Goal: Task Accomplishment & Management: Contribute content

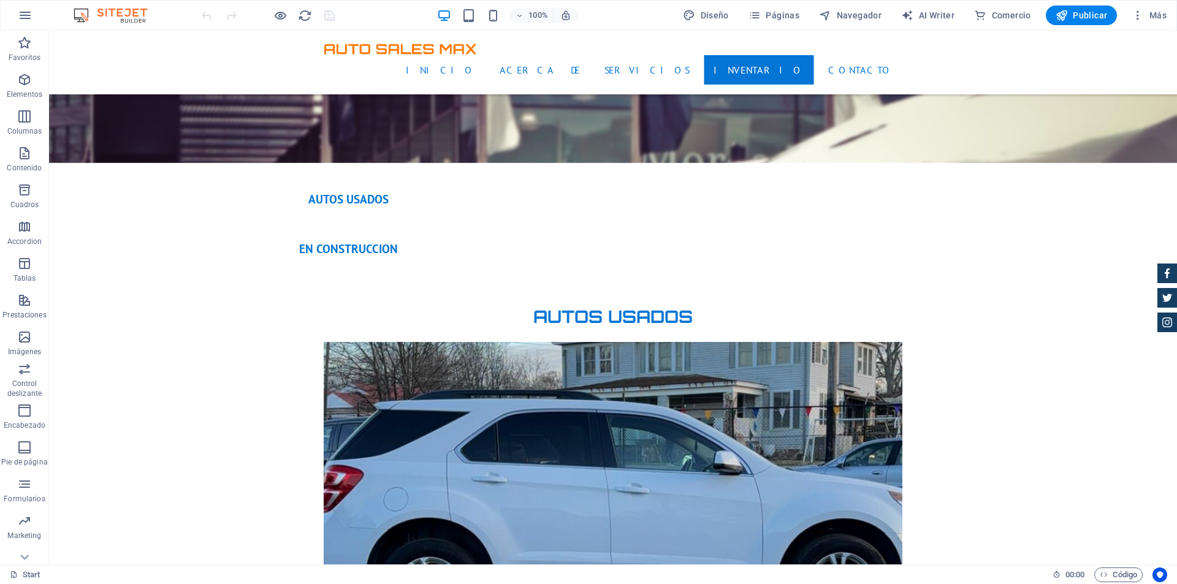
scroll to position [3004, 0]
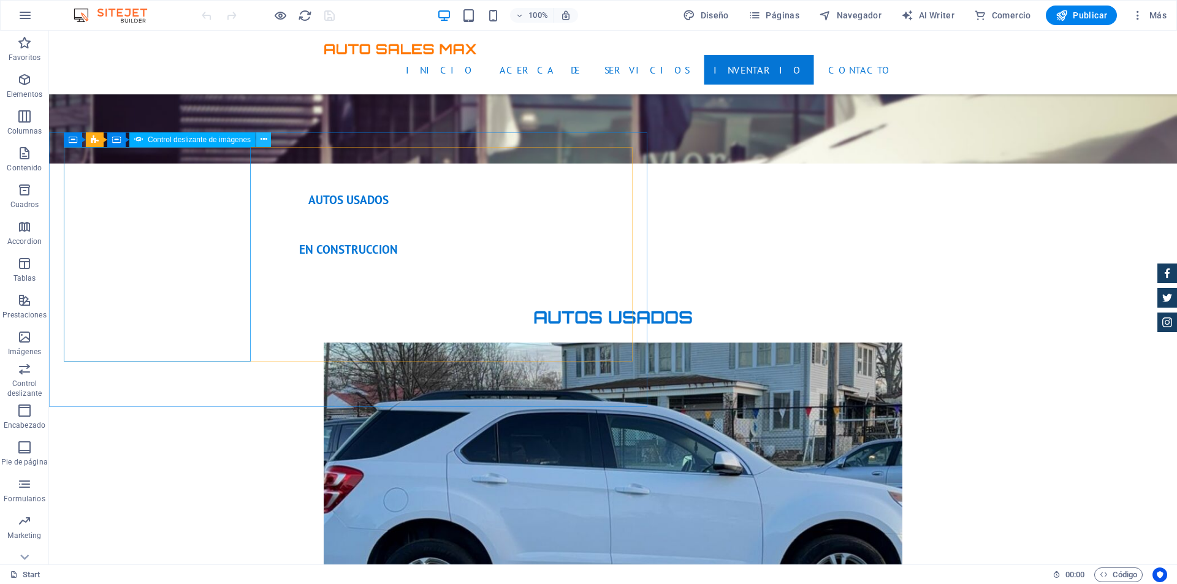
click at [262, 139] on icon at bounding box center [264, 139] width 7 height 13
click at [264, 140] on icon at bounding box center [264, 139] width 7 height 13
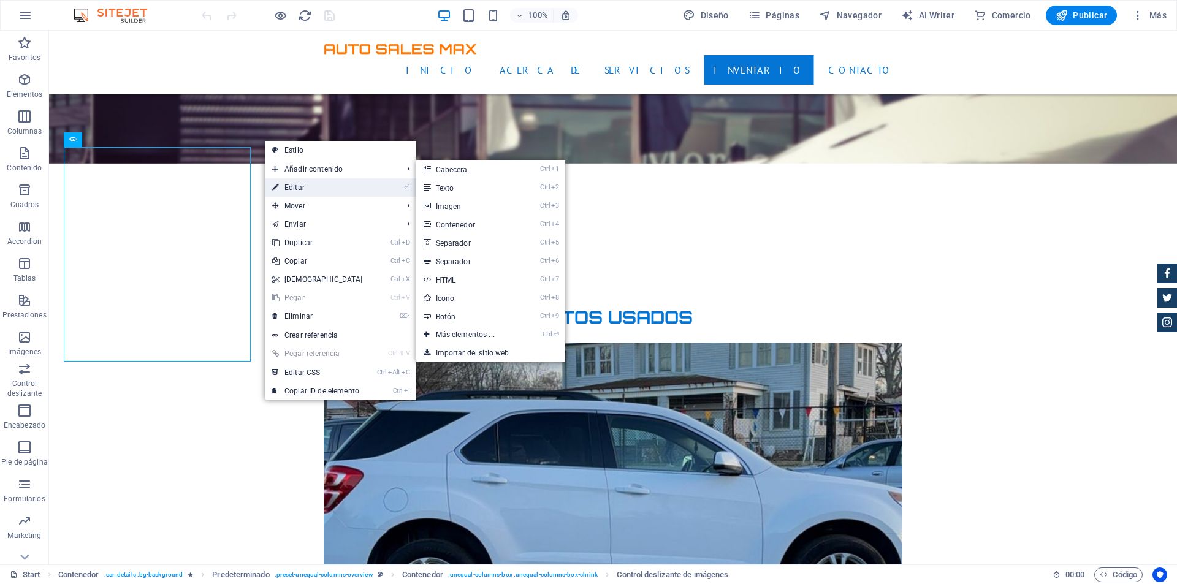
click at [306, 181] on link "⏎ Editar" at bounding box center [317, 187] width 105 height 18
select select "px"
select select "ms"
select select "progressive"
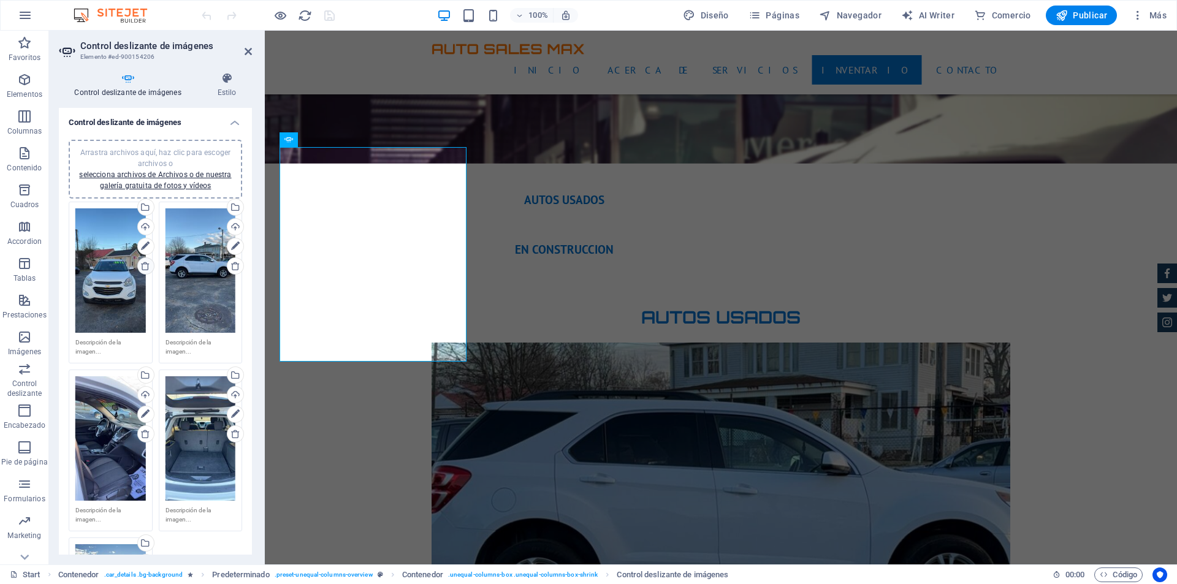
click at [143, 264] on icon at bounding box center [145, 266] width 10 height 10
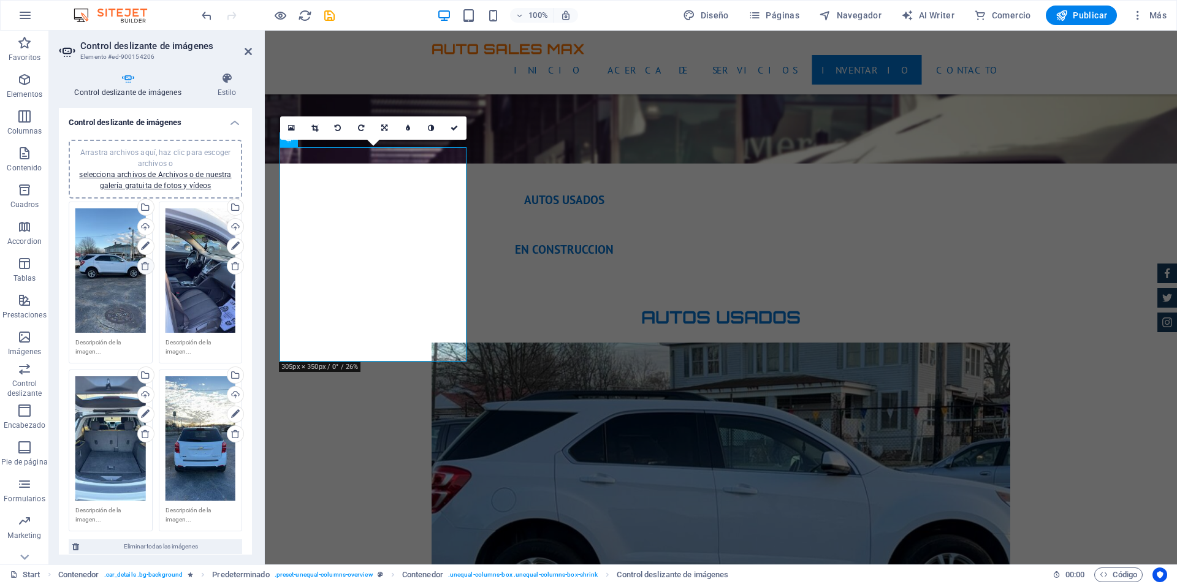
click at [143, 264] on icon at bounding box center [145, 266] width 10 height 10
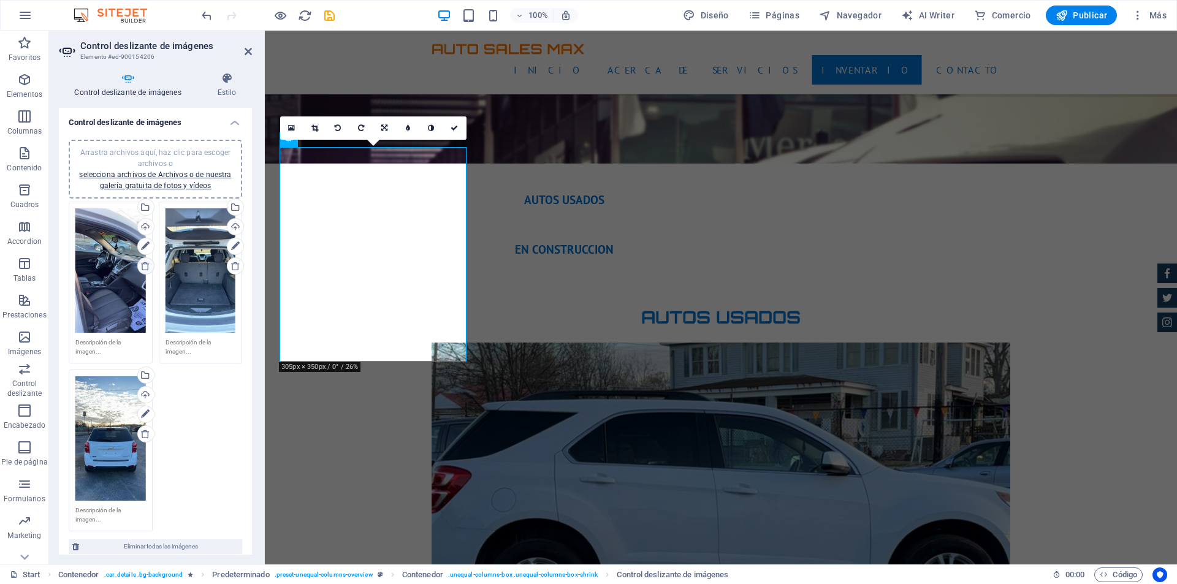
click at [143, 264] on icon at bounding box center [145, 266] width 10 height 10
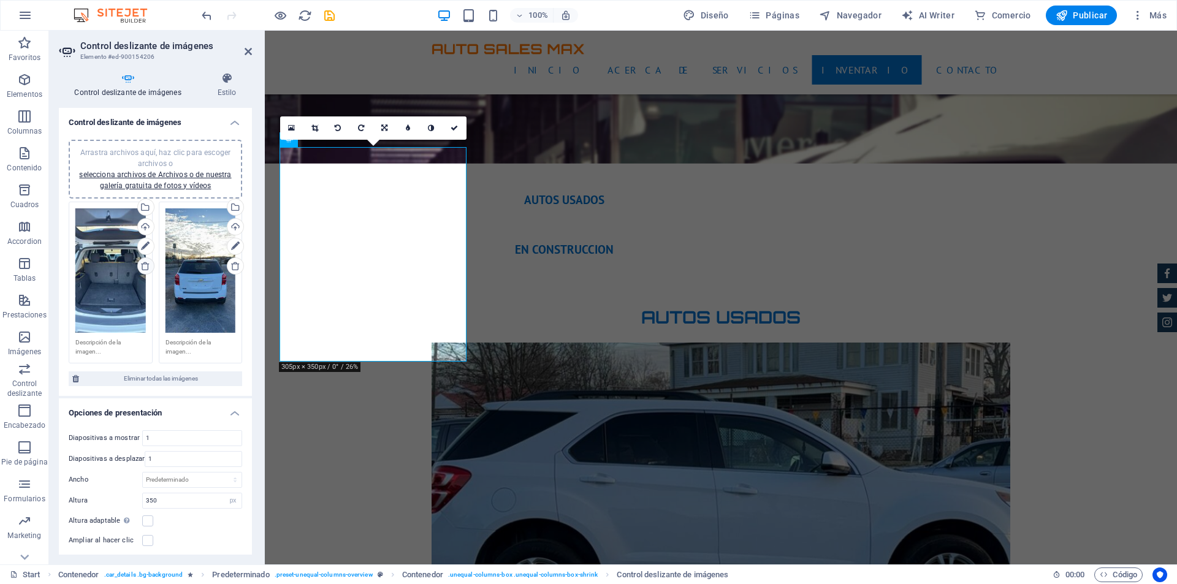
click at [143, 264] on icon at bounding box center [145, 266] width 10 height 10
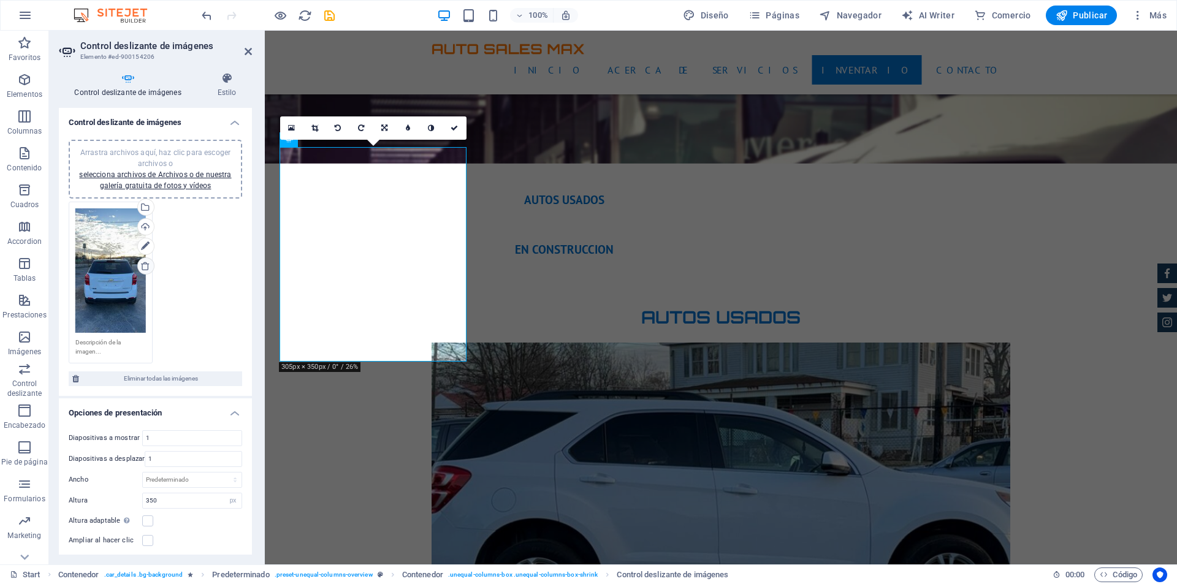
click at [143, 264] on icon at bounding box center [145, 266] width 10 height 10
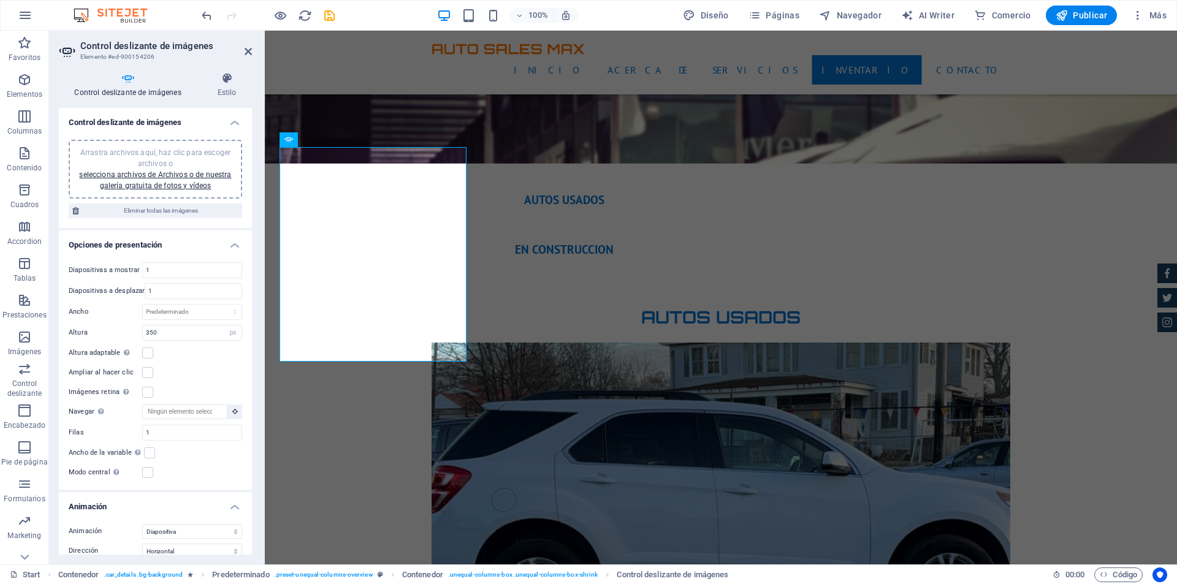
click at [142, 180] on div "Arrastra archivos aquí, haz clic para escoger archivos o selecciona archivos de…" at bounding box center [155, 169] width 159 height 44
click at [169, 175] on link "selecciona archivos de Archivos o de nuestra galería gratuita de fotos y vídeos" at bounding box center [155, 180] width 152 height 20
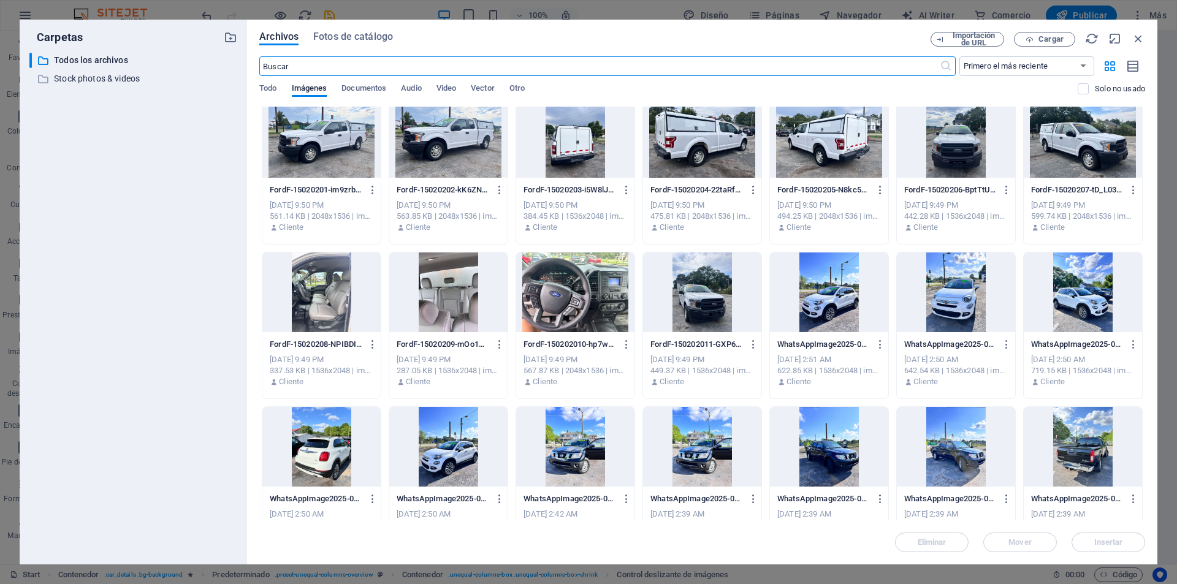
scroll to position [0, 0]
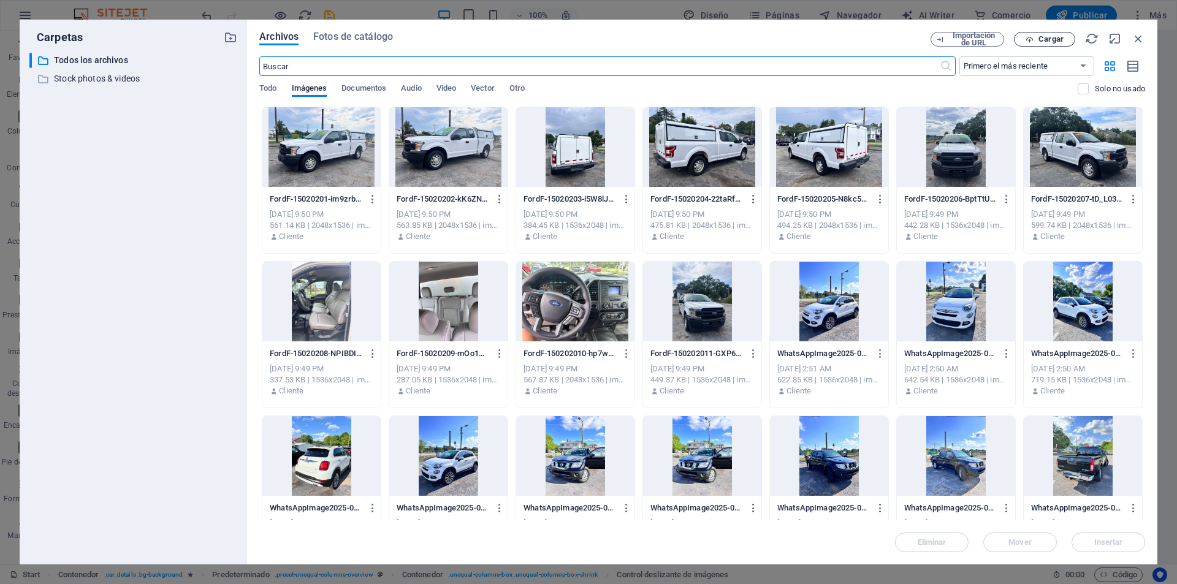
click at [1044, 32] on button "Cargar" at bounding box center [1044, 39] width 61 height 15
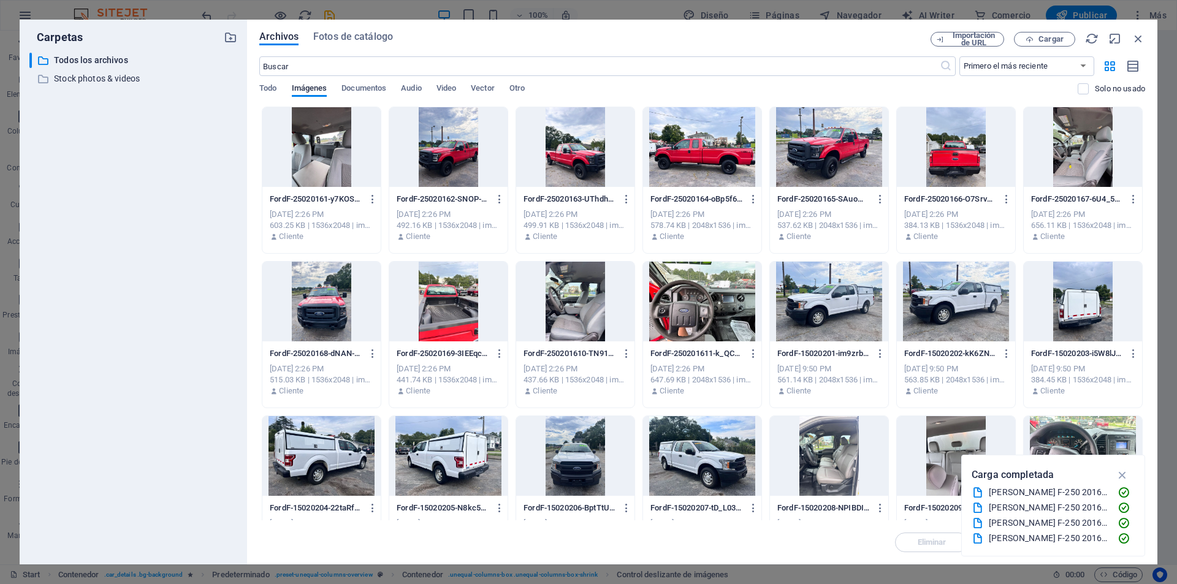
click at [817, 150] on div at bounding box center [829, 147] width 118 height 80
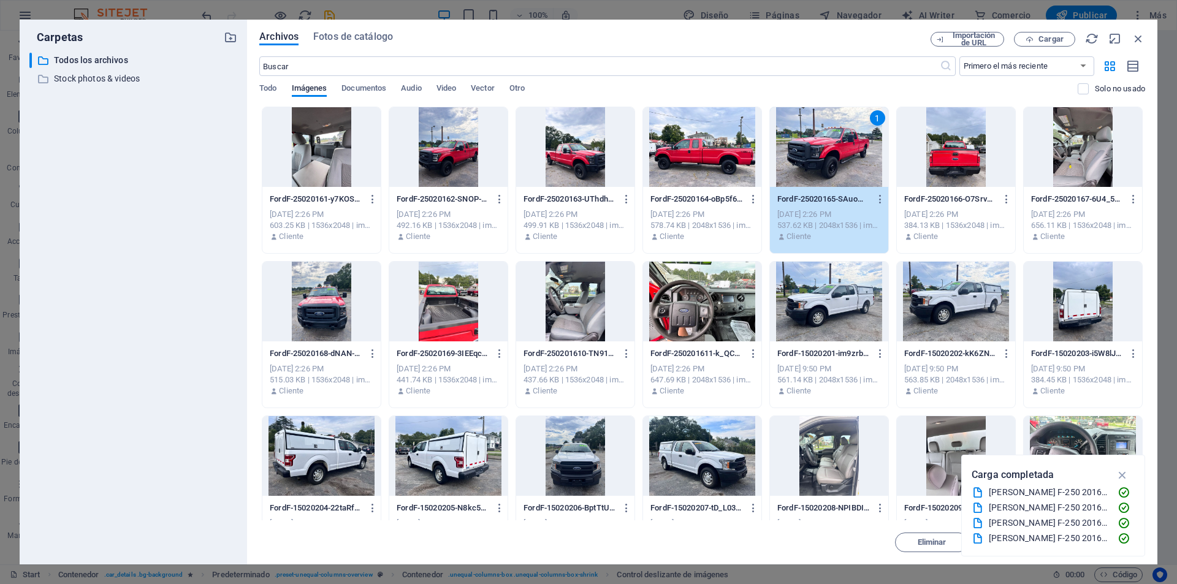
click at [719, 154] on div at bounding box center [702, 147] width 118 height 80
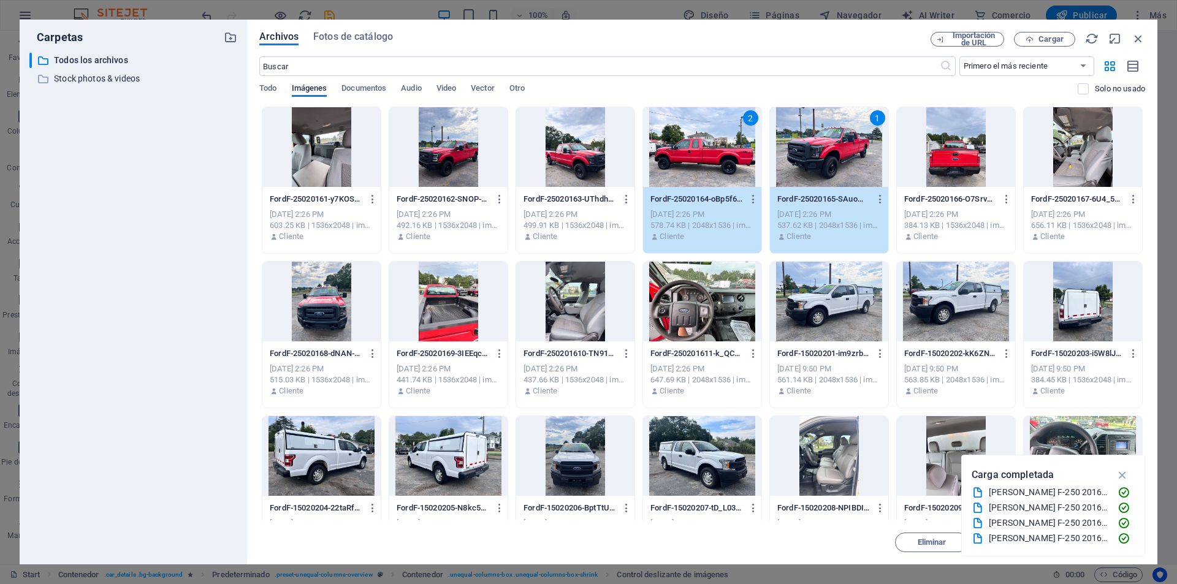
click at [589, 161] on div at bounding box center [575, 147] width 118 height 80
click at [584, 286] on div at bounding box center [575, 302] width 118 height 80
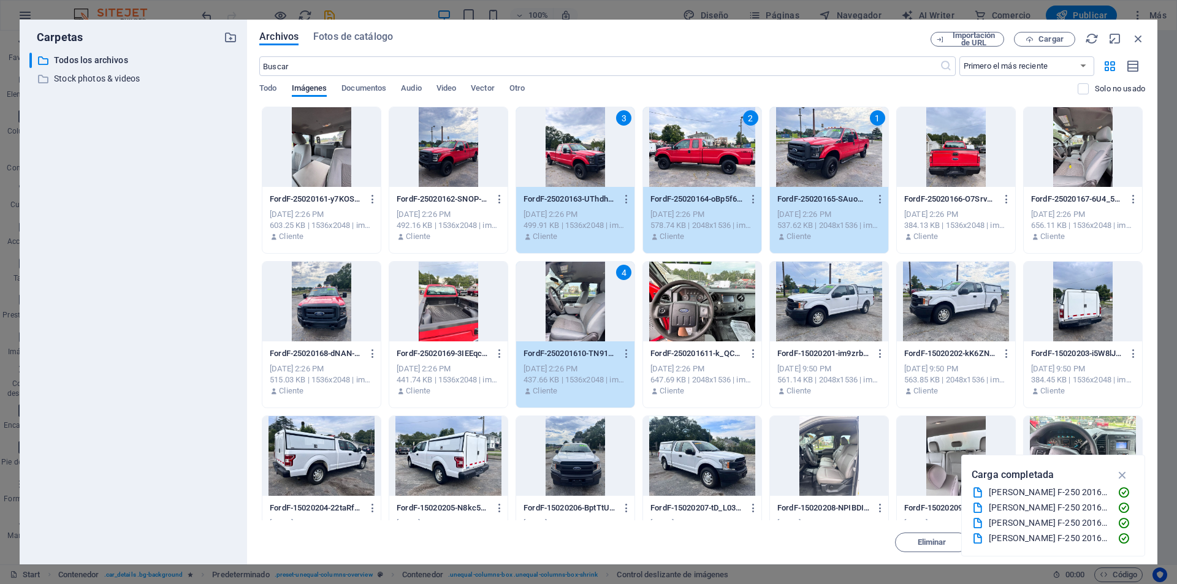
click at [670, 291] on div at bounding box center [702, 302] width 118 height 80
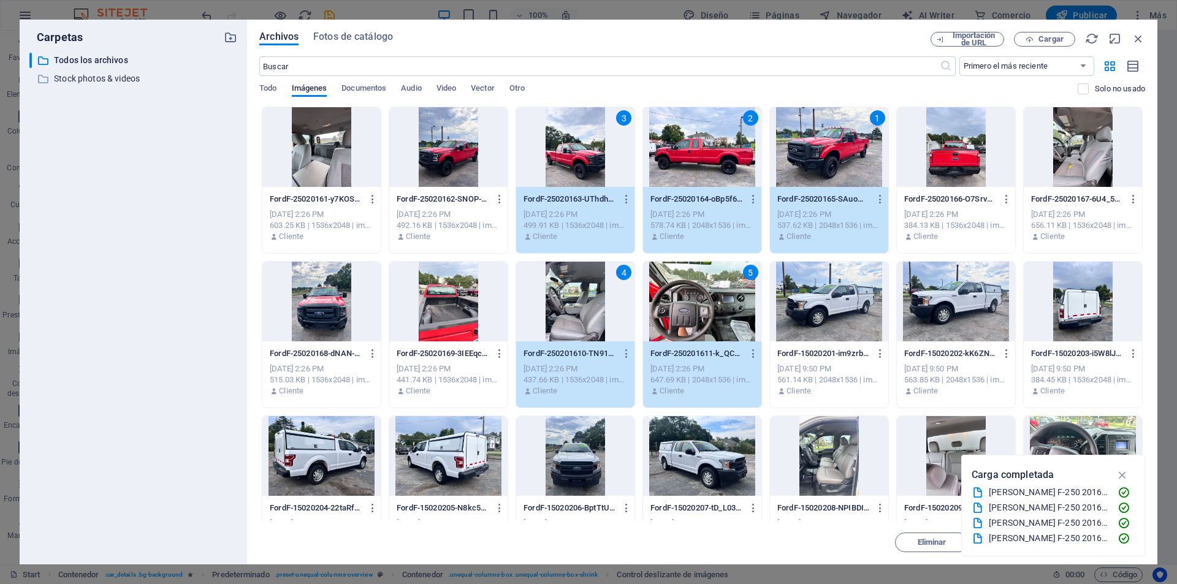
click at [334, 151] on div at bounding box center [321, 147] width 118 height 80
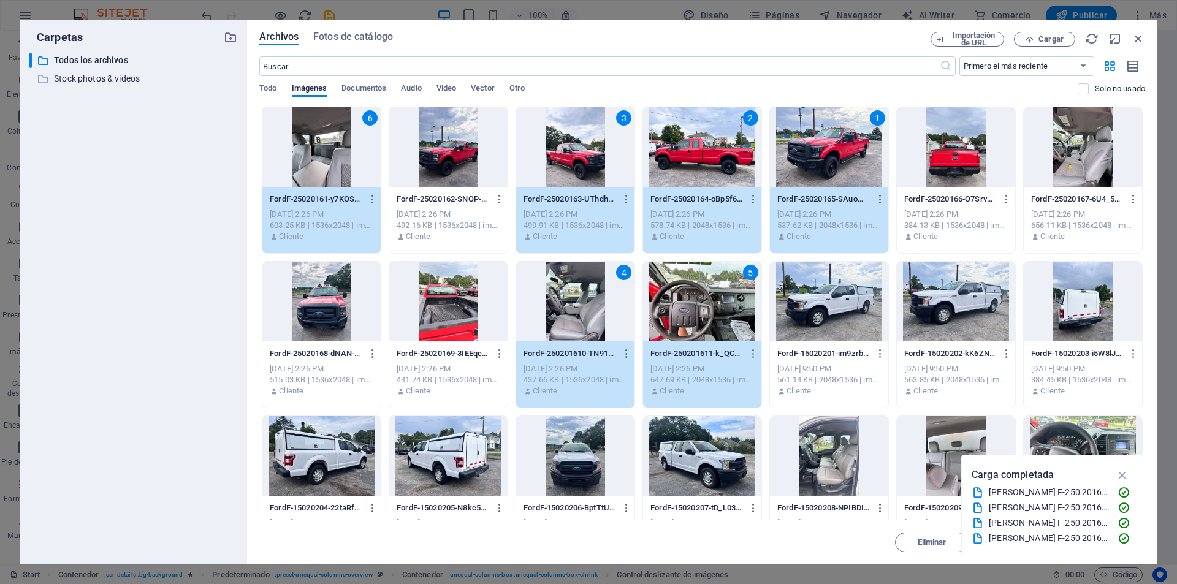
click at [448, 294] on div at bounding box center [448, 302] width 118 height 80
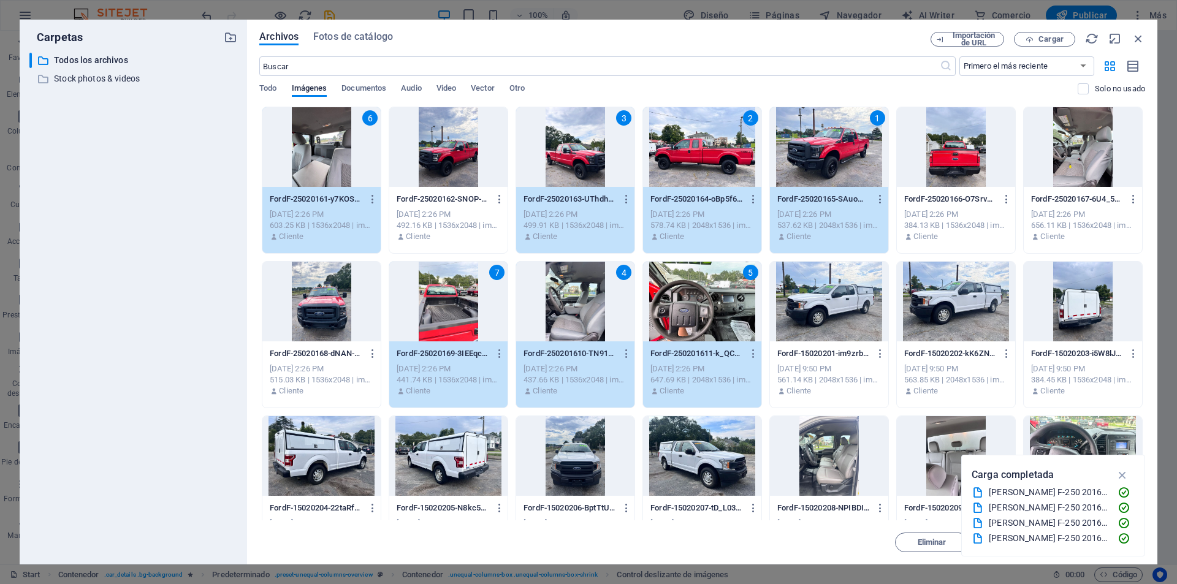
click at [348, 305] on div at bounding box center [321, 302] width 118 height 80
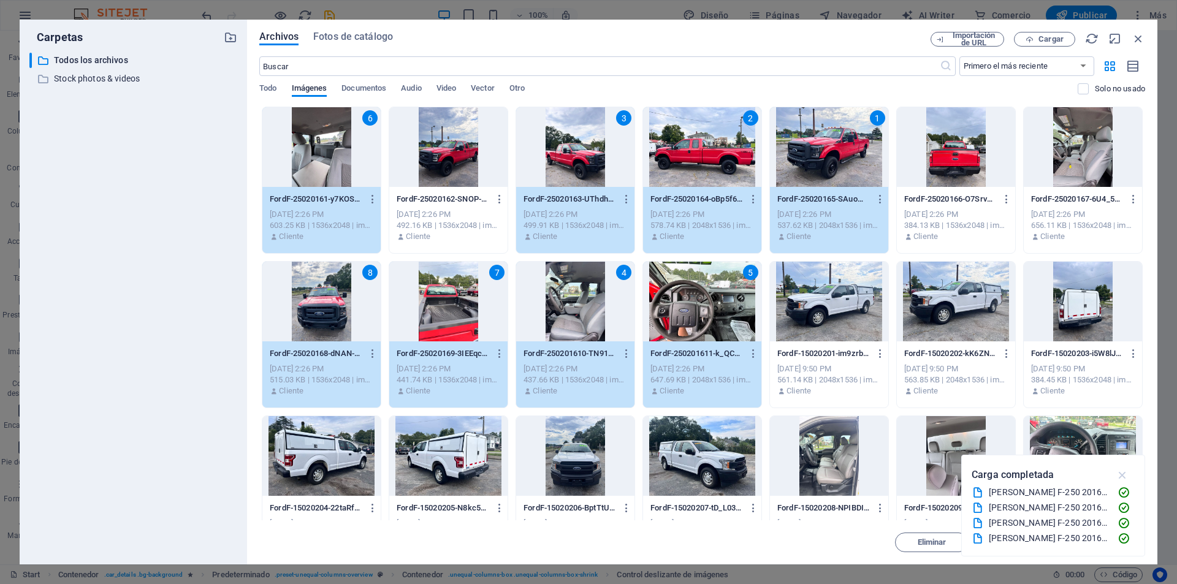
click at [1125, 471] on icon "button" at bounding box center [1123, 474] width 14 height 13
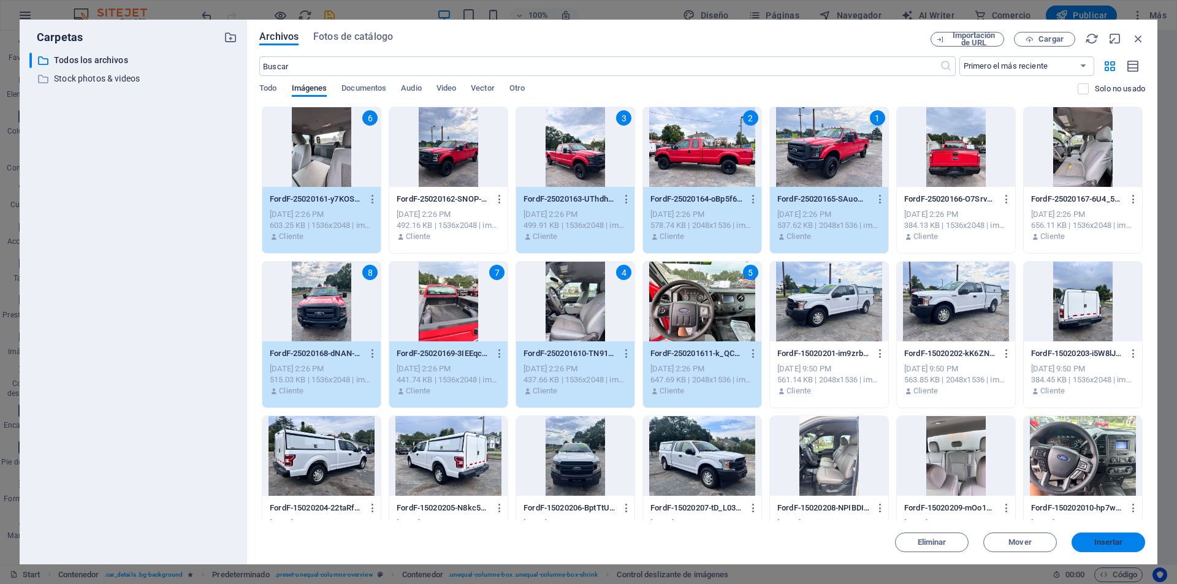
click at [1116, 540] on span "Insertar" at bounding box center [1108, 542] width 29 height 7
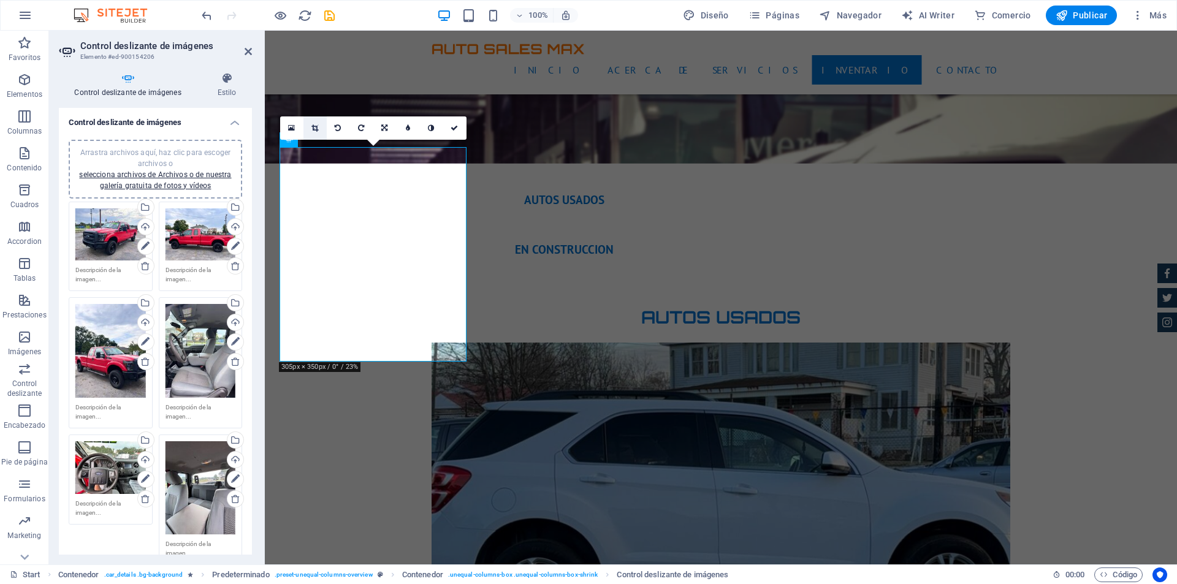
click at [316, 129] on icon at bounding box center [314, 127] width 7 height 7
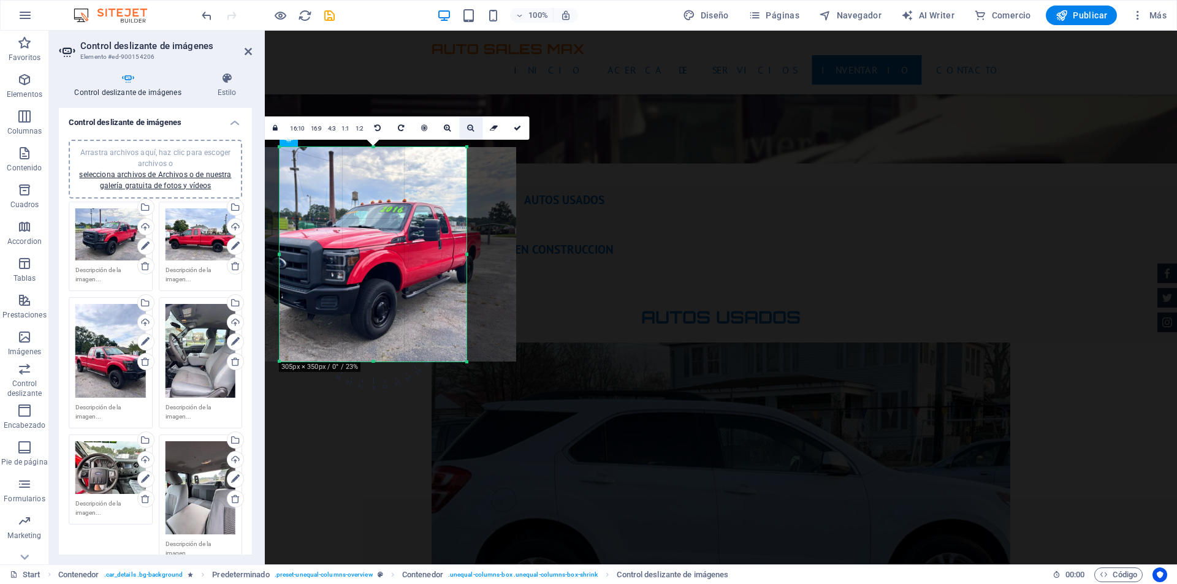
click at [470, 132] on link at bounding box center [470, 127] width 23 height 23
click at [531, 126] on icon at bounding box center [533, 127] width 7 height 7
click at [532, 126] on icon at bounding box center [533, 127] width 7 height 7
click at [511, 127] on icon at bounding box center [509, 127] width 7 height 7
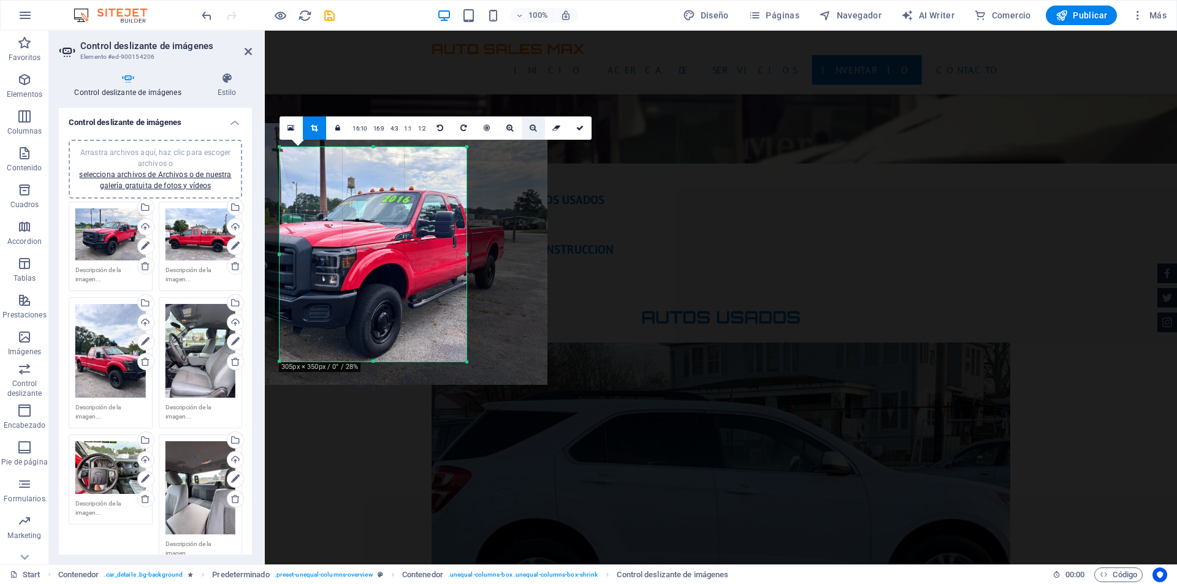
click at [530, 128] on icon at bounding box center [533, 127] width 7 height 7
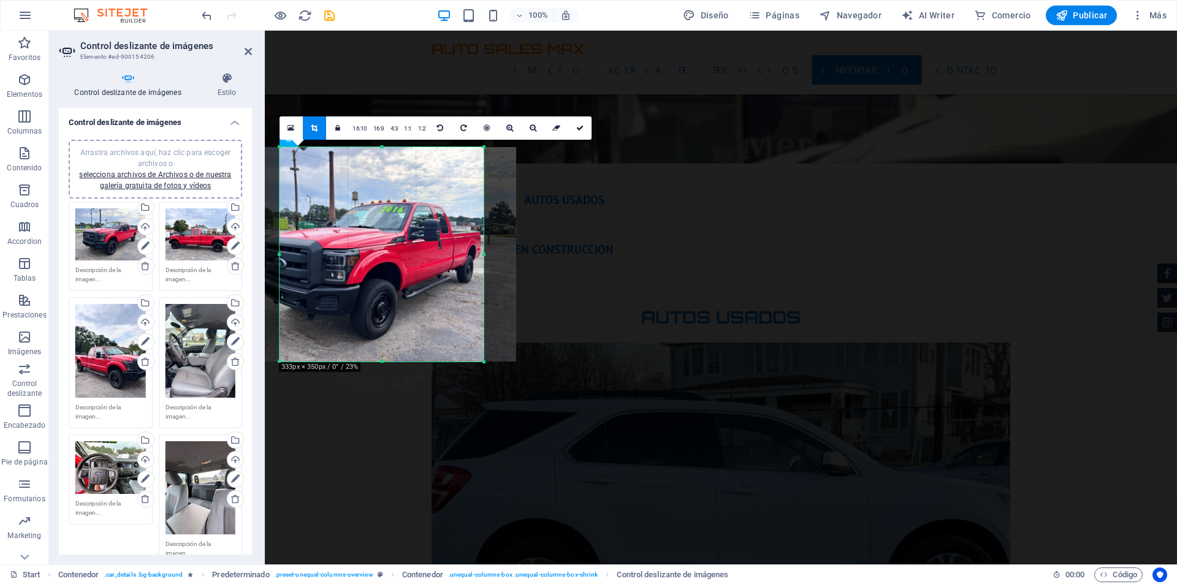
drag, startPoint x: 468, startPoint y: 254, endPoint x: 485, endPoint y: 254, distance: 17.2
click at [485, 254] on div at bounding box center [484, 254] width 4 height 215
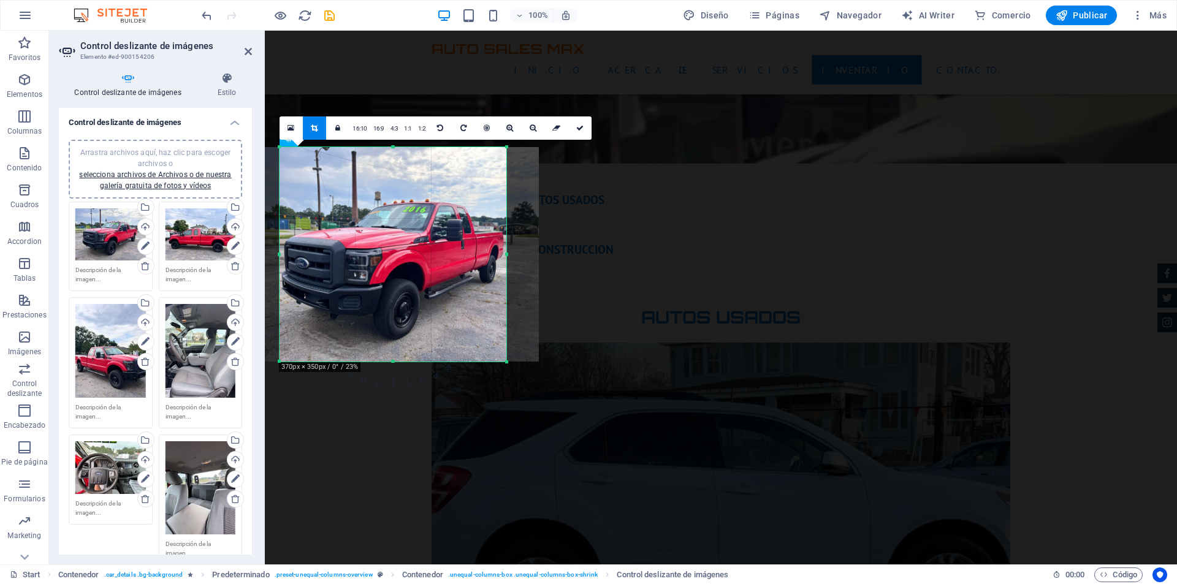
drag, startPoint x: 278, startPoint y: 256, endPoint x: 256, endPoint y: 256, distance: 22.7
click at [256, 256] on div "Control deslizante de imágenes Elemento #ed-900154206 Control deslizante de imá…" at bounding box center [613, 298] width 1128 height 534
click at [579, 129] on icon at bounding box center [579, 127] width 7 height 7
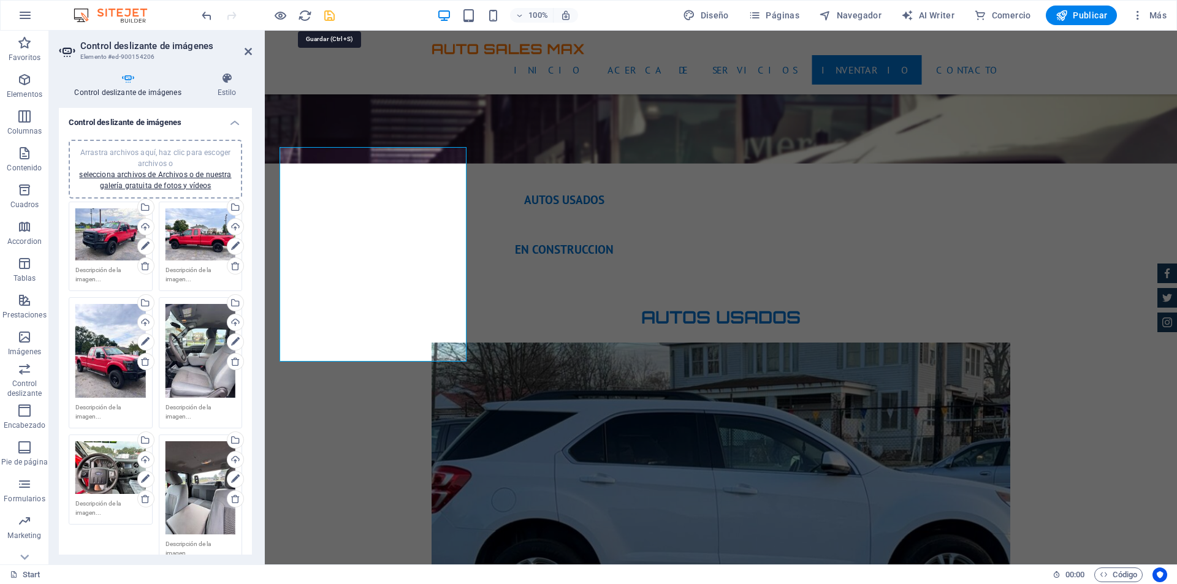
click at [326, 13] on icon "save" at bounding box center [329, 16] width 14 height 14
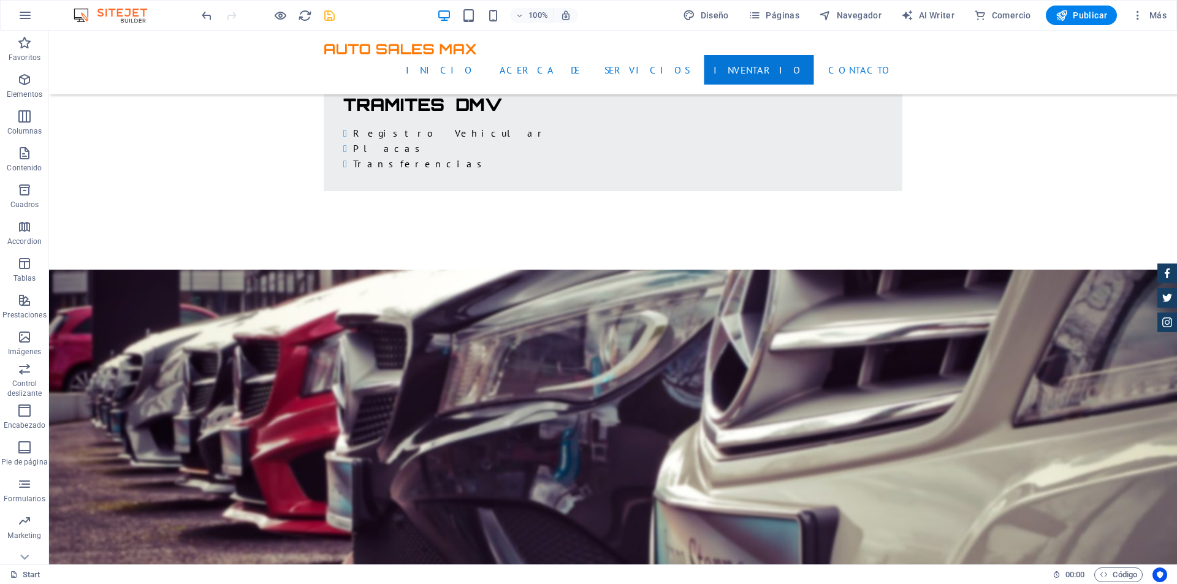
scroll to position [2452, 0]
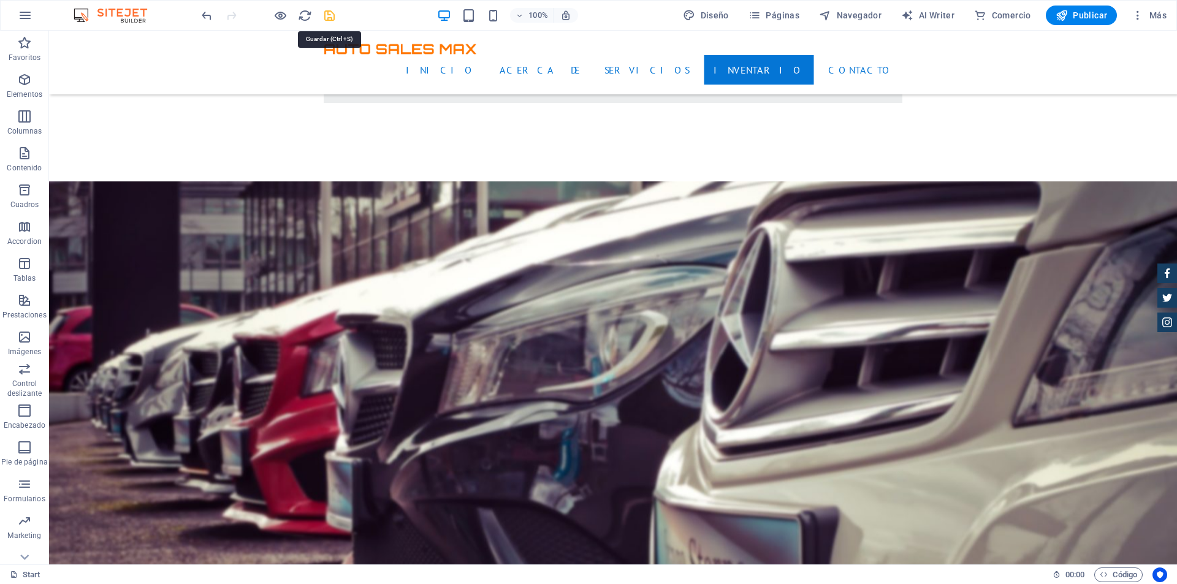
click at [326, 18] on icon "save" at bounding box center [329, 16] width 14 height 14
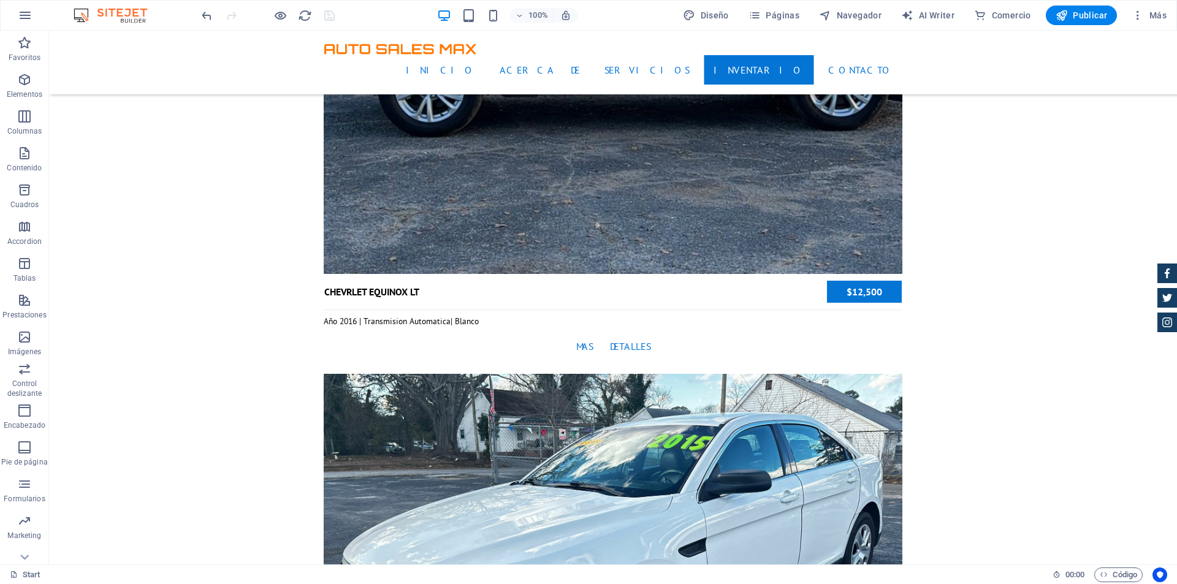
scroll to position [3495, 0]
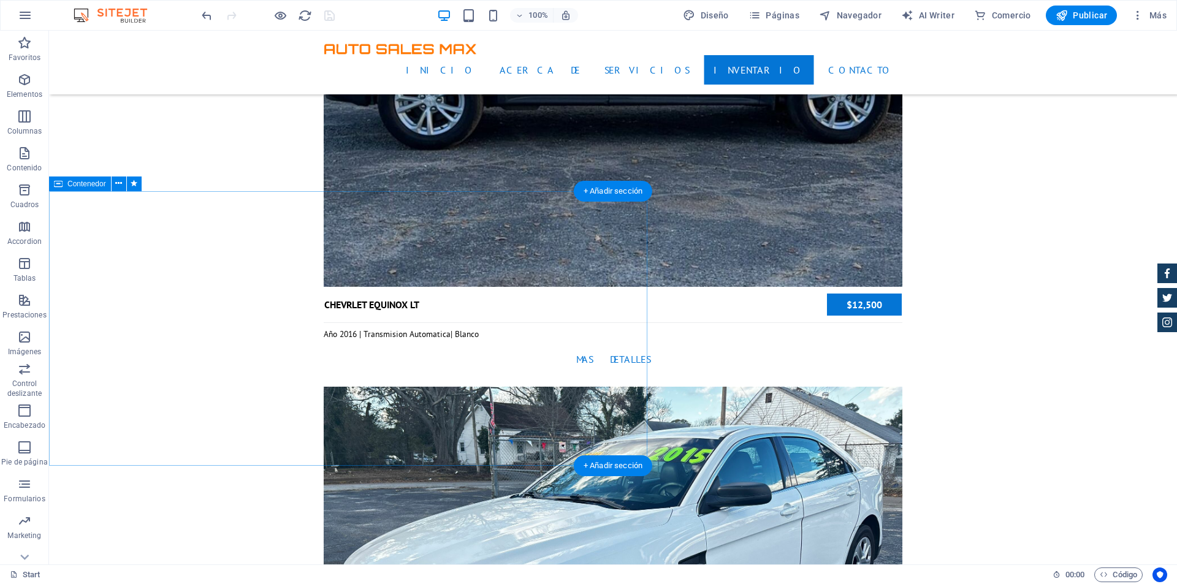
click at [118, 180] on icon at bounding box center [118, 183] width 7 height 13
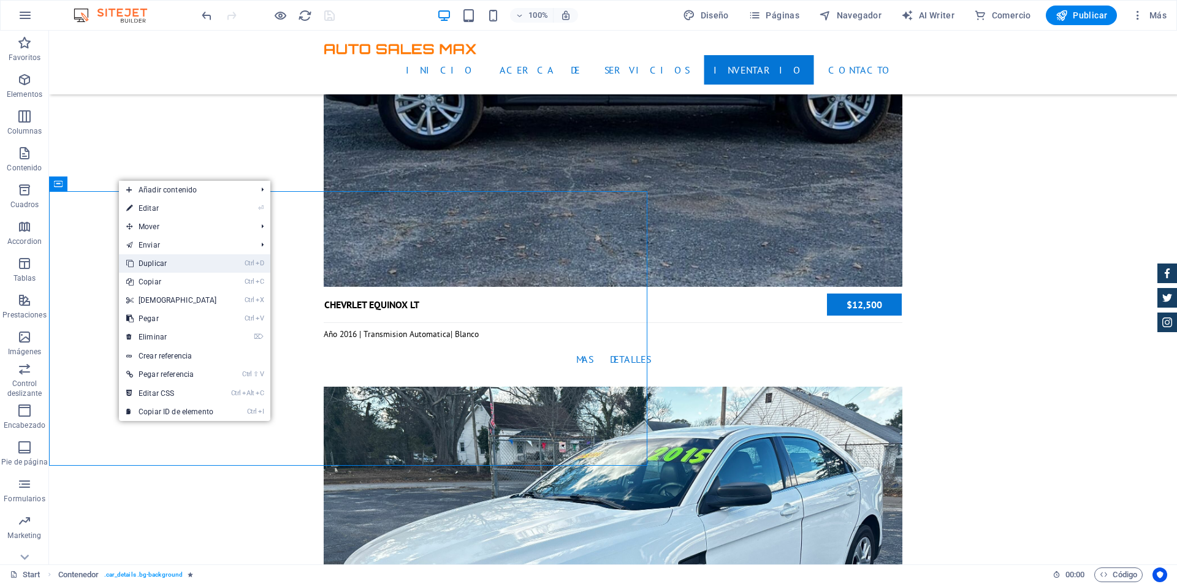
click at [173, 257] on link "Ctrl D Duplicar" at bounding box center [171, 263] width 105 height 18
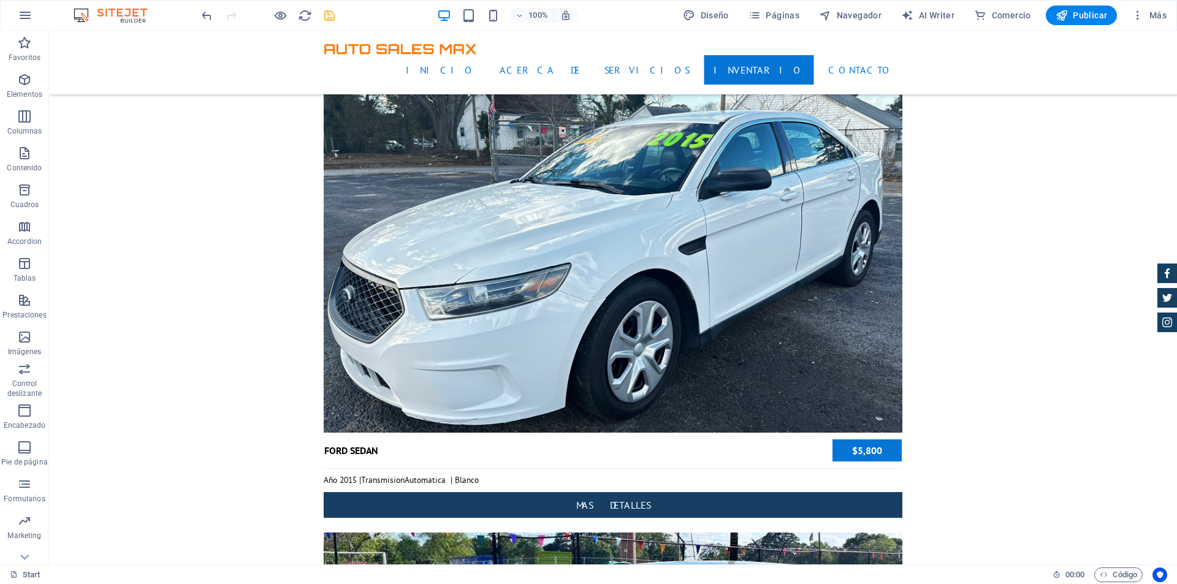
scroll to position [3801, 0]
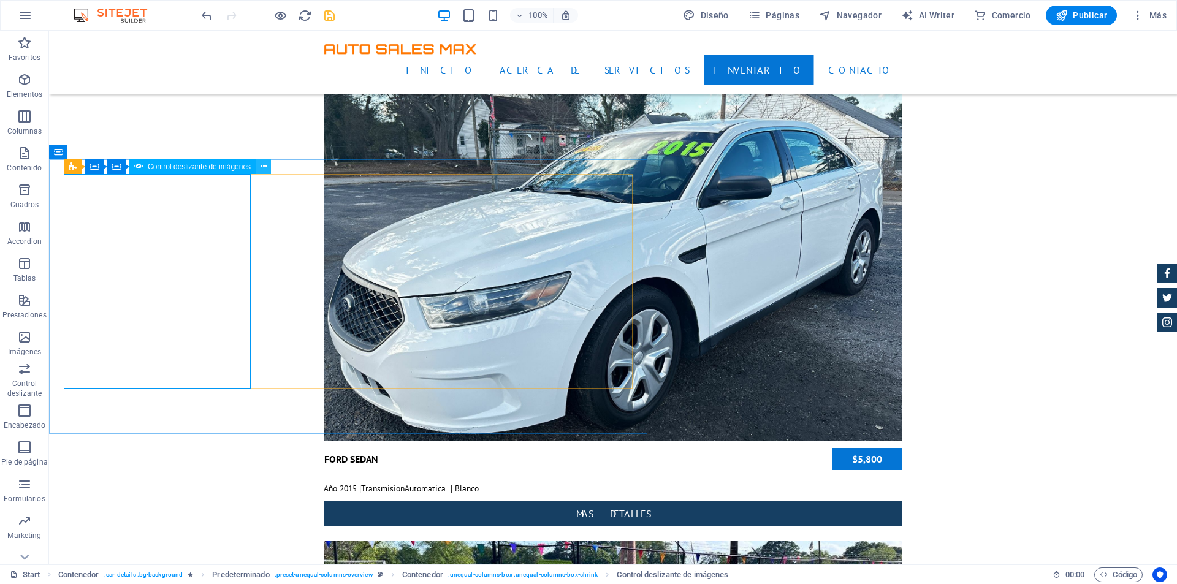
click at [262, 164] on icon at bounding box center [264, 166] width 7 height 13
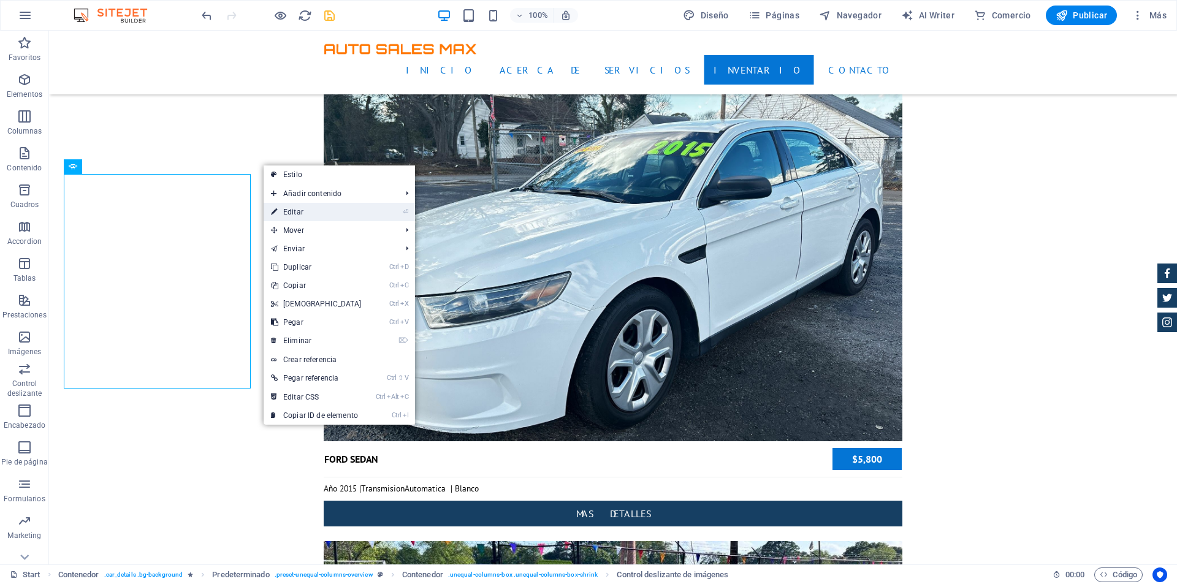
click at [294, 208] on link "⏎ Editar" at bounding box center [316, 212] width 105 height 18
select select "px"
select select "ms"
select select "progressive"
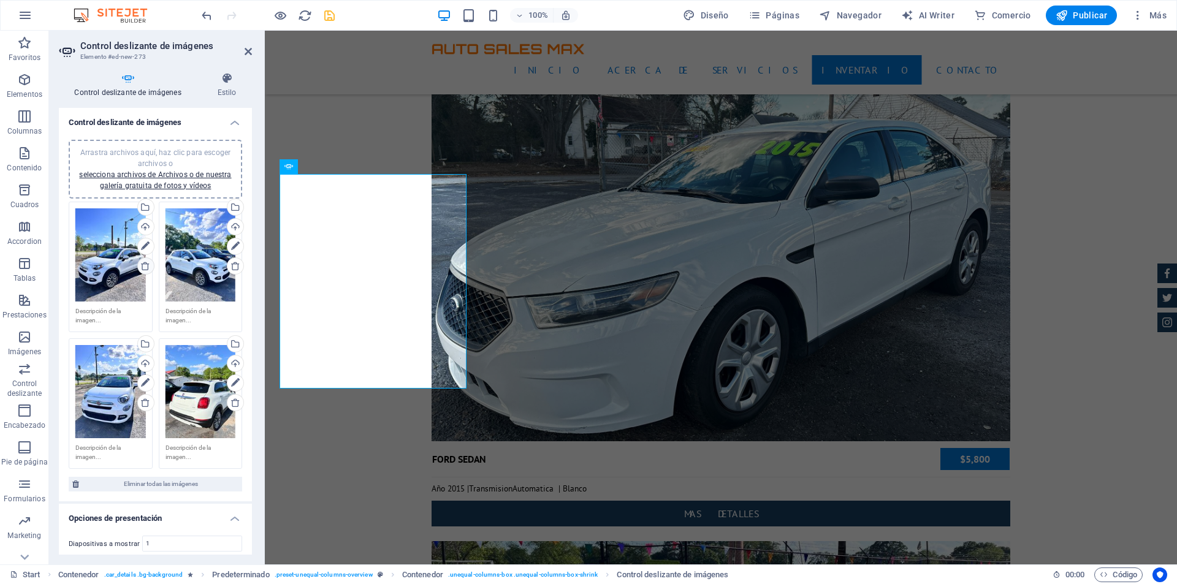
click at [144, 266] on icon at bounding box center [145, 266] width 10 height 10
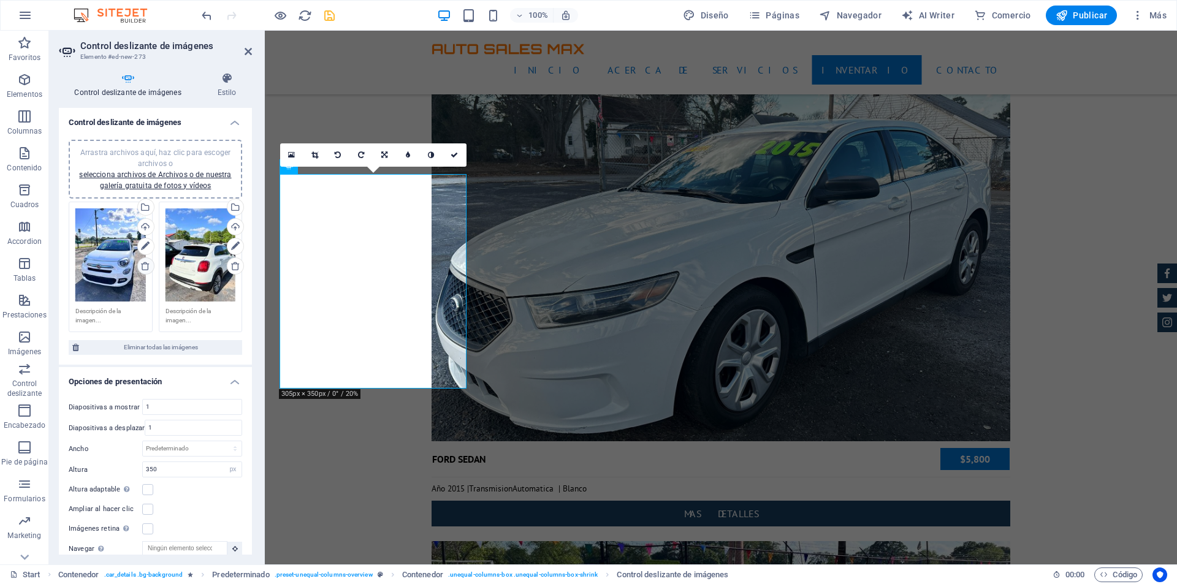
click at [144, 266] on icon at bounding box center [145, 266] width 10 height 10
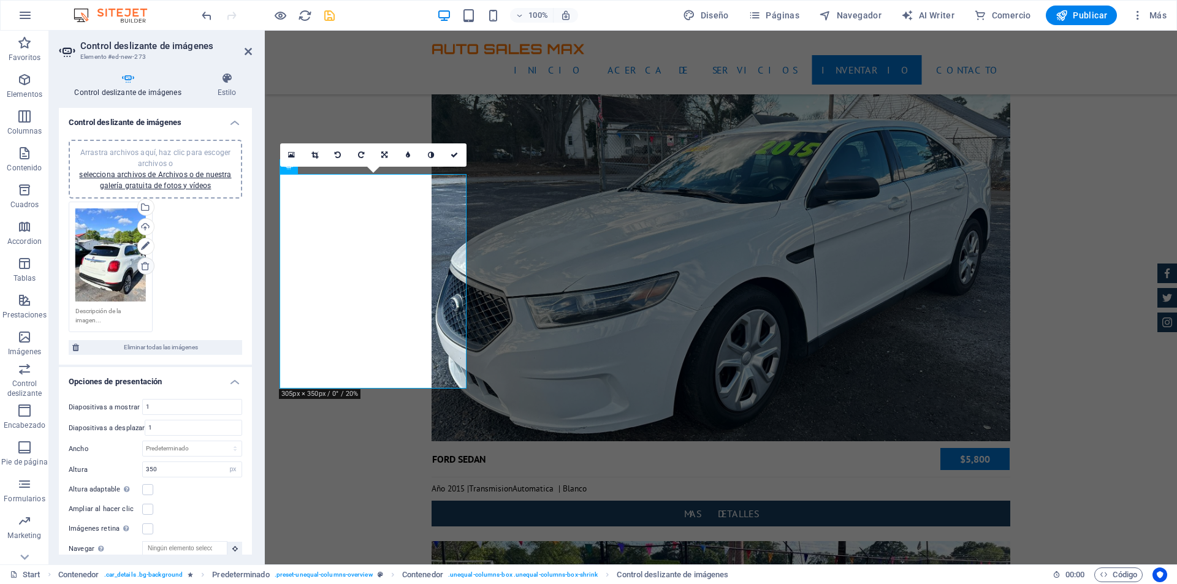
click at [144, 266] on icon at bounding box center [145, 266] width 10 height 10
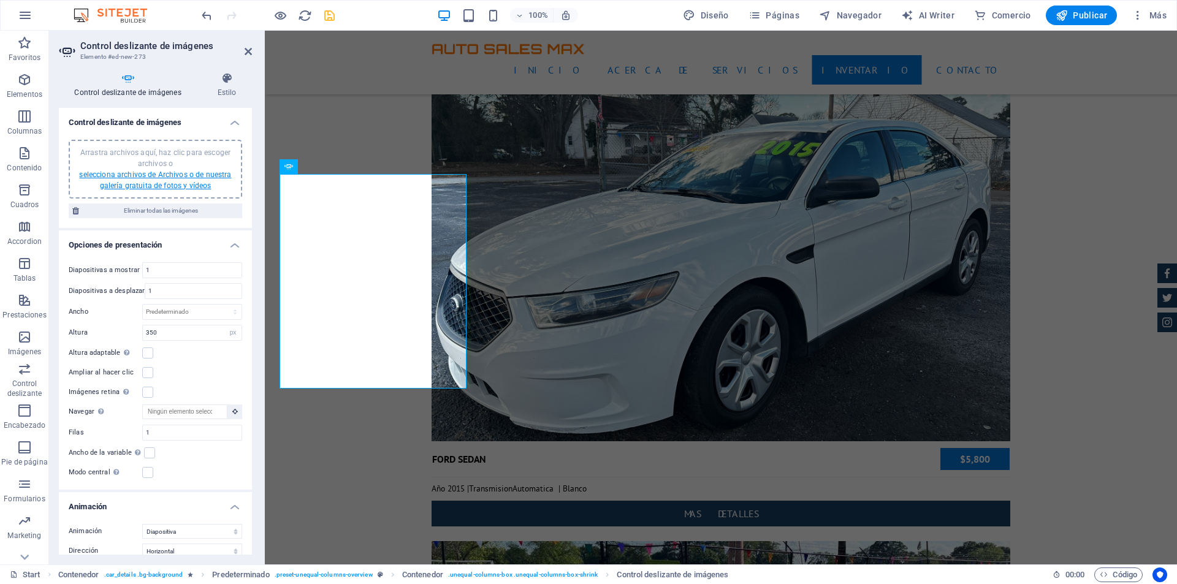
click at [170, 187] on link "selecciona archivos de Archivos o de nuestra galería gratuita de fotos y vídeos" at bounding box center [155, 180] width 152 height 20
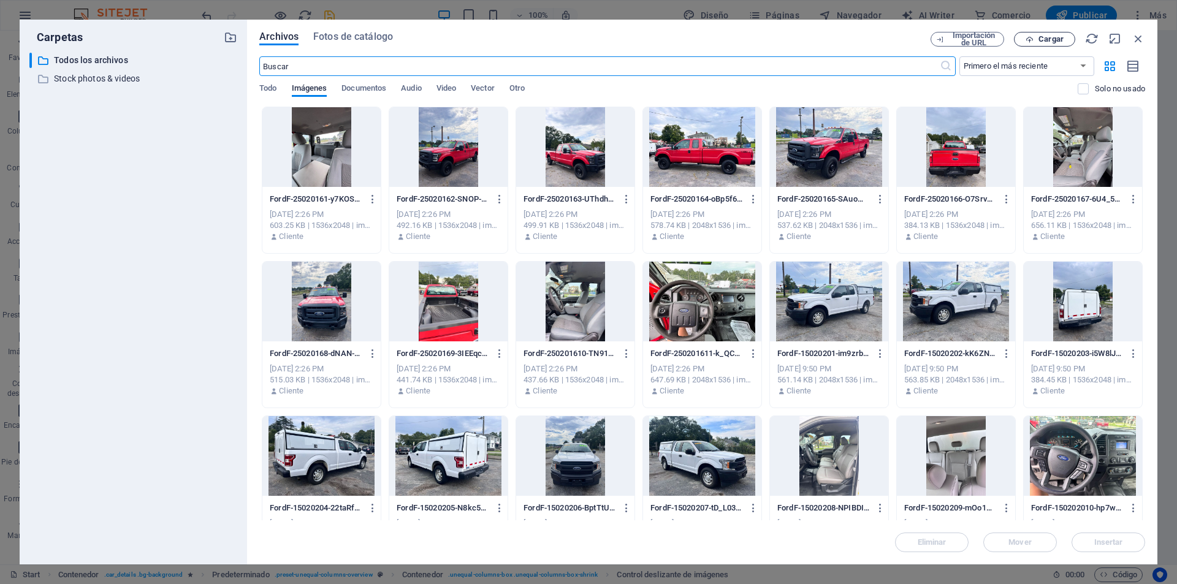
click at [1050, 40] on span "Cargar" at bounding box center [1051, 39] width 25 height 7
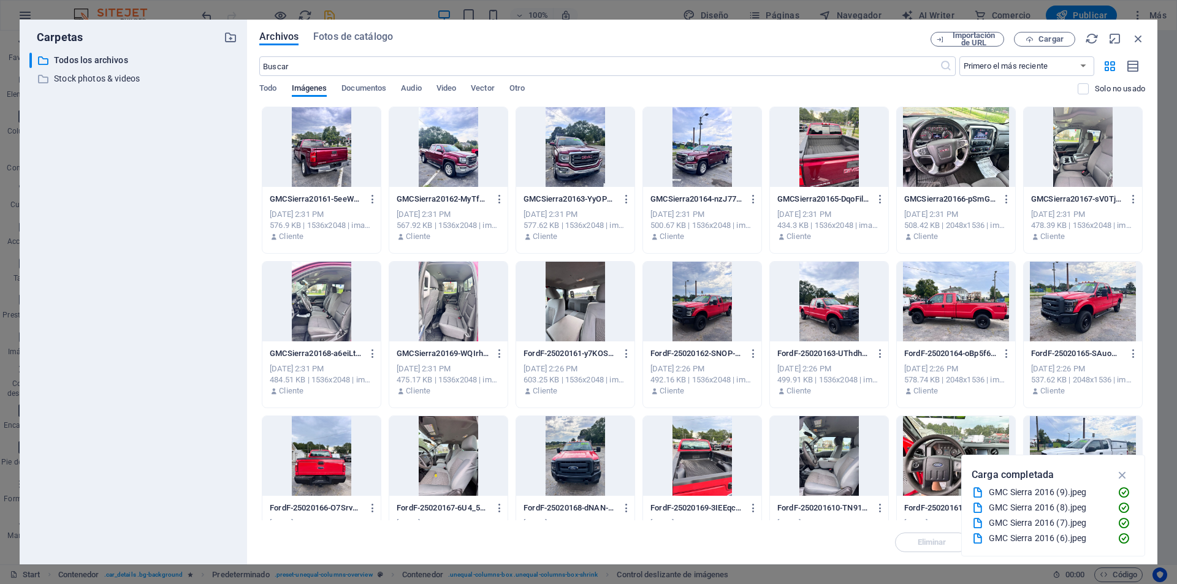
click at [458, 143] on div at bounding box center [448, 147] width 118 height 80
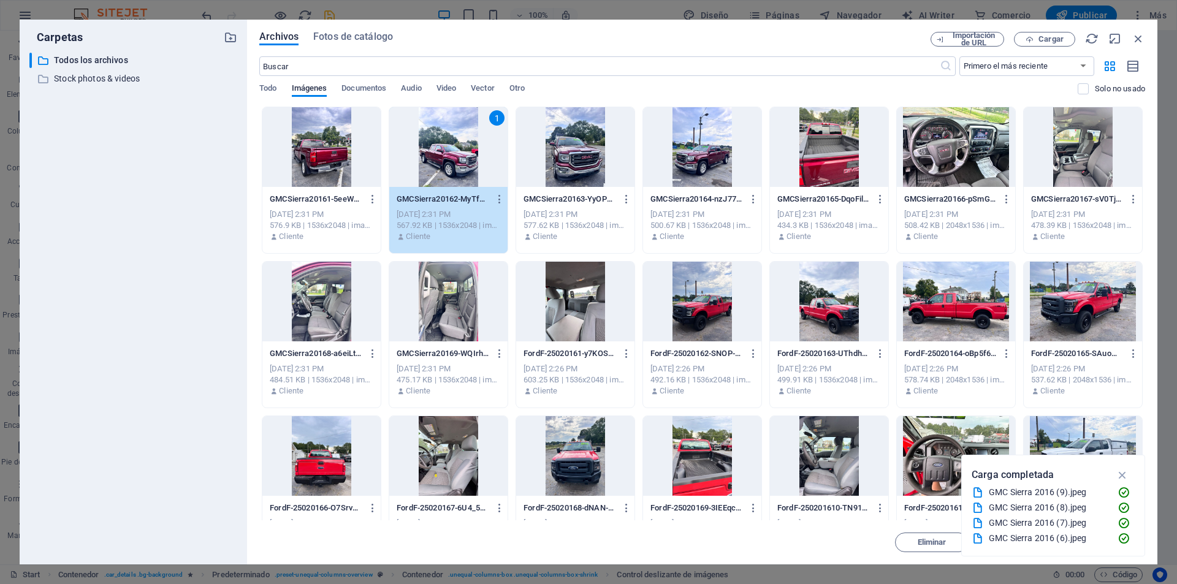
click at [701, 154] on div at bounding box center [702, 147] width 118 height 80
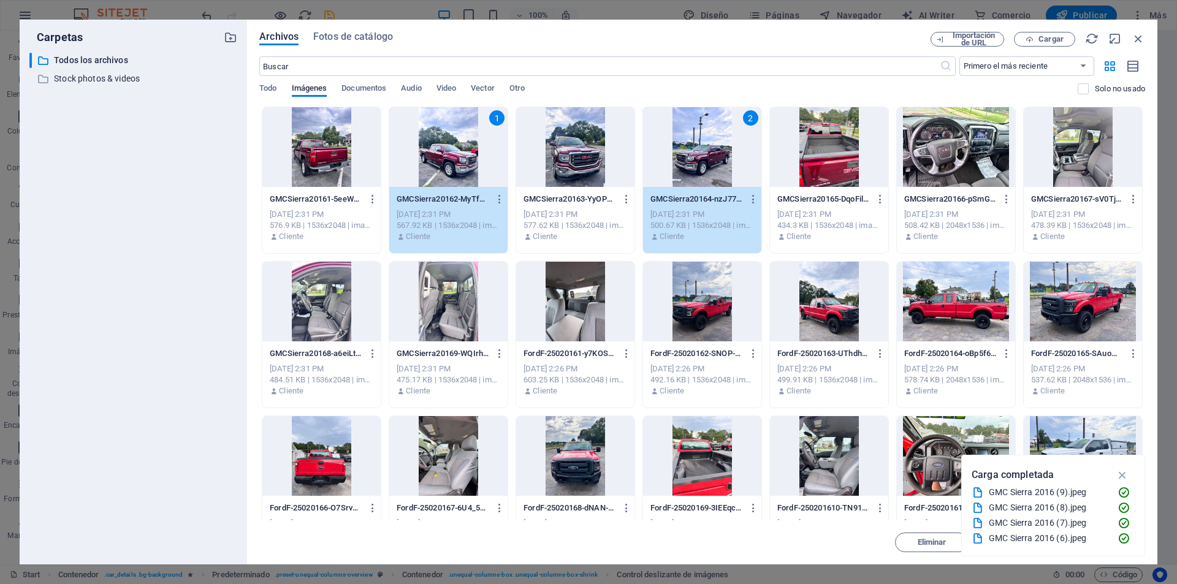
click at [575, 155] on div at bounding box center [575, 147] width 118 height 80
click at [923, 160] on div at bounding box center [956, 147] width 118 height 80
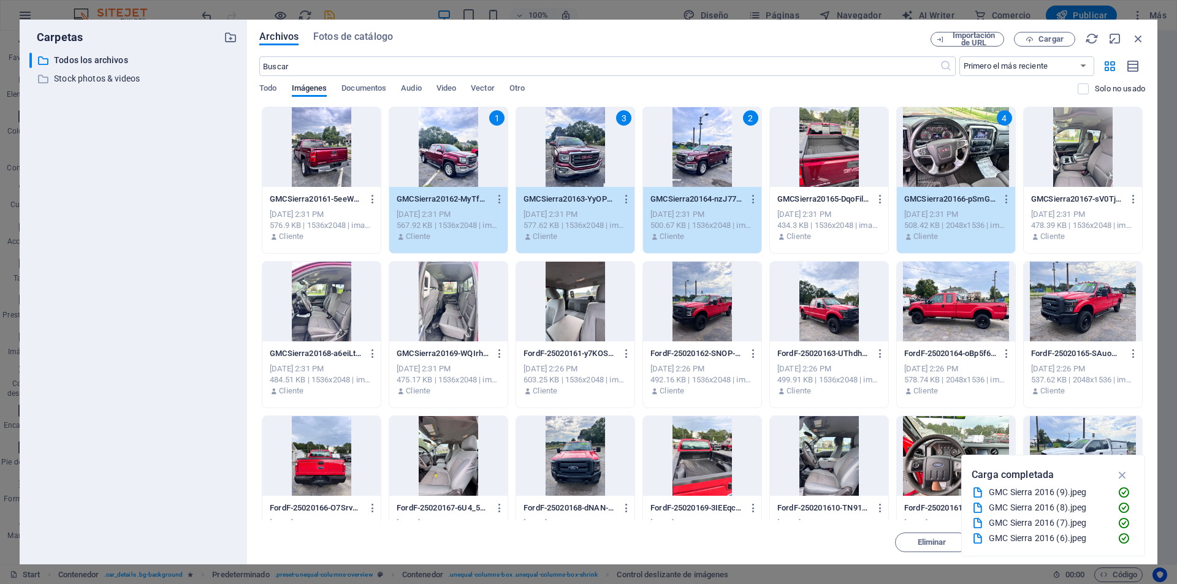
click at [1066, 150] on div at bounding box center [1083, 147] width 118 height 80
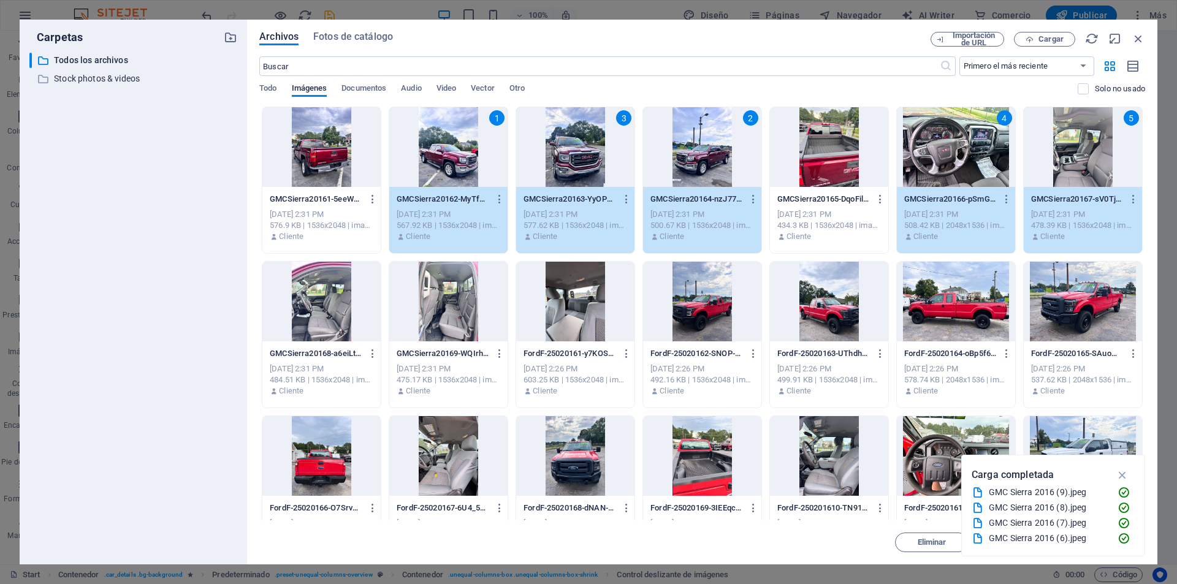
click at [434, 291] on div at bounding box center [448, 302] width 118 height 80
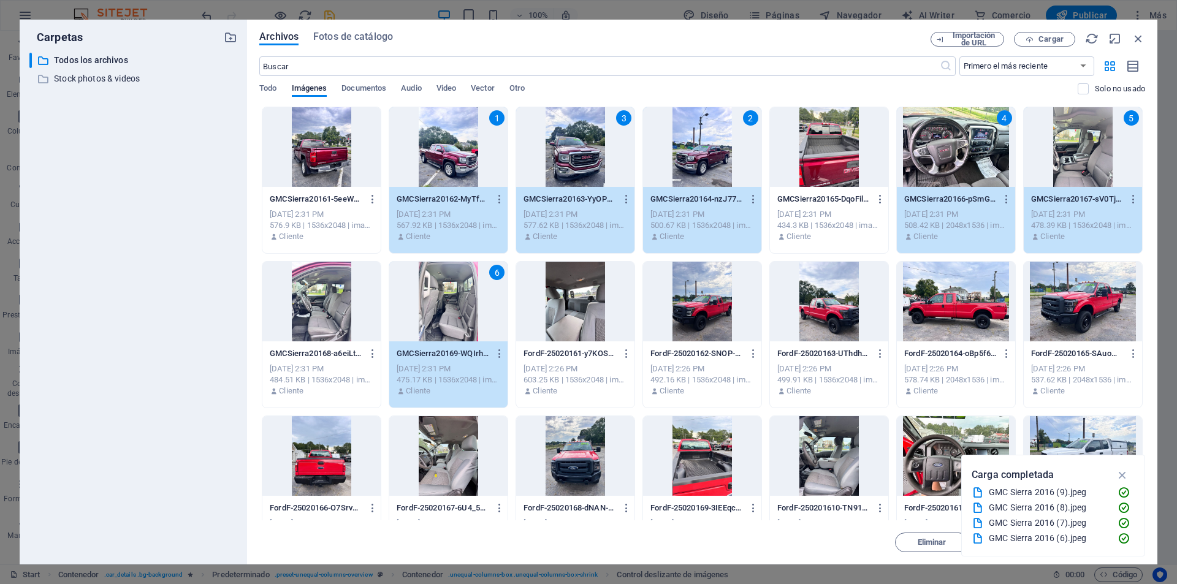
click at [324, 173] on div at bounding box center [321, 147] width 118 height 80
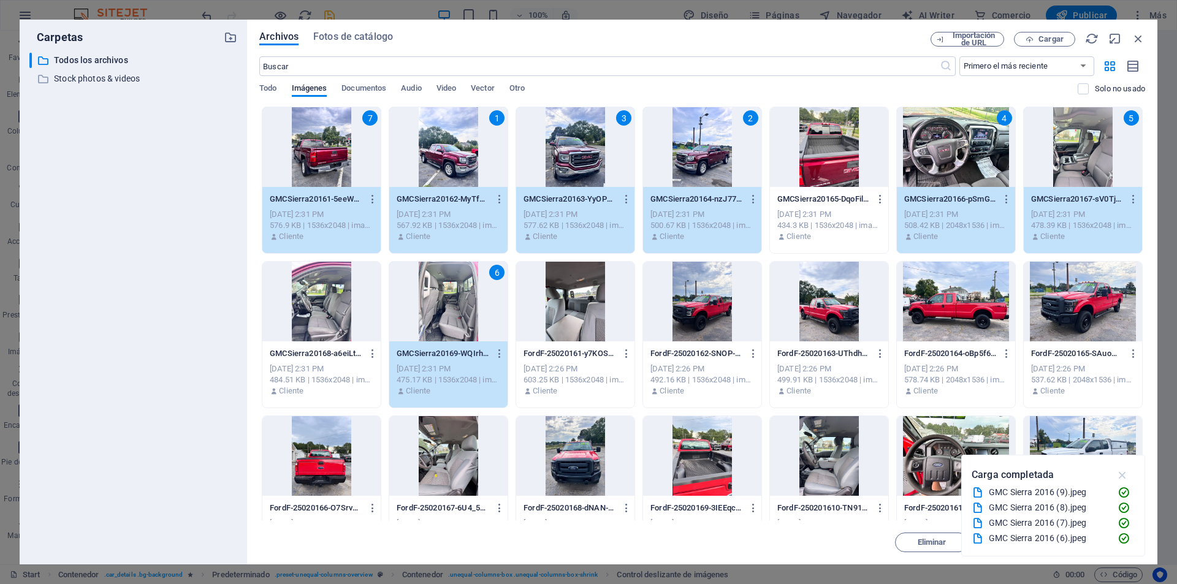
click at [1129, 470] on icon "button" at bounding box center [1123, 474] width 14 height 13
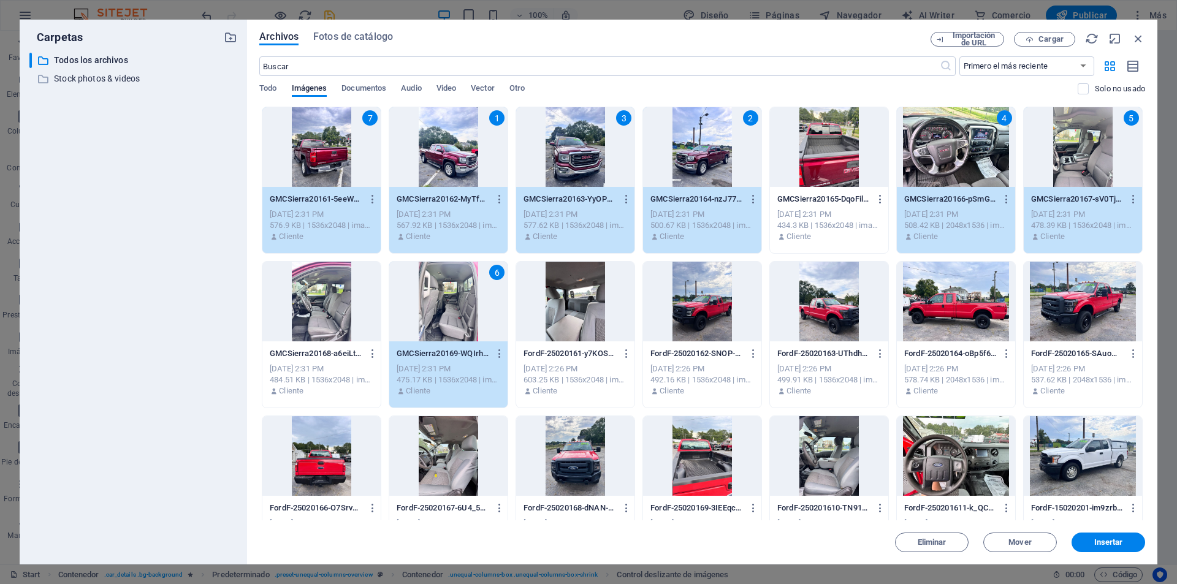
click at [568, 303] on div at bounding box center [575, 302] width 118 height 80
click at [586, 310] on div "8" at bounding box center [575, 302] width 118 height 80
click at [1107, 543] on span "Insertar" at bounding box center [1108, 542] width 29 height 7
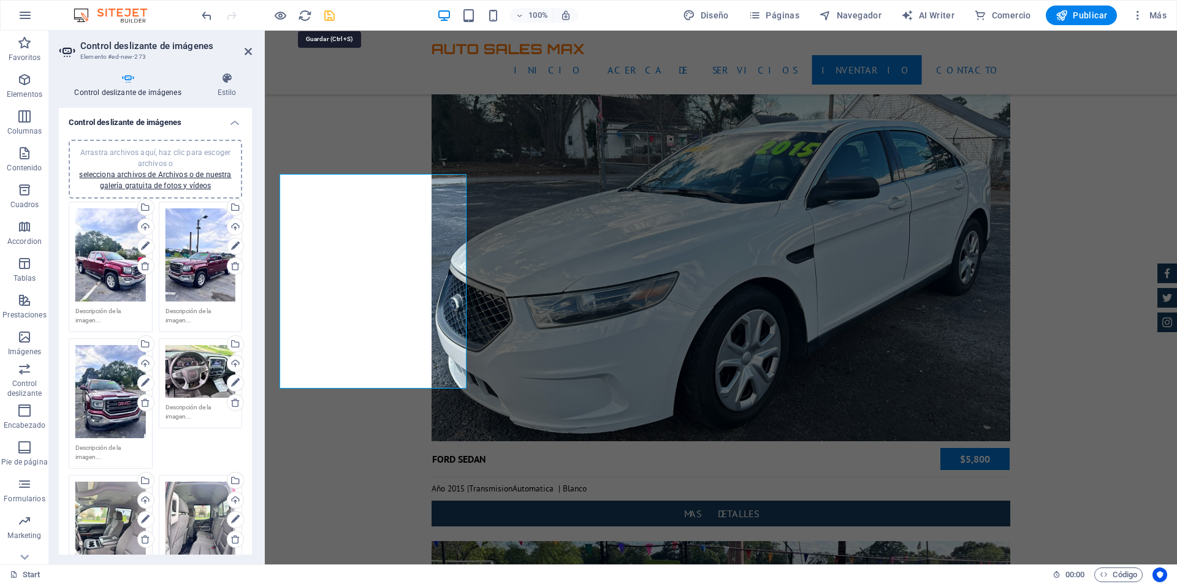
click at [330, 12] on icon "save" at bounding box center [329, 16] width 14 height 14
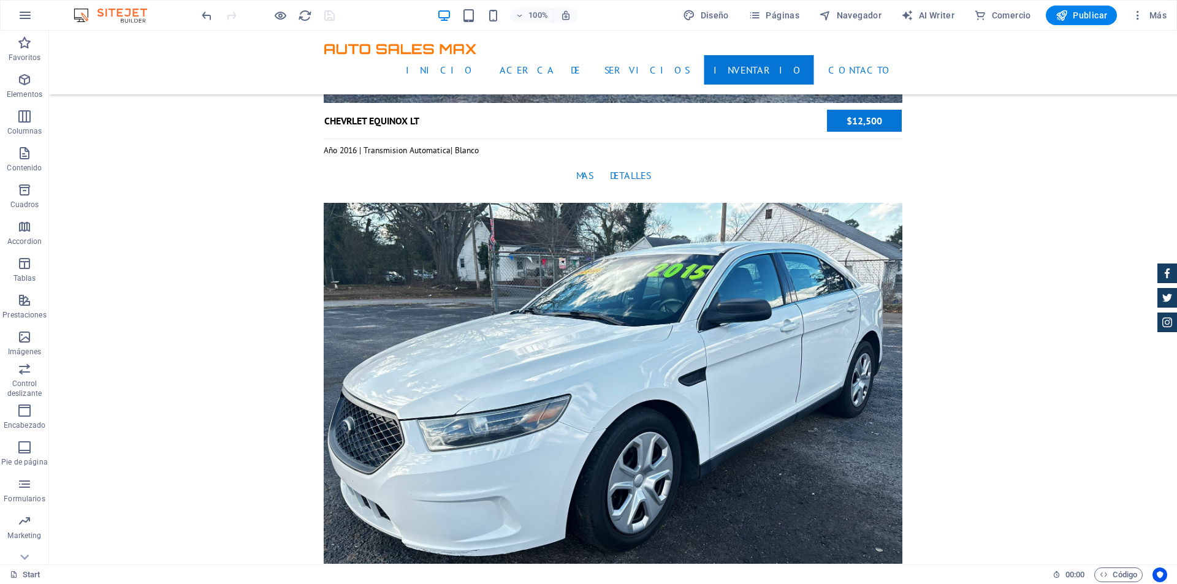
scroll to position [3740, 0]
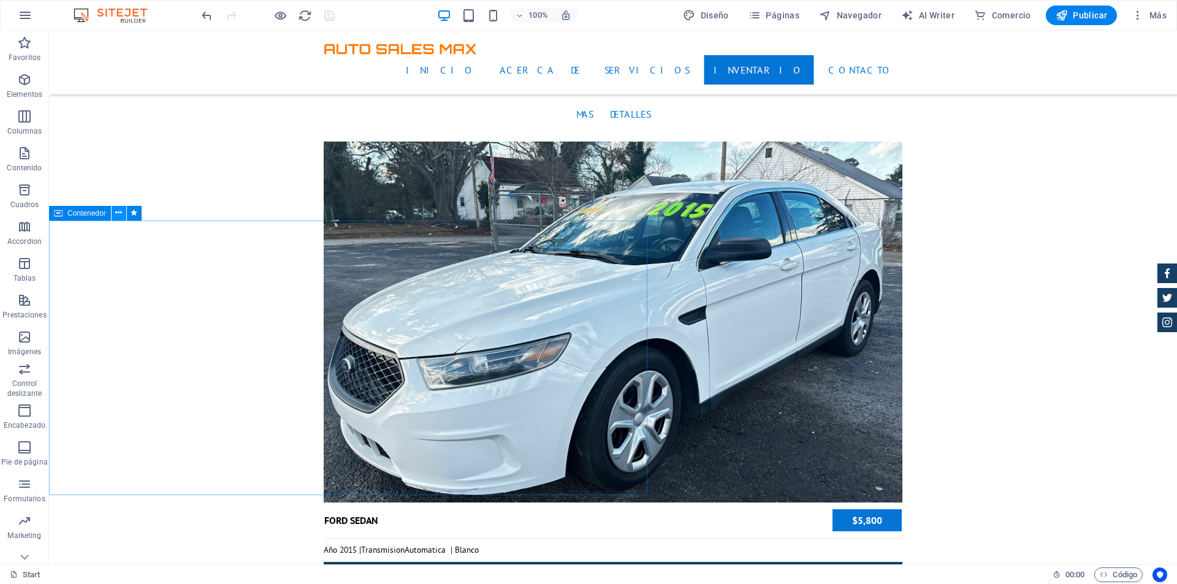
click at [120, 208] on icon at bounding box center [118, 213] width 7 height 13
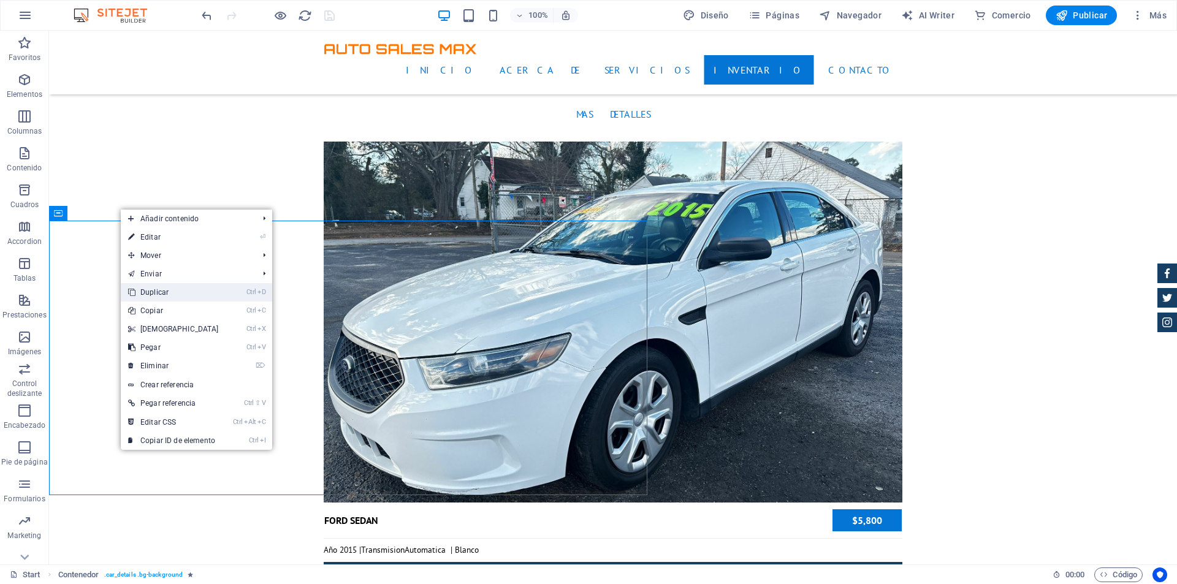
click at [181, 284] on link "Ctrl D Duplicar" at bounding box center [173, 292] width 105 height 18
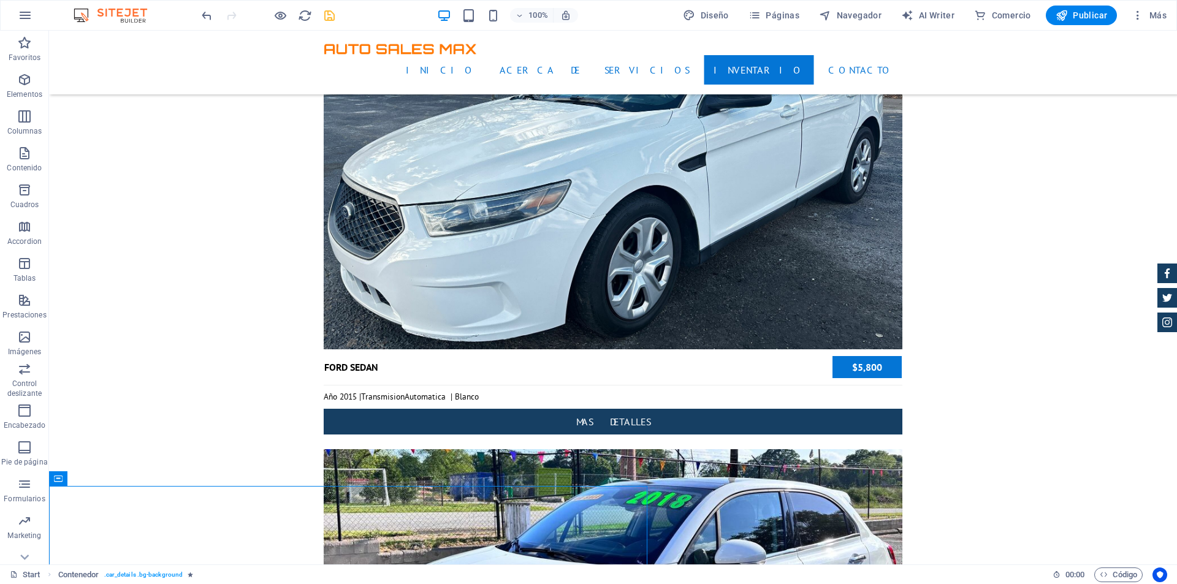
scroll to position [3924, 0]
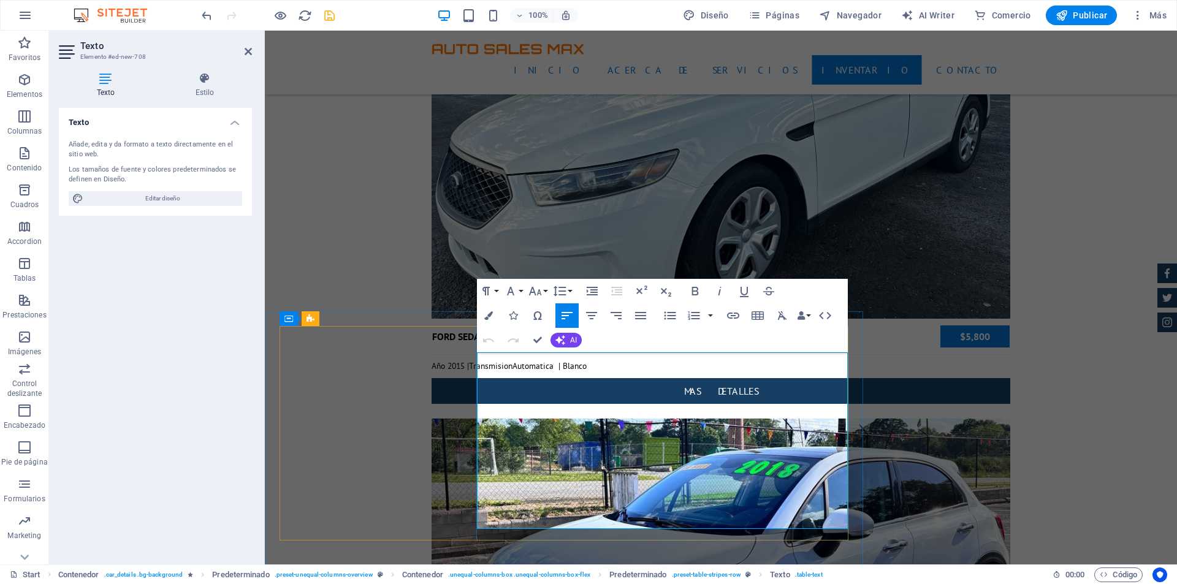
drag, startPoint x: 817, startPoint y: 369, endPoint x: 863, endPoint y: 380, distance: 47.1
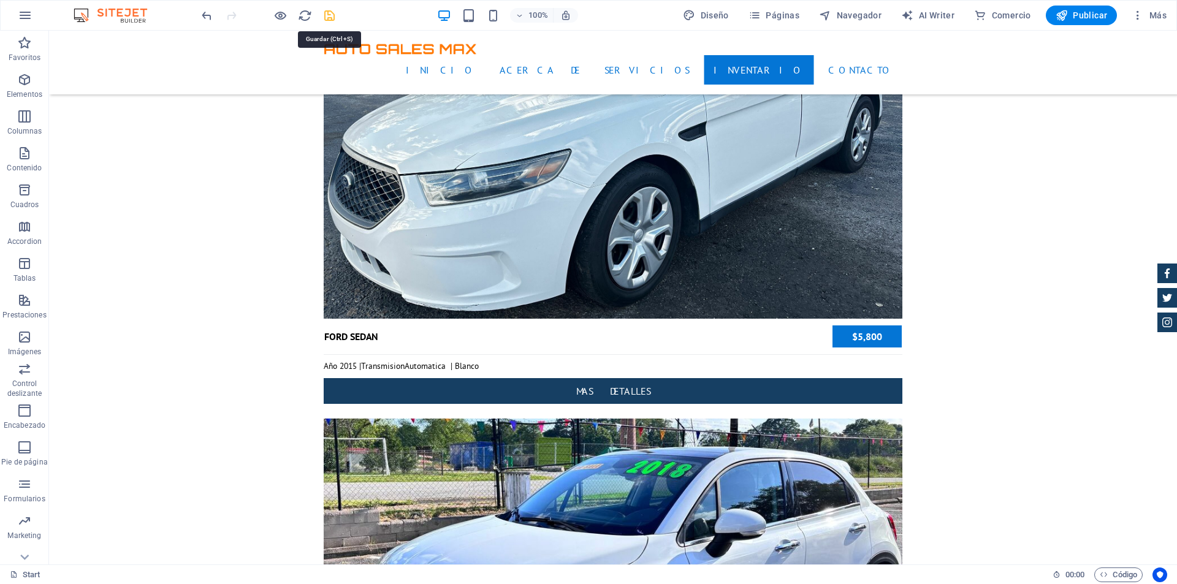
click at [329, 17] on icon "save" at bounding box center [329, 16] width 14 height 14
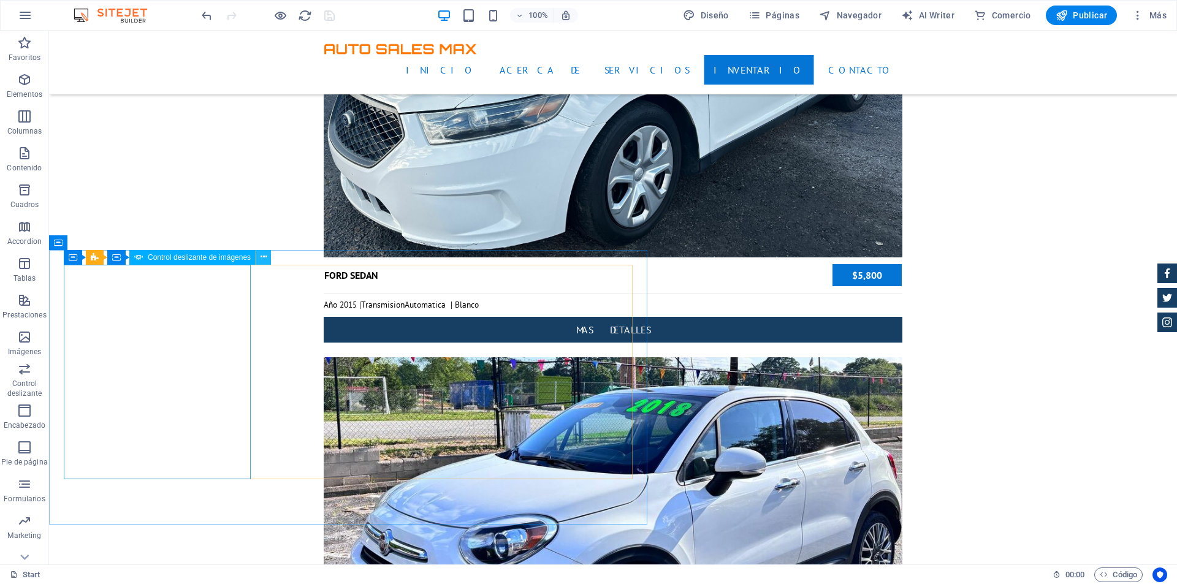
click at [263, 257] on icon at bounding box center [264, 257] width 7 height 13
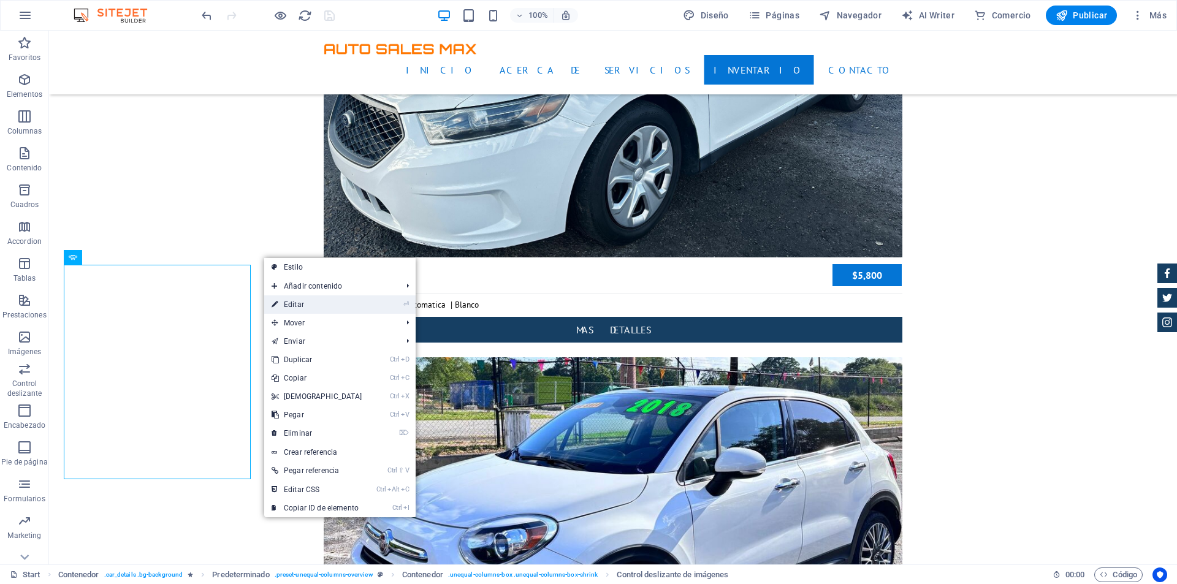
click at [299, 302] on link "⏎ Editar" at bounding box center [316, 305] width 105 height 18
select select "px"
select select "ms"
select select "progressive"
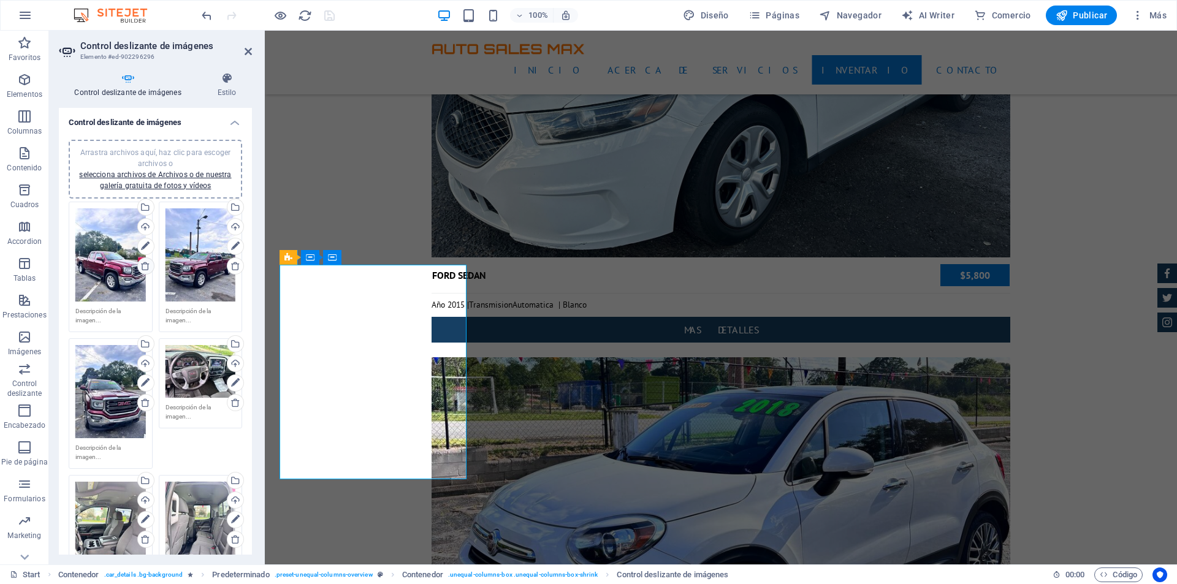
click at [143, 264] on icon at bounding box center [145, 266] width 10 height 10
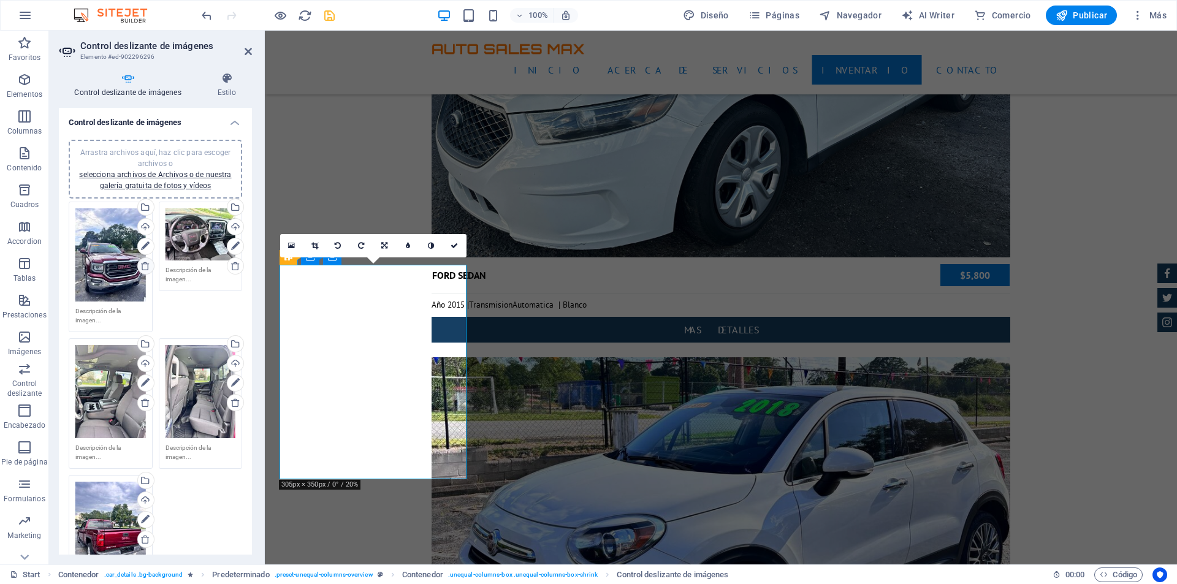
click at [143, 264] on icon at bounding box center [145, 266] width 10 height 10
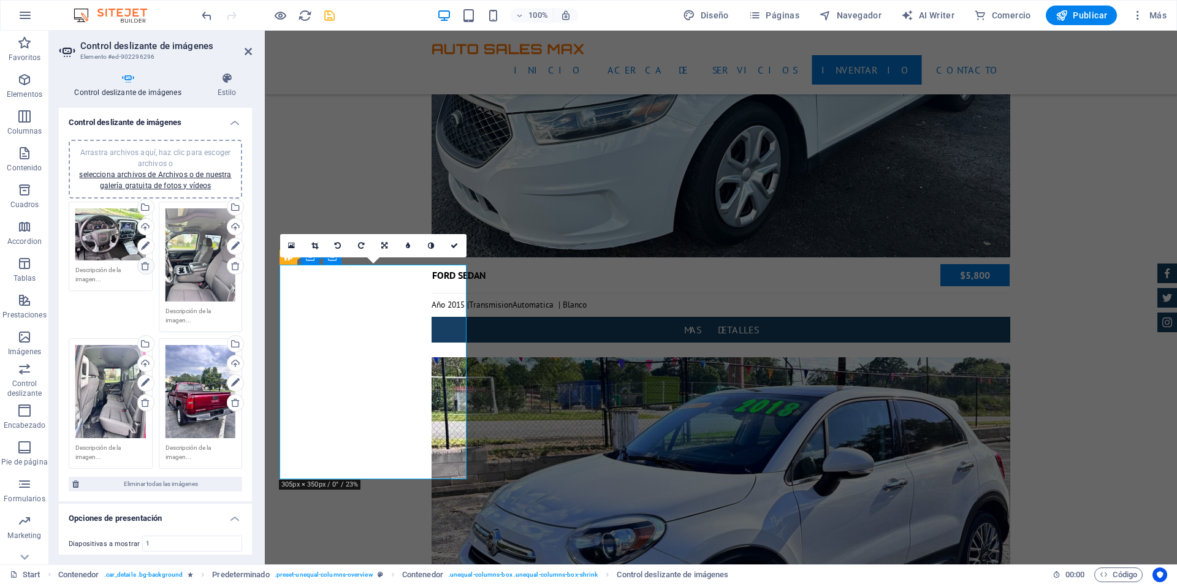
click at [143, 264] on icon at bounding box center [145, 266] width 10 height 10
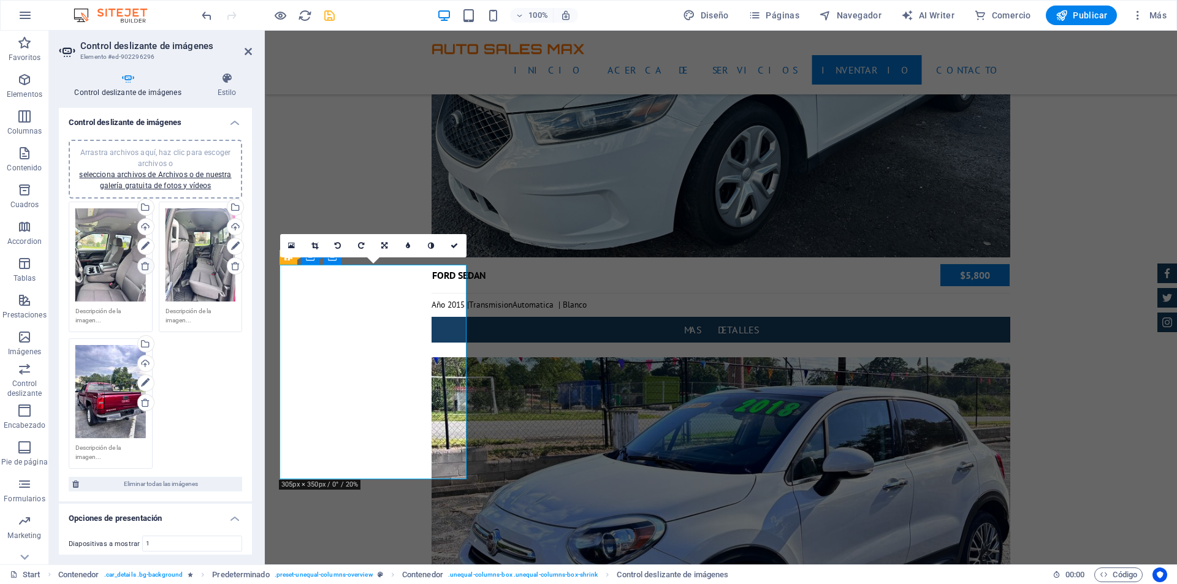
click at [143, 264] on icon at bounding box center [145, 266] width 10 height 10
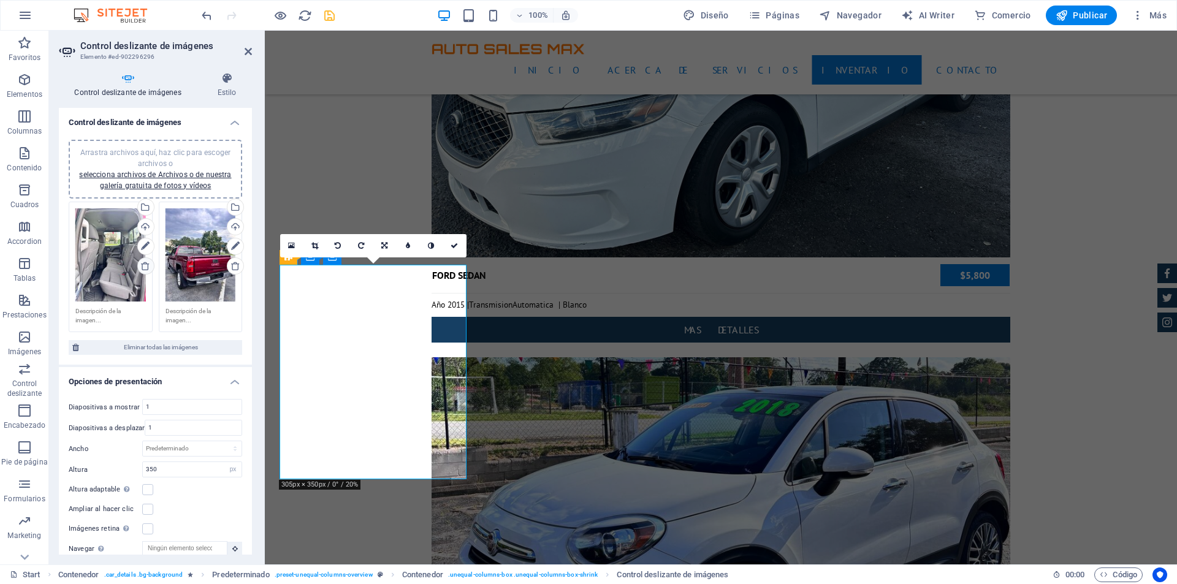
click at [143, 264] on icon at bounding box center [145, 266] width 10 height 10
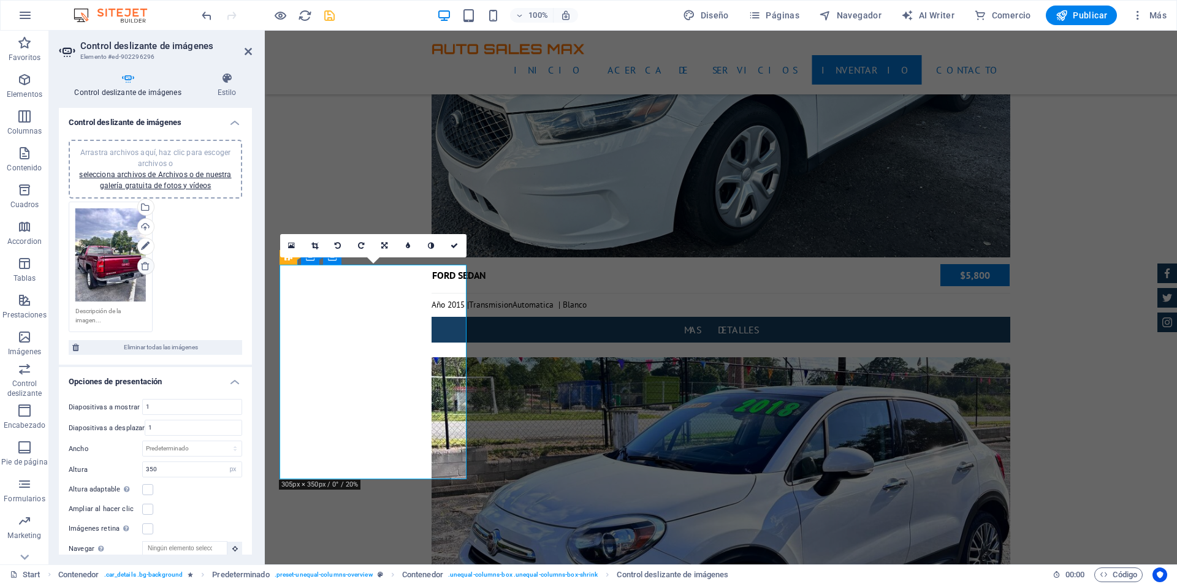
click at [143, 264] on icon at bounding box center [145, 266] width 10 height 10
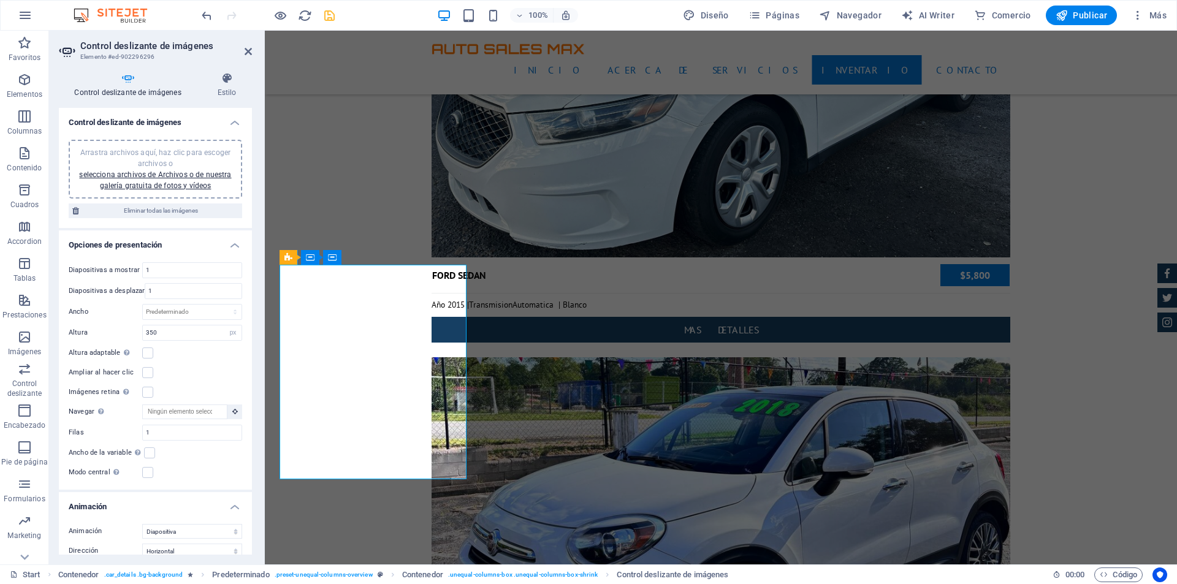
click at [177, 169] on div "Arrastra archivos aquí, haz clic para escoger archivos o selecciona archivos de…" at bounding box center [155, 169] width 159 height 44
click at [196, 183] on link "selecciona archivos de Archivos o de nuestra galería gratuita de fotos y vídeos" at bounding box center [155, 180] width 152 height 20
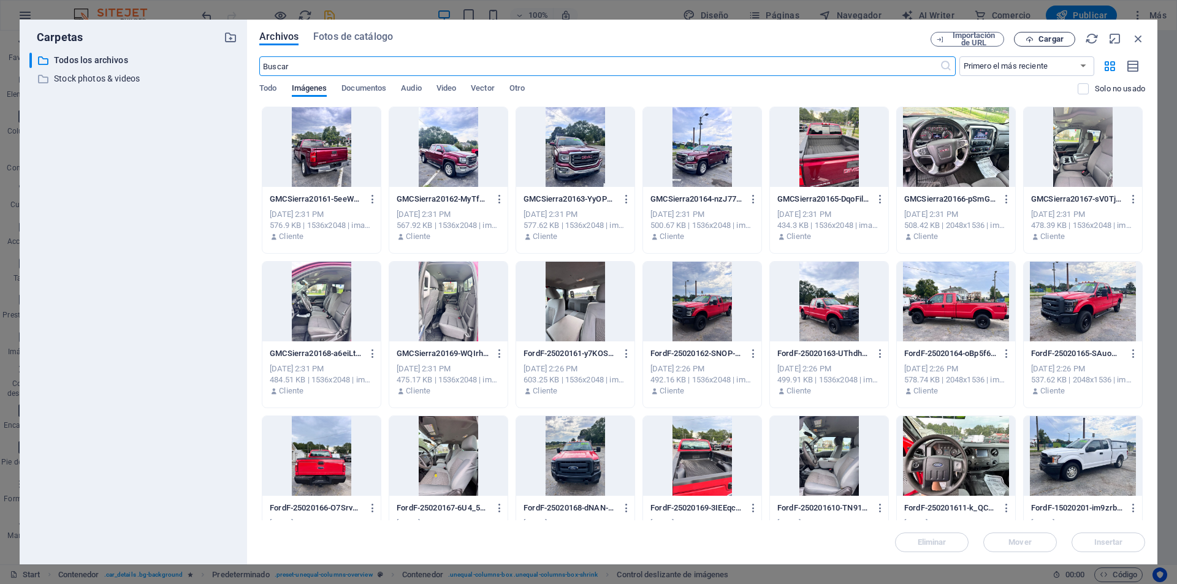
click at [1045, 43] on span "Cargar" at bounding box center [1051, 39] width 25 height 7
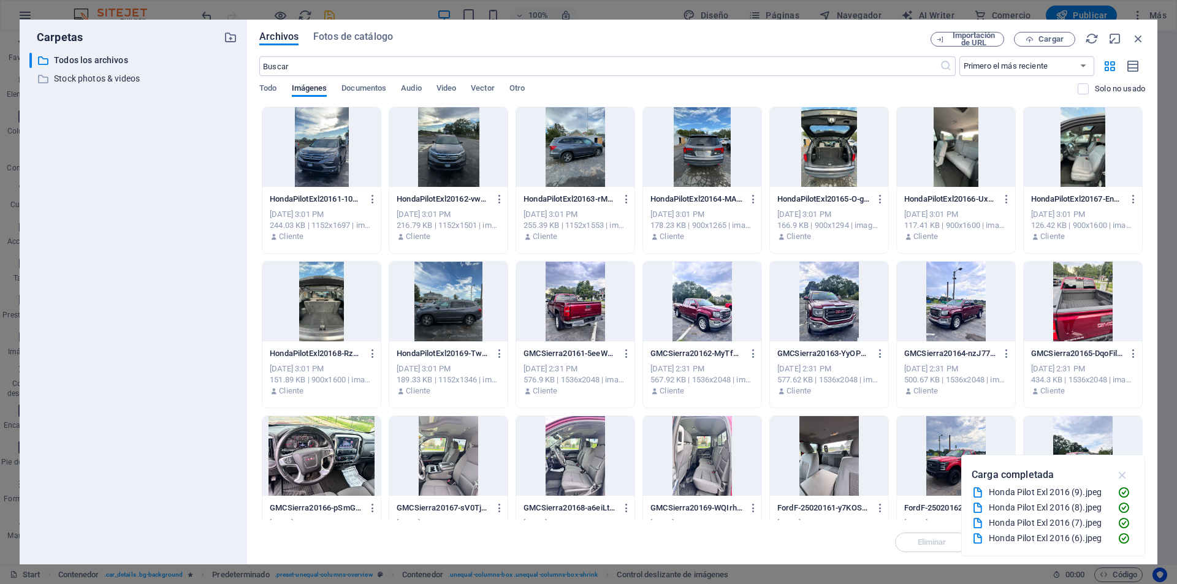
click at [1126, 475] on icon "button" at bounding box center [1123, 474] width 14 height 13
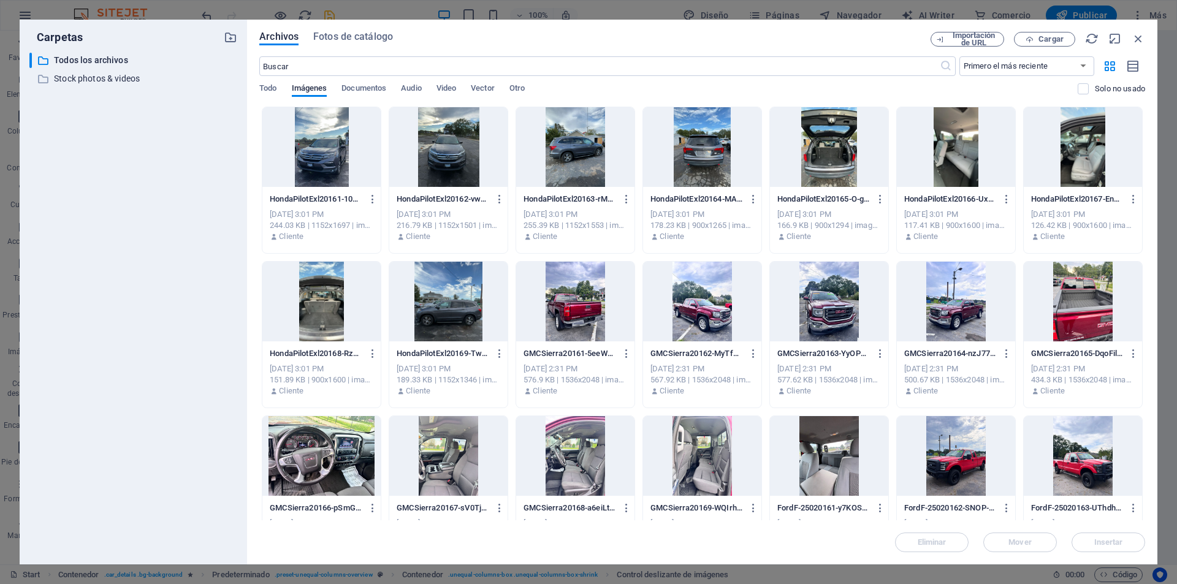
click at [460, 278] on div at bounding box center [448, 302] width 118 height 80
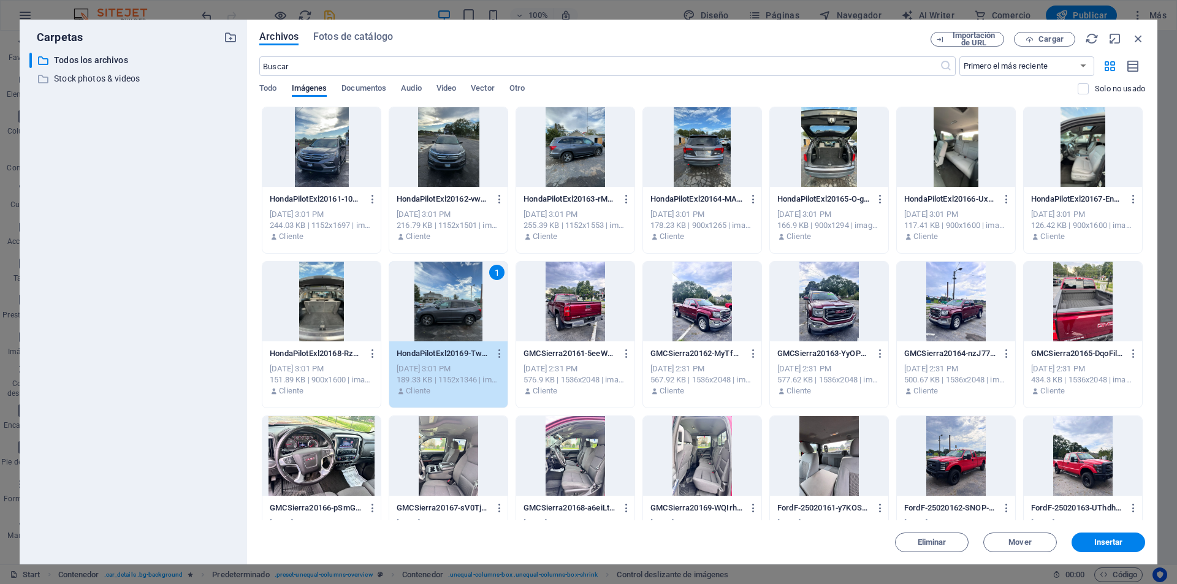
click at [570, 150] on div at bounding box center [575, 147] width 118 height 80
click at [469, 153] on div at bounding box center [448, 147] width 118 height 80
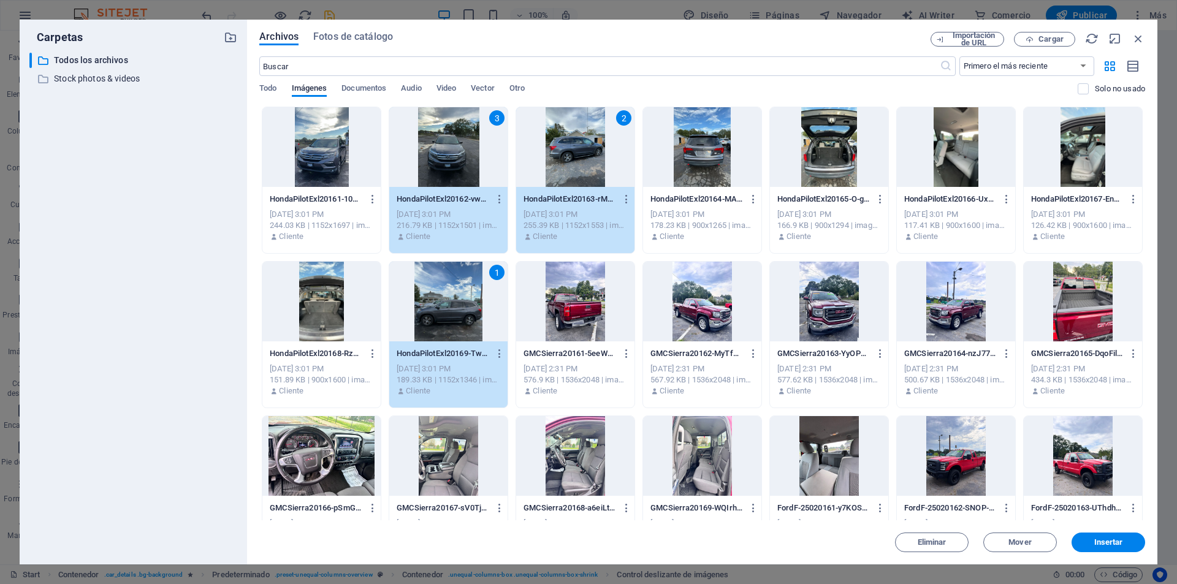
click at [464, 165] on div "3" at bounding box center [448, 147] width 118 height 80
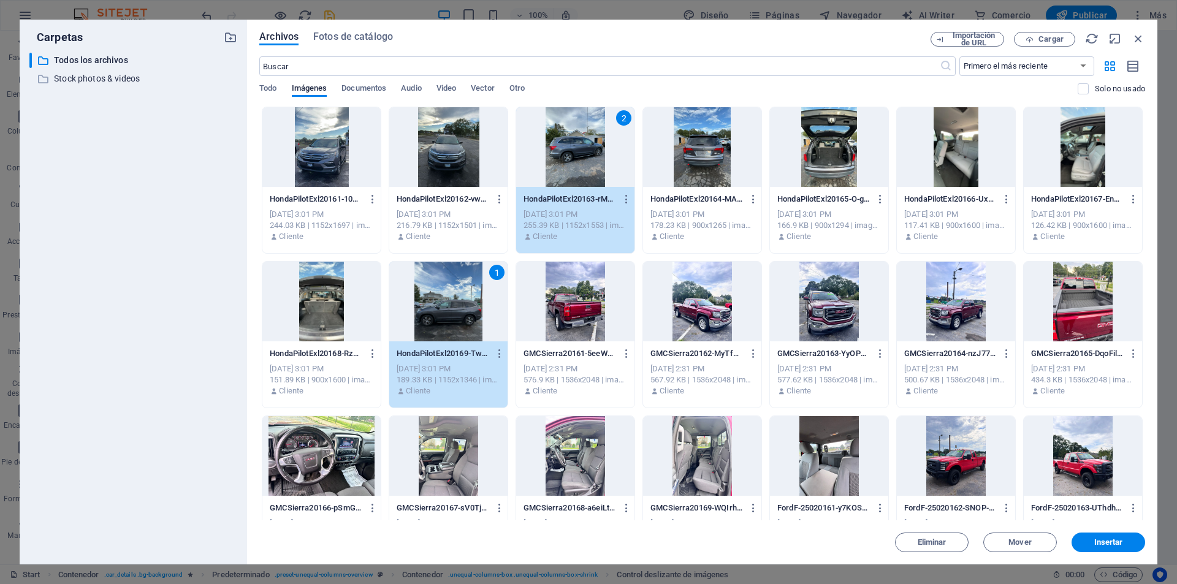
click at [346, 157] on div at bounding box center [321, 147] width 118 height 80
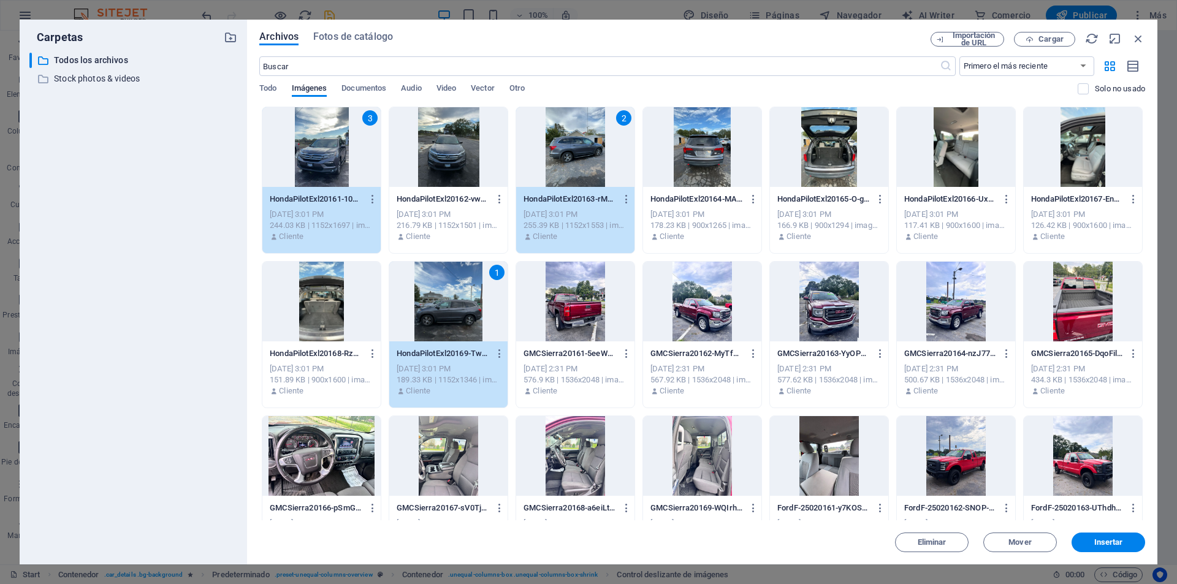
click at [1082, 161] on div at bounding box center [1083, 147] width 118 height 80
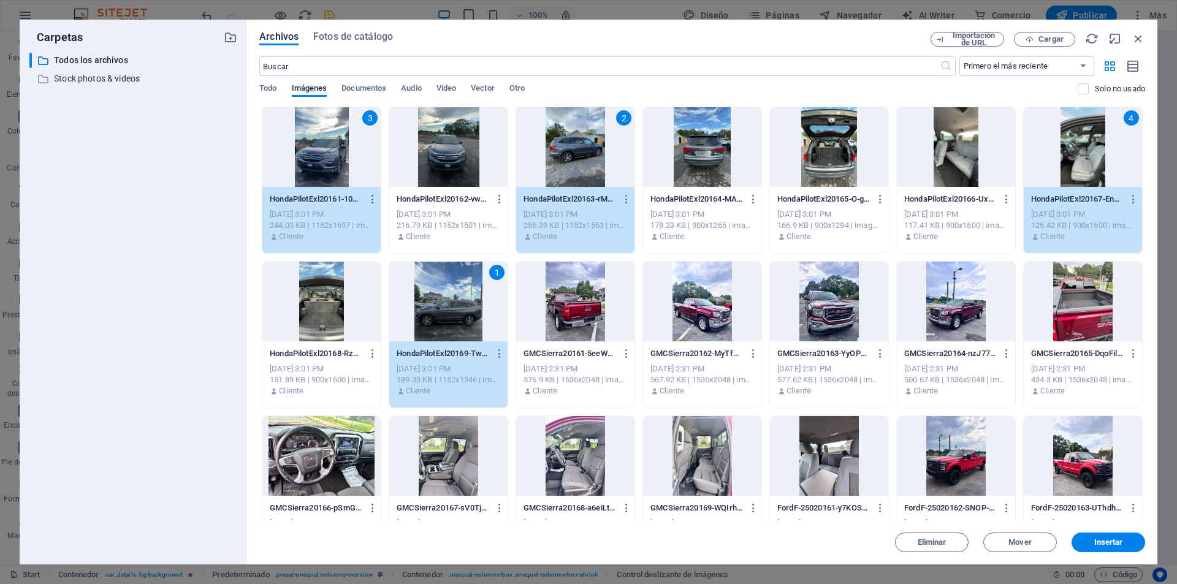
click at [951, 162] on div at bounding box center [956, 147] width 118 height 80
click at [847, 152] on div at bounding box center [829, 147] width 118 height 80
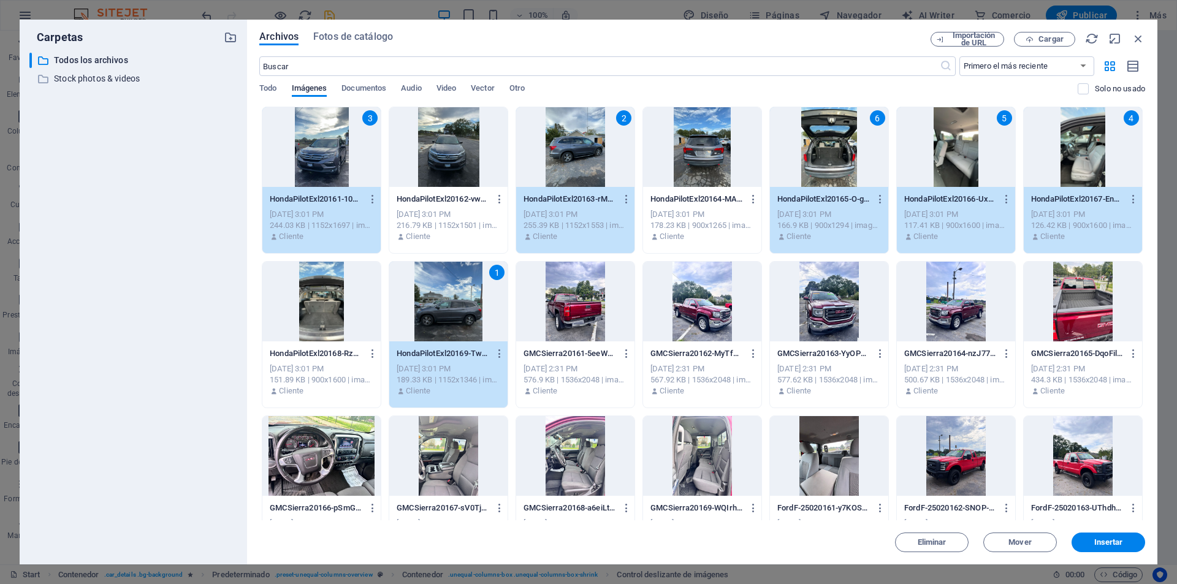
click at [721, 149] on div at bounding box center [702, 147] width 118 height 80
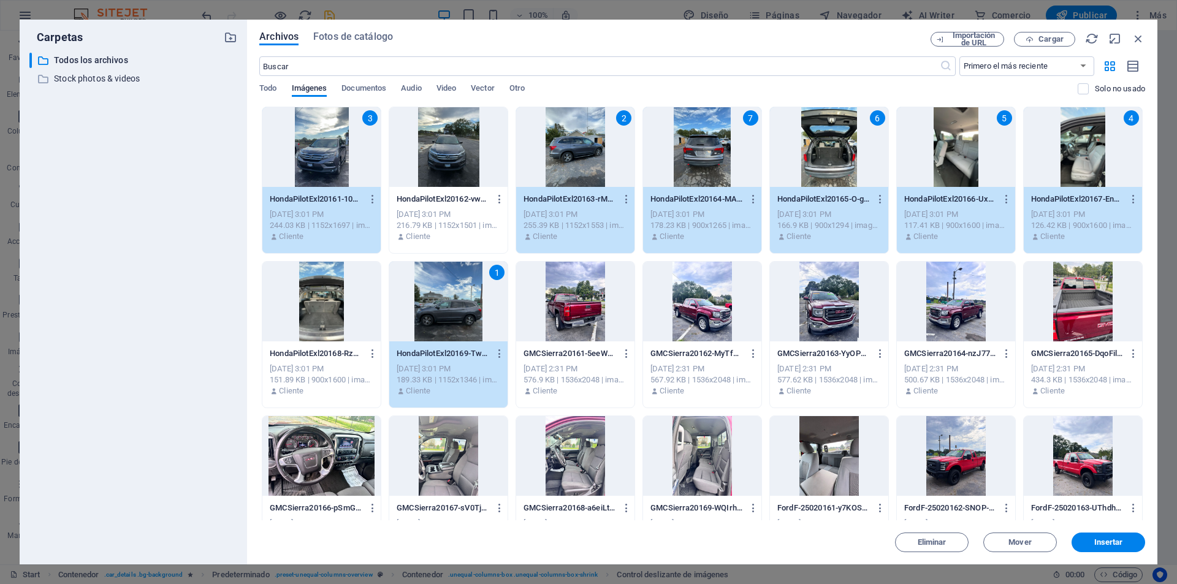
click at [827, 144] on div "6" at bounding box center [829, 147] width 118 height 80
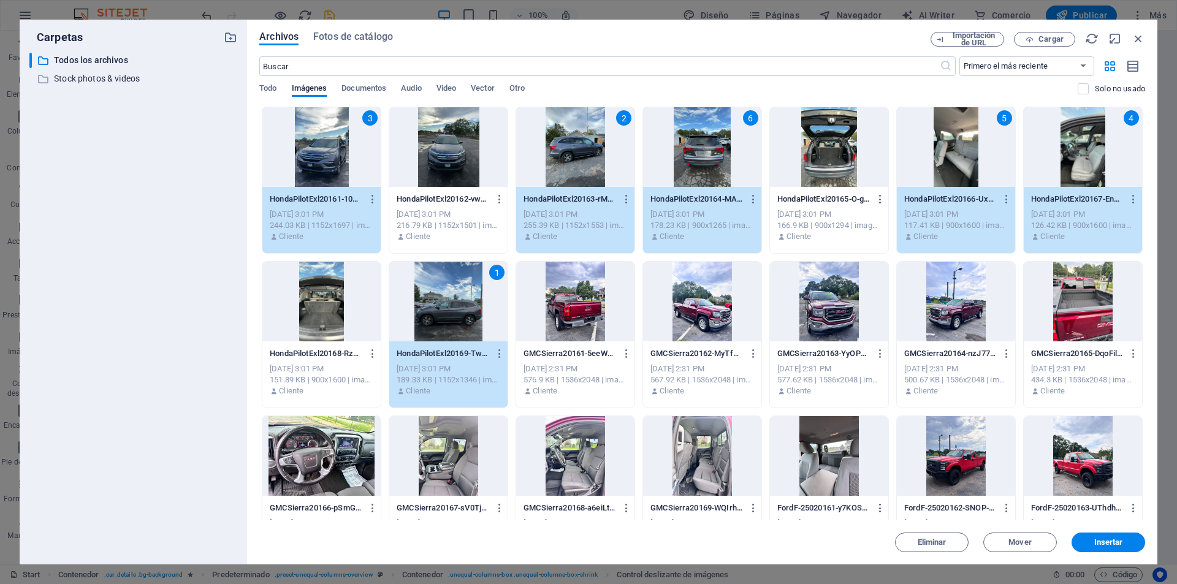
click at [338, 287] on div at bounding box center [321, 302] width 118 height 80
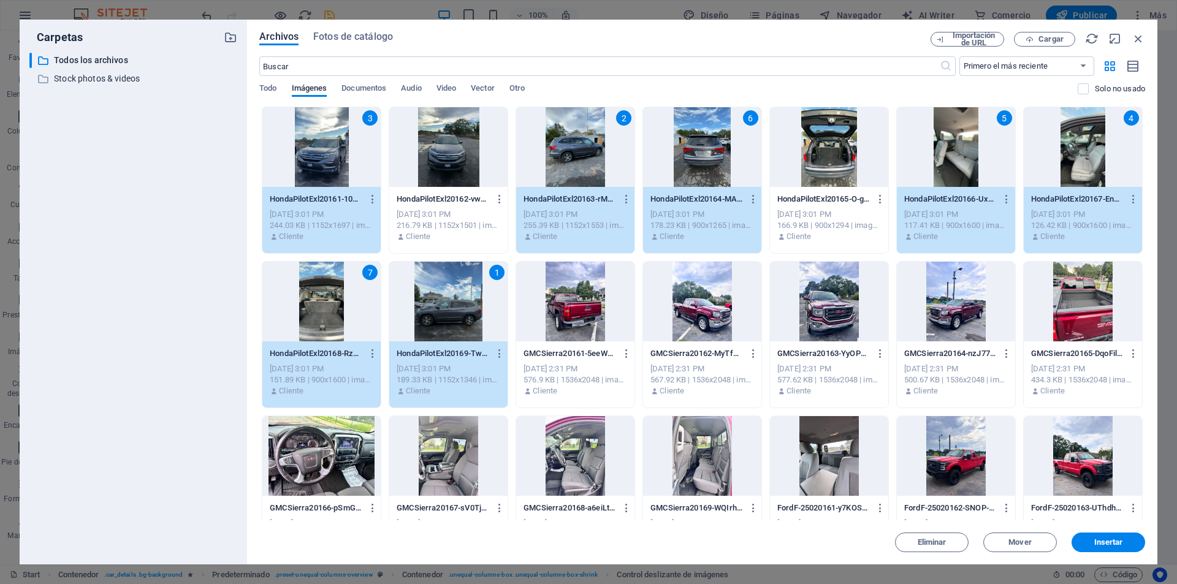
click at [340, 299] on div "7" at bounding box center [321, 302] width 118 height 80
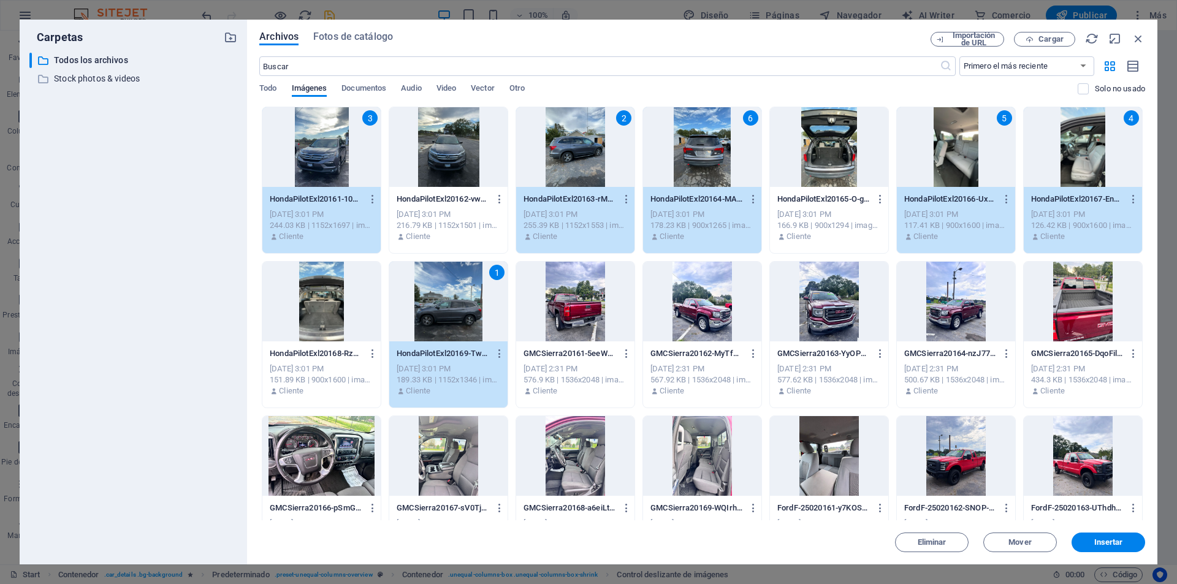
click at [813, 158] on div at bounding box center [829, 147] width 118 height 80
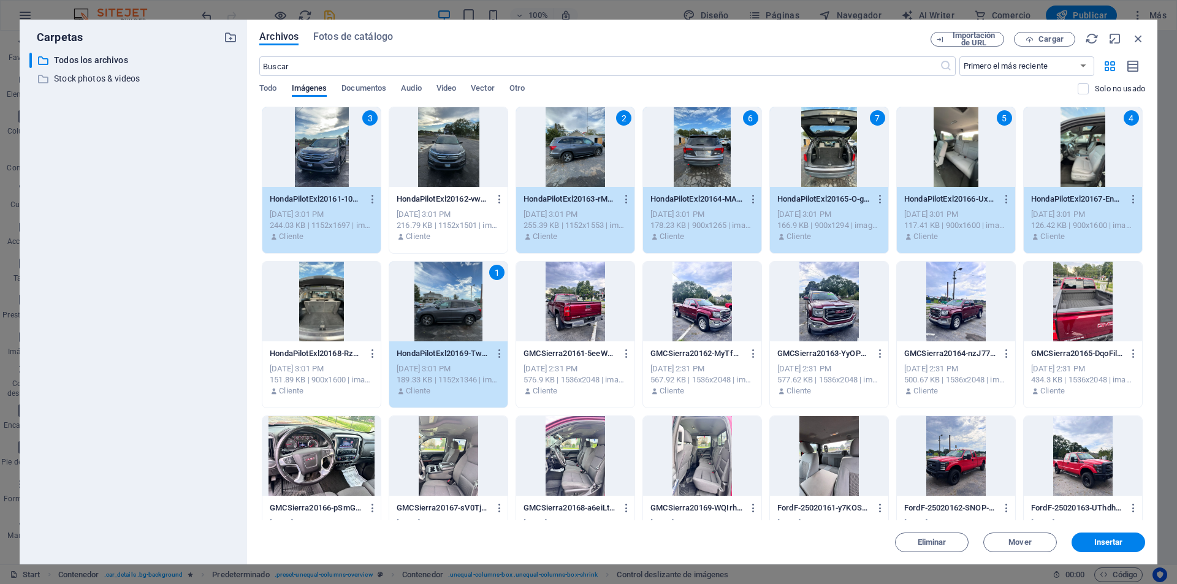
drag, startPoint x: 316, startPoint y: 300, endPoint x: 322, endPoint y: 298, distance: 6.6
click at [316, 300] on div at bounding box center [321, 302] width 118 height 80
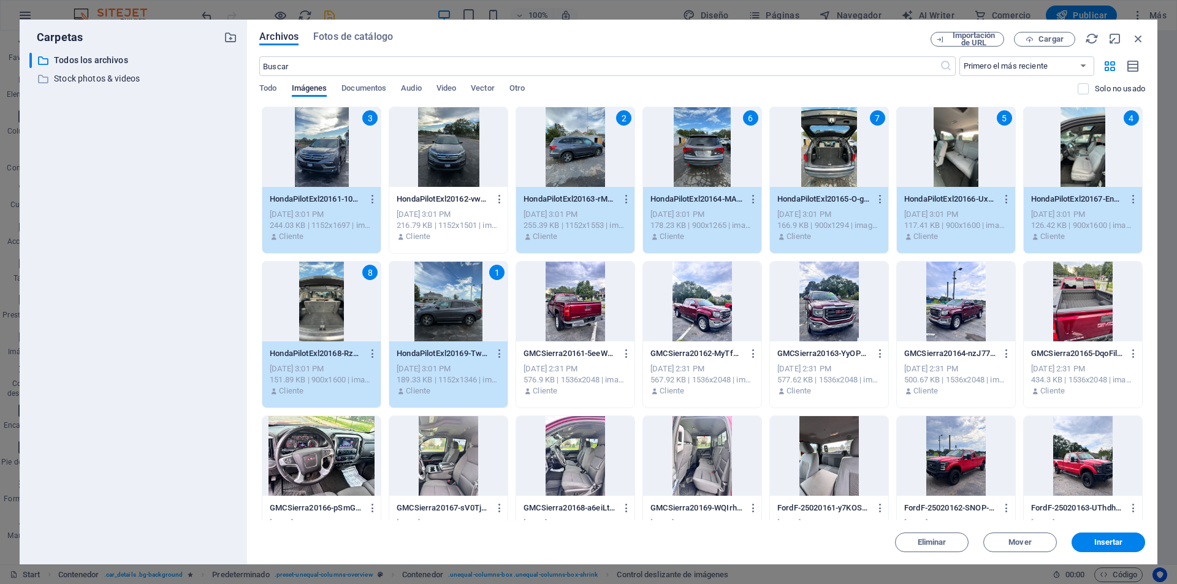
click at [696, 159] on div "6" at bounding box center [702, 147] width 118 height 80
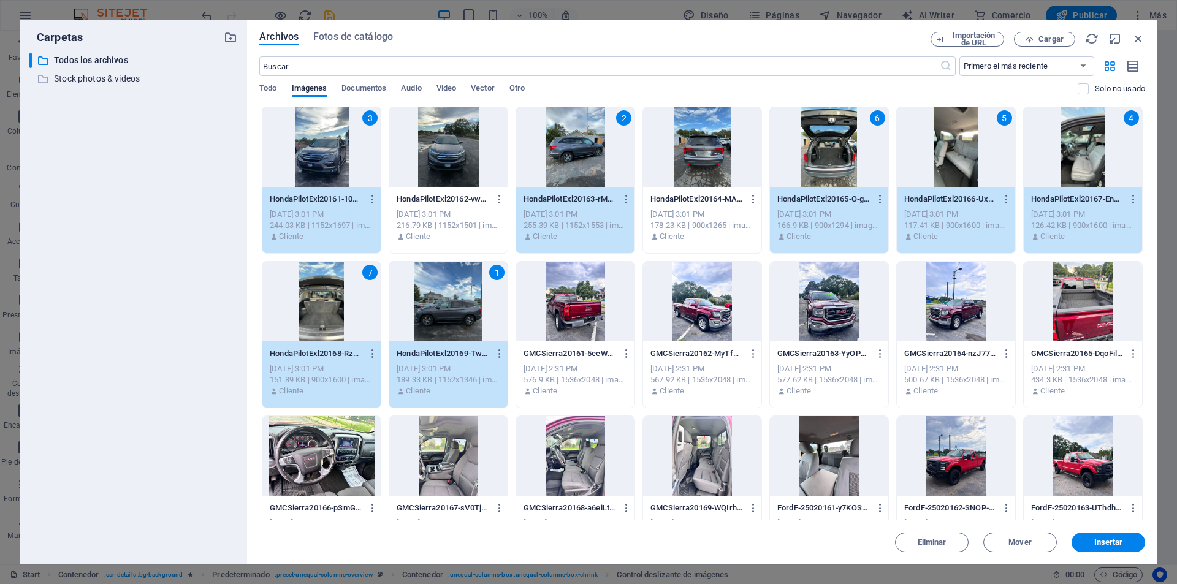
click at [717, 157] on div at bounding box center [702, 147] width 118 height 80
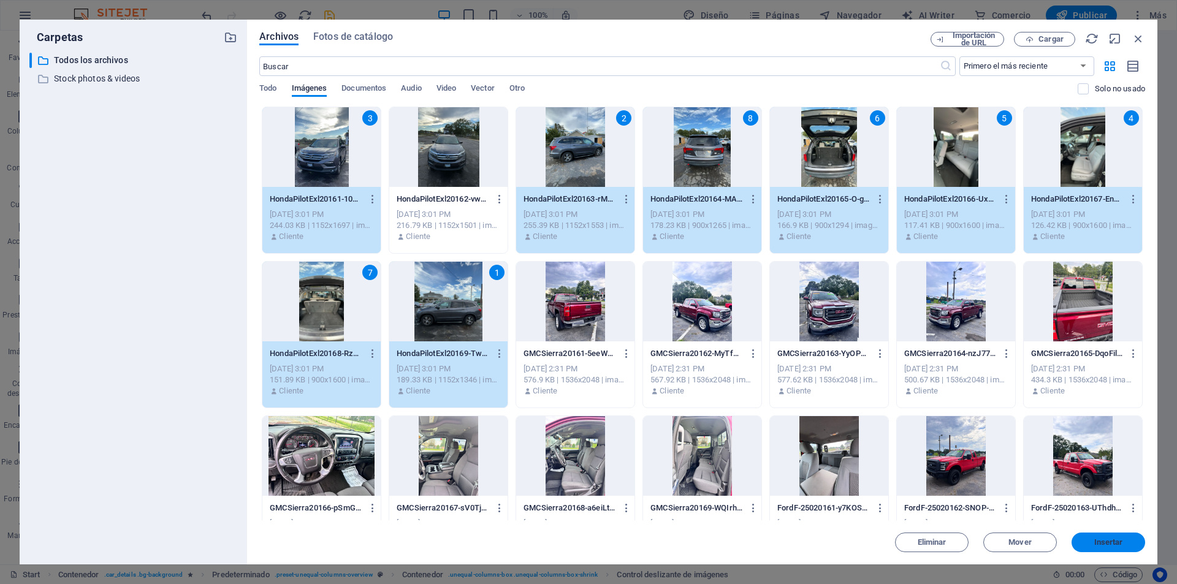
click at [1108, 534] on button "Insertar" at bounding box center [1109, 543] width 74 height 20
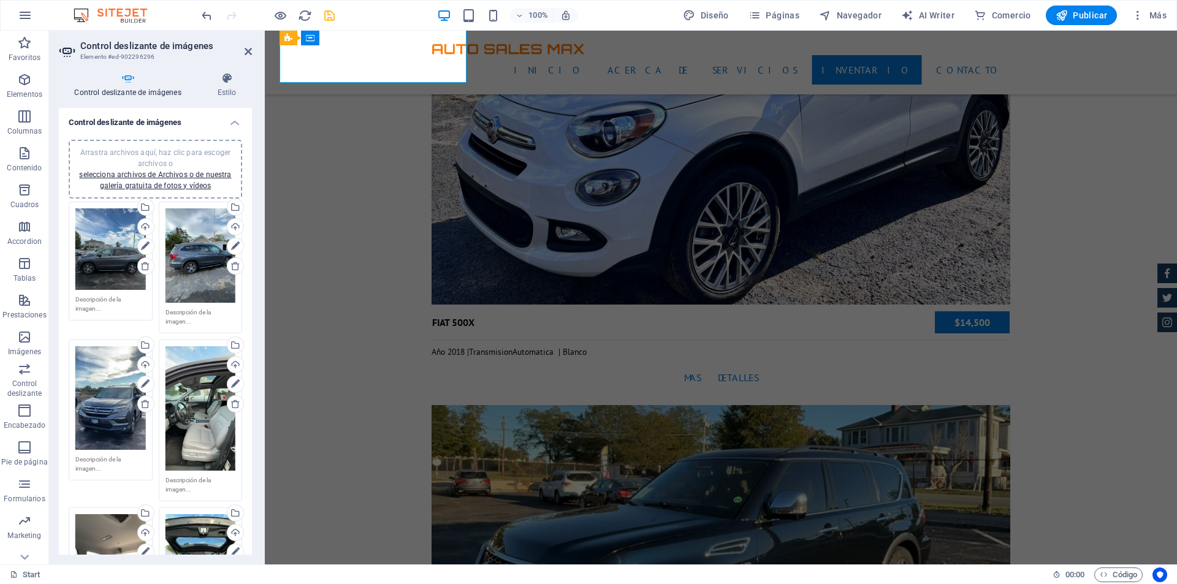
scroll to position [4414, 0]
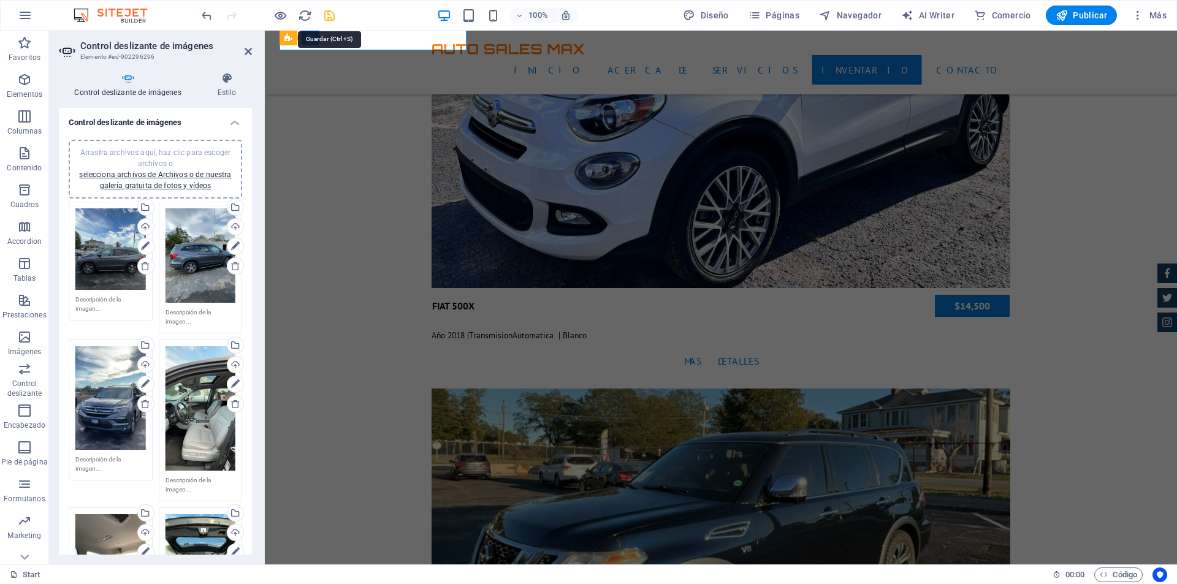
click at [331, 15] on icon "save" at bounding box center [329, 16] width 14 height 14
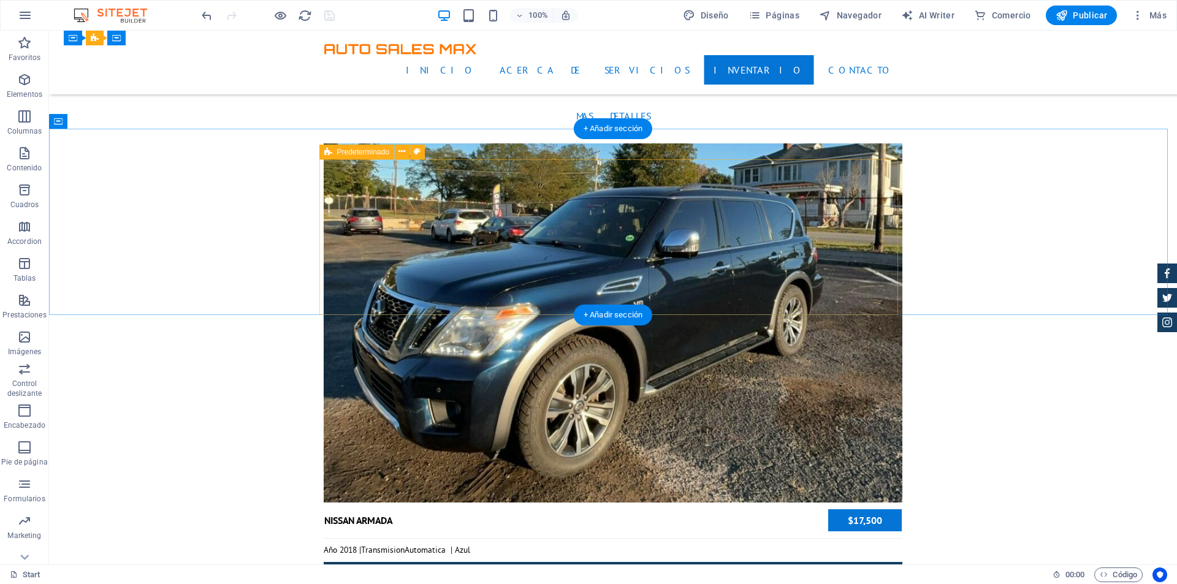
scroll to position [4353, 0]
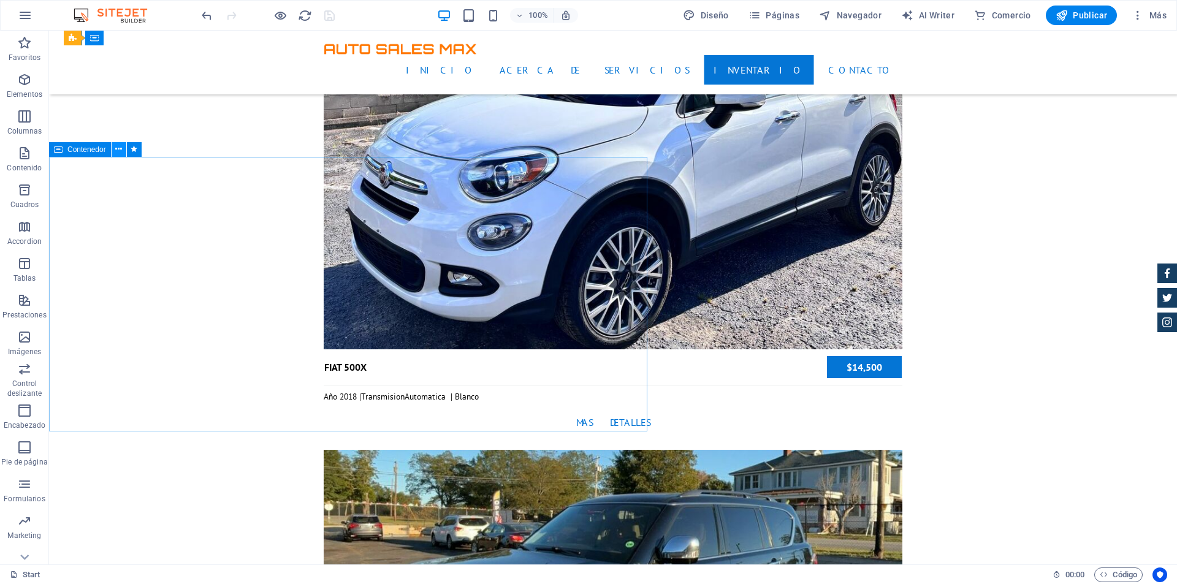
click at [118, 150] on icon at bounding box center [118, 149] width 7 height 13
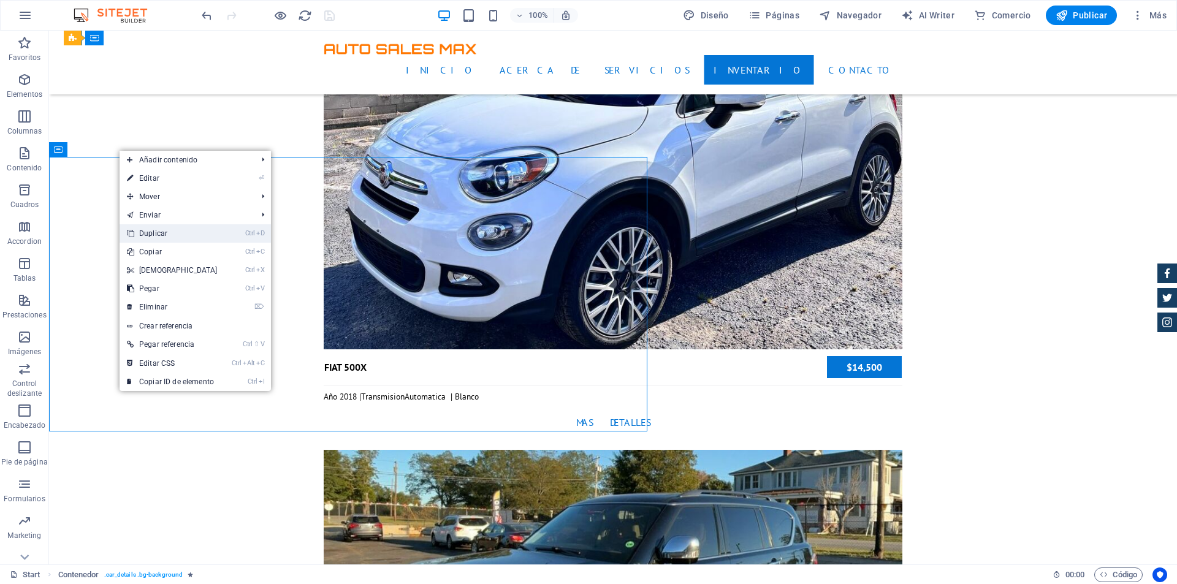
click at [183, 224] on link "Ctrl D Duplicar" at bounding box center [172, 233] width 105 height 18
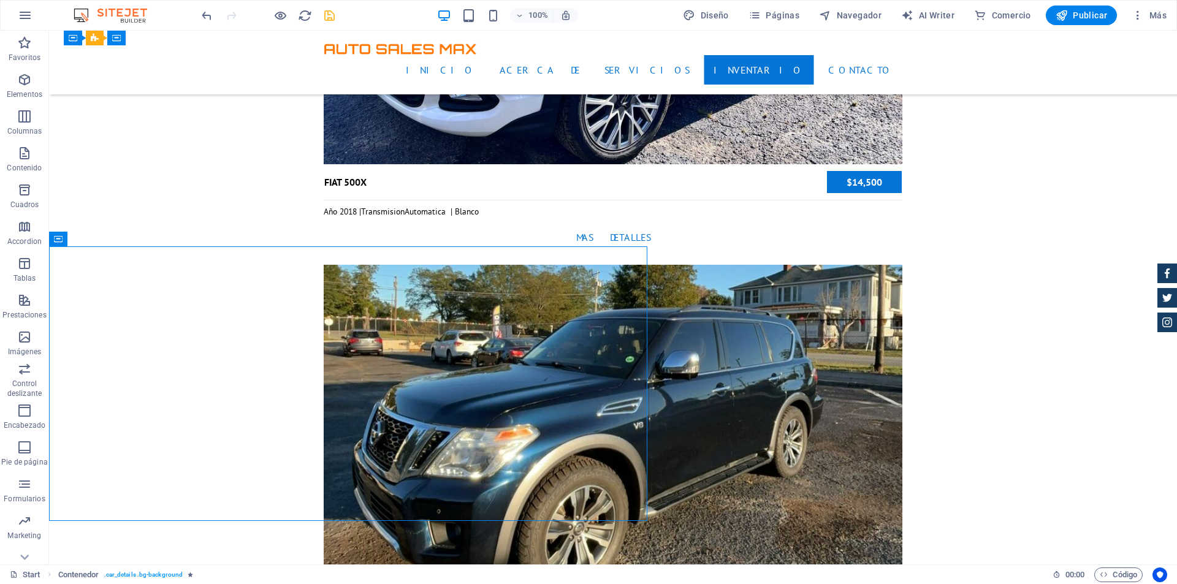
scroll to position [4537, 0]
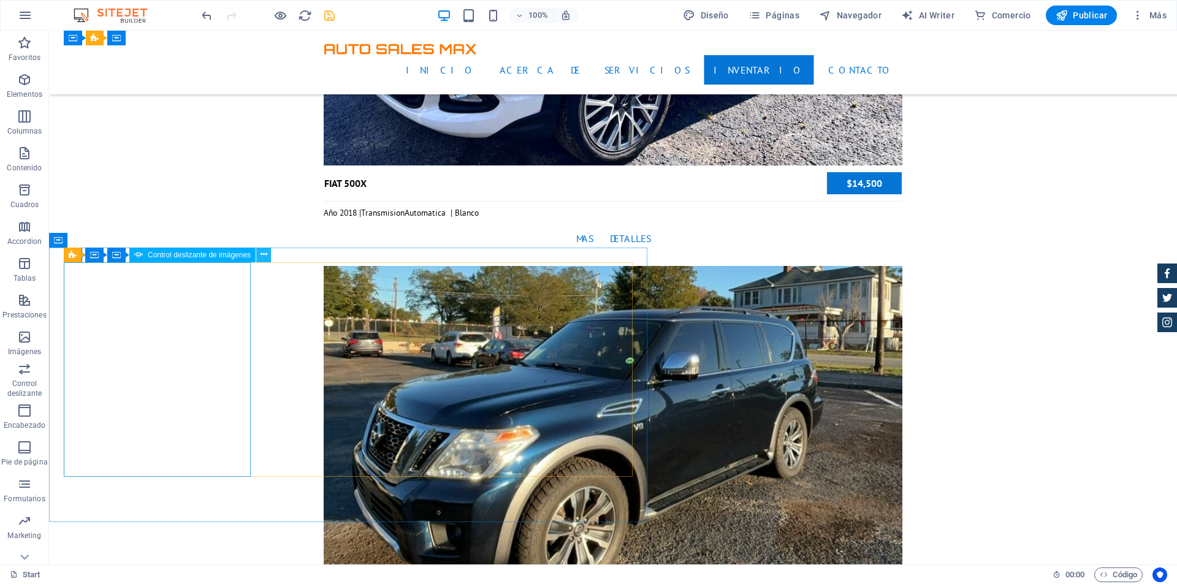
click at [261, 256] on icon at bounding box center [264, 254] width 7 height 13
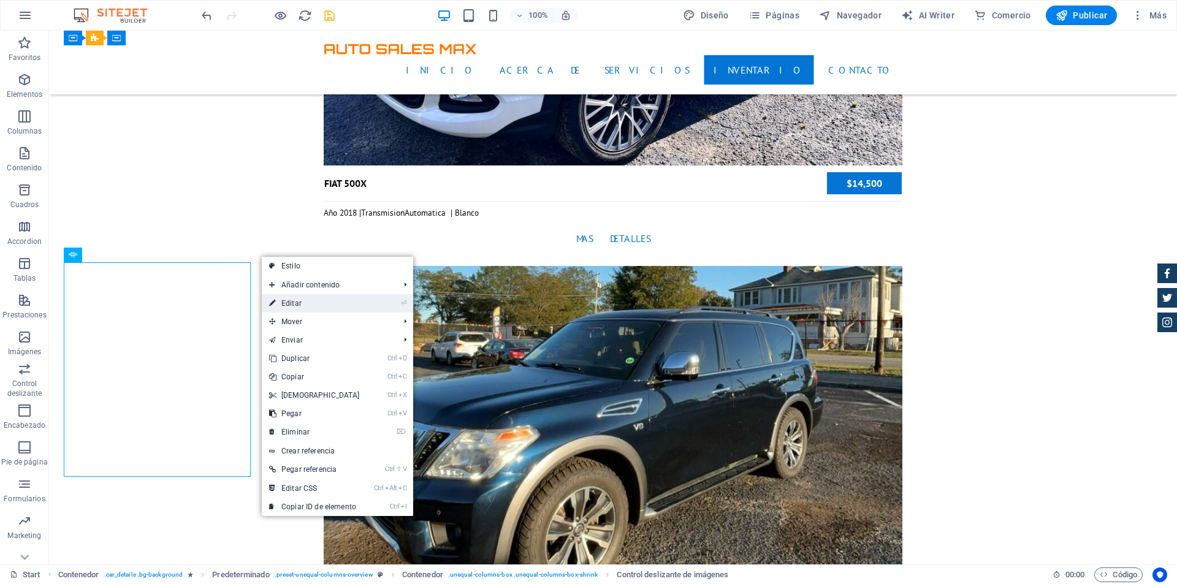
click at [296, 300] on link "⏎ Editar" at bounding box center [314, 303] width 105 height 18
select select "px"
select select "ms"
select select "progressive"
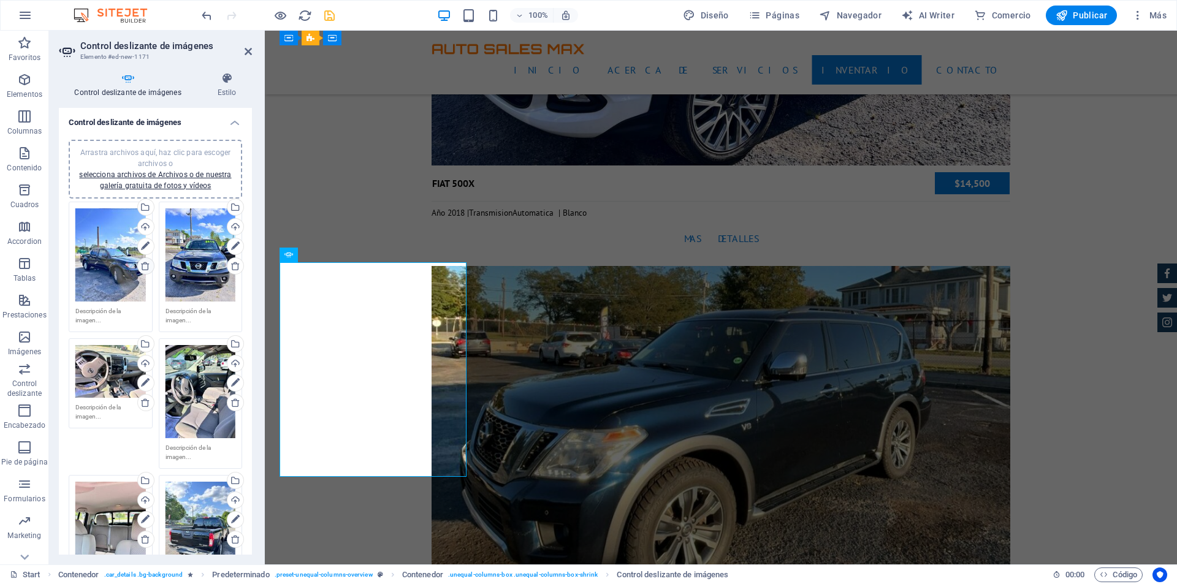
click at [142, 264] on icon at bounding box center [145, 266] width 10 height 10
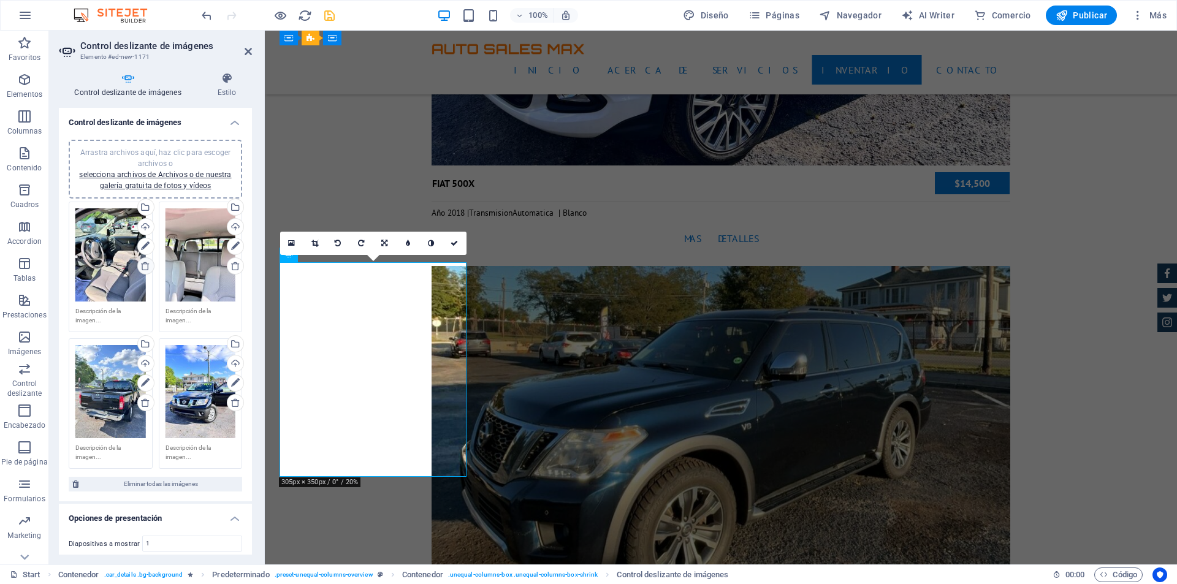
click at [142, 264] on icon at bounding box center [145, 266] width 10 height 10
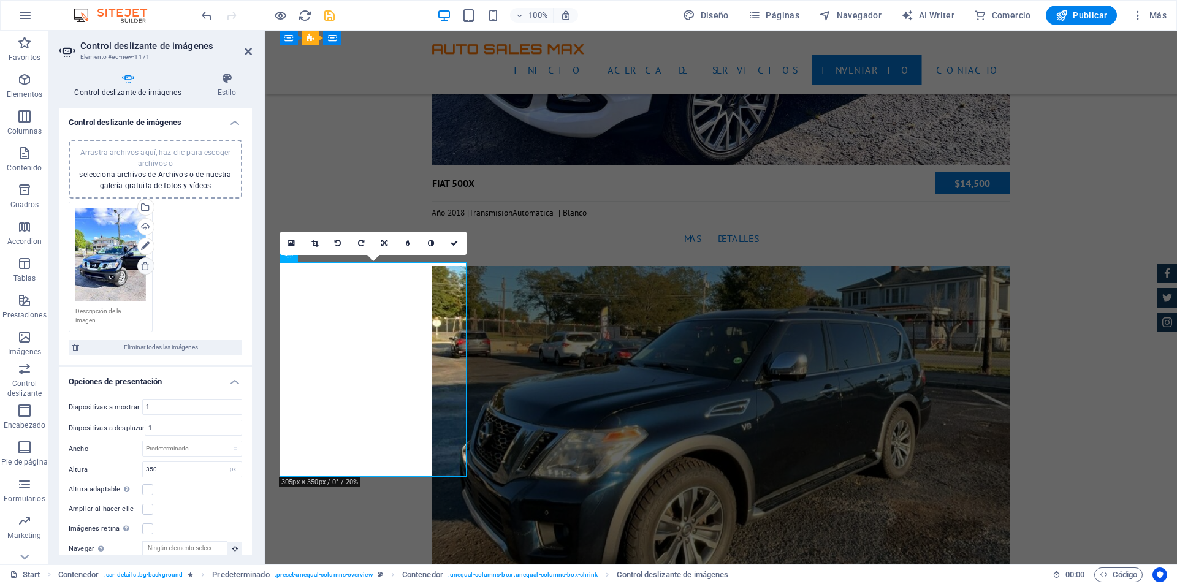
click at [142, 264] on icon at bounding box center [145, 266] width 10 height 10
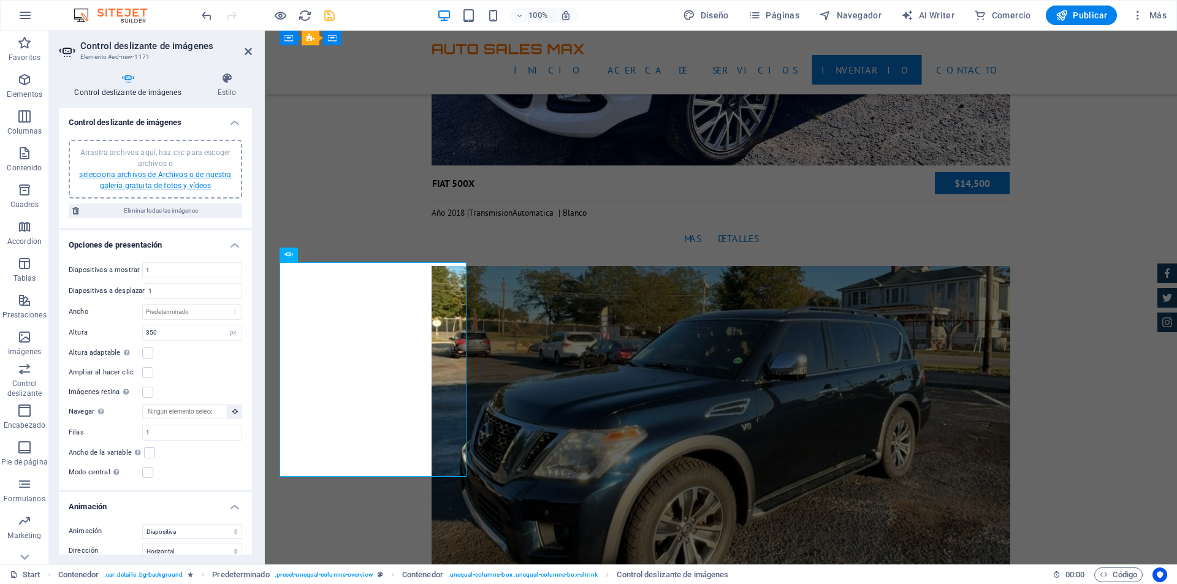
click at [156, 183] on link "selecciona archivos de Archivos o de nuestra galería gratuita de fotos y vídeos" at bounding box center [155, 180] width 152 height 20
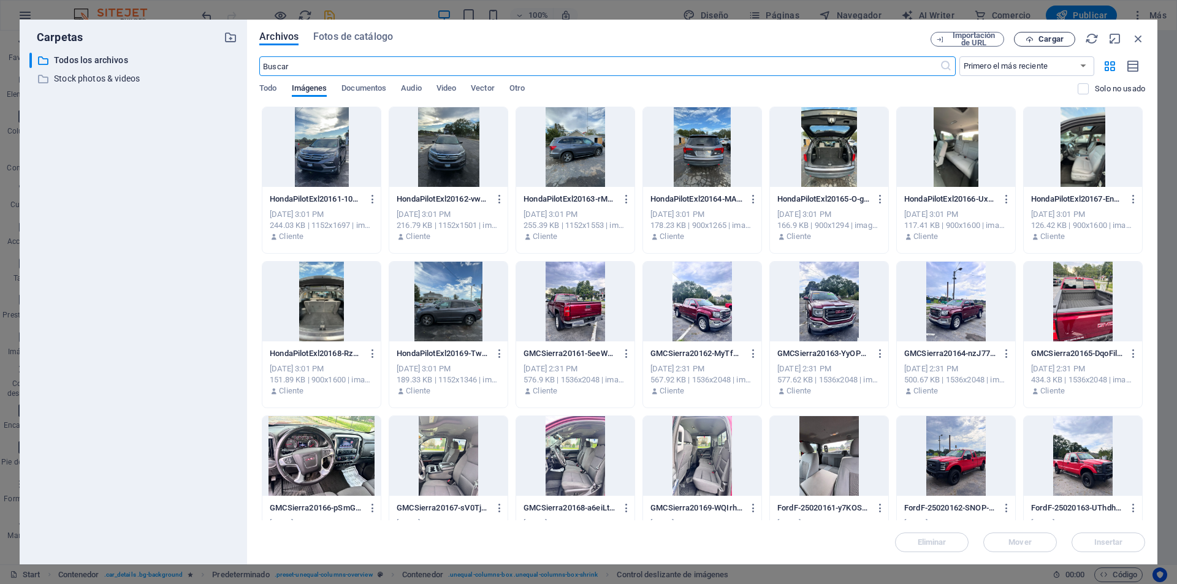
click at [1055, 37] on span "Cargar" at bounding box center [1051, 39] width 25 height 7
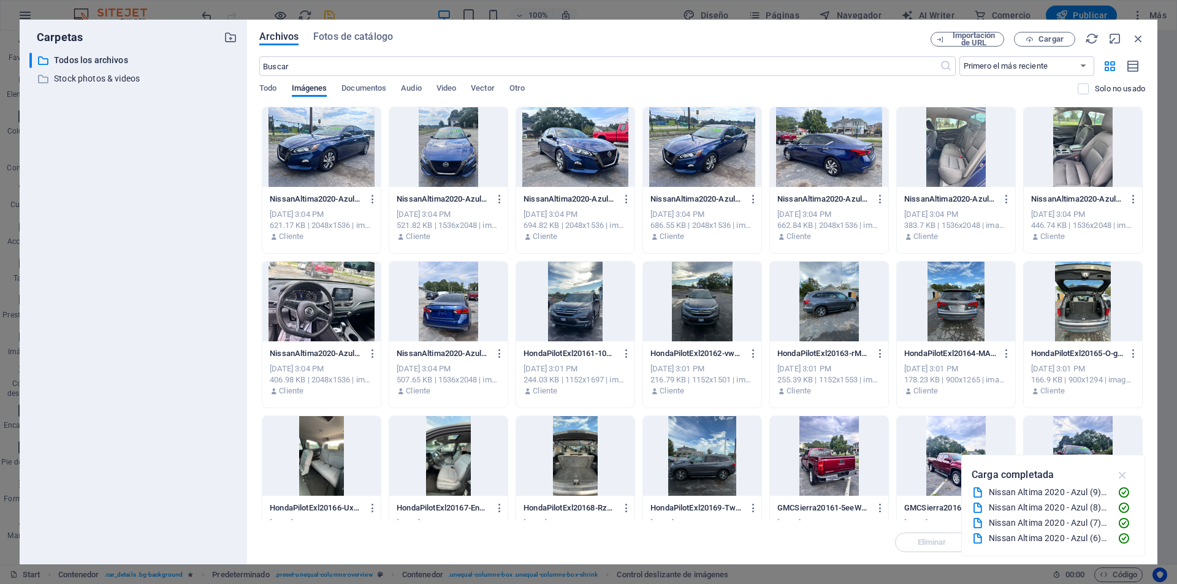
click at [1125, 477] on icon "button" at bounding box center [1123, 474] width 14 height 13
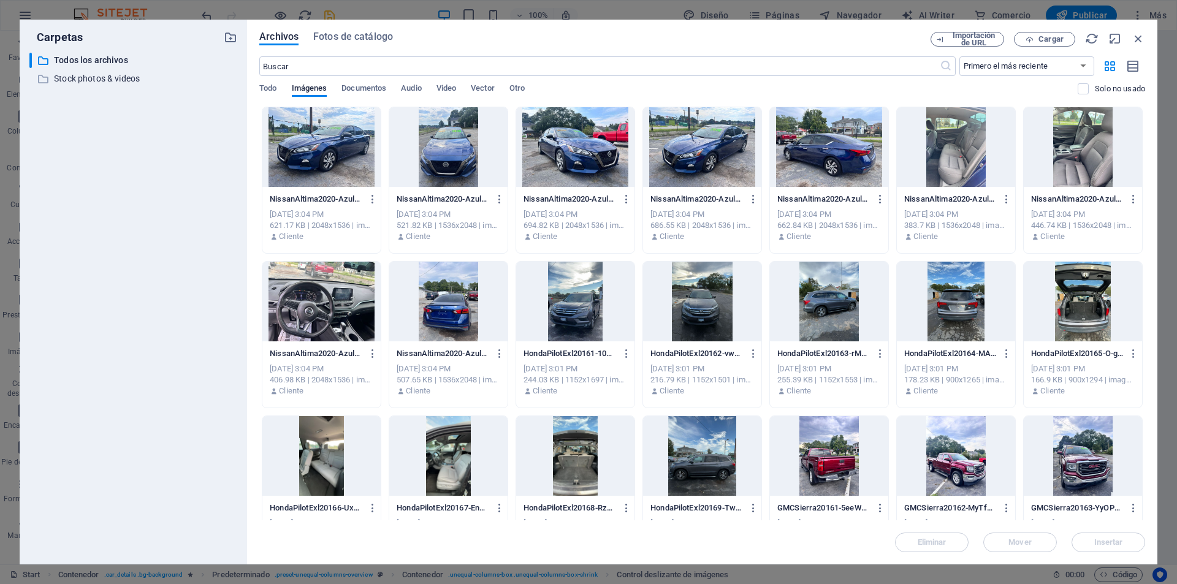
click at [670, 148] on div at bounding box center [702, 147] width 118 height 80
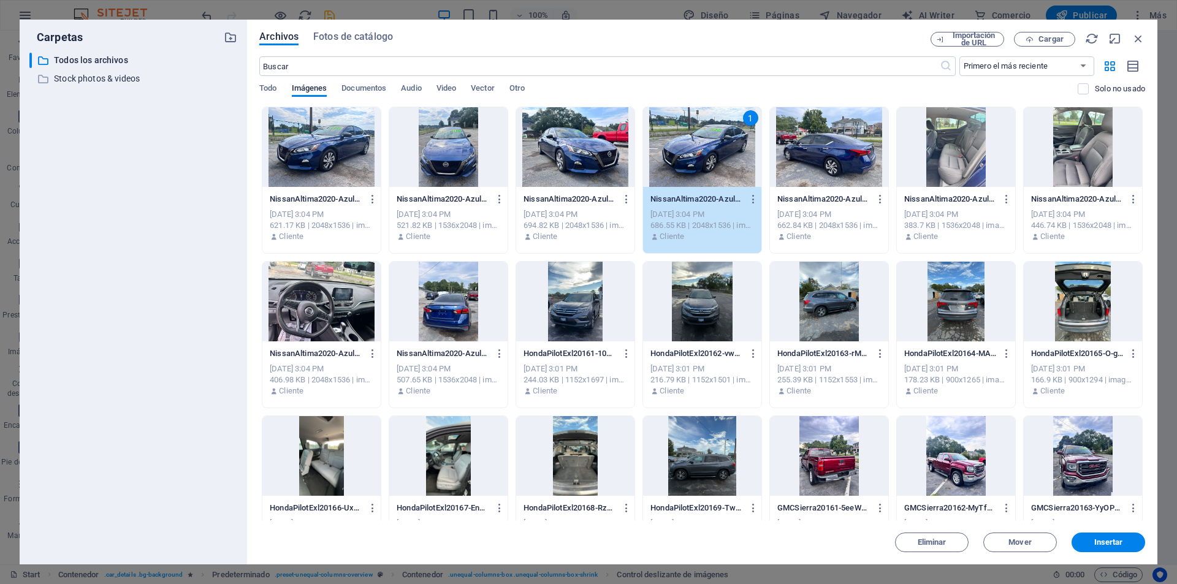
click at [602, 145] on div at bounding box center [575, 147] width 118 height 80
click at [469, 156] on div at bounding box center [448, 147] width 118 height 80
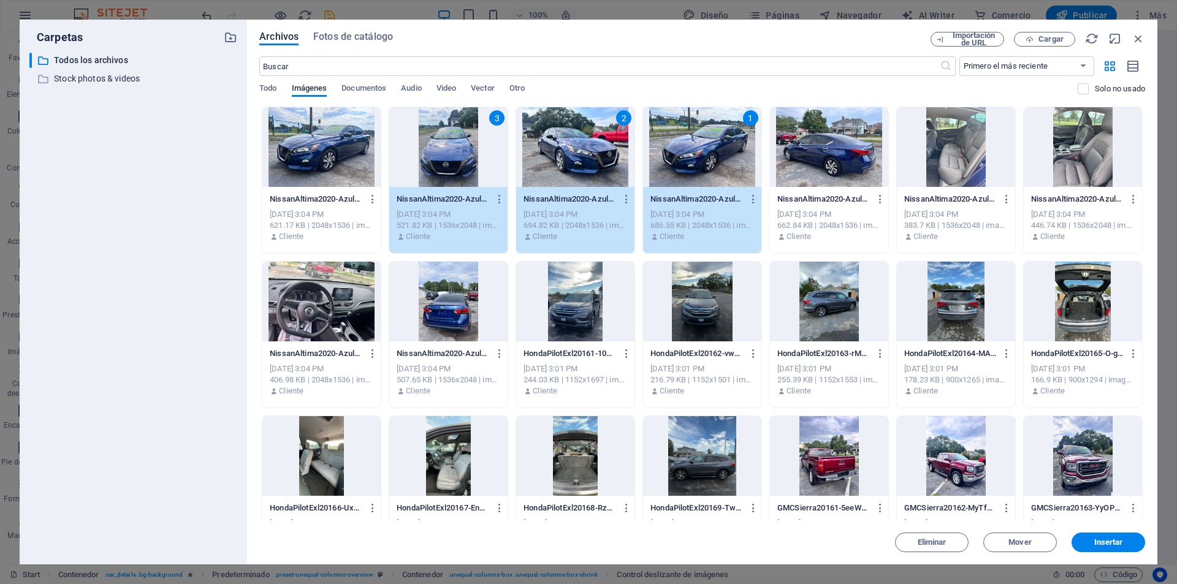
click at [1077, 139] on div at bounding box center [1083, 147] width 118 height 80
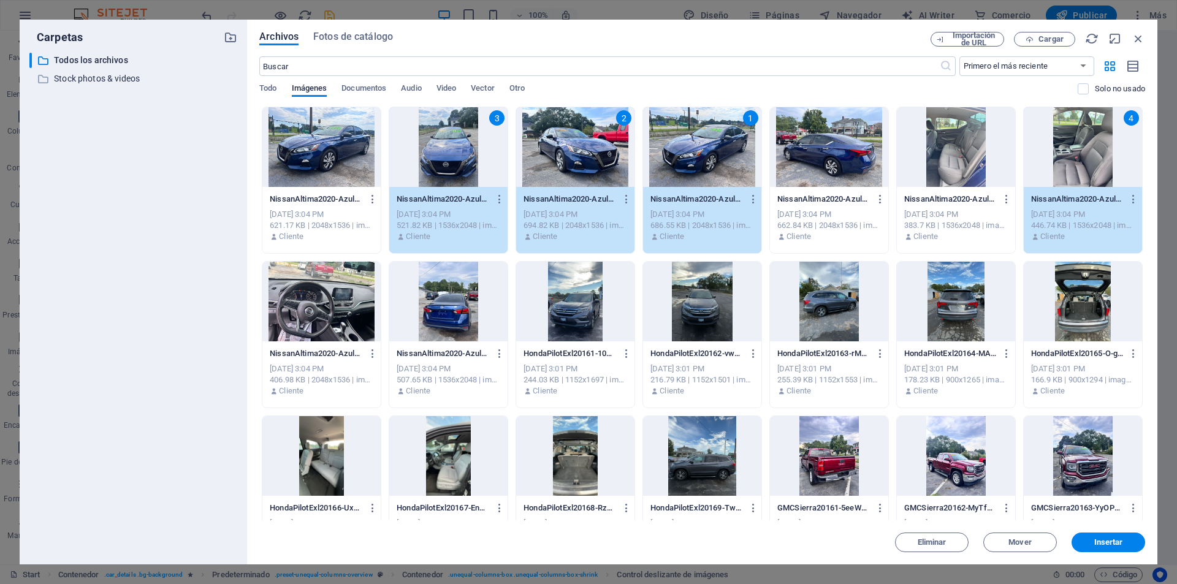
drag, startPoint x: 349, startPoint y: 300, endPoint x: 359, endPoint y: 300, distance: 9.8
click at [351, 301] on div at bounding box center [321, 302] width 118 height 80
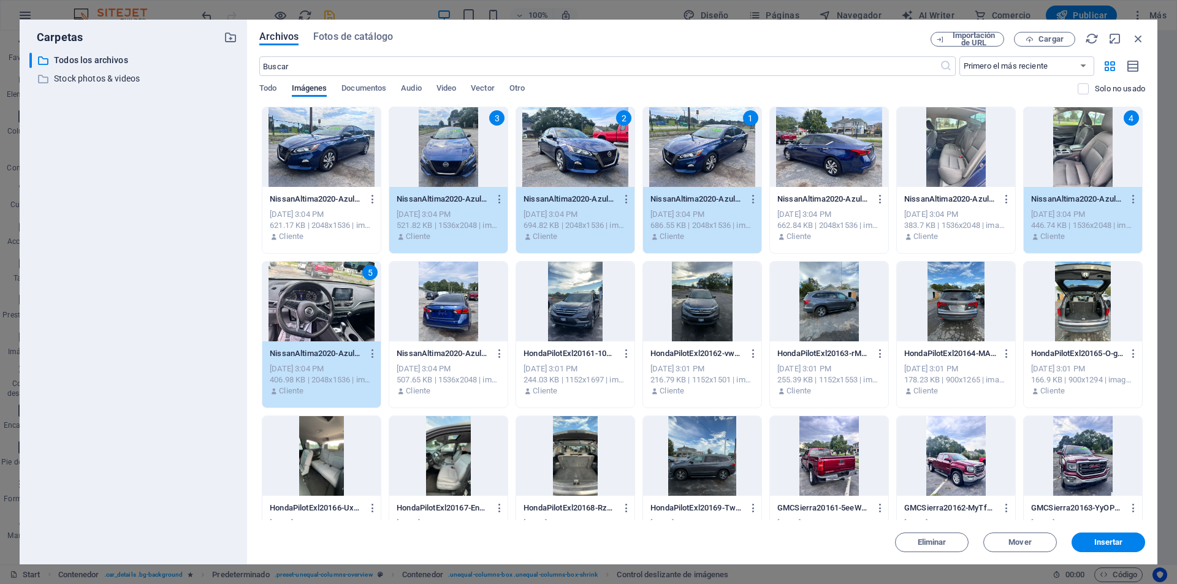
click at [937, 148] on div at bounding box center [956, 147] width 118 height 80
click at [865, 144] on div at bounding box center [829, 147] width 118 height 80
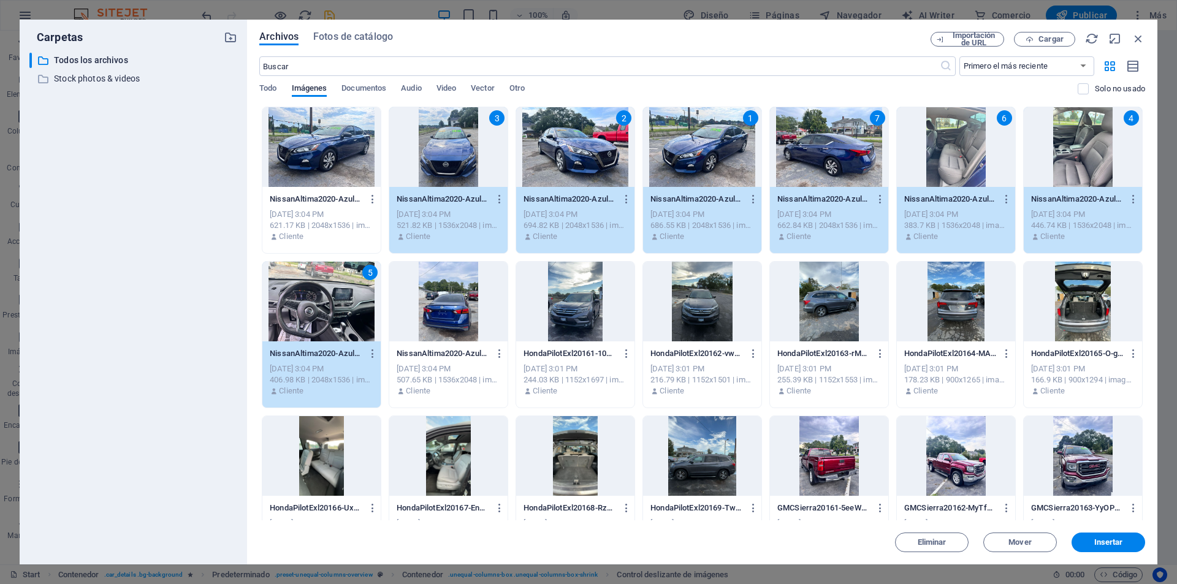
click at [457, 302] on div at bounding box center [448, 302] width 118 height 80
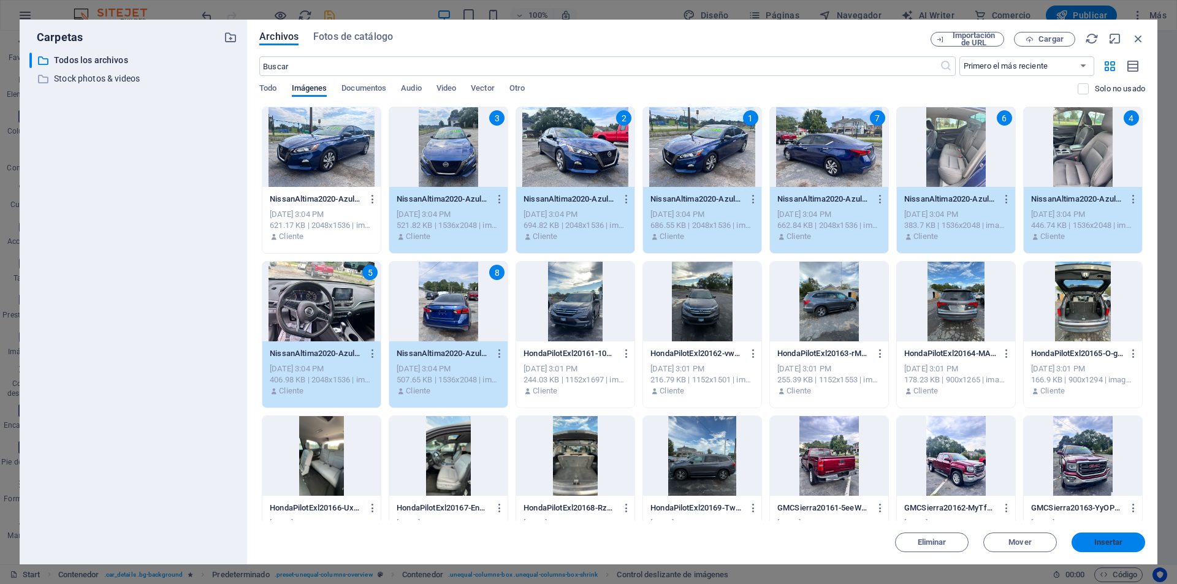
click at [1116, 539] on span "Insertar" at bounding box center [1108, 542] width 29 height 7
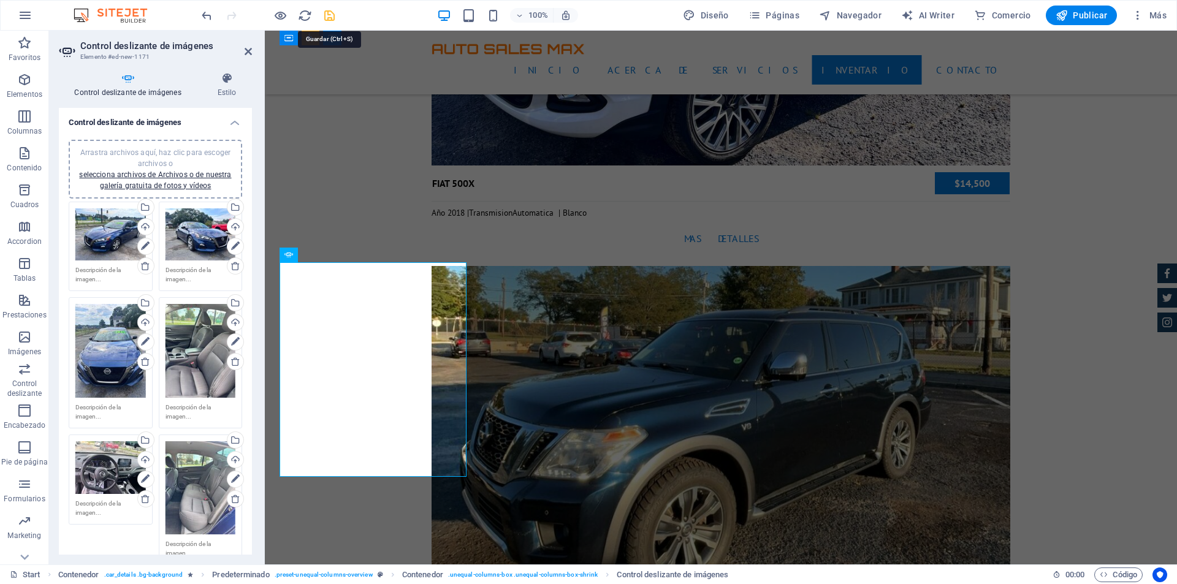
click at [331, 13] on icon "save" at bounding box center [329, 16] width 14 height 14
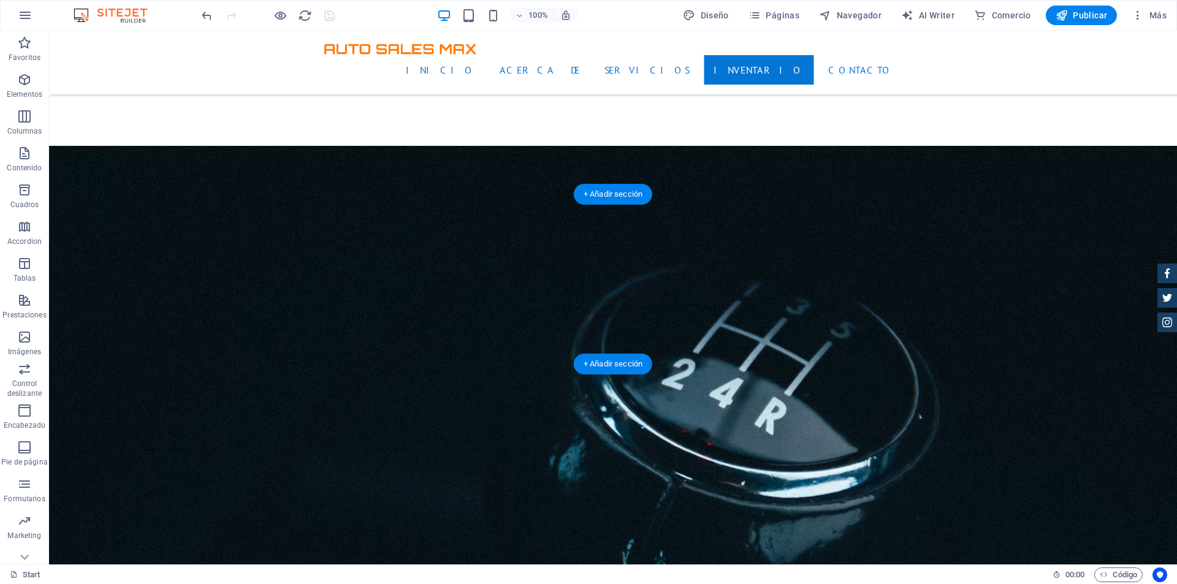
scroll to position [1778, 0]
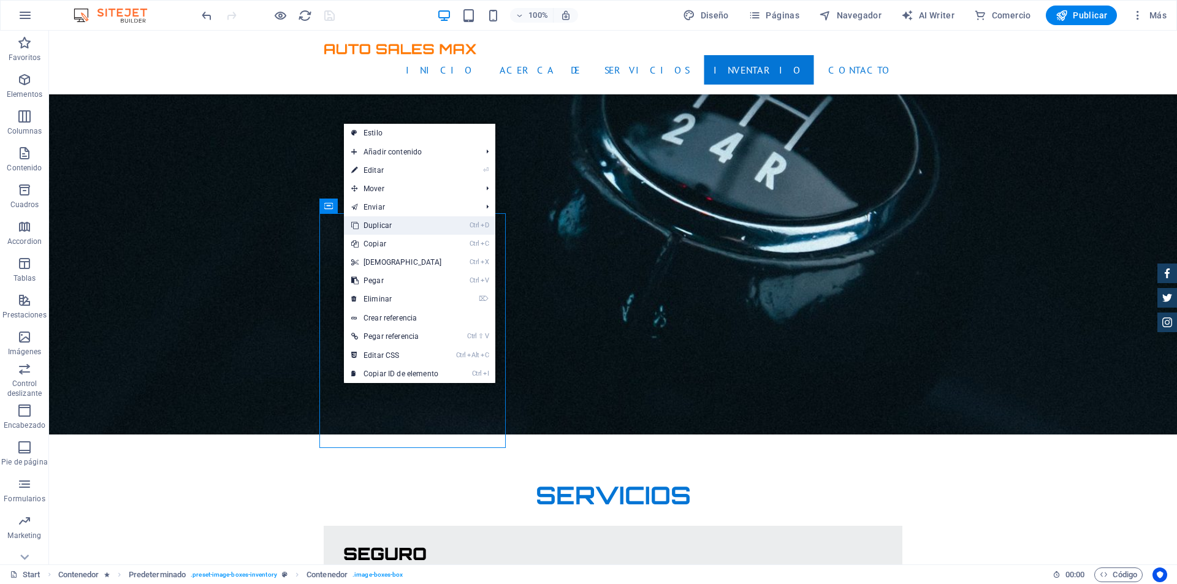
click at [409, 226] on link "Ctrl D Duplicar" at bounding box center [396, 225] width 105 height 18
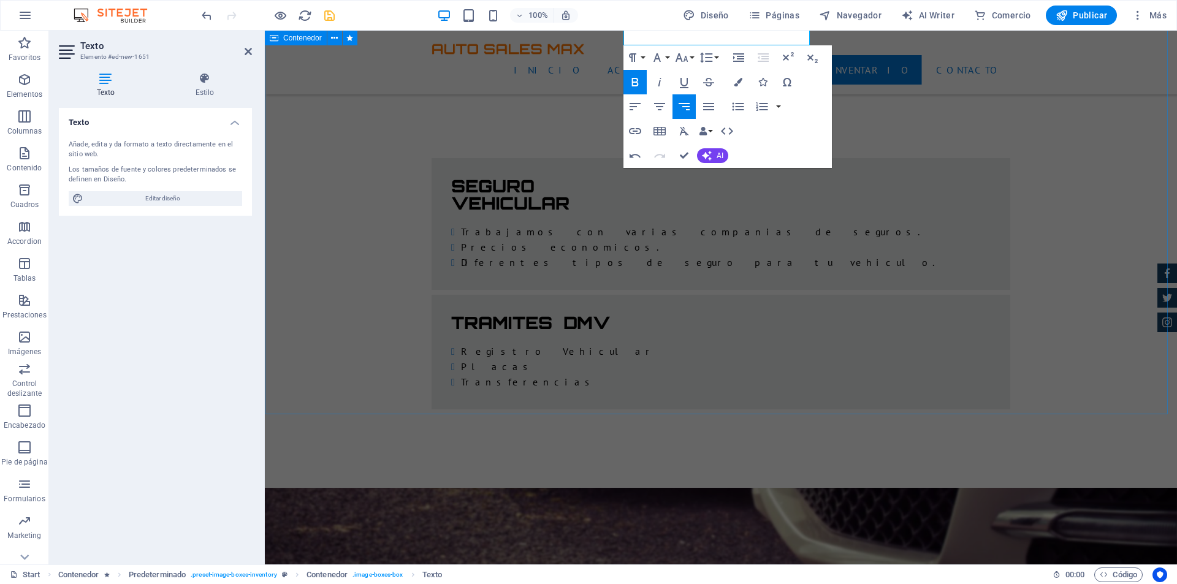
scroll to position [1901, 0]
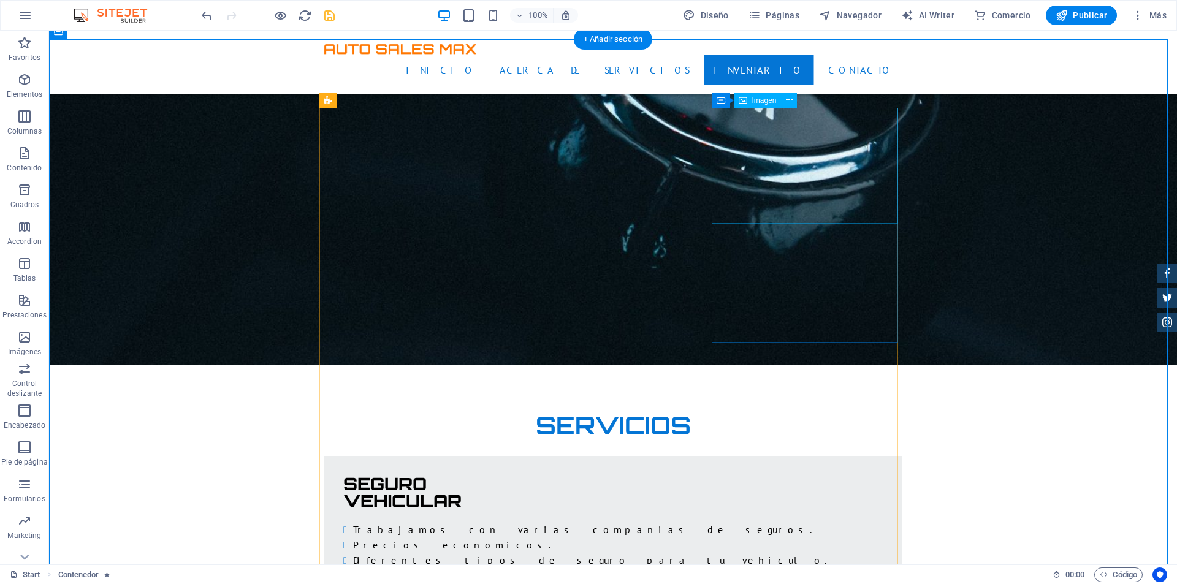
scroll to position [1839, 0]
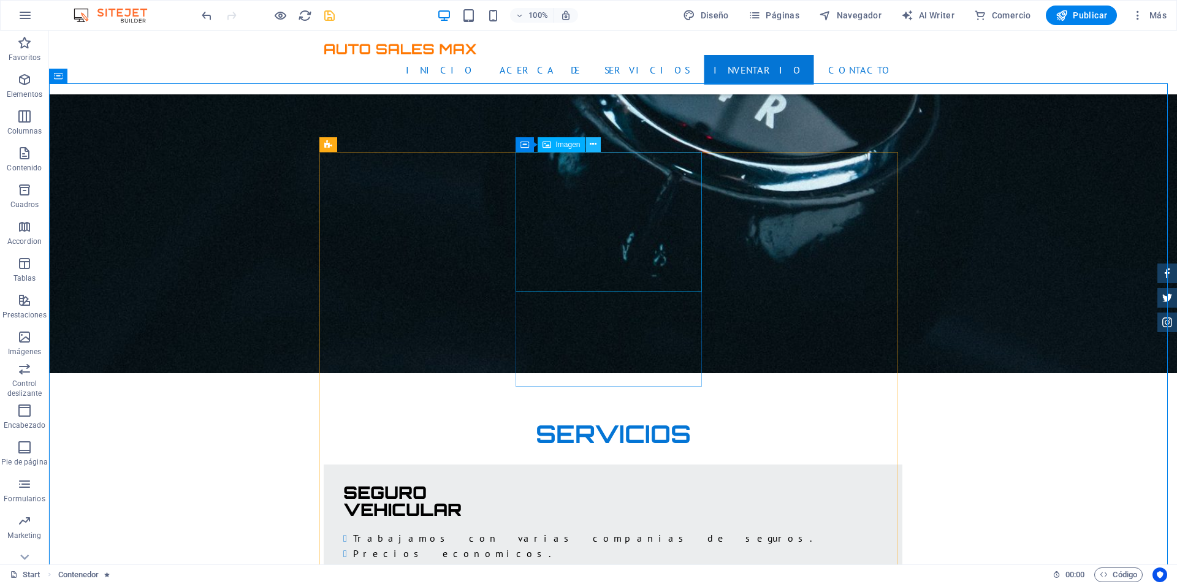
click at [592, 145] on icon at bounding box center [593, 144] width 7 height 13
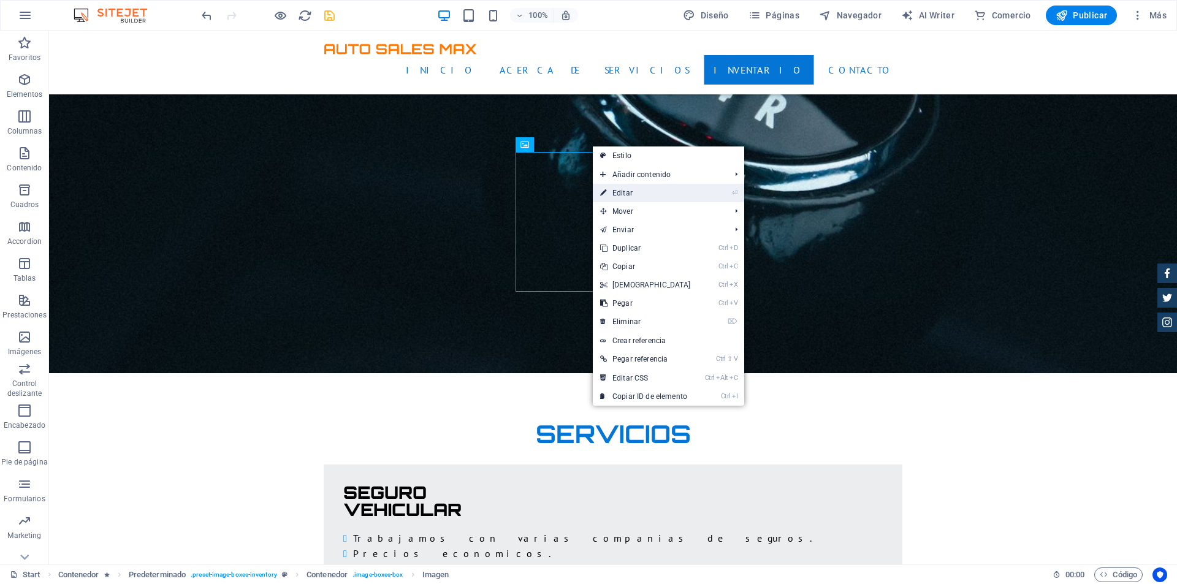
click at [633, 189] on link "⏎ Editar" at bounding box center [645, 193] width 105 height 18
select select "%"
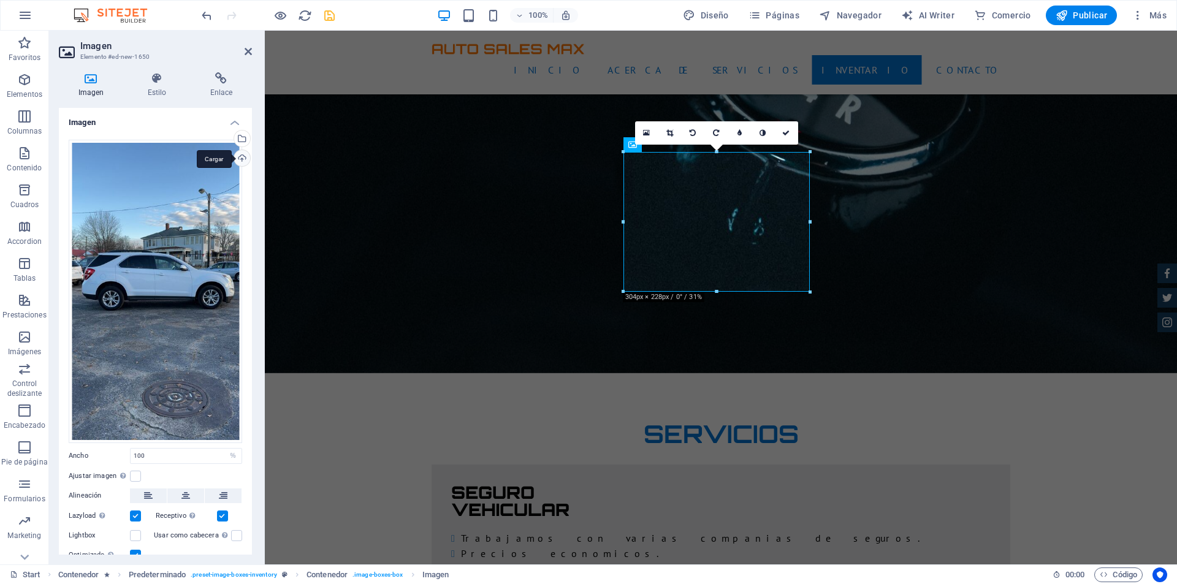
click at [238, 154] on div "Cargar" at bounding box center [241, 159] width 18 height 18
click at [232, 136] on div "Selecciona archivos del administrador de archivos, de la galería de fotos o car…" at bounding box center [192, 139] width 80 height 55
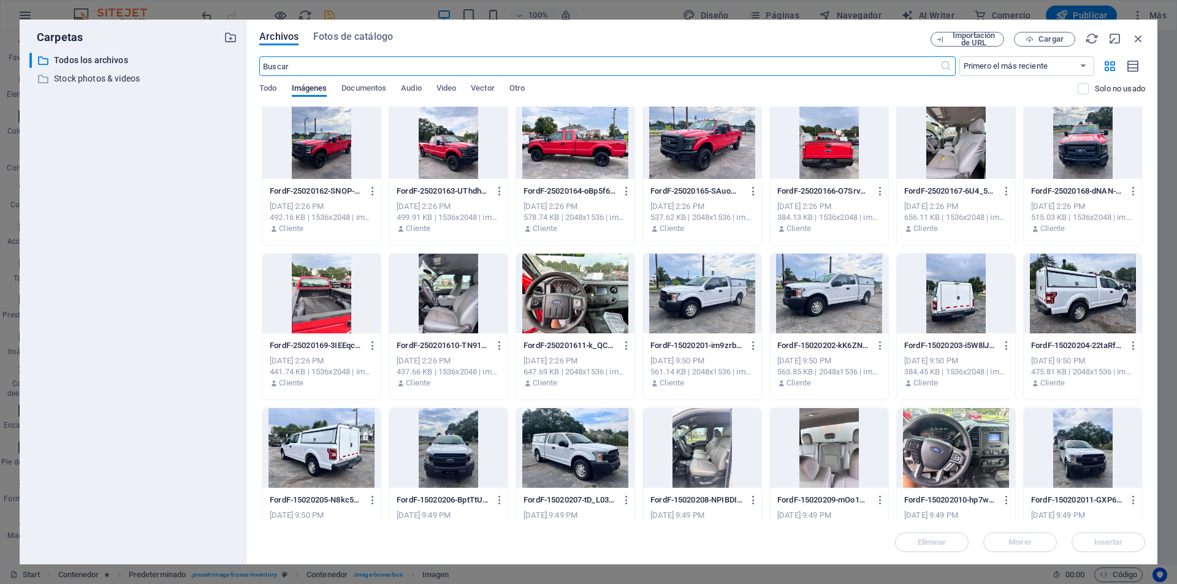
scroll to position [658, 0]
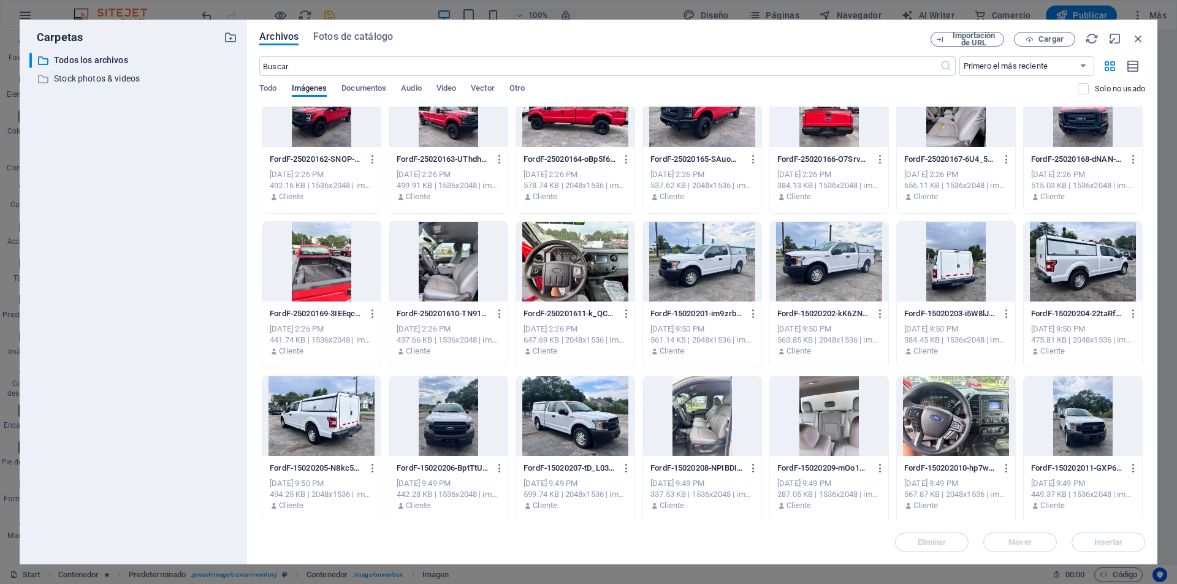
click at [725, 269] on div at bounding box center [702, 262] width 118 height 80
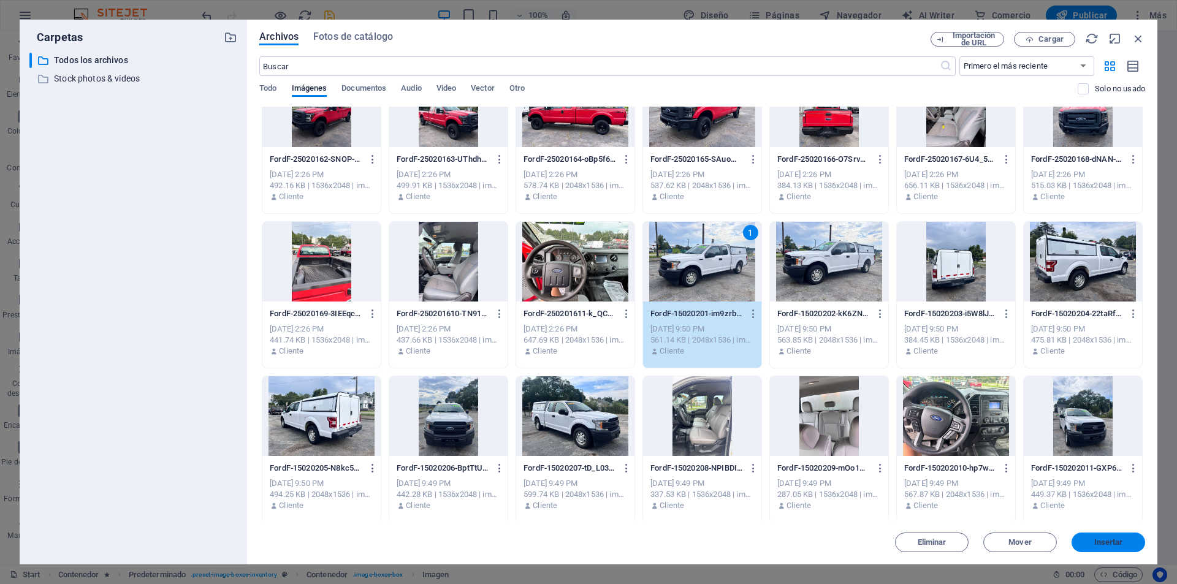
click at [1127, 544] on span "Insertar" at bounding box center [1109, 542] width 64 height 7
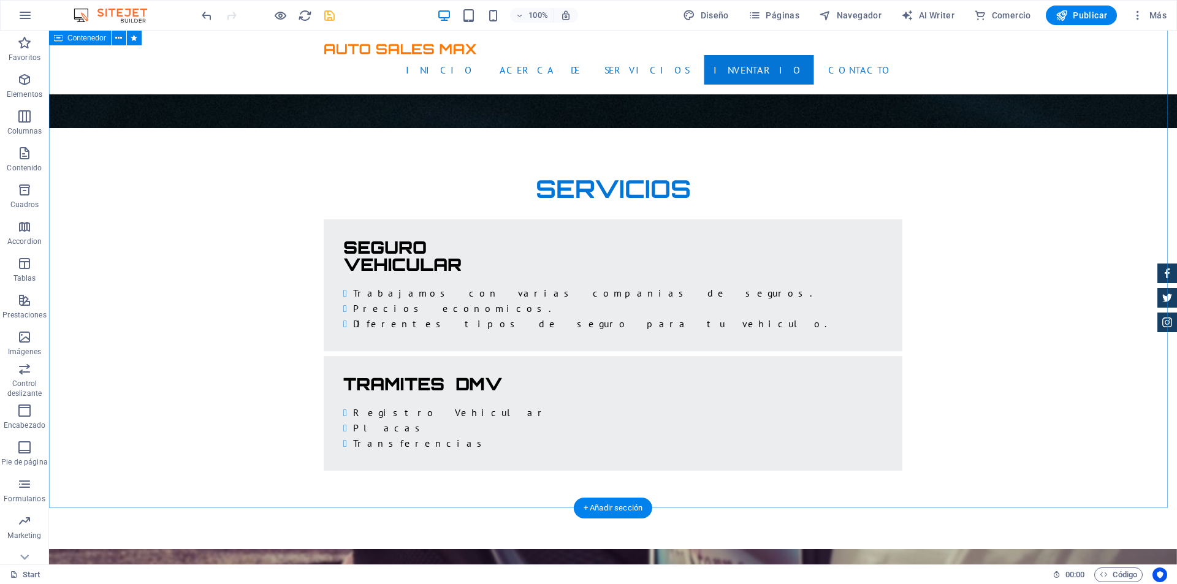
scroll to position [1717, 0]
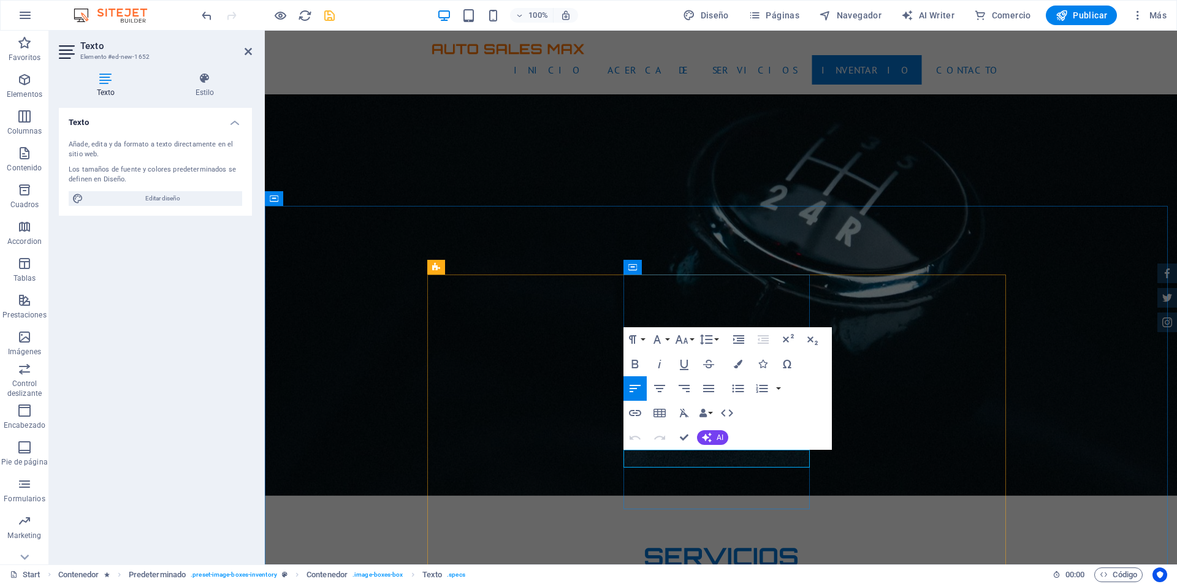
drag, startPoint x: 647, startPoint y: 456, endPoint x: 654, endPoint y: 458, distance: 7.6
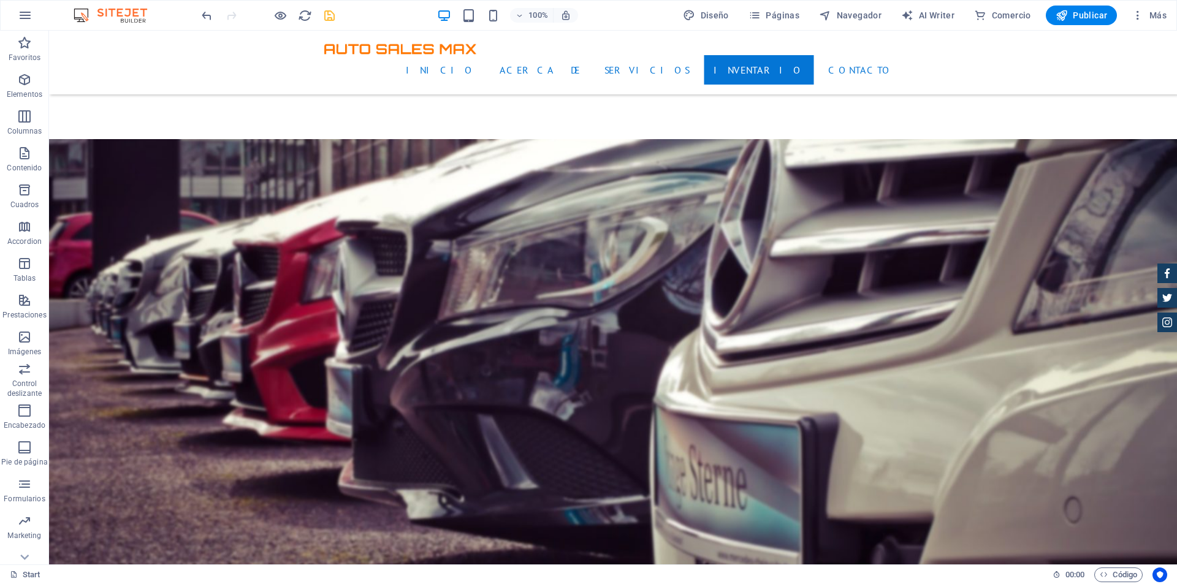
scroll to position [2514, 0]
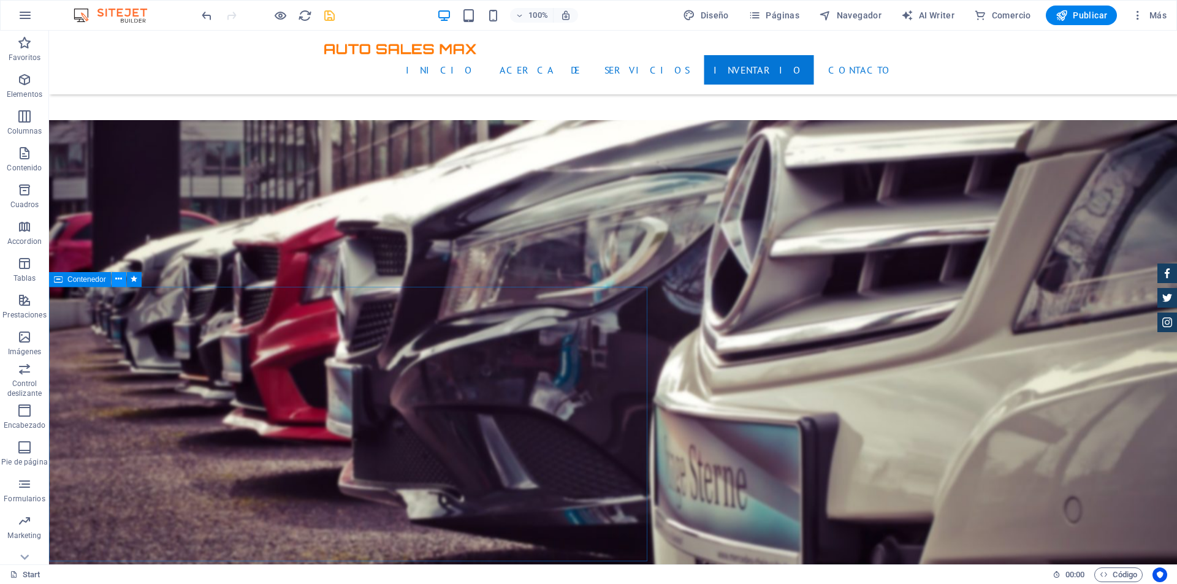
click at [115, 280] on icon at bounding box center [118, 279] width 7 height 13
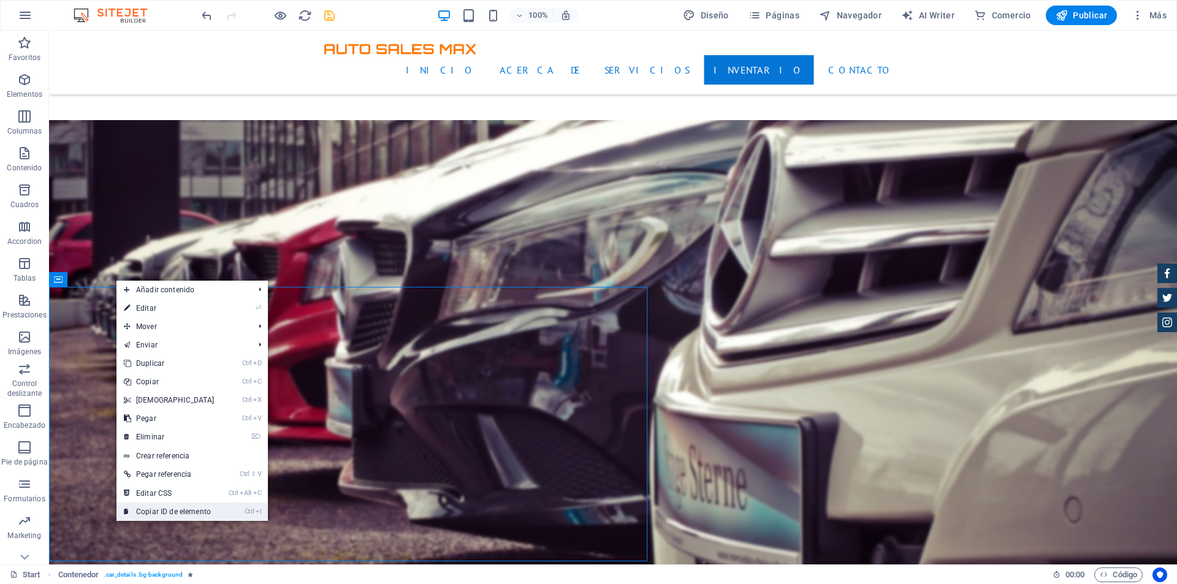
click at [183, 508] on link "Ctrl I Copiar ID de elemento" at bounding box center [168, 512] width 105 height 18
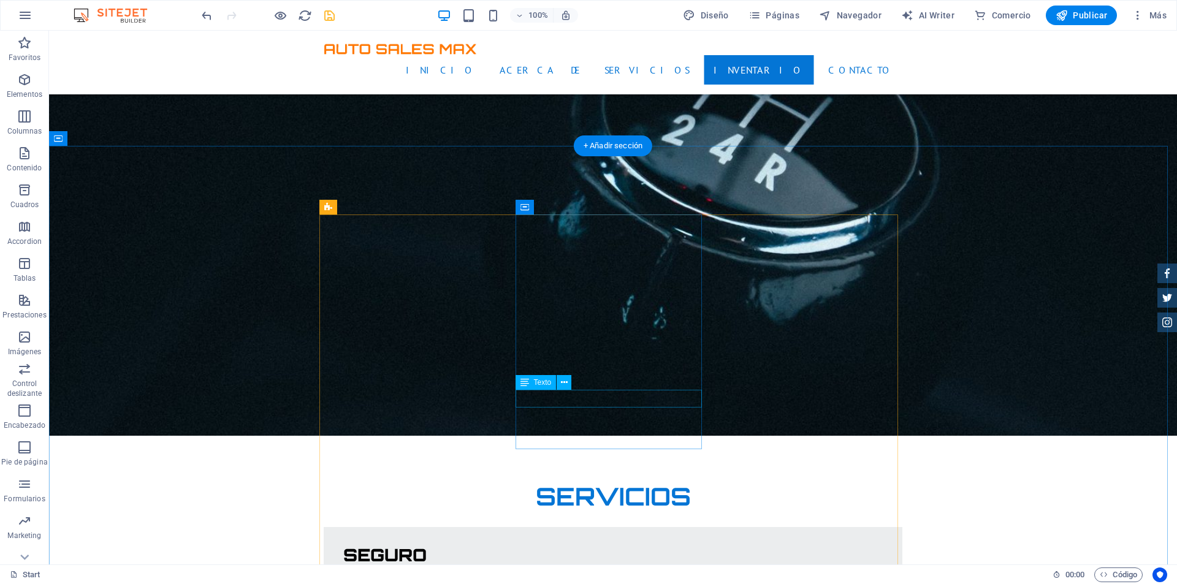
scroll to position [1778, 0]
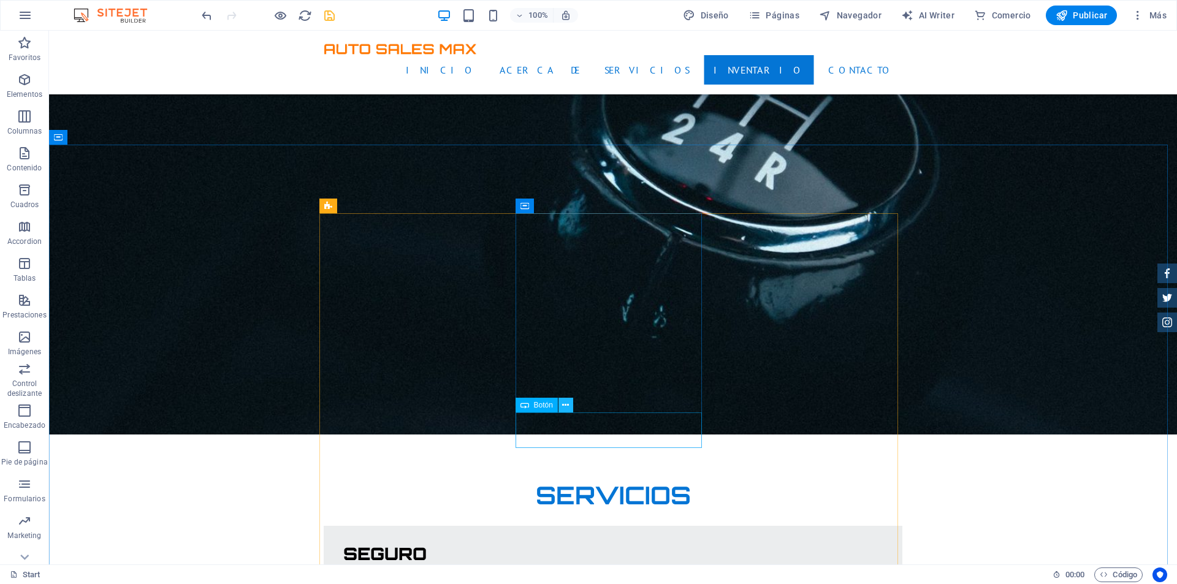
click at [565, 403] on icon at bounding box center [565, 405] width 7 height 13
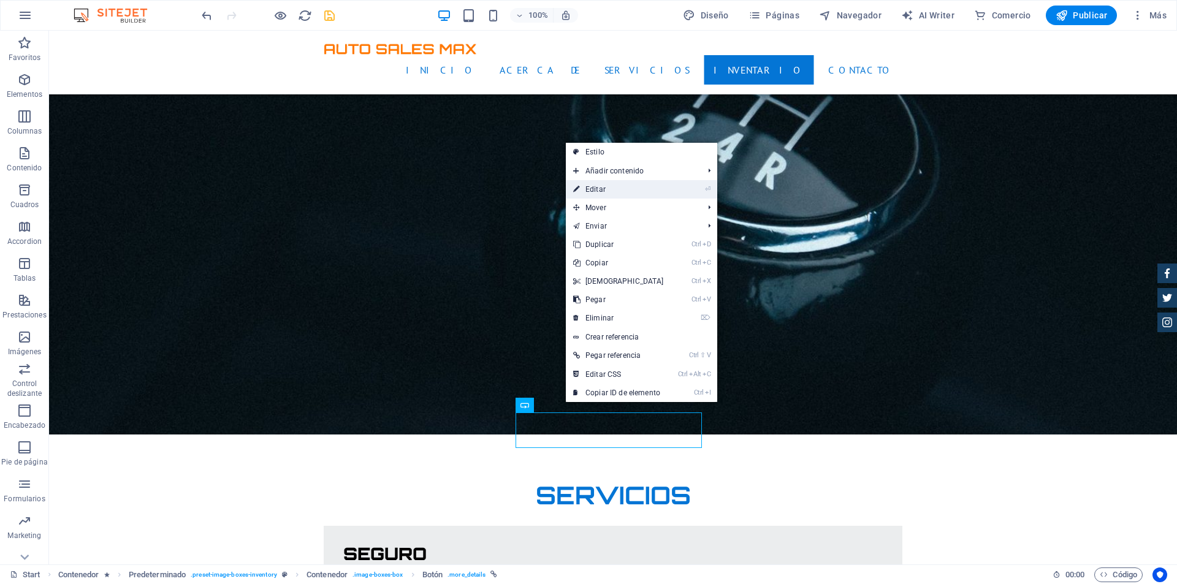
click at [629, 186] on link "⏎ Editar" at bounding box center [618, 189] width 105 height 18
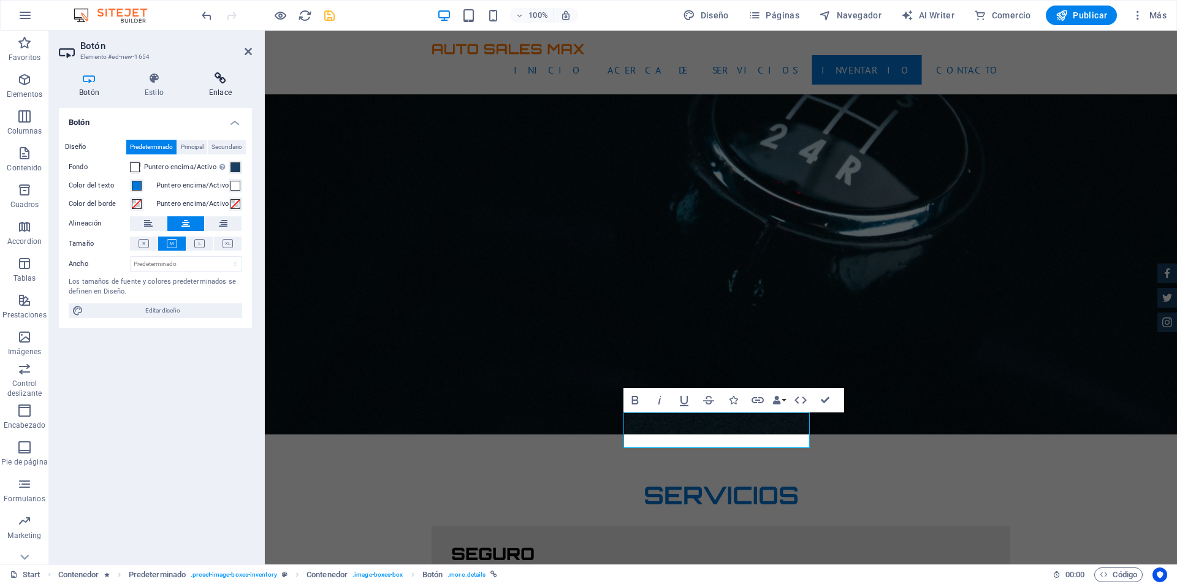
click at [215, 85] on h4 "Enlace" at bounding box center [220, 85] width 63 height 26
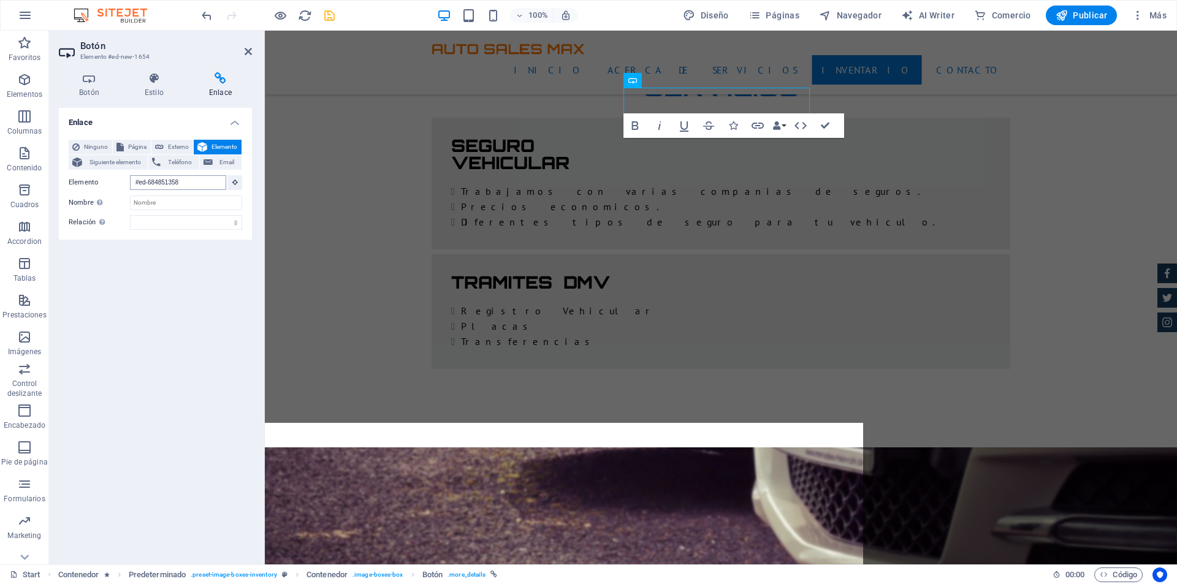
scroll to position [2365, 0]
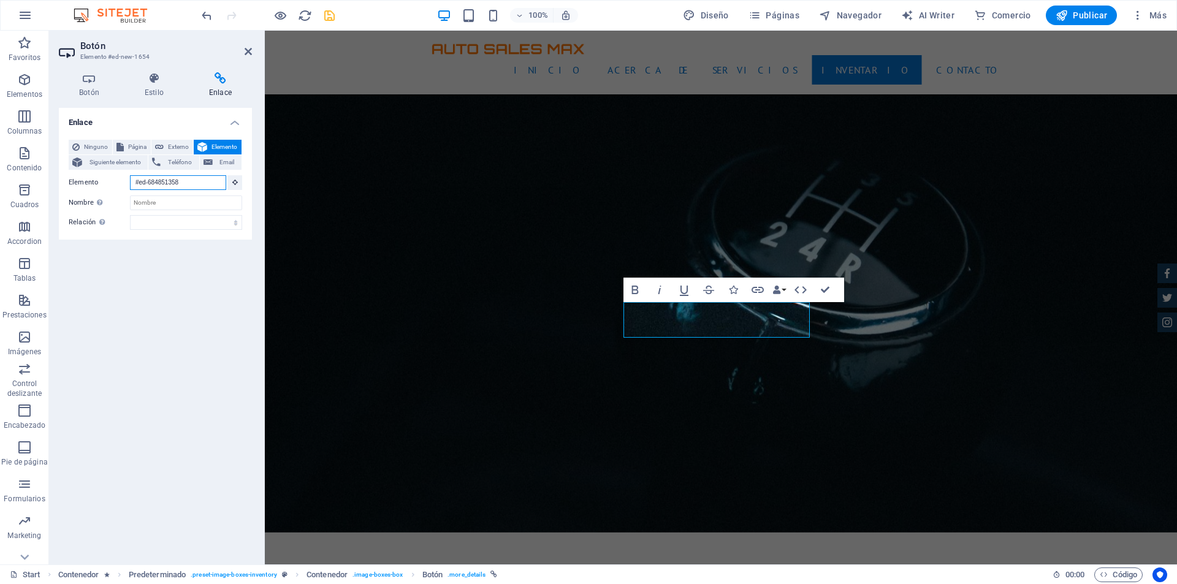
drag, startPoint x: 191, startPoint y: 179, endPoint x: 123, endPoint y: 178, distance: 68.7
click at [123, 178] on div "Elemento #ed-684851358" at bounding box center [156, 182] width 174 height 15
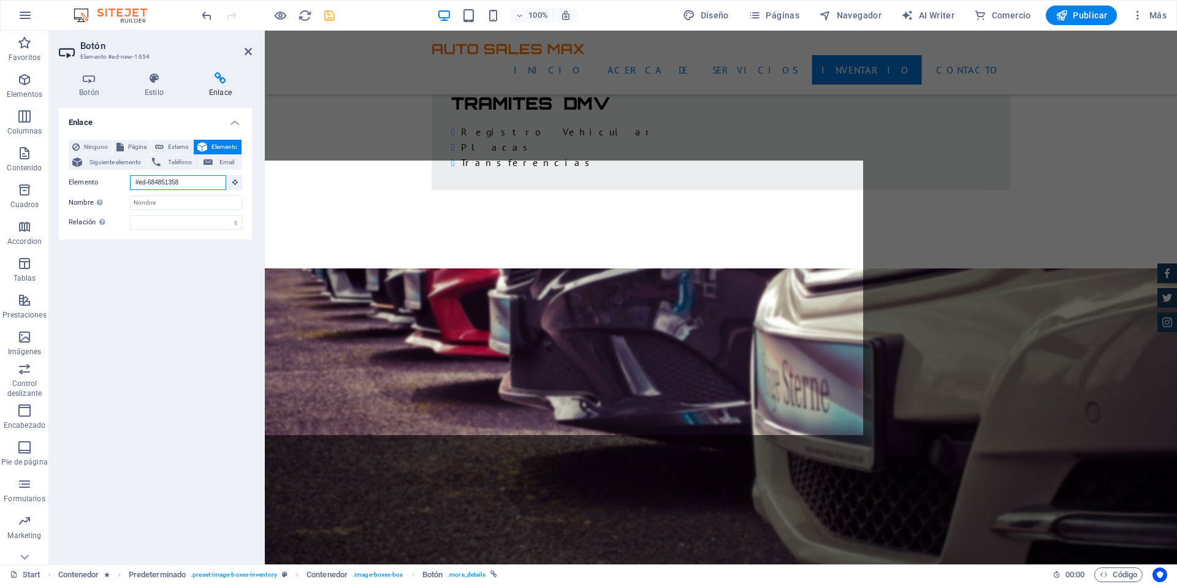
paste input "900154170"
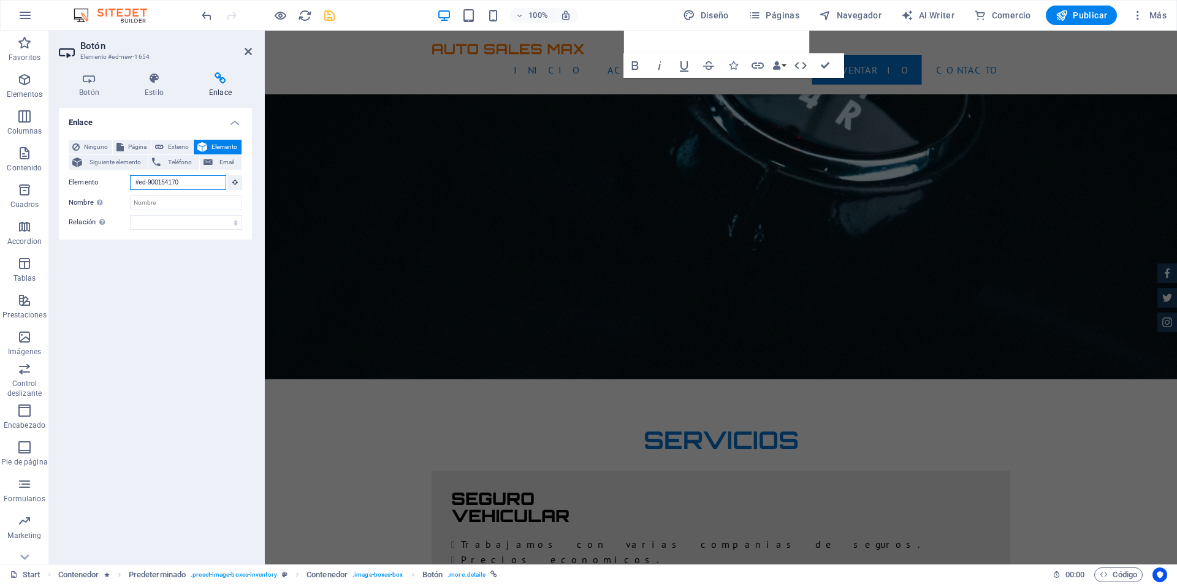
scroll to position [1631, 0]
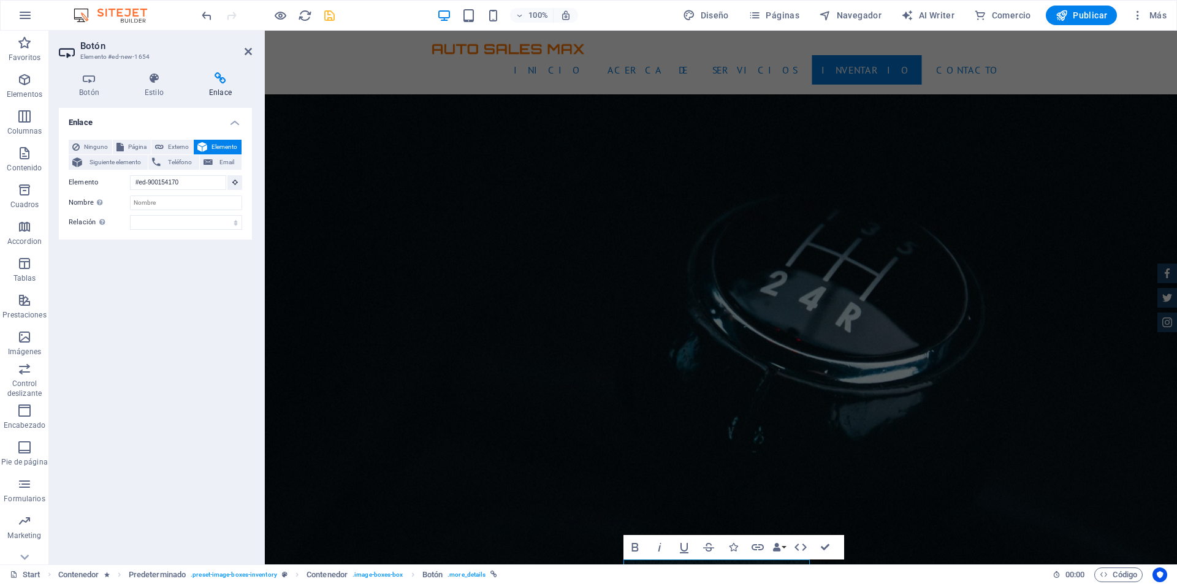
click at [194, 273] on div "Enlace Ninguno Página Externo Elemento Siguiente elemento Teléfono Email Página…" at bounding box center [155, 331] width 193 height 447
type input "#ed-900154170"
click at [186, 202] on input "Nombre Una descripción adicional del enlace no debería ser igual al texto del e…" at bounding box center [186, 203] width 112 height 15
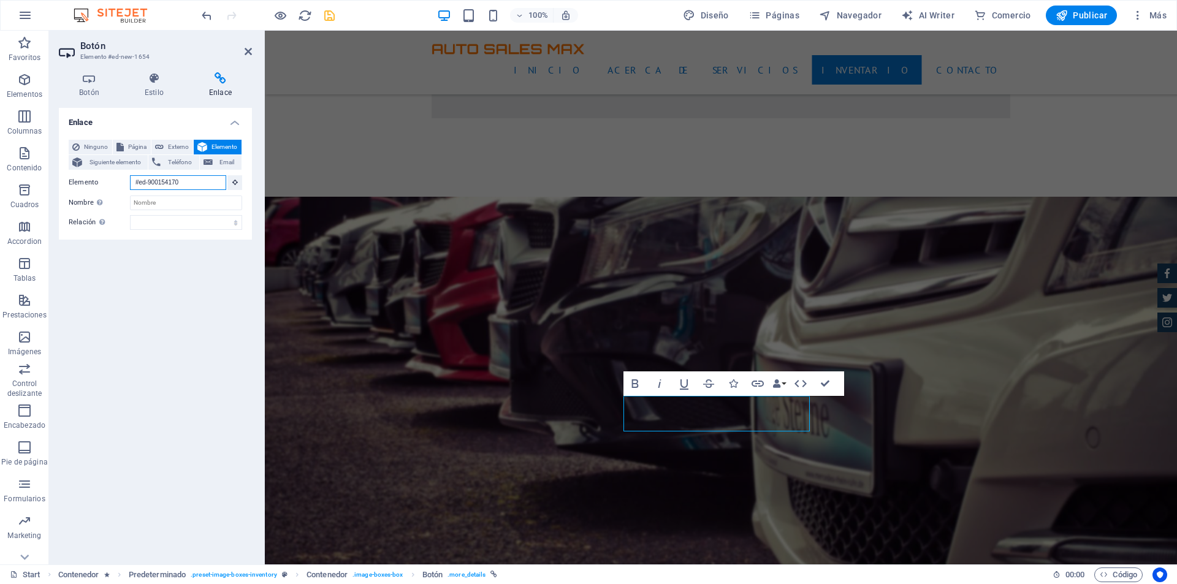
click at [187, 186] on input "#ed-900154170" at bounding box center [178, 182] width 96 height 15
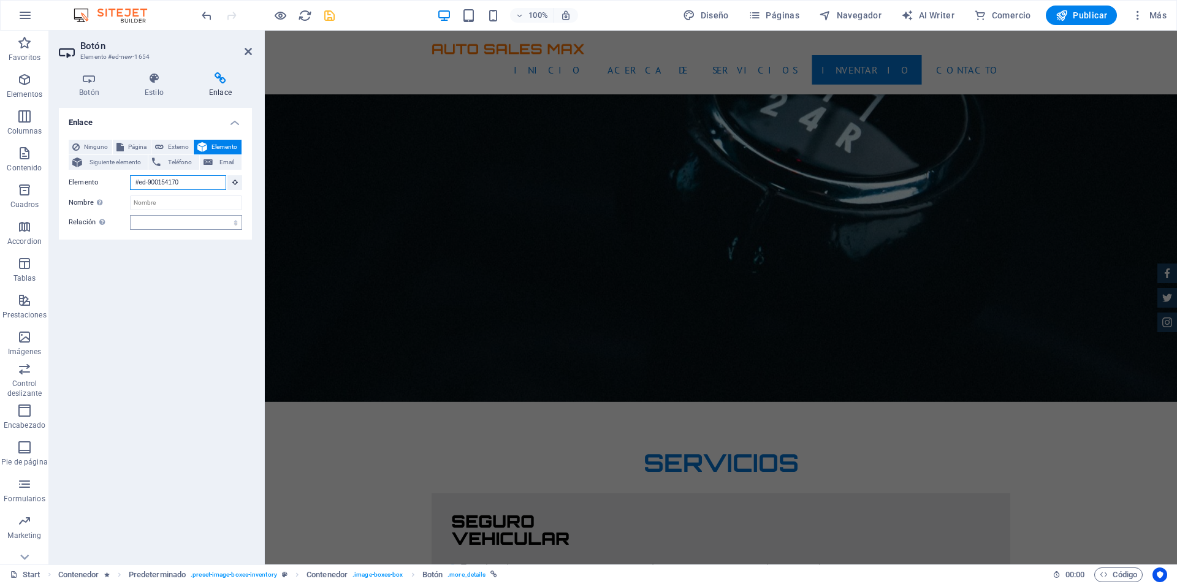
scroll to position [1582, 0]
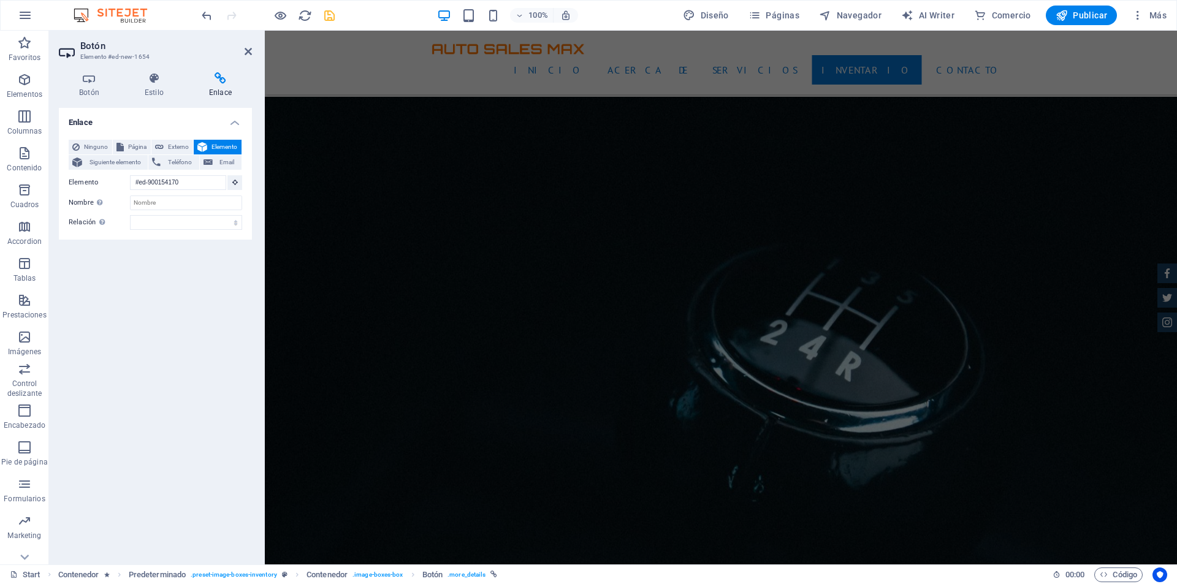
click at [185, 238] on div "Ninguno Página Externo Elemento Siguiente elemento Teléfono Email Página Start …" at bounding box center [155, 185] width 193 height 110
click at [327, 14] on icon "save" at bounding box center [329, 16] width 14 height 14
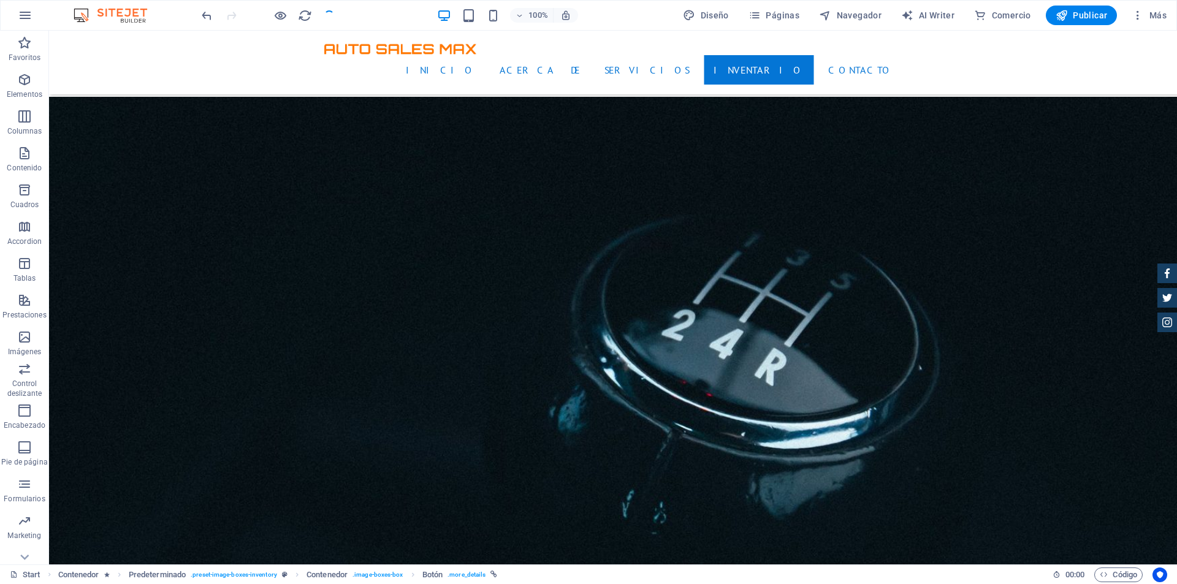
scroll to position [1906, 0]
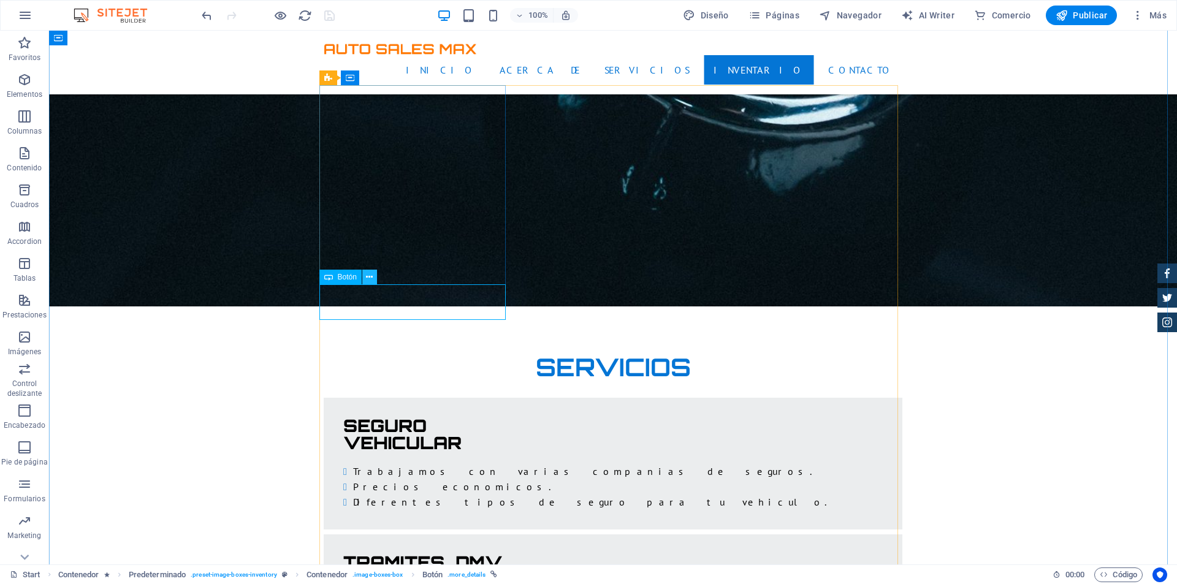
click at [372, 281] on icon at bounding box center [369, 277] width 7 height 13
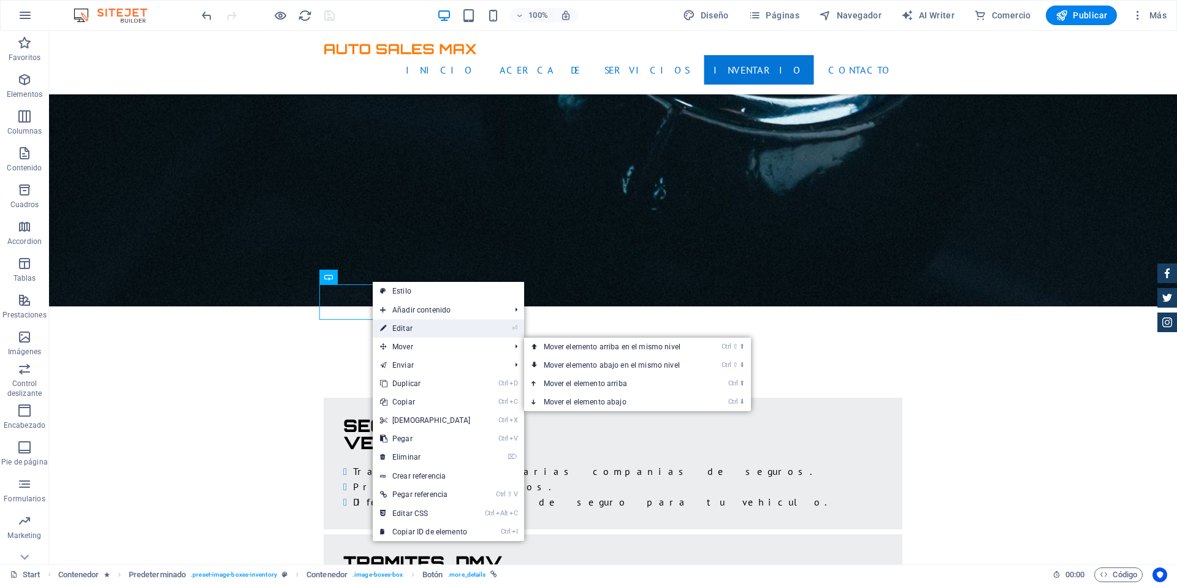
click at [441, 330] on link "⏎ Editar" at bounding box center [425, 328] width 105 height 18
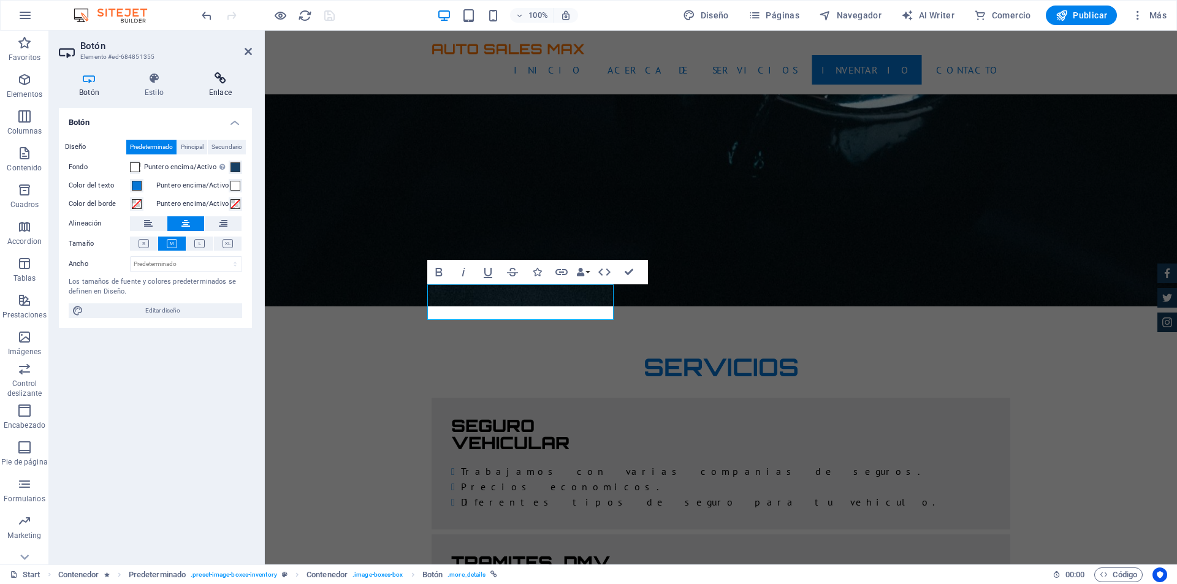
click at [209, 78] on icon at bounding box center [220, 78] width 63 height 12
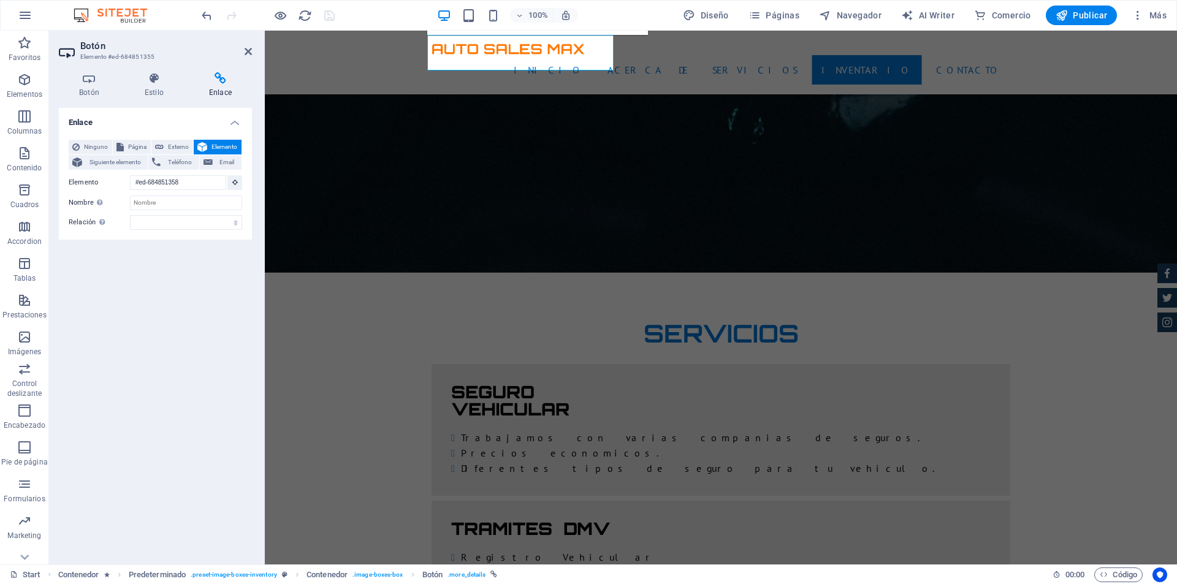
scroll to position [1857, 0]
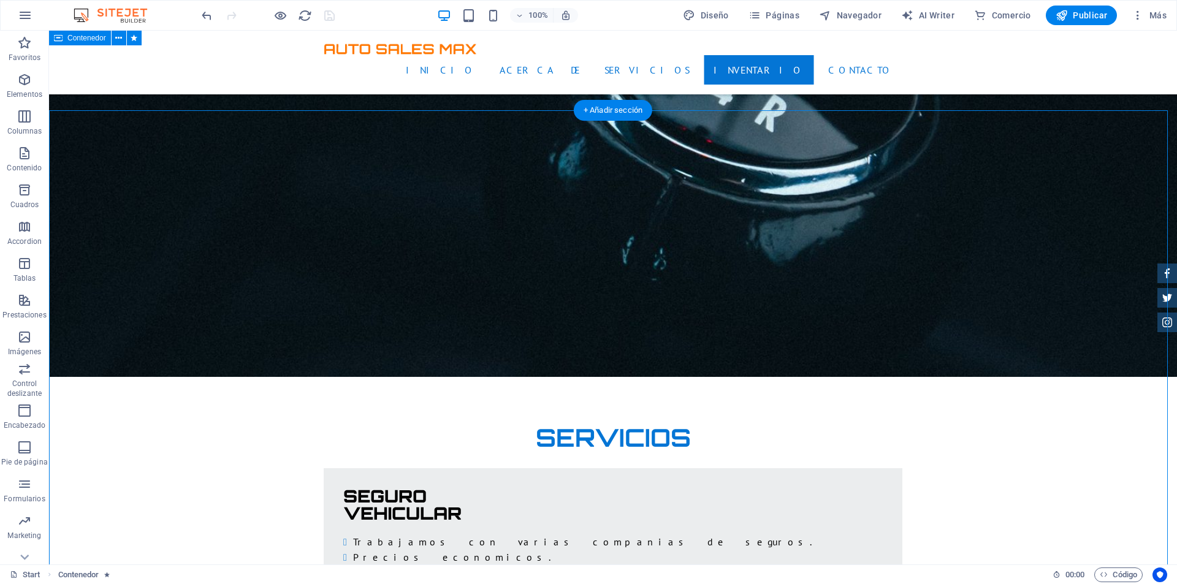
scroll to position [1734, 0]
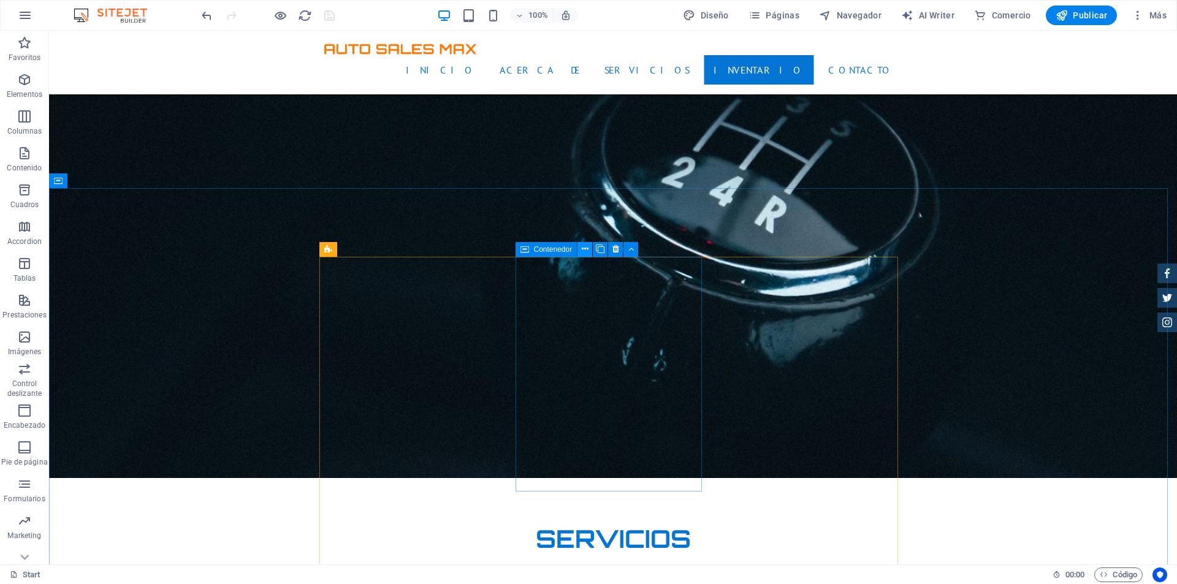
click at [587, 250] on icon at bounding box center [585, 249] width 7 height 13
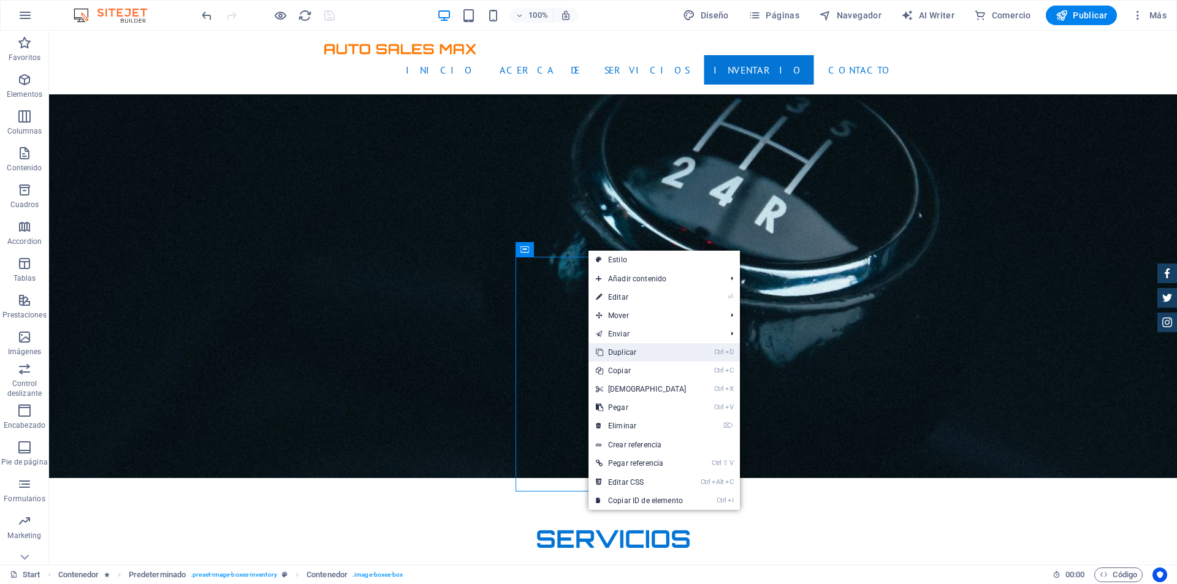
click at [650, 348] on link "Ctrl D Duplicar" at bounding box center [641, 352] width 105 height 18
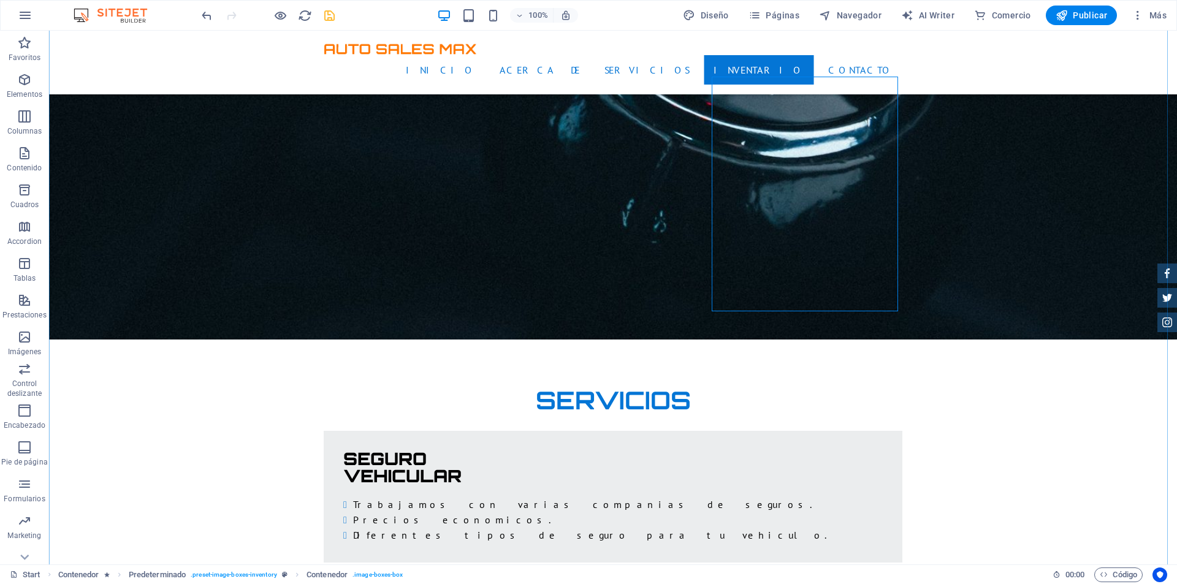
scroll to position [1918, 0]
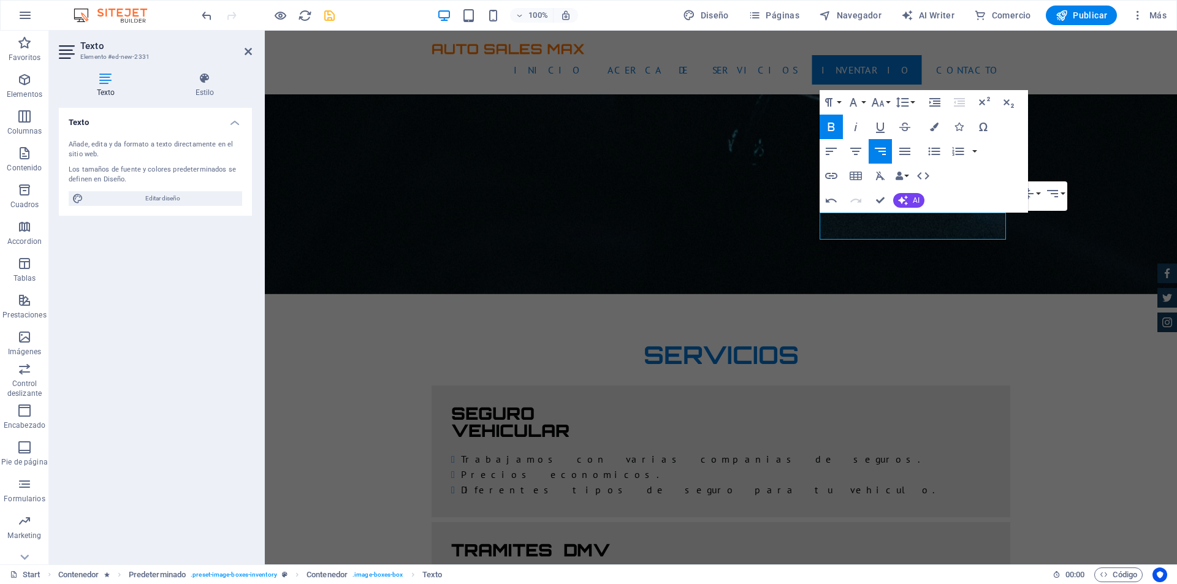
click at [1011, 162] on div "Paragraph Format Normal Heading 1 Heading 2 Heading 3 Heading 4 Heading 5 Headi…" at bounding box center [924, 151] width 208 height 123
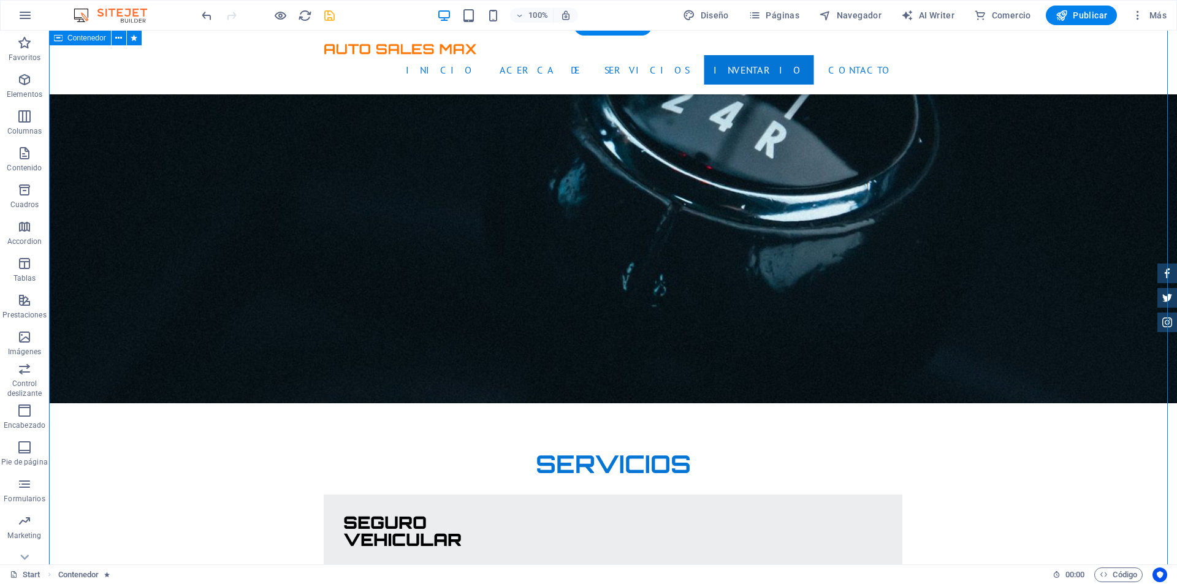
scroll to position [1796, 0]
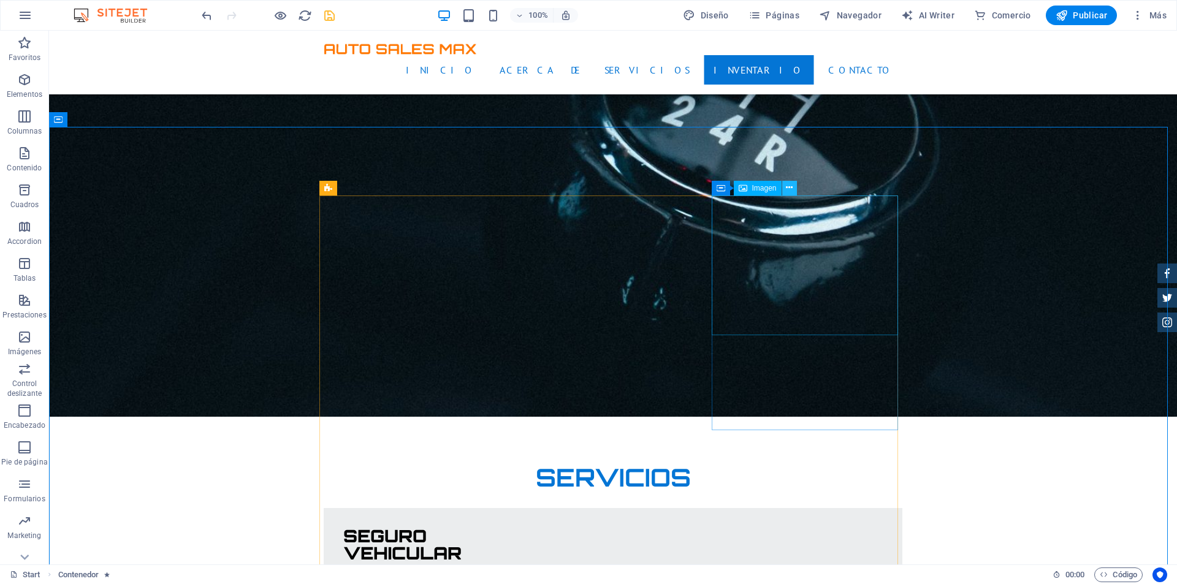
click at [791, 189] on icon at bounding box center [789, 187] width 7 height 13
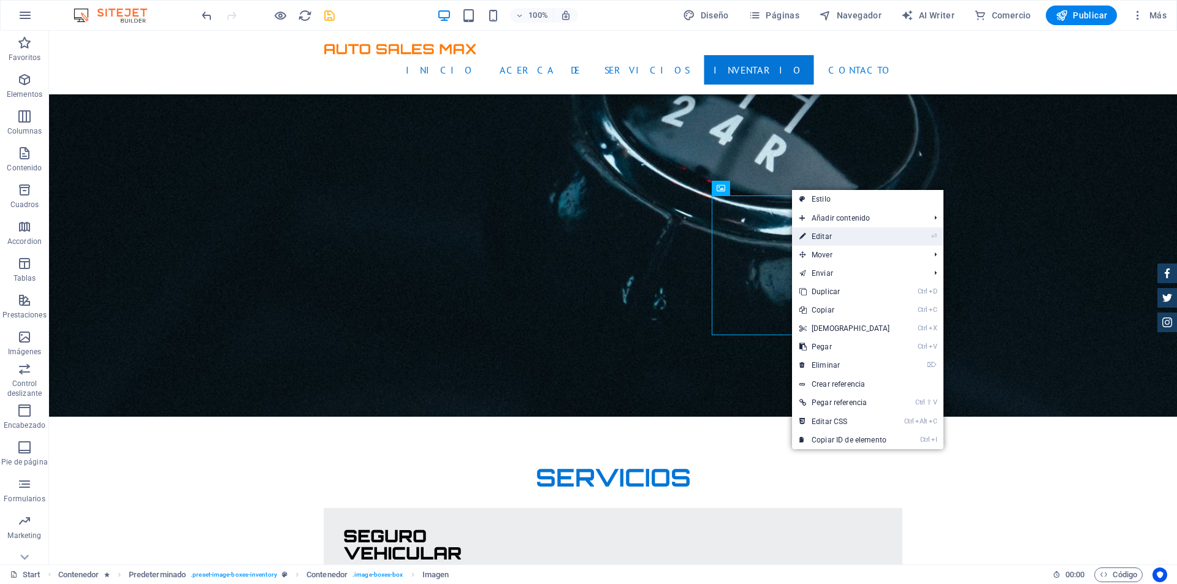
click at [855, 233] on link "⏎ Editar" at bounding box center [844, 236] width 105 height 18
select select "%"
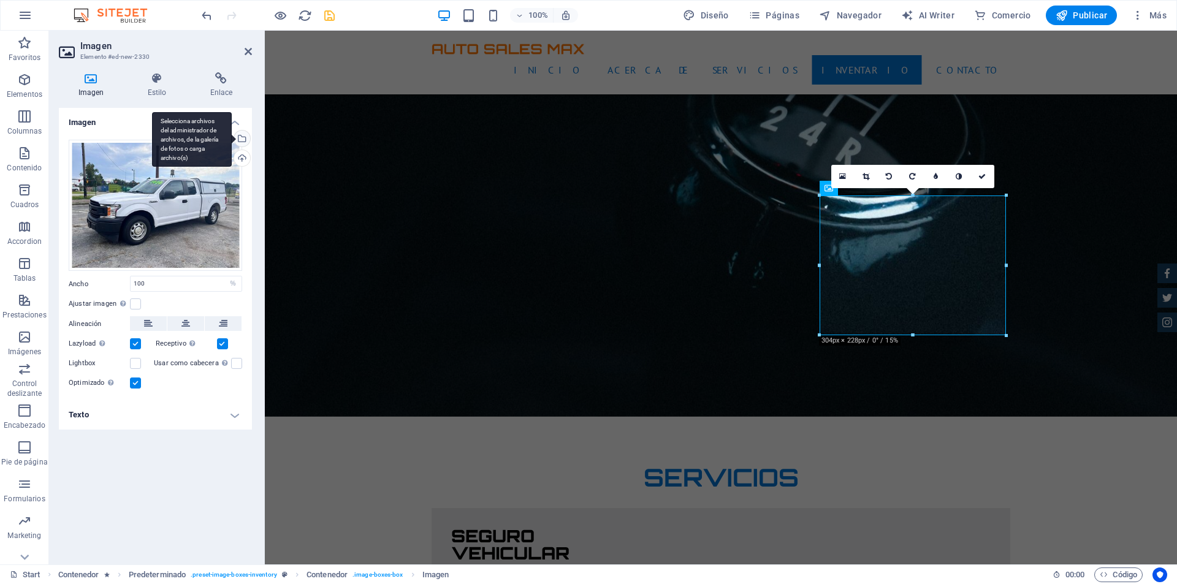
click at [242, 137] on div "Selecciona archivos del administrador de archivos, de la galería de fotos o car…" at bounding box center [241, 140] width 18 height 18
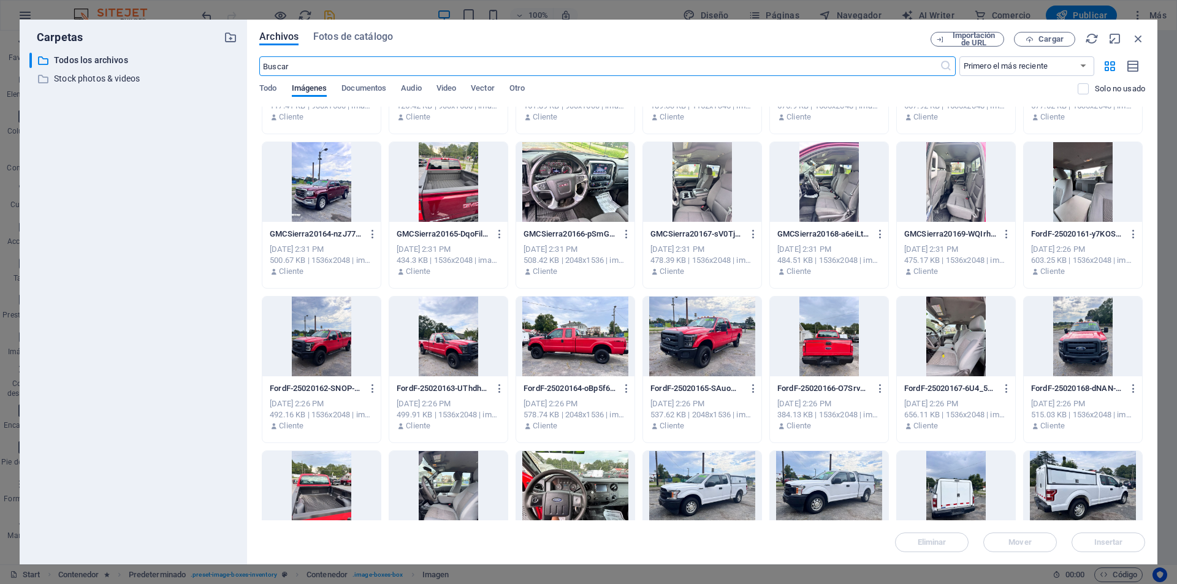
scroll to position [429, 0]
click at [687, 326] on div at bounding box center [702, 336] width 118 height 80
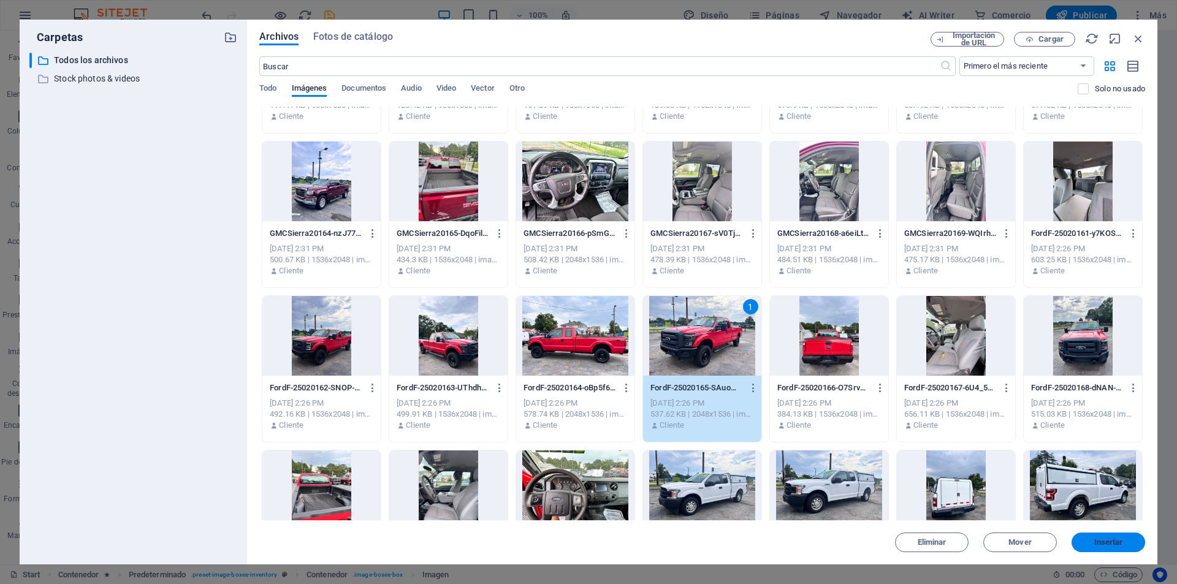
click at [1117, 542] on span "Insertar" at bounding box center [1108, 542] width 29 height 7
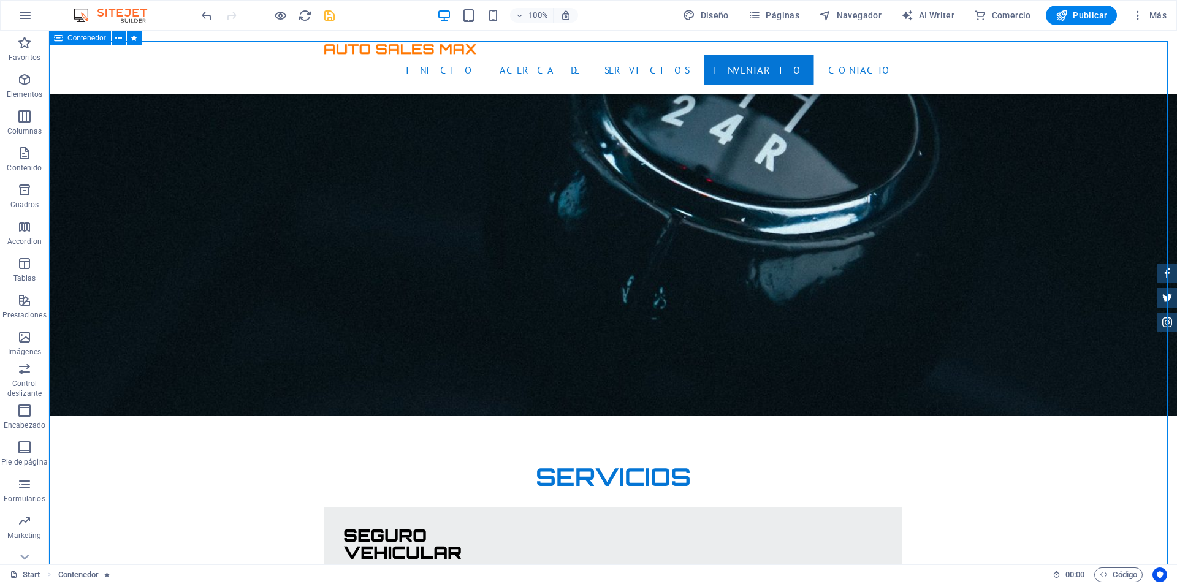
scroll to position [1796, 0]
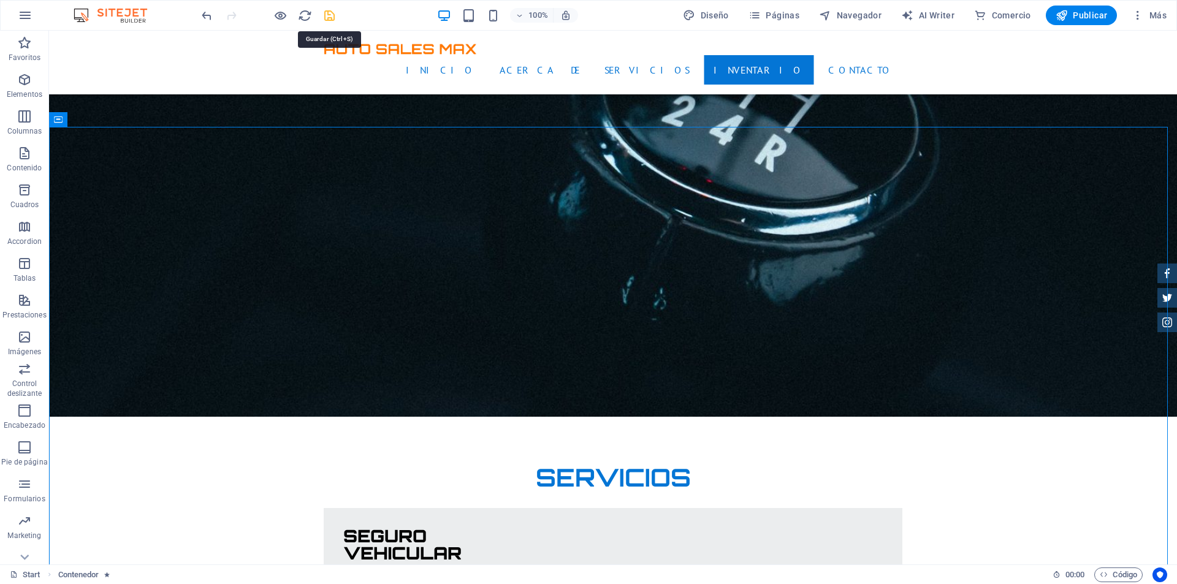
click at [327, 15] on icon "save" at bounding box center [329, 16] width 14 height 14
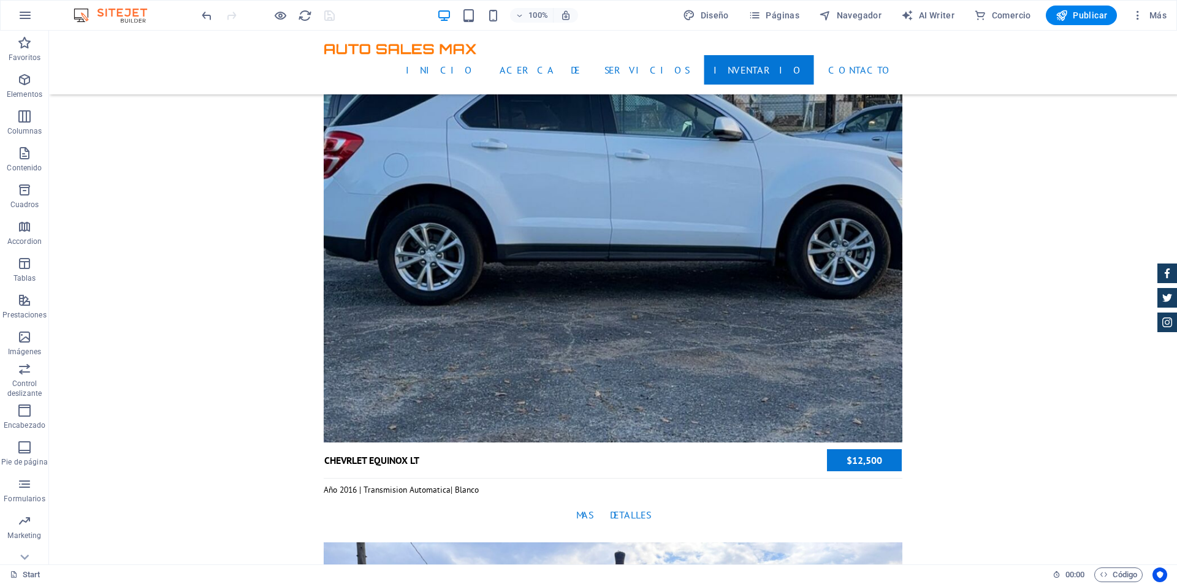
scroll to position [3329, 0]
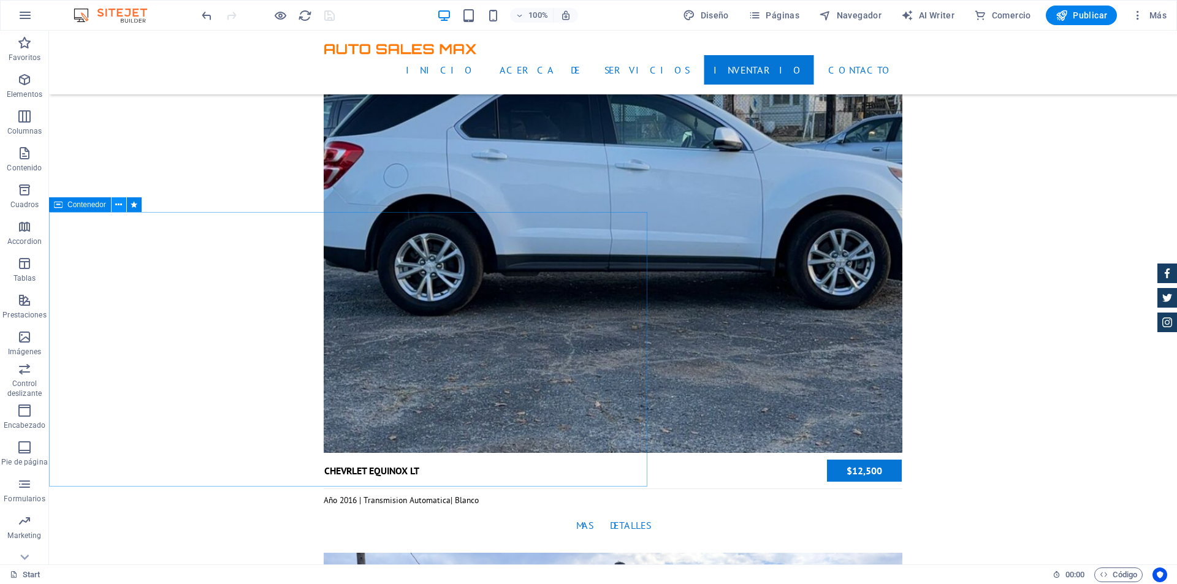
click at [116, 205] on icon at bounding box center [118, 205] width 7 height 13
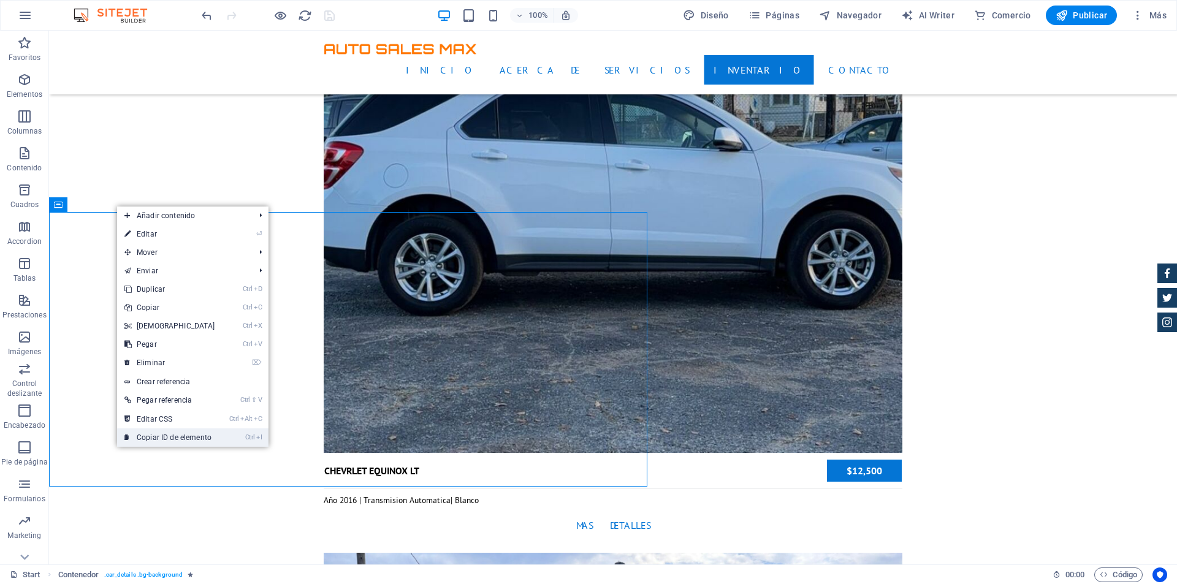
click at [189, 438] on link "Ctrl I Copiar ID de elemento" at bounding box center [169, 438] width 105 height 18
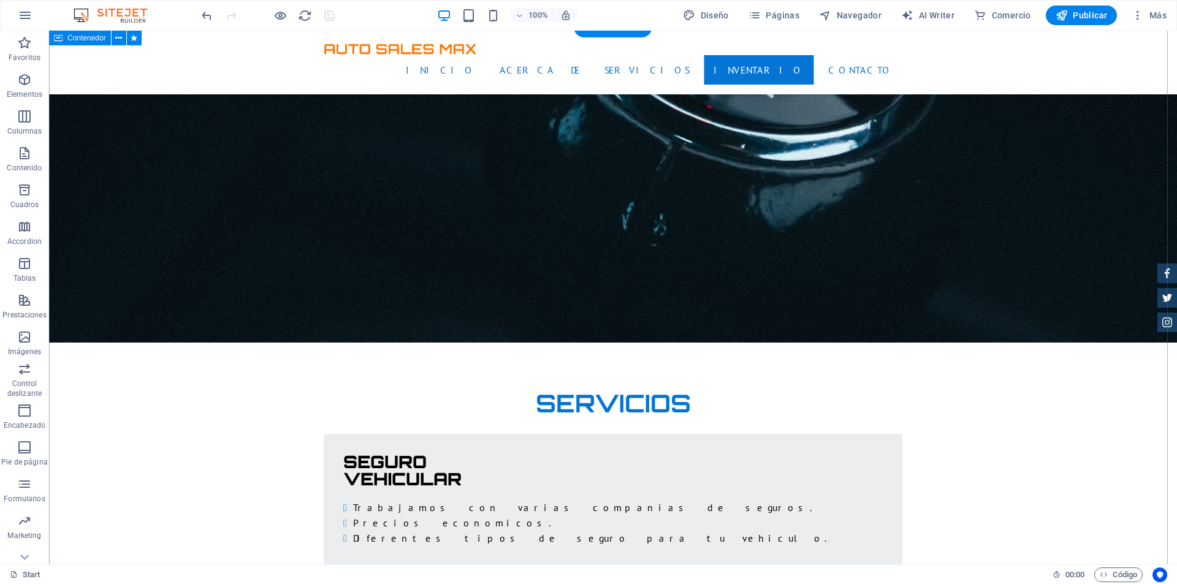
scroll to position [1857, 0]
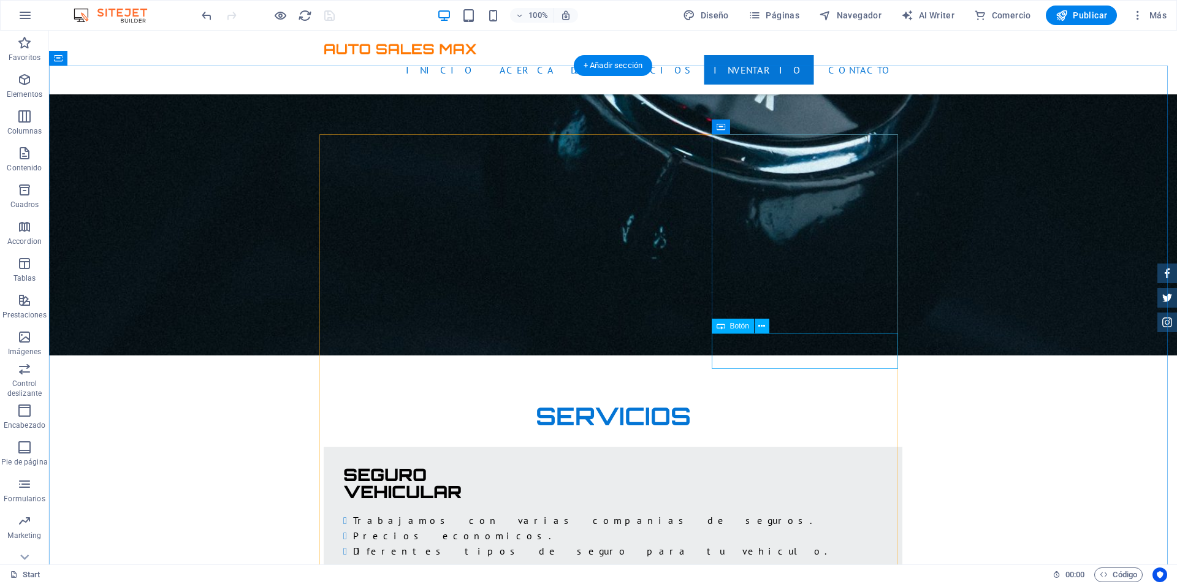
click at [761, 324] on icon at bounding box center [761, 326] width 7 height 13
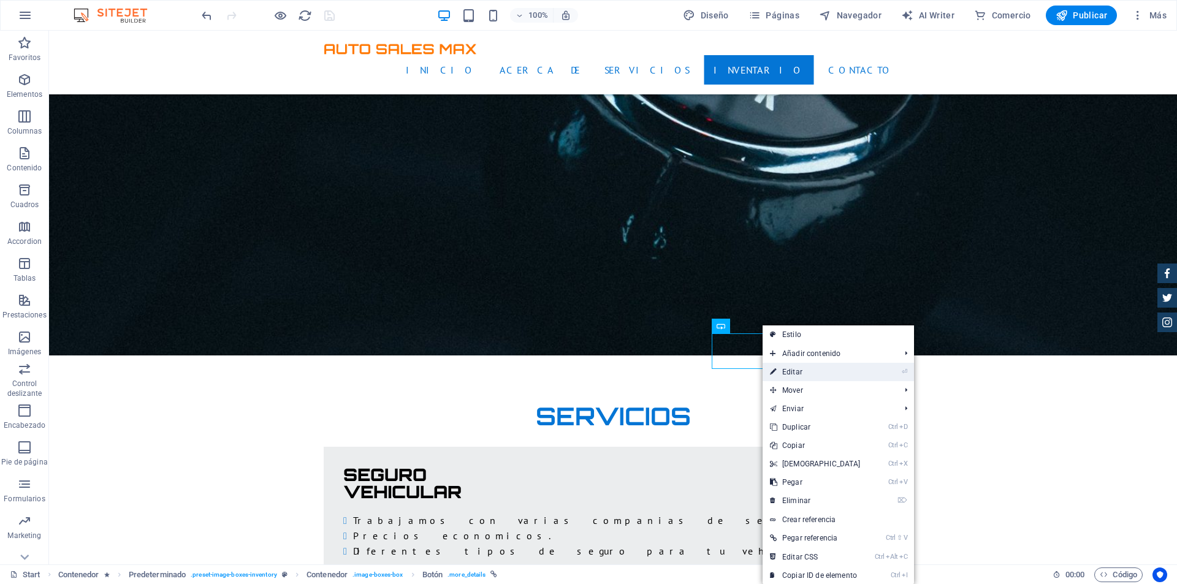
drag, startPoint x: 813, startPoint y: 367, endPoint x: 2, endPoint y: 98, distance: 853.8
click at [813, 367] on link "⏎ Editar" at bounding box center [815, 372] width 105 height 18
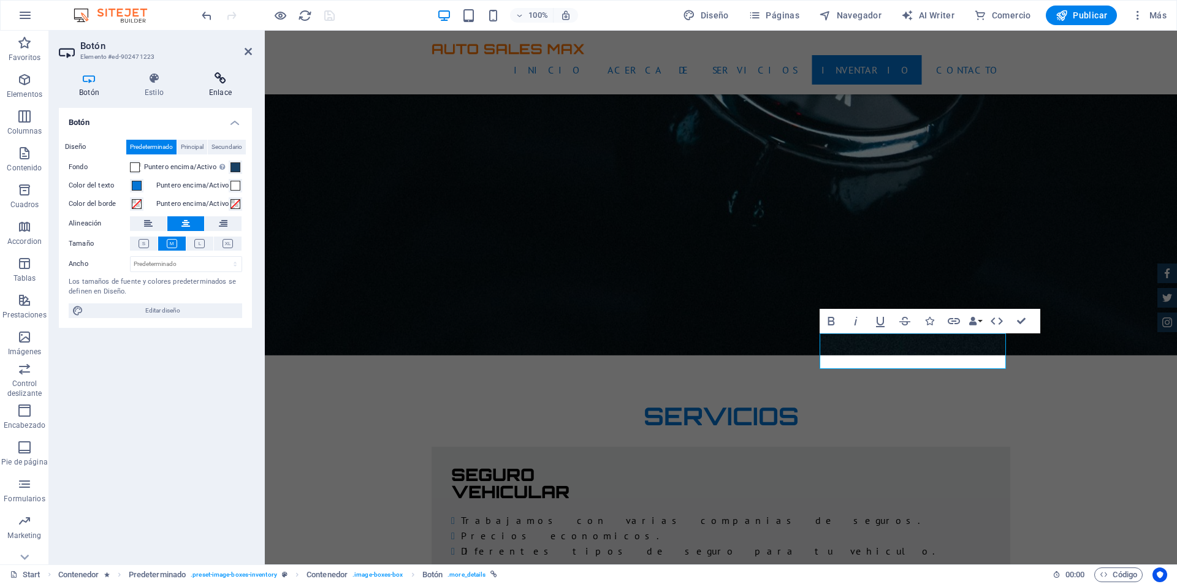
click at [225, 85] on h4 "Enlace" at bounding box center [220, 85] width 63 height 26
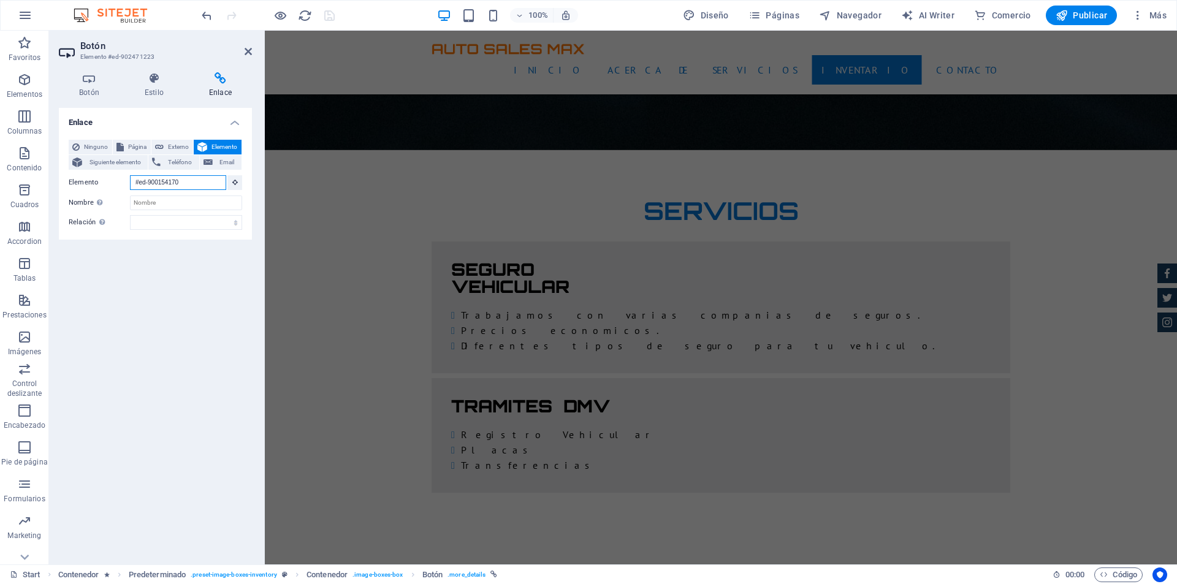
scroll to position [1808, 0]
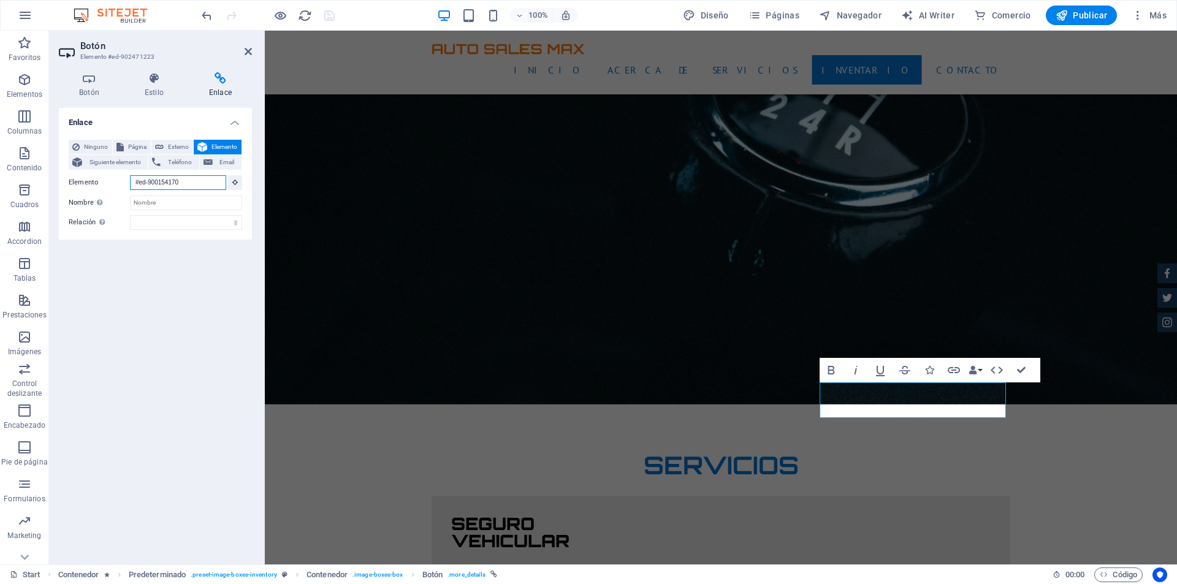
drag, startPoint x: 180, startPoint y: 181, endPoint x: 120, endPoint y: 180, distance: 59.5
click at [120, 180] on div "Elemento #ed-900154170" at bounding box center [156, 182] width 174 height 15
paste input "97"
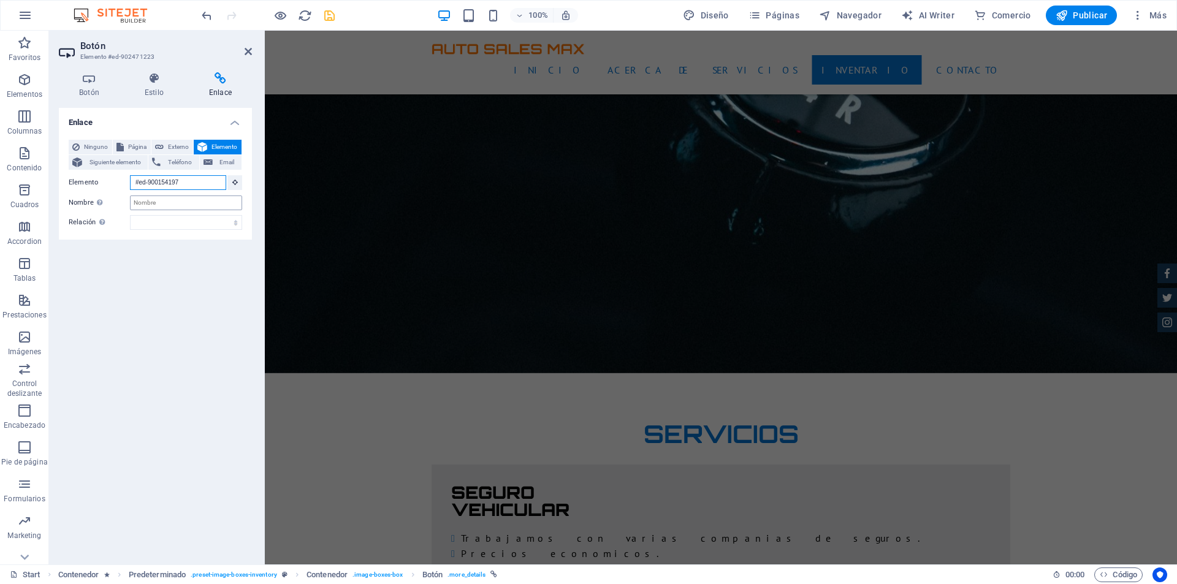
scroll to position [1759, 0]
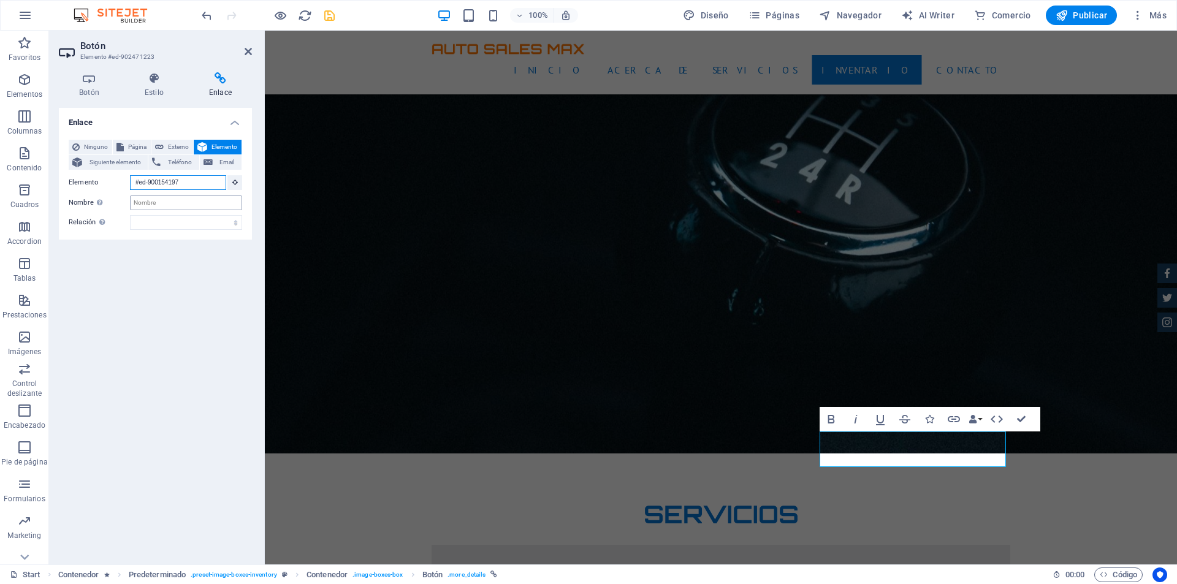
type input "#ed-900154197"
click at [175, 200] on input "Nombre Una descripción adicional del enlace no debería ser igual al texto del e…" at bounding box center [186, 203] width 112 height 15
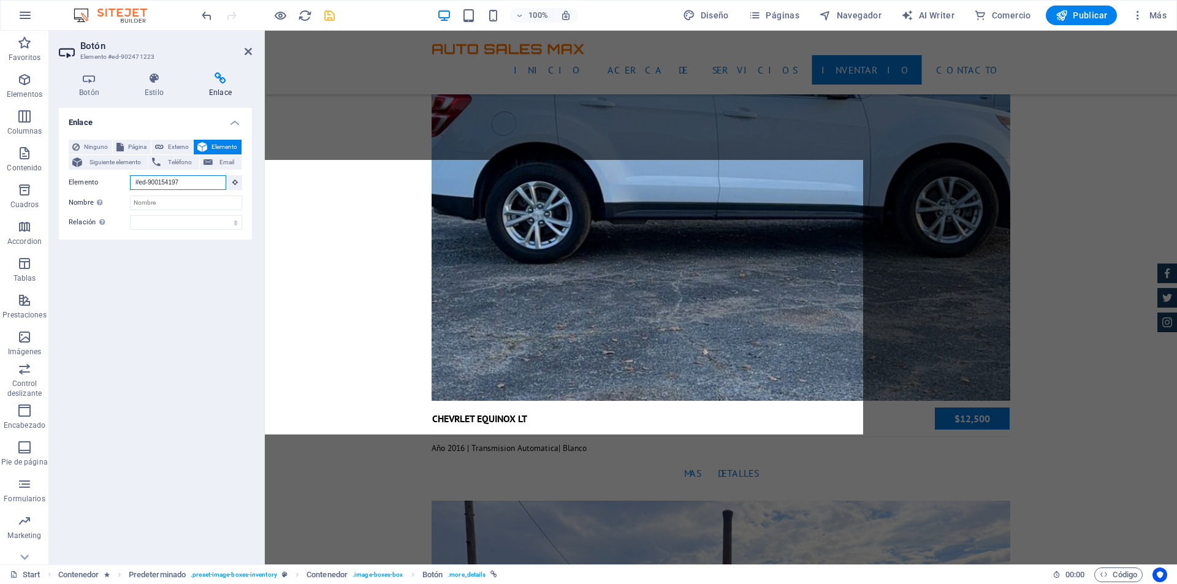
click at [188, 183] on input "#ed-900154197" at bounding box center [178, 182] width 96 height 15
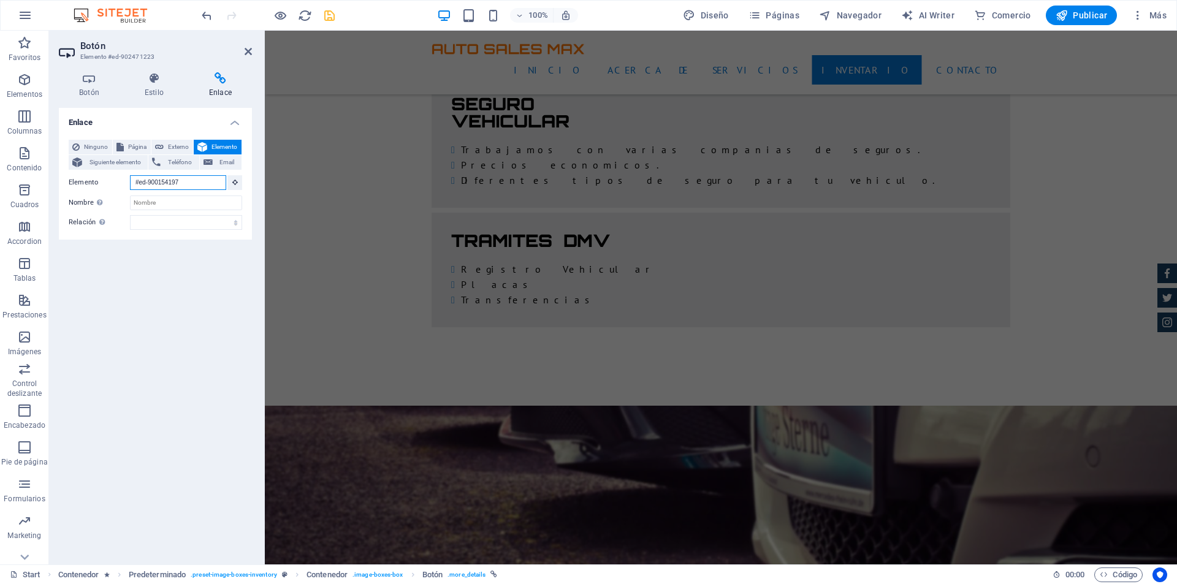
scroll to position [1710, 0]
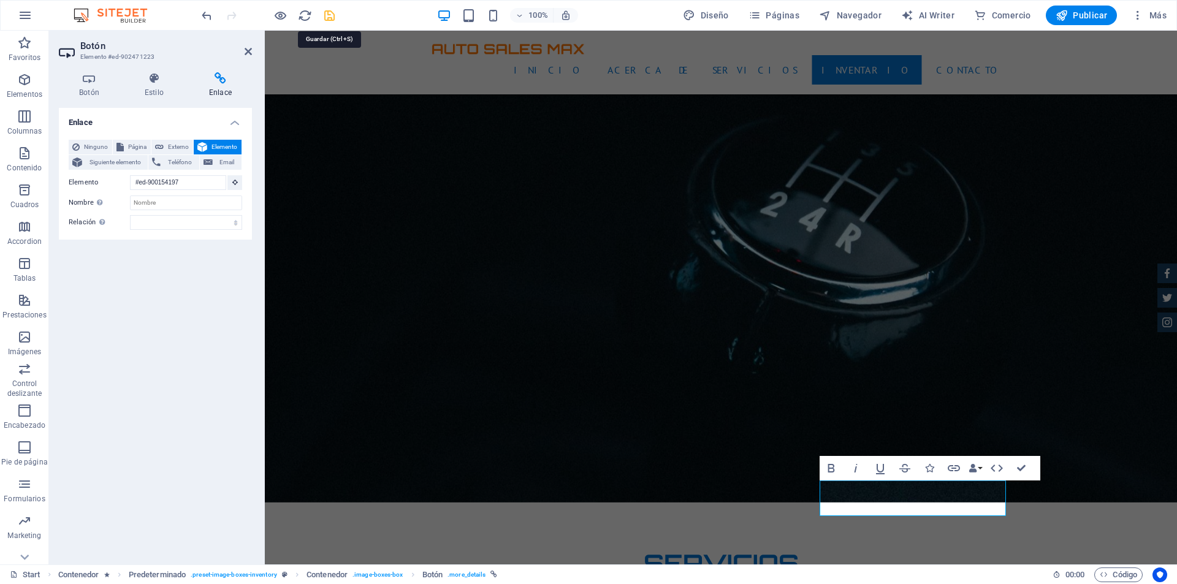
click at [331, 13] on icon "save" at bounding box center [329, 16] width 14 height 14
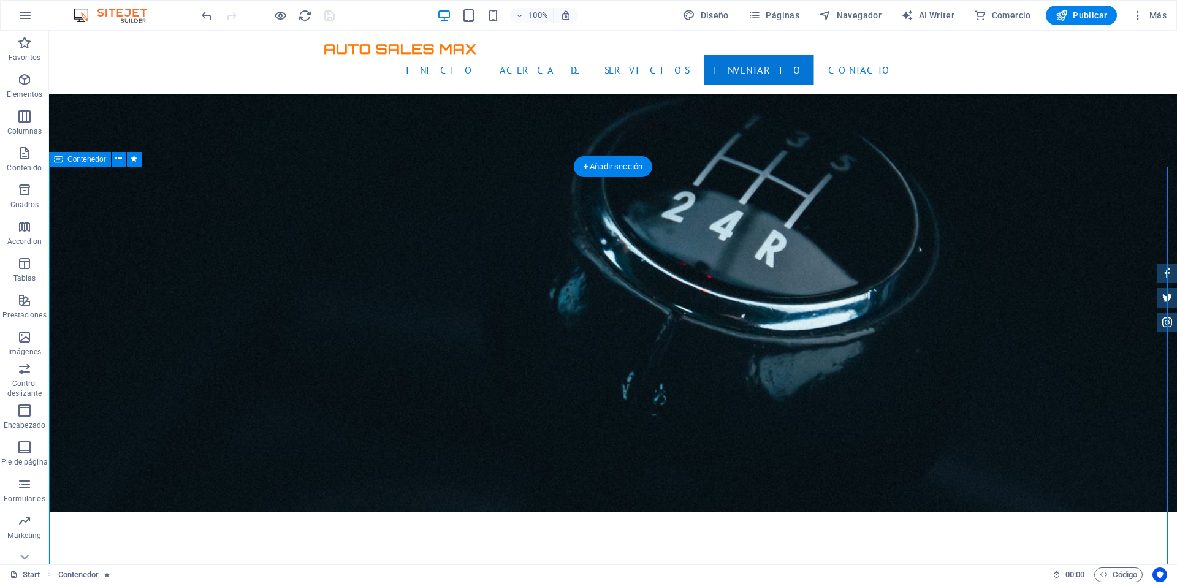
scroll to position [1587, 0]
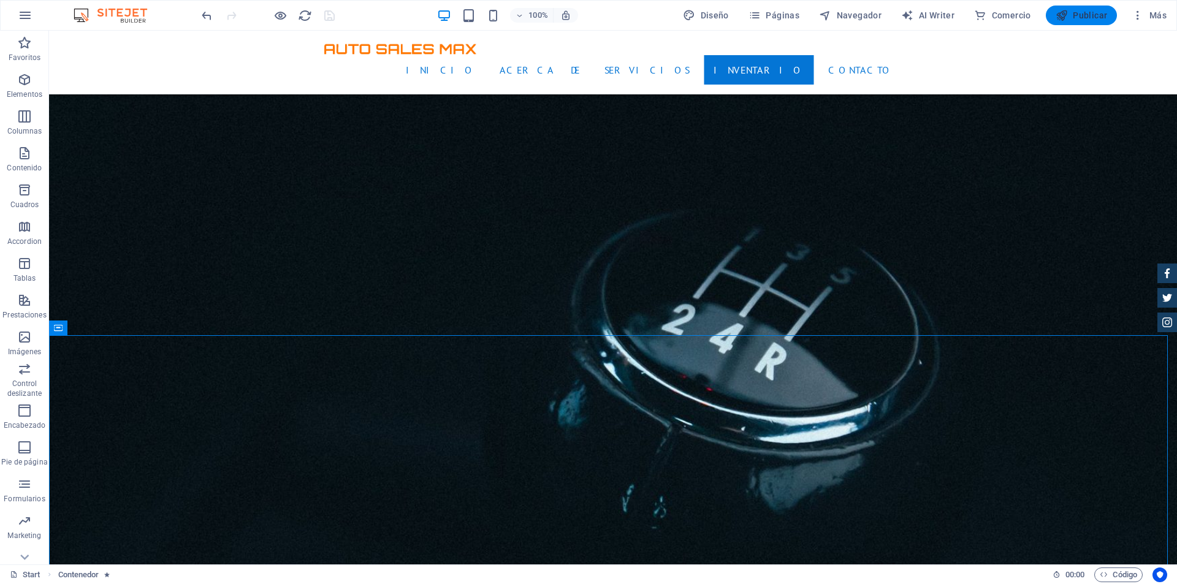
click at [1080, 8] on button "Publicar" at bounding box center [1082, 16] width 72 height 20
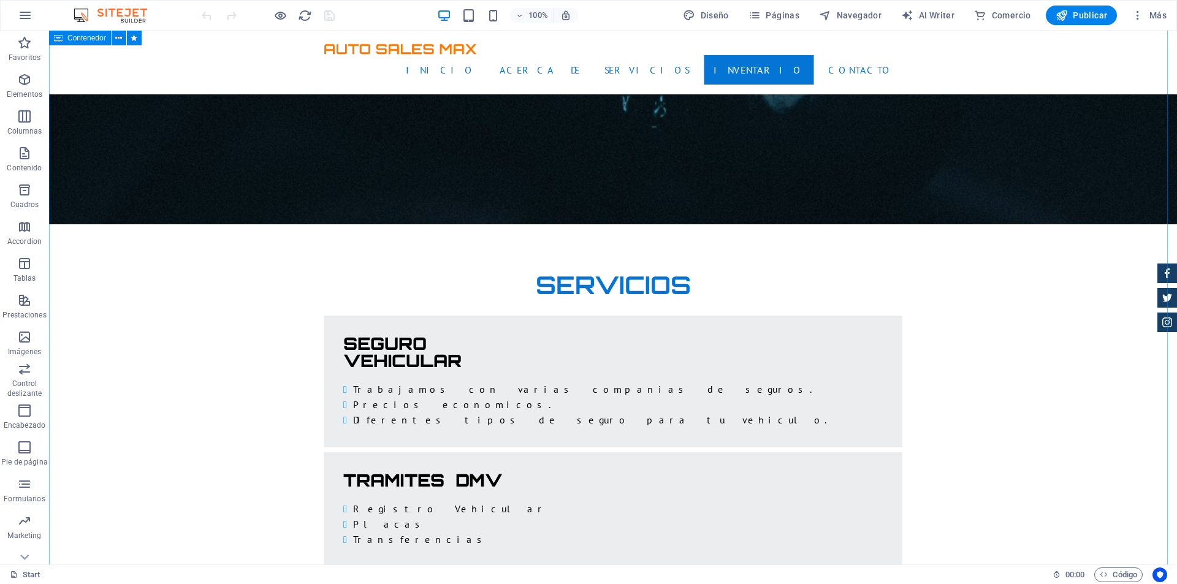
scroll to position [1962, 0]
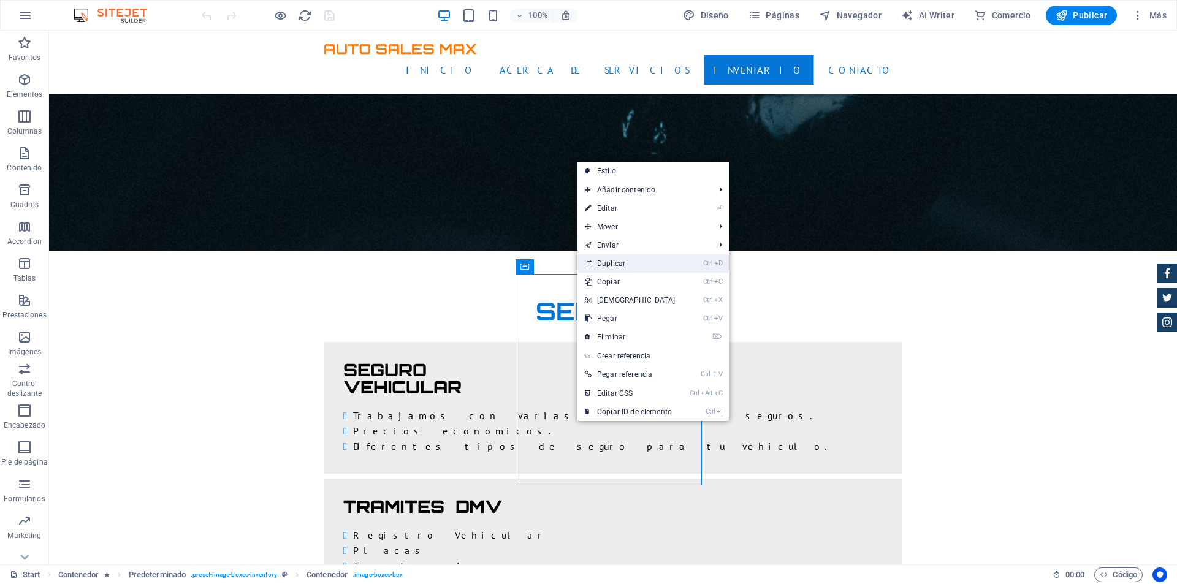
click at [643, 256] on link "Ctrl D Duplicar" at bounding box center [630, 263] width 105 height 18
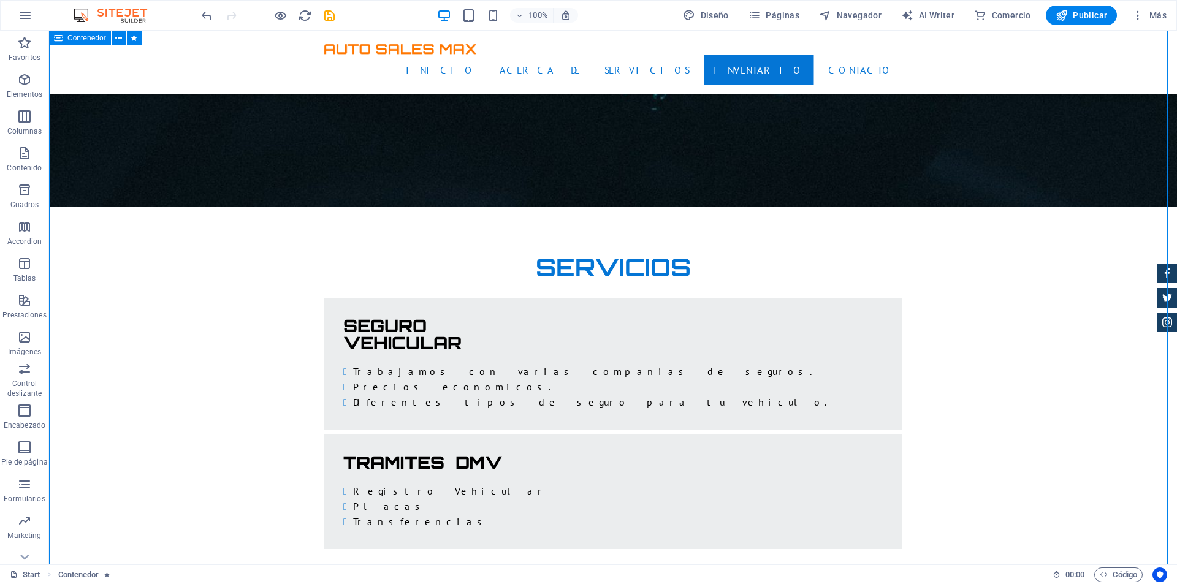
scroll to position [2085, 0]
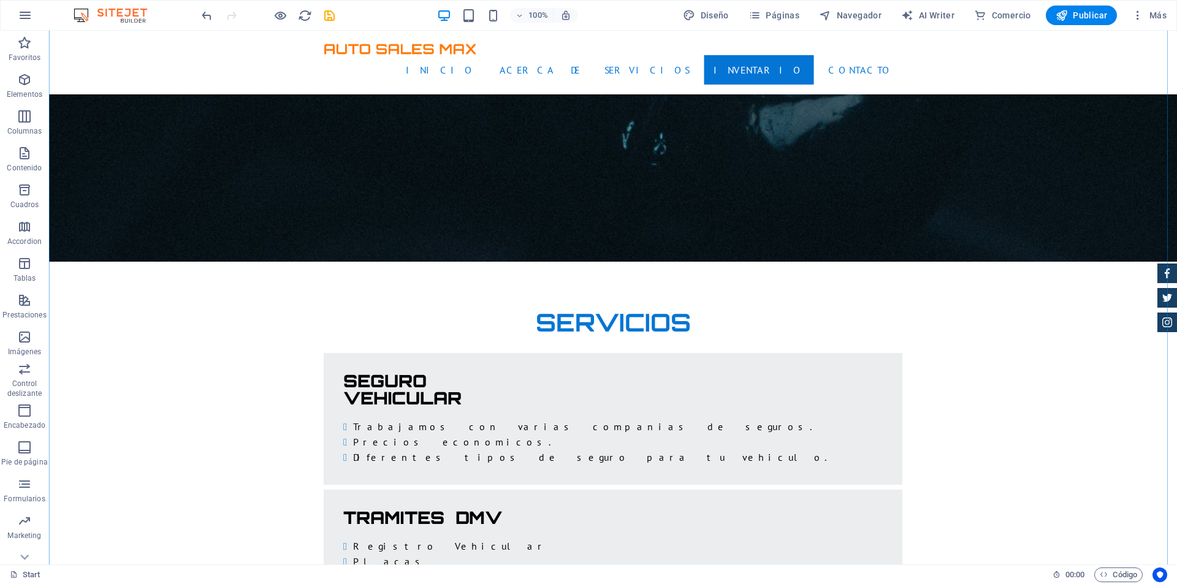
scroll to position [1962, 0]
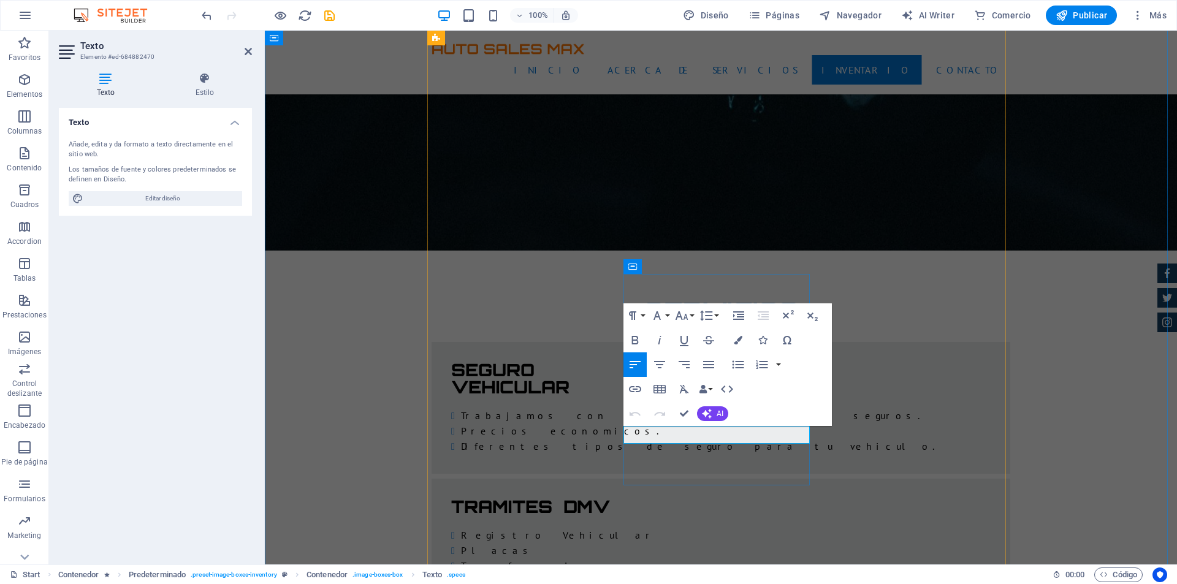
drag, startPoint x: 756, startPoint y: 435, endPoint x: 791, endPoint y: 437, distance: 35.0
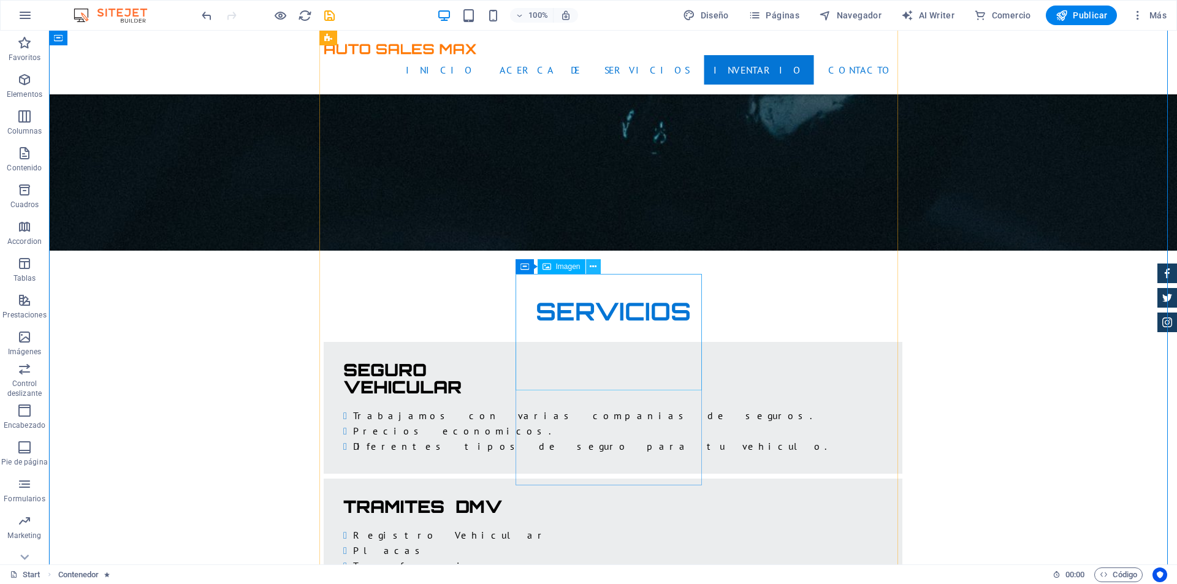
click at [594, 267] on icon at bounding box center [593, 267] width 7 height 13
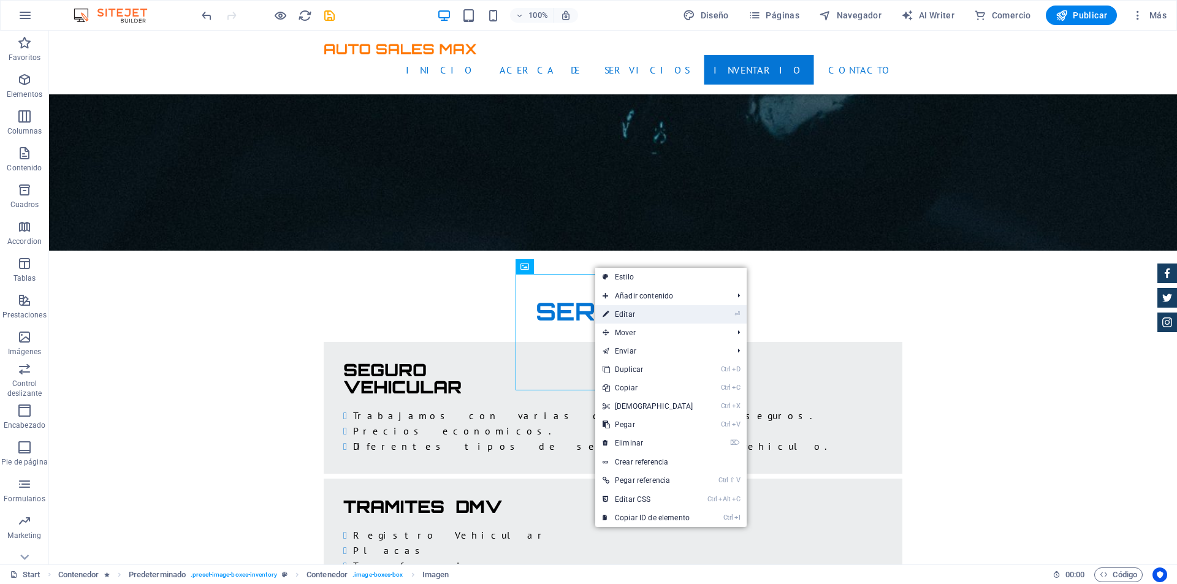
click at [633, 320] on link "⏎ Editar" at bounding box center [647, 314] width 105 height 18
select select "%"
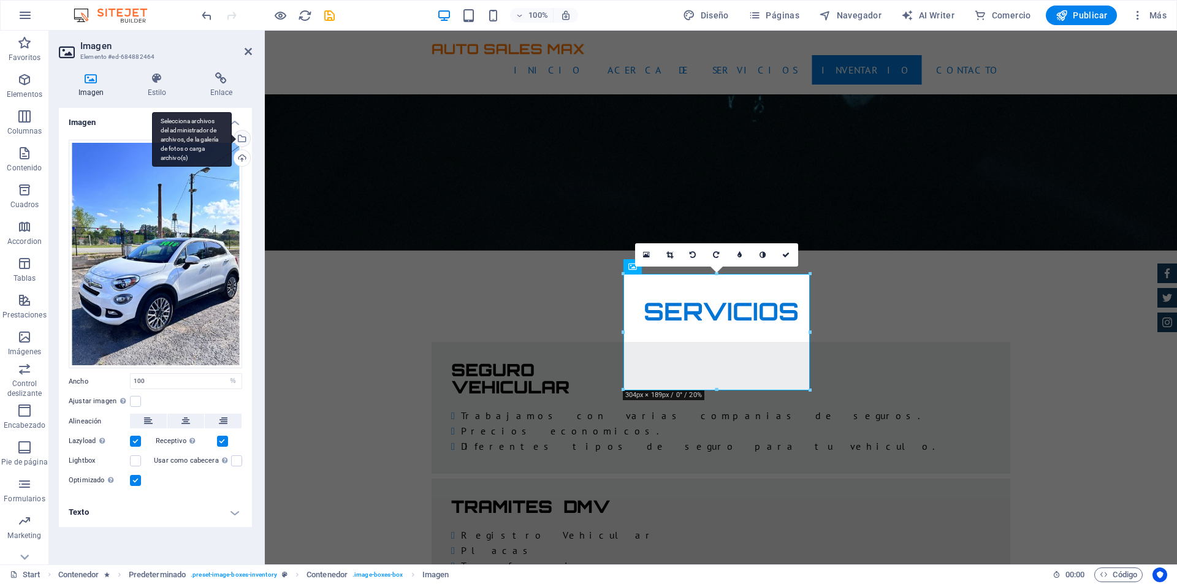
click at [246, 137] on div "Selecciona archivos del administrador de archivos, de la galería de fotos o car…" at bounding box center [241, 140] width 18 height 18
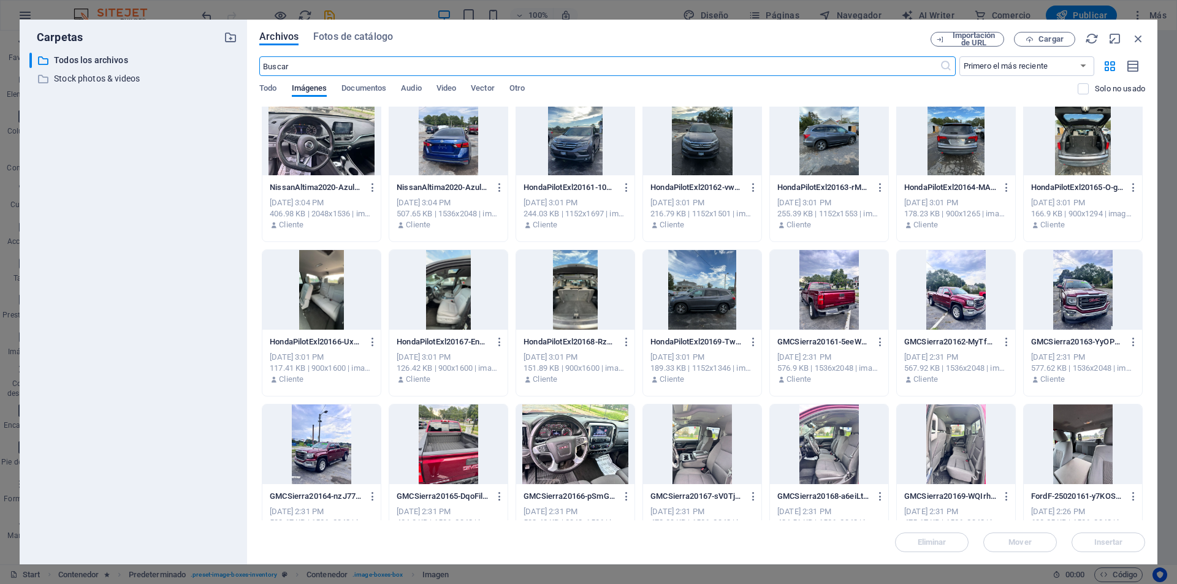
scroll to position [184, 0]
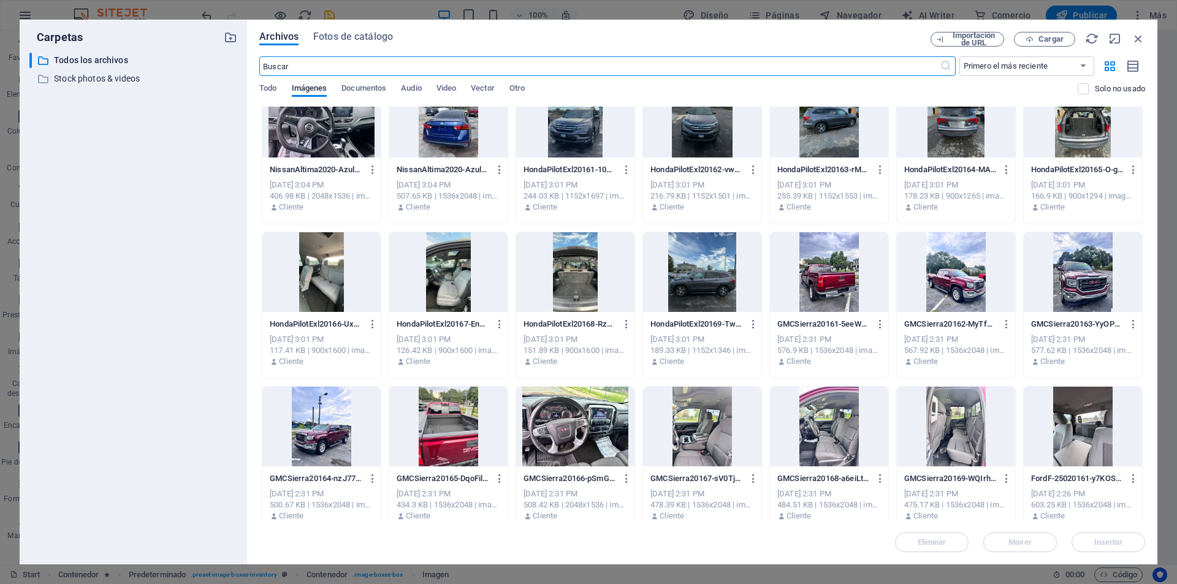
click at [334, 420] on div at bounding box center [321, 427] width 118 height 80
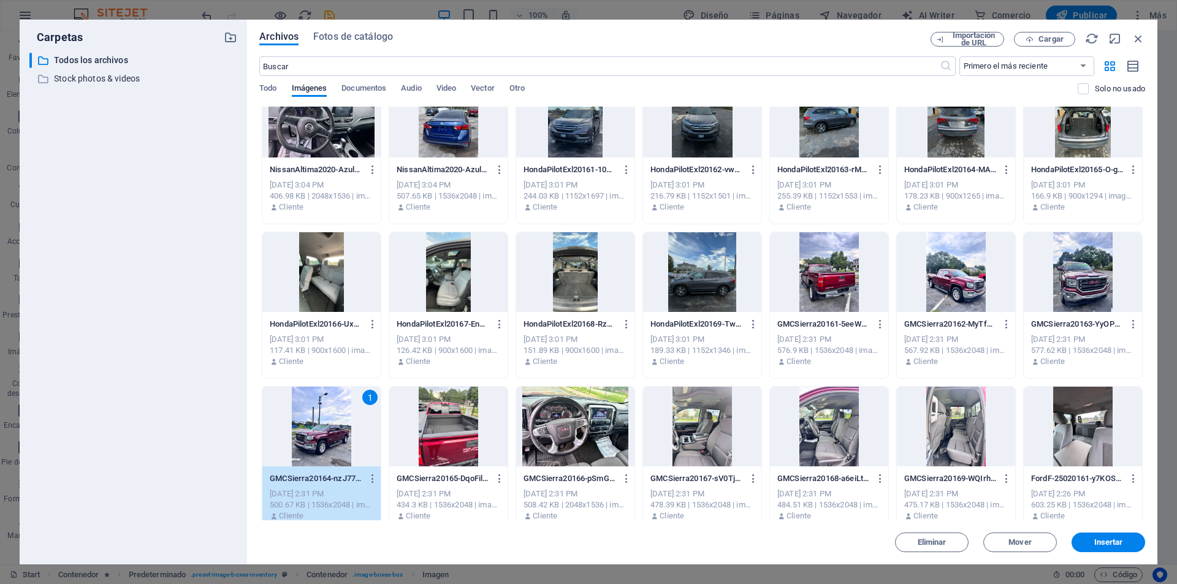
click at [976, 299] on div at bounding box center [956, 272] width 118 height 80
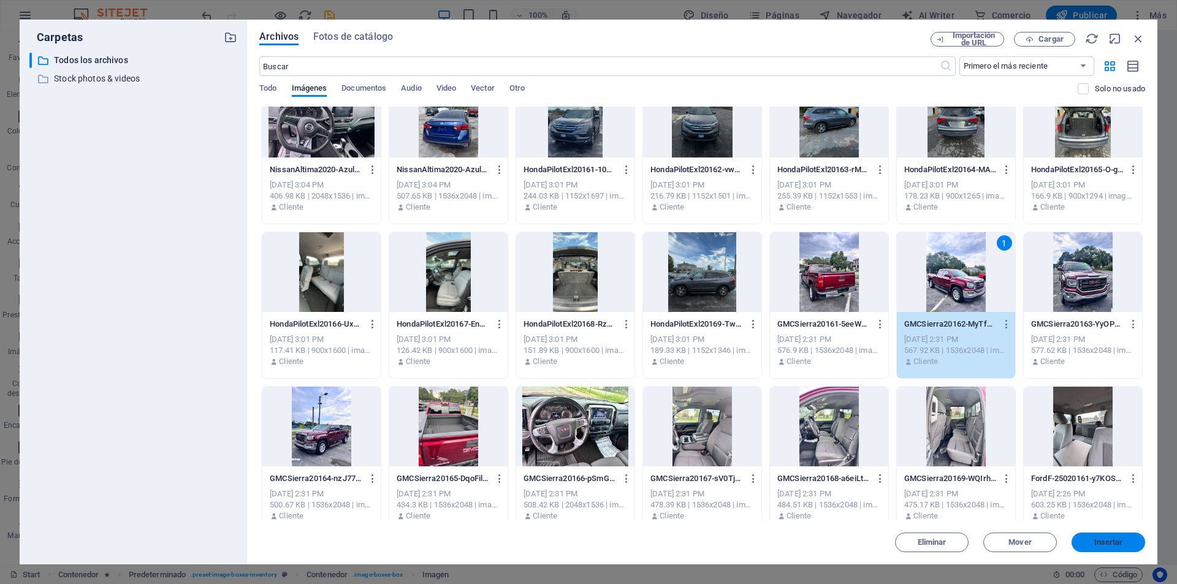
click at [1101, 545] on span "Insertar" at bounding box center [1108, 542] width 29 height 7
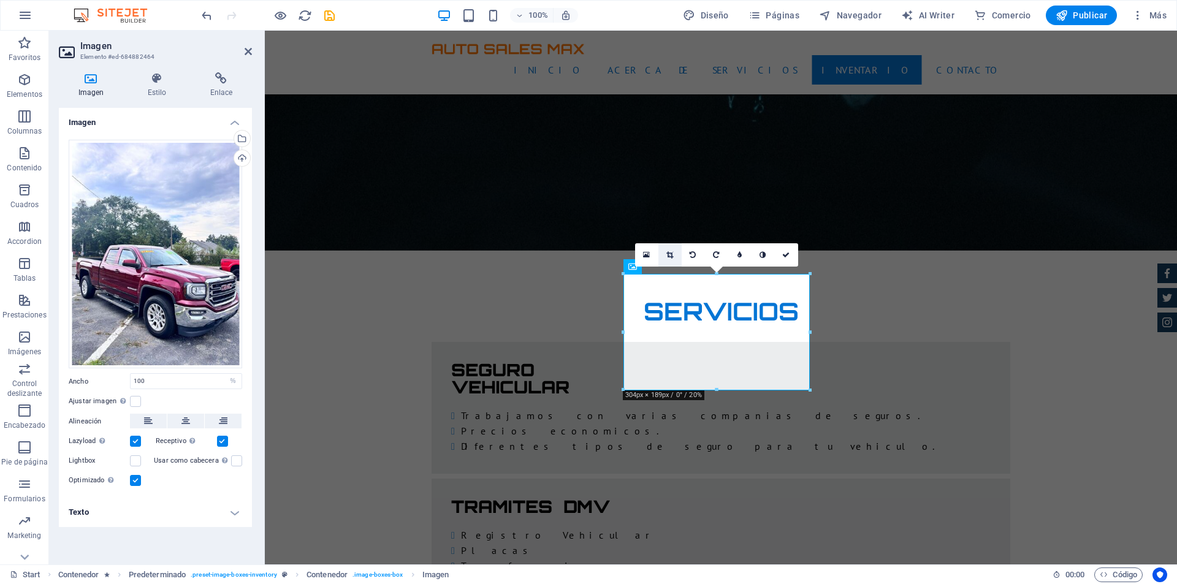
click at [674, 251] on link at bounding box center [669, 254] width 23 height 23
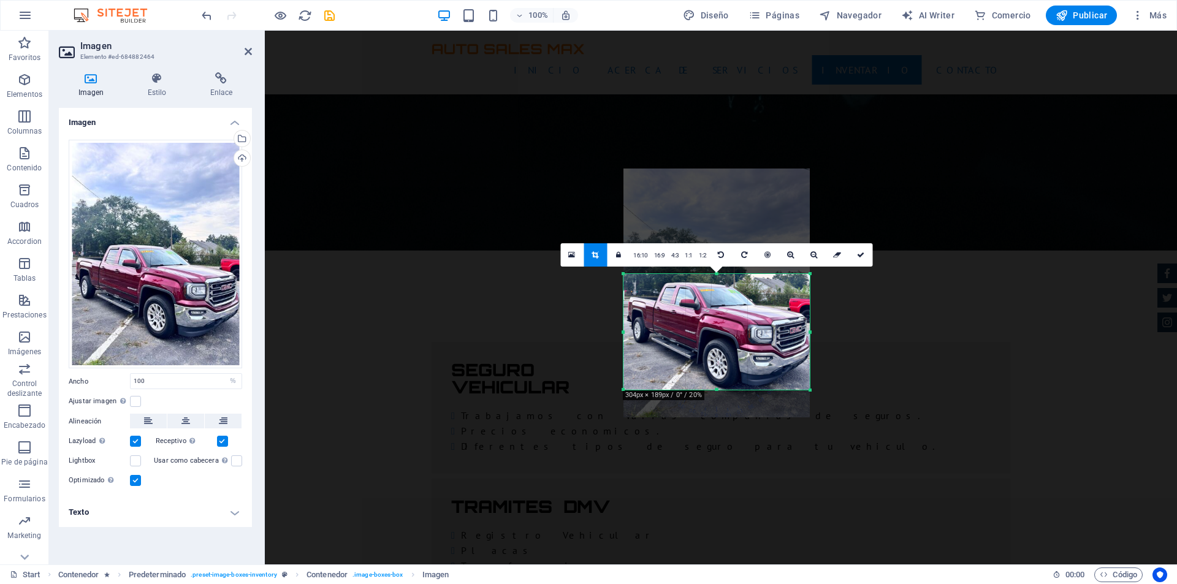
drag, startPoint x: 708, startPoint y: 318, endPoint x: 709, endPoint y: 278, distance: 39.3
click at [709, 278] on div at bounding box center [717, 293] width 186 height 248
click at [862, 253] on icon at bounding box center [860, 254] width 7 height 7
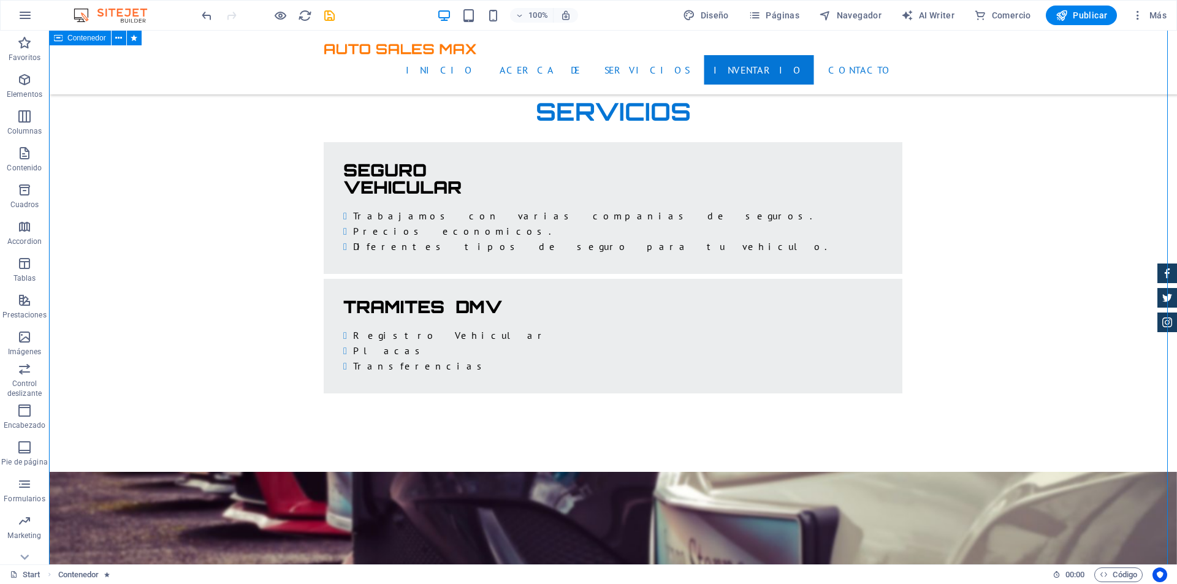
scroll to position [2085, 0]
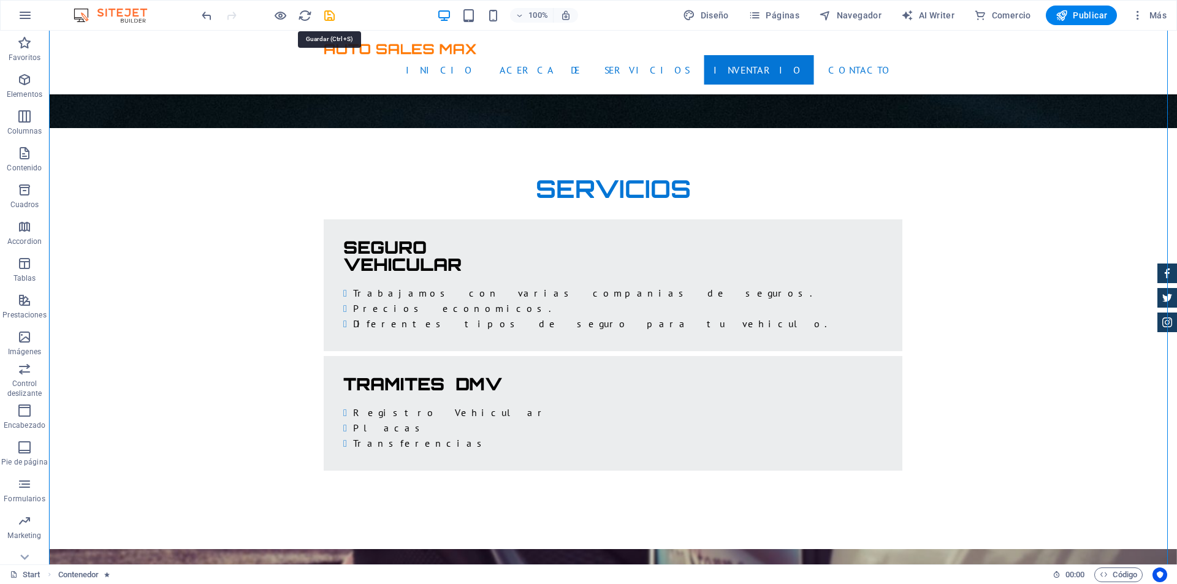
click at [328, 17] on icon "save" at bounding box center [329, 16] width 14 height 14
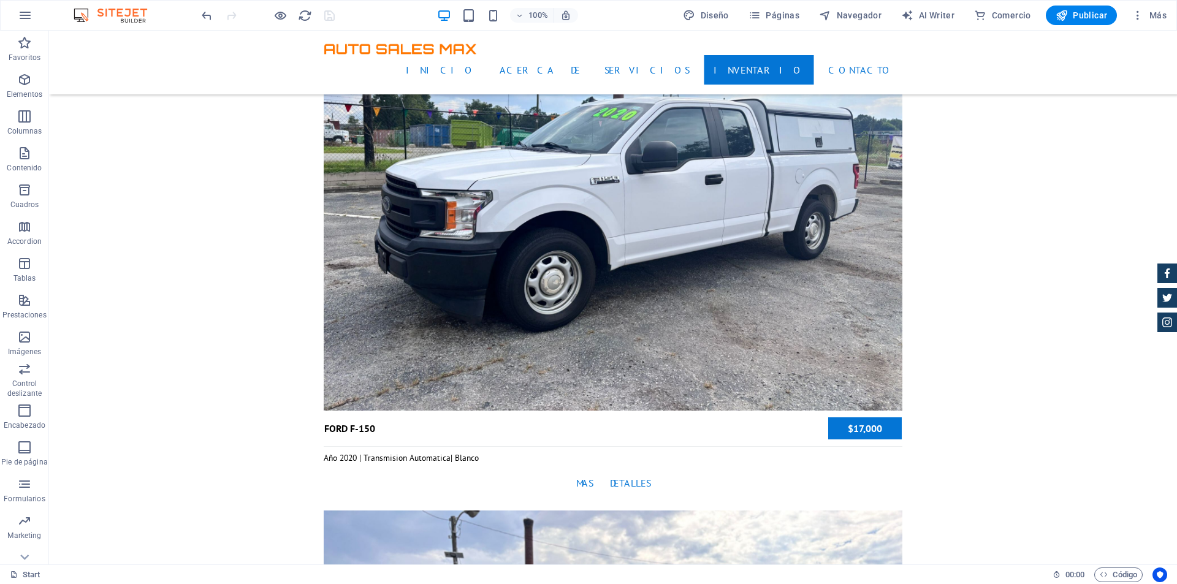
scroll to position [3924, 0]
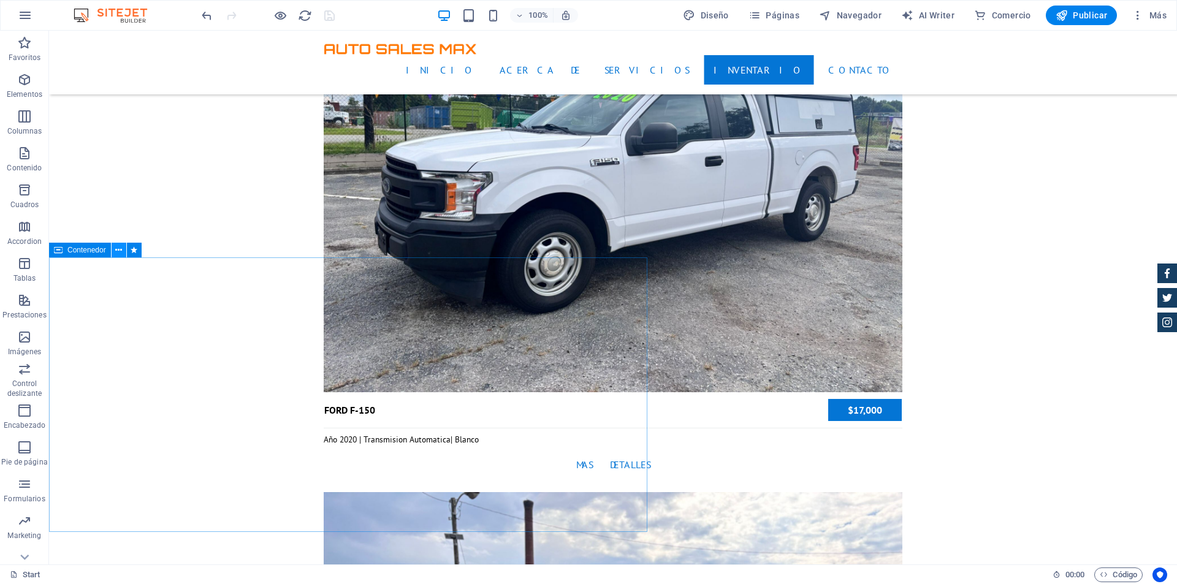
click at [119, 253] on icon at bounding box center [118, 250] width 7 height 13
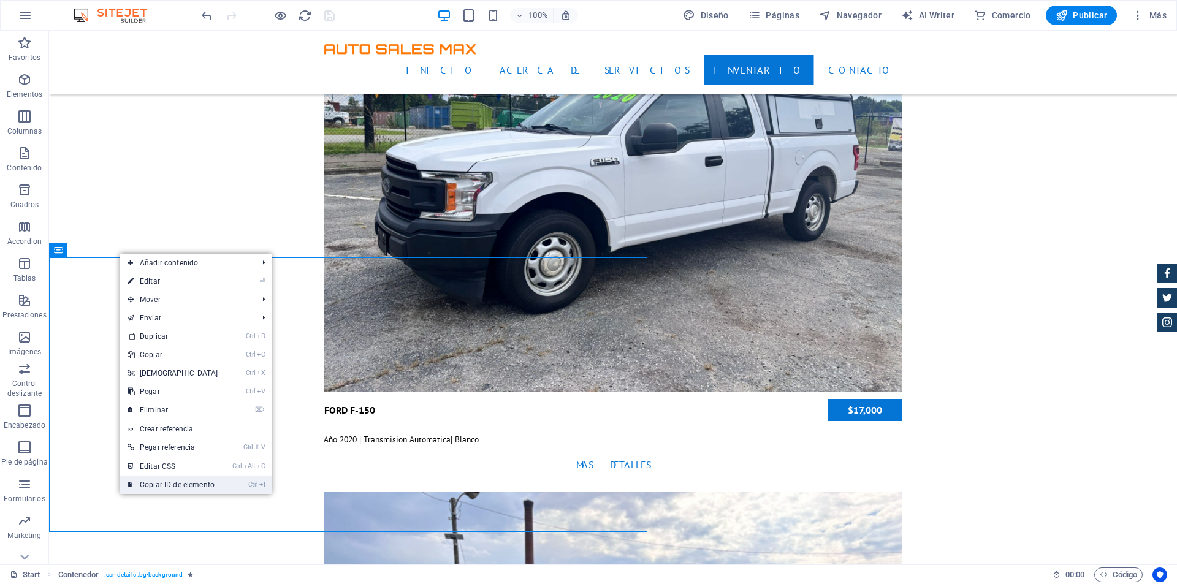
click at [167, 483] on link "Ctrl I Copiar ID de elemento" at bounding box center [172, 485] width 105 height 18
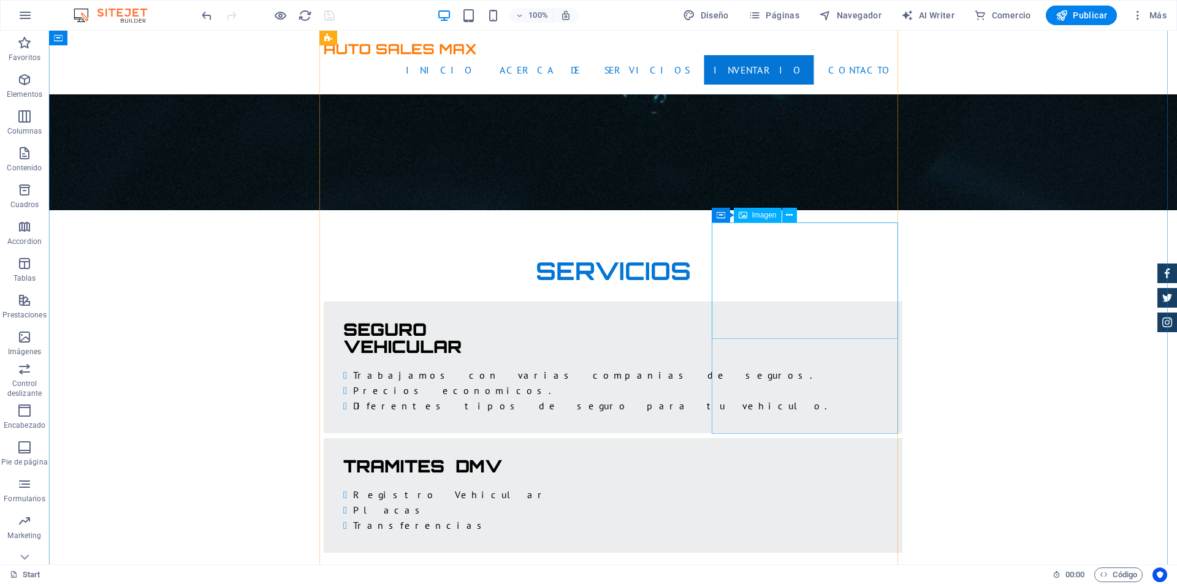
scroll to position [1962, 0]
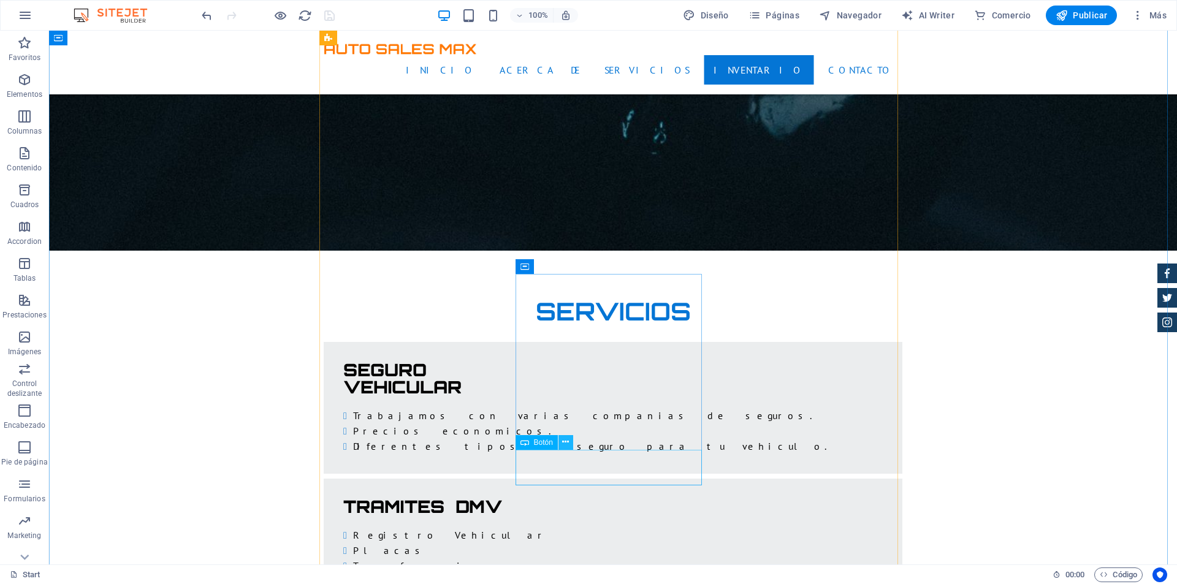
click at [565, 440] on icon at bounding box center [565, 442] width 7 height 13
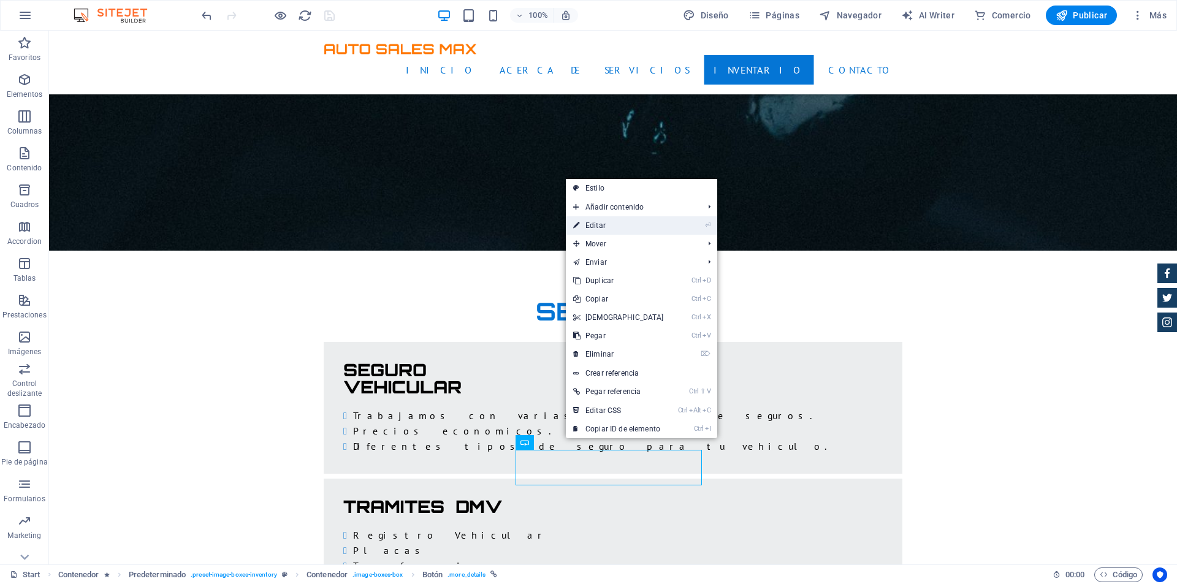
click at [639, 218] on link "⏎ Editar" at bounding box center [618, 225] width 105 height 18
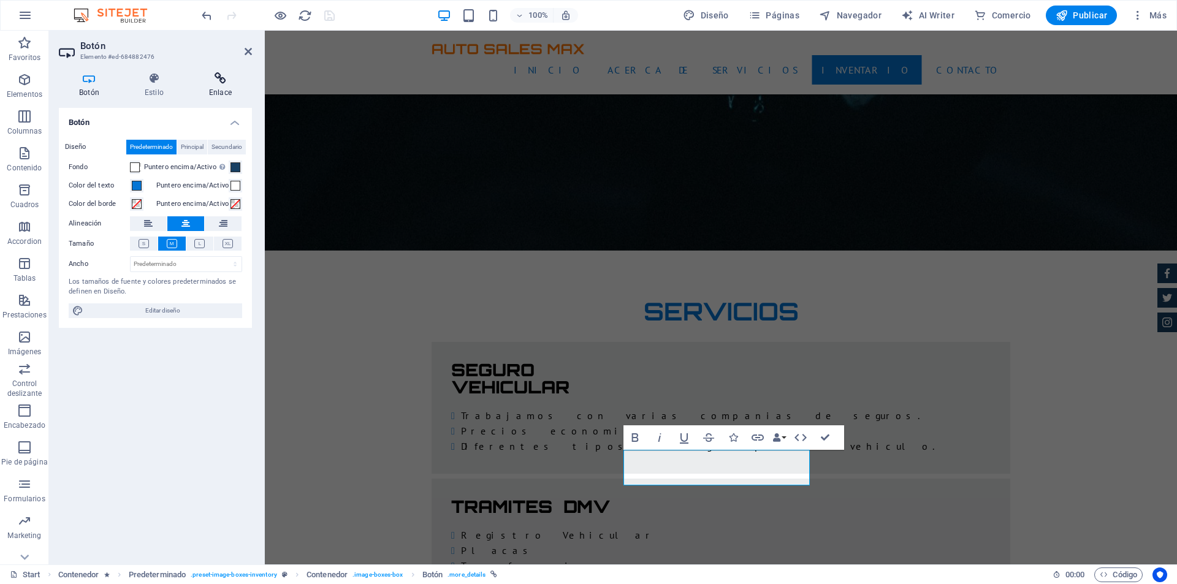
click at [205, 82] on icon at bounding box center [220, 78] width 63 height 12
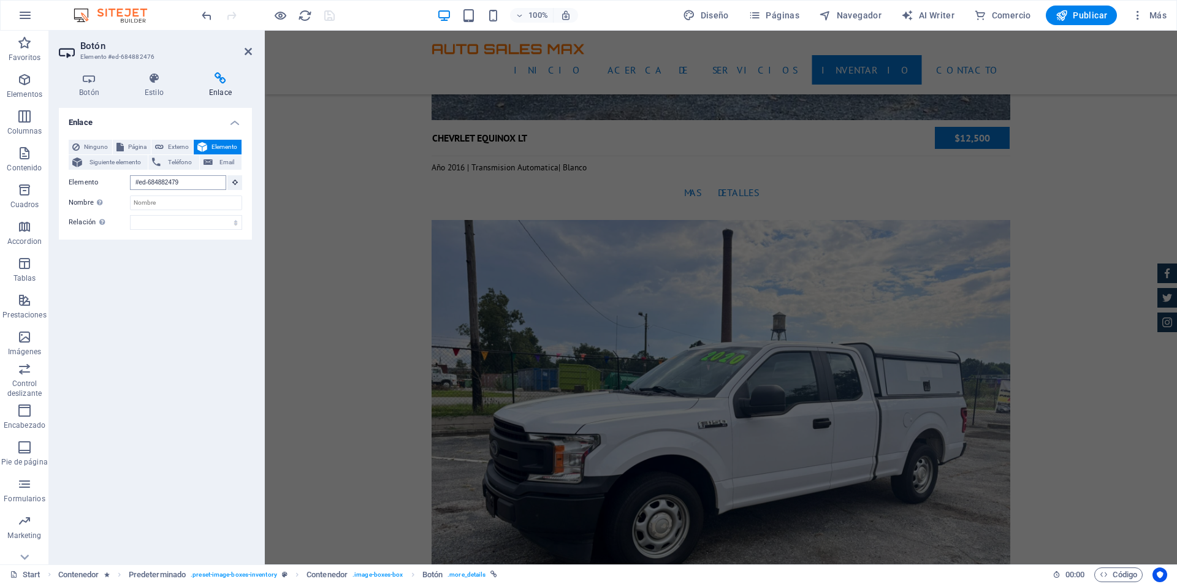
scroll to position [3747, 0]
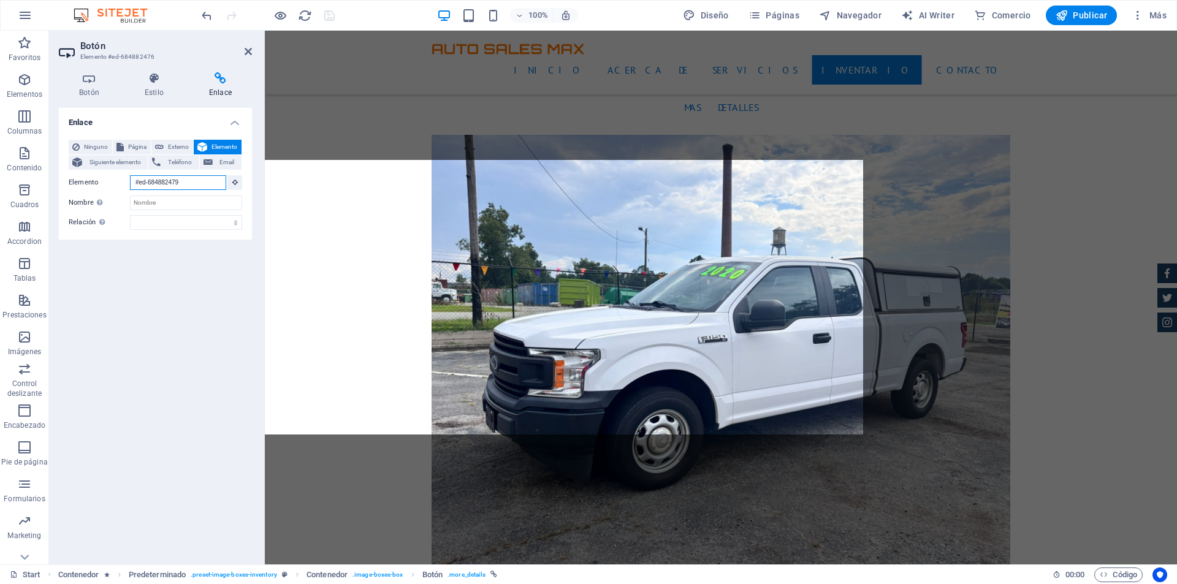
click at [186, 180] on input "#ed-684882479" at bounding box center [178, 182] width 96 height 15
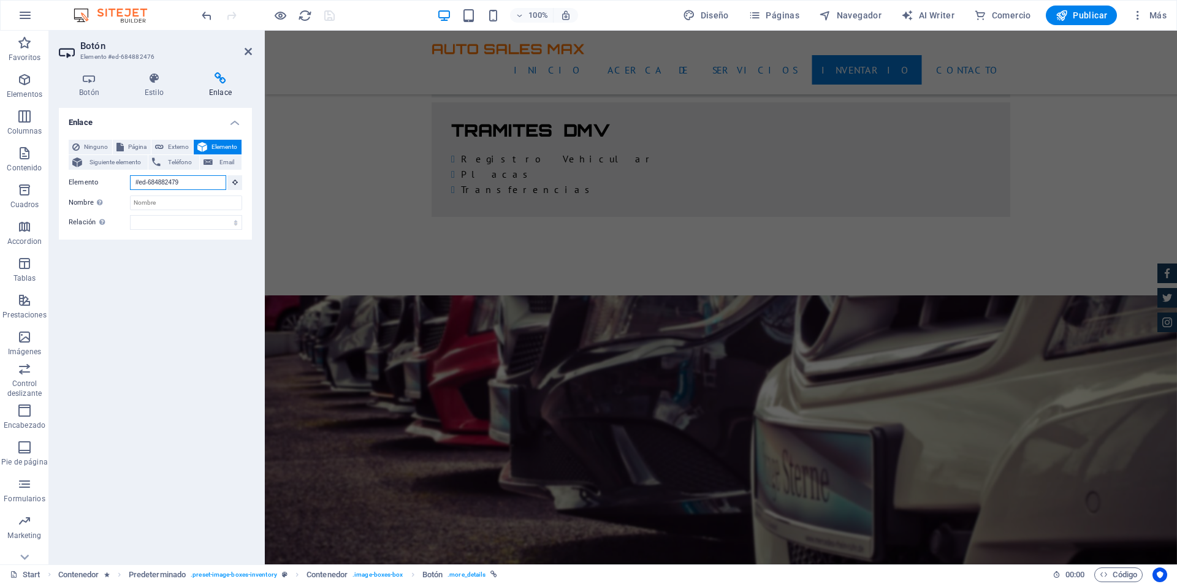
drag, startPoint x: 186, startPoint y: 180, endPoint x: 118, endPoint y: 178, distance: 68.7
click at [118, 178] on div "Elemento #ed-684882479" at bounding box center [156, 182] width 174 height 15
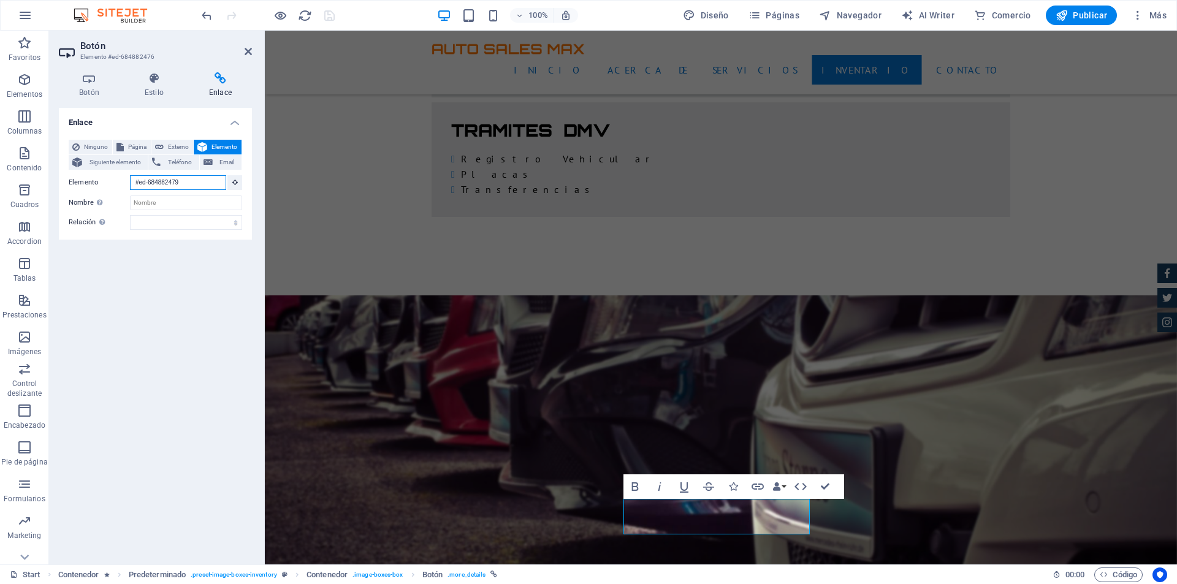
scroll to position [1913, 0]
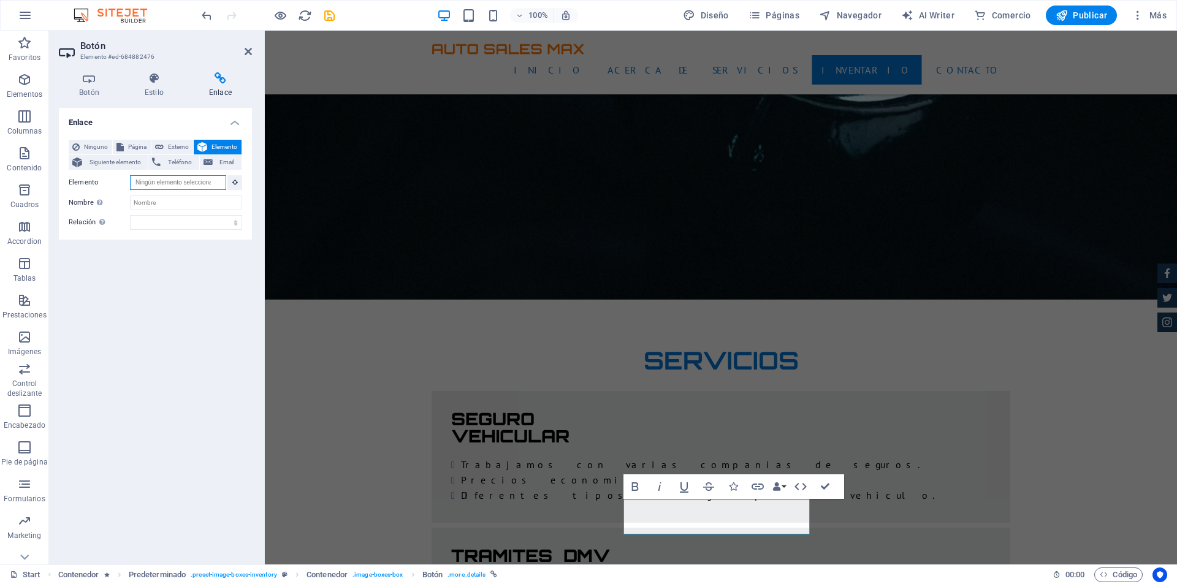
paste input "#ed-902293731"
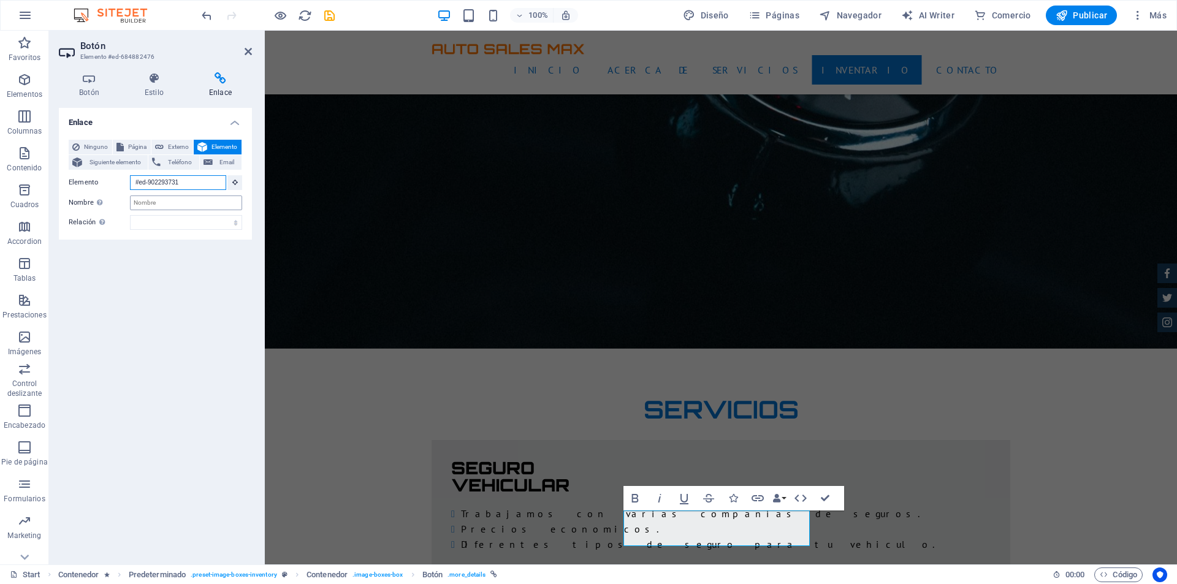
type input "#ed-902293731"
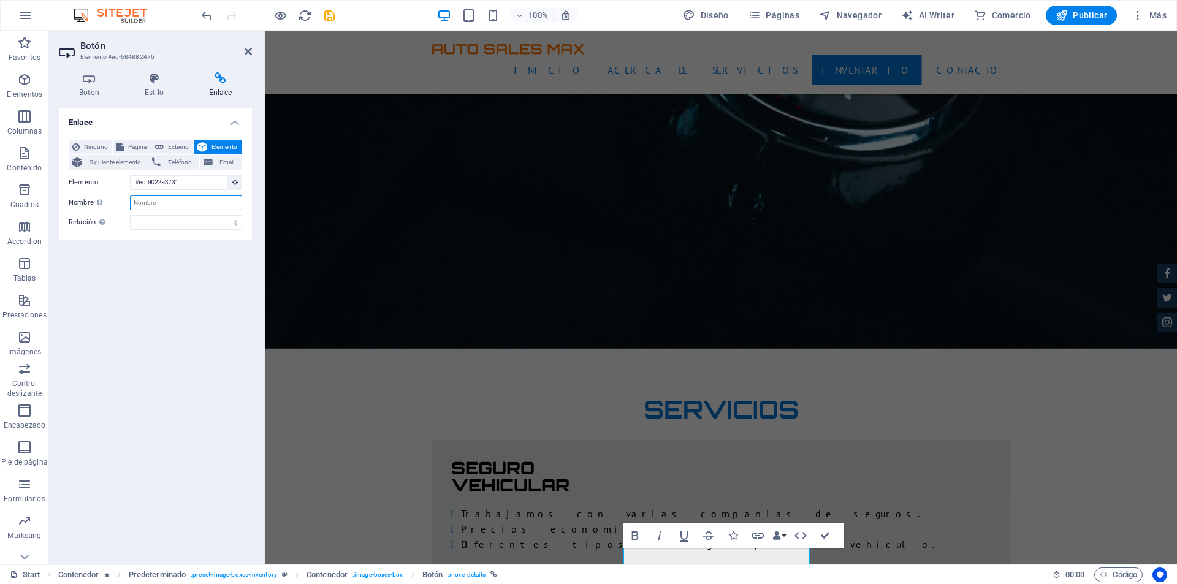
click at [153, 200] on input "Nombre Una descripción adicional del enlace no debería ser igual al texto del e…" at bounding box center [186, 203] width 112 height 15
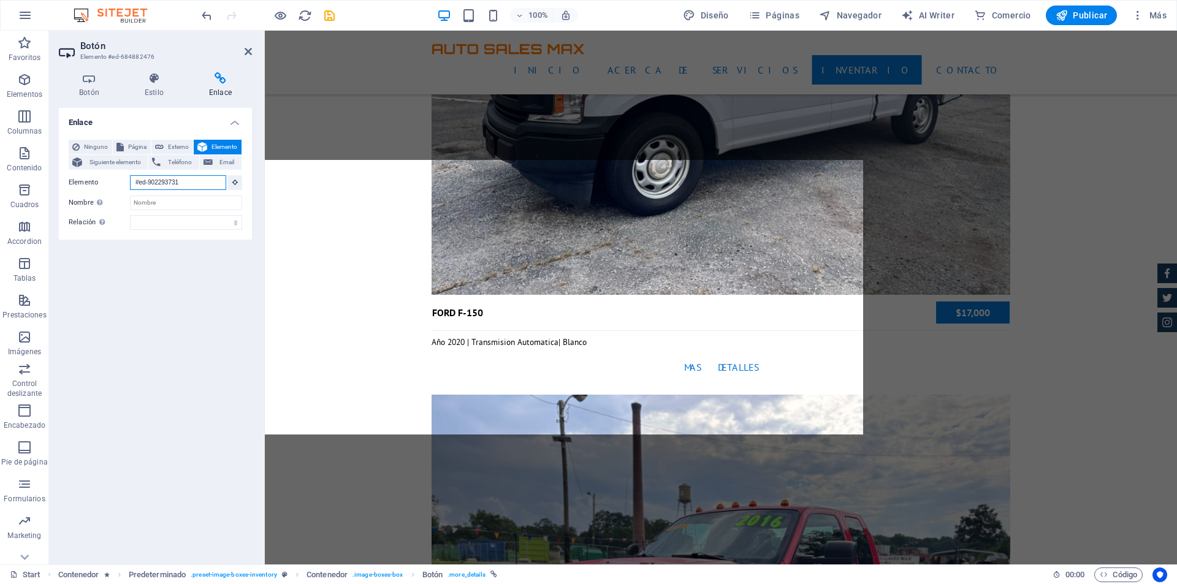
click at [162, 187] on input "#ed-902293731" at bounding box center [178, 182] width 96 height 15
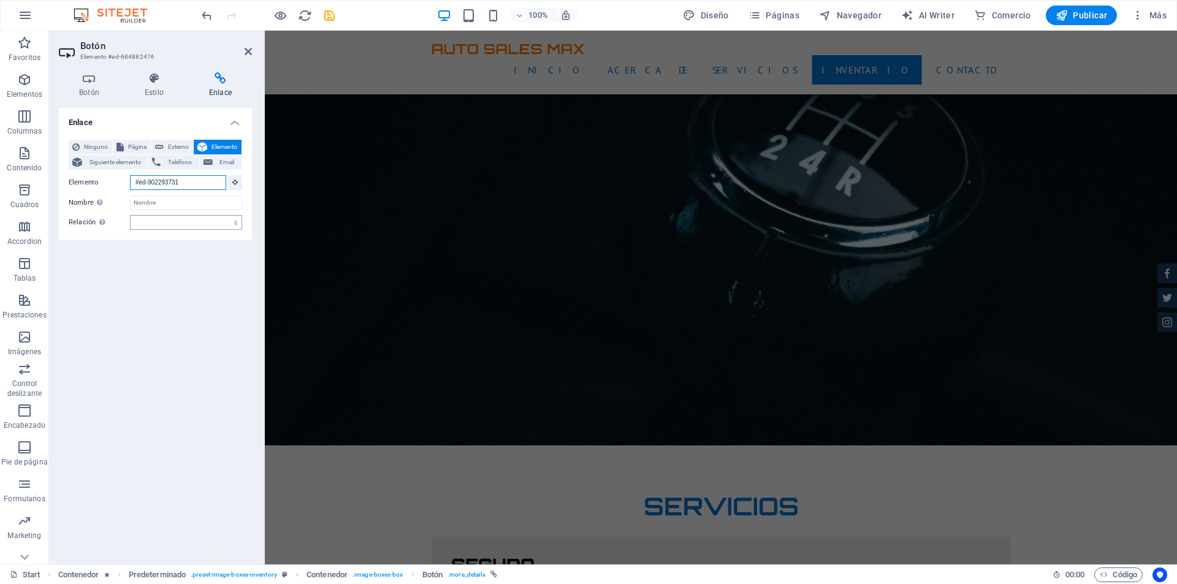
scroll to position [1766, 0]
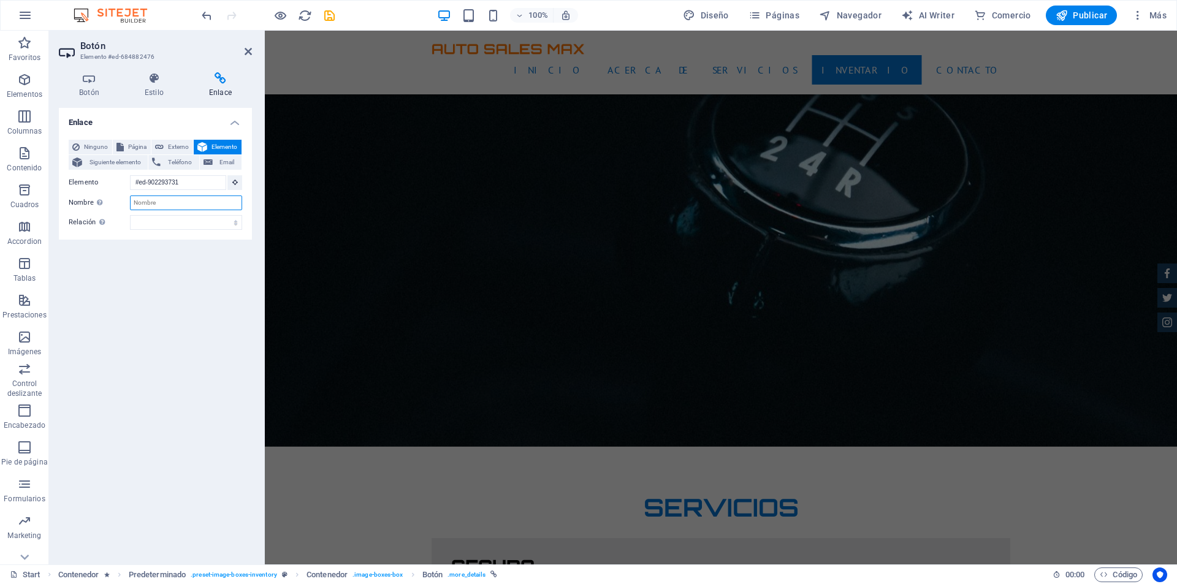
click at [174, 204] on input "Nombre Una descripción adicional del enlace no debería ser igual al texto del e…" at bounding box center [186, 203] width 112 height 15
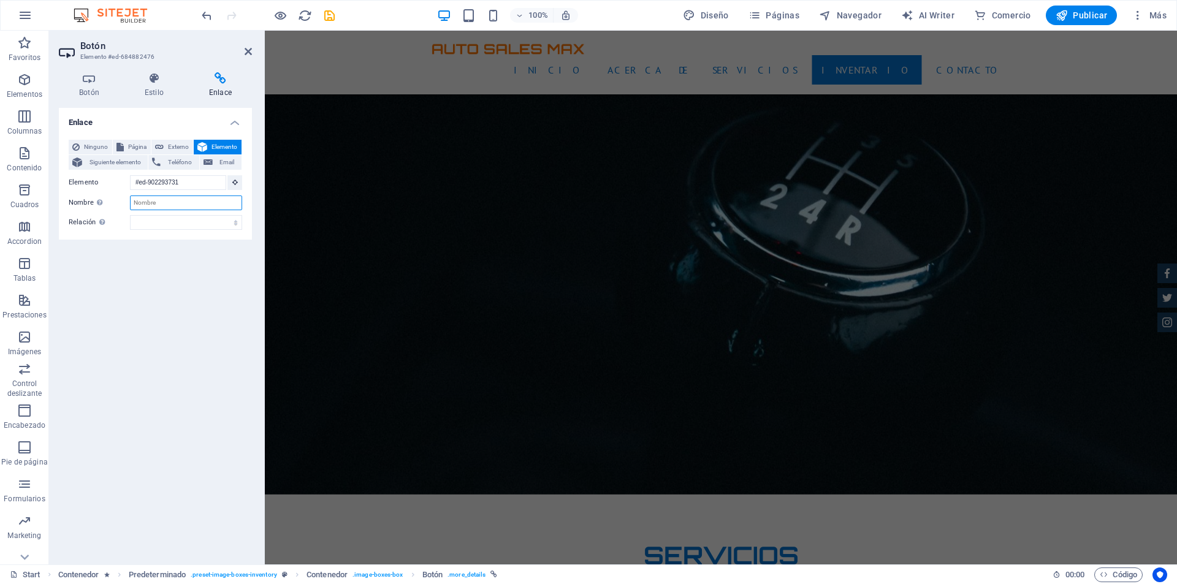
scroll to position [1717, 0]
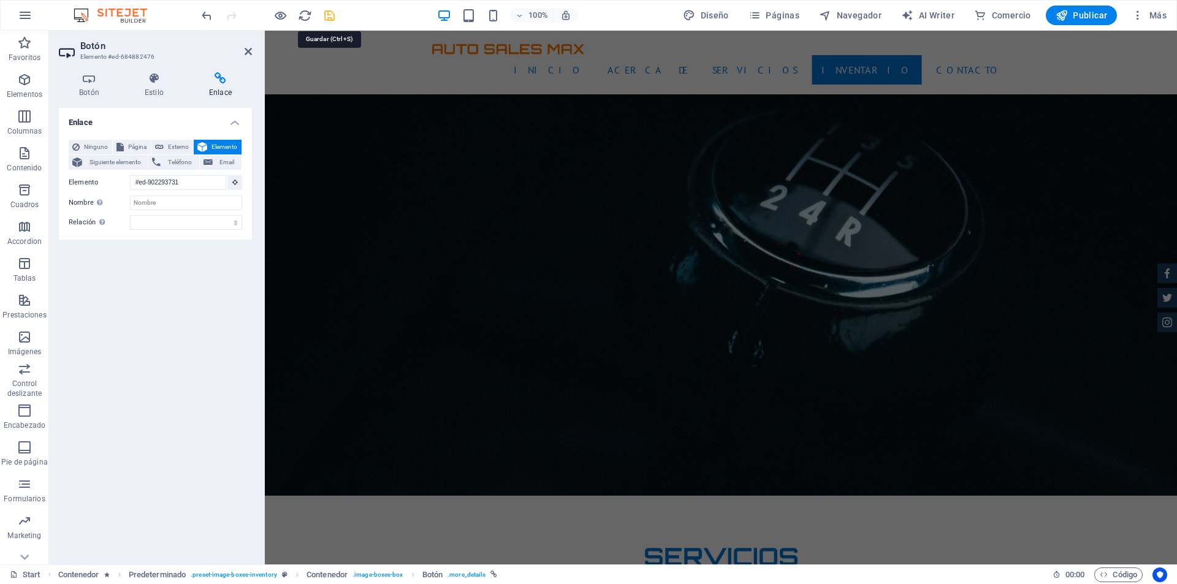
click at [334, 15] on icon "save" at bounding box center [329, 16] width 14 height 14
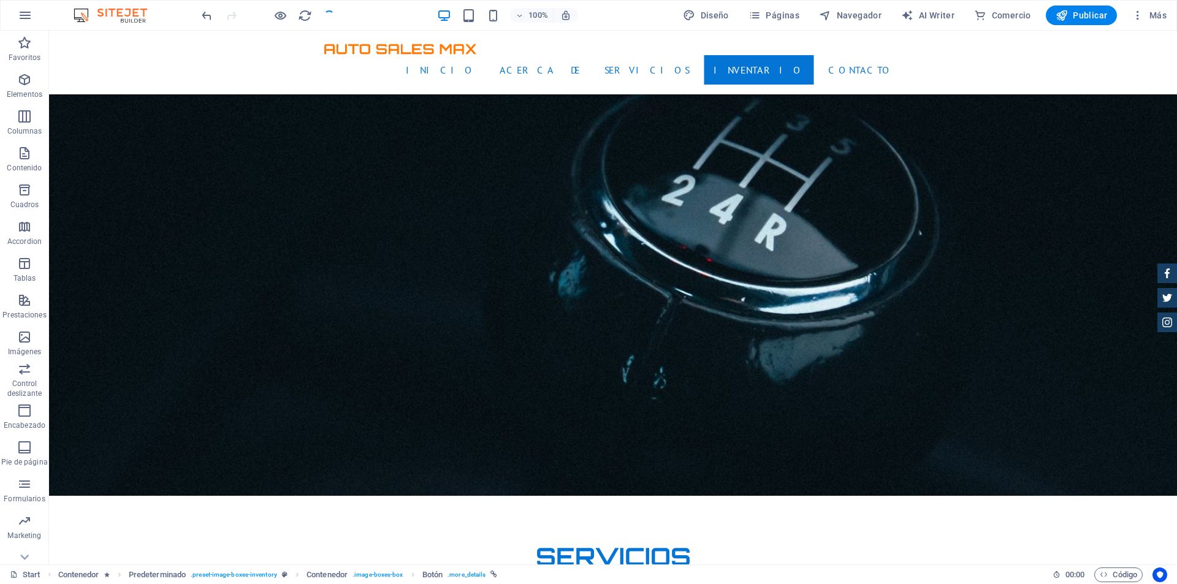
scroll to position [2127, 0]
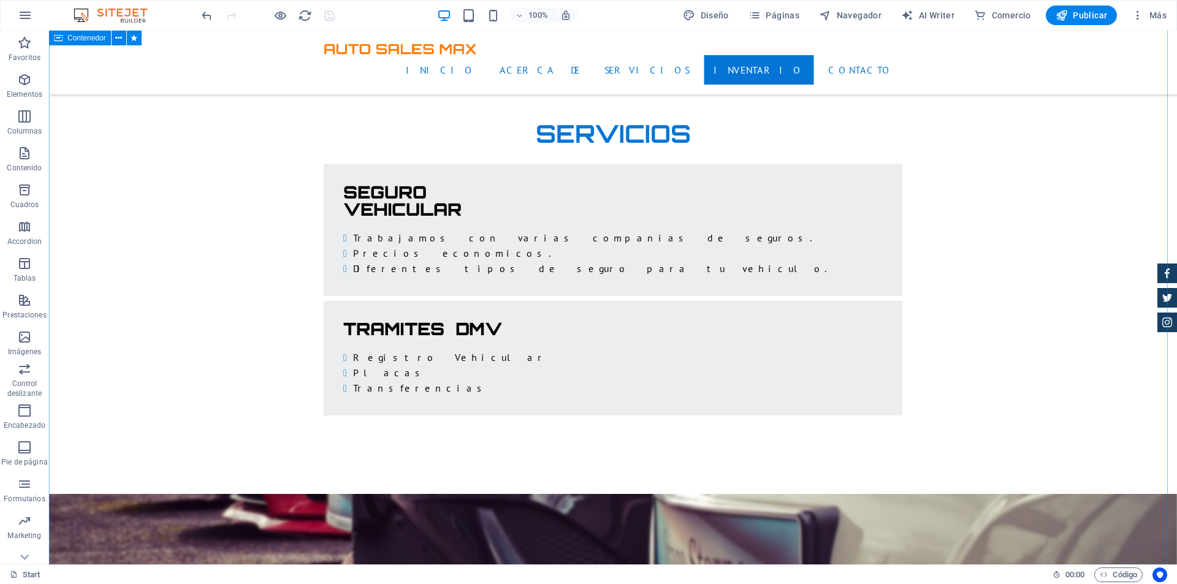
scroll to position [2066, 0]
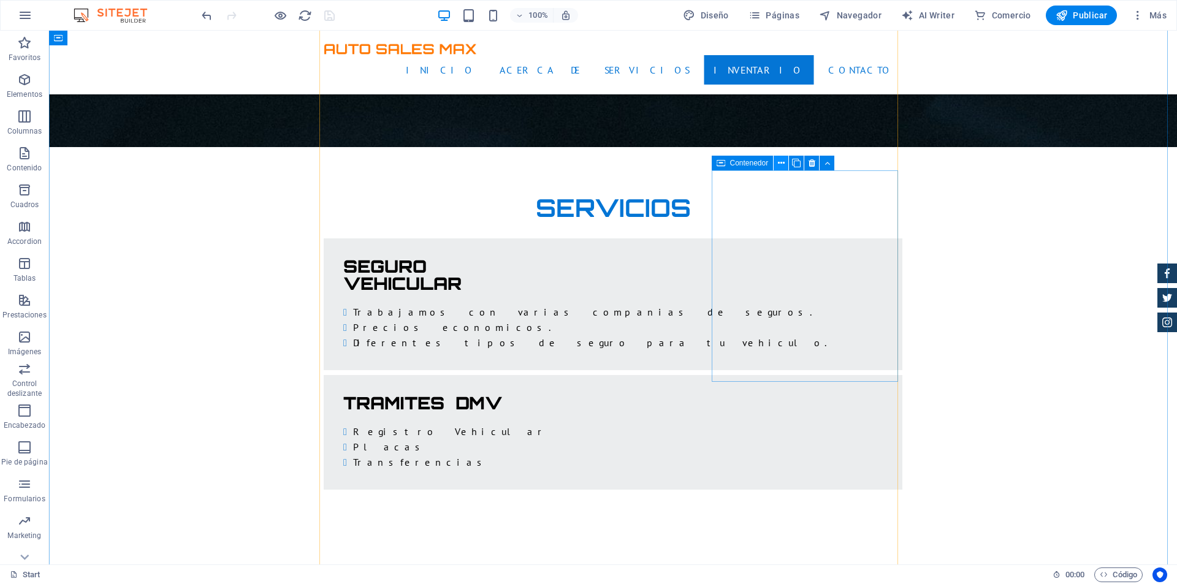
click at [787, 159] on button at bounding box center [781, 163] width 15 height 15
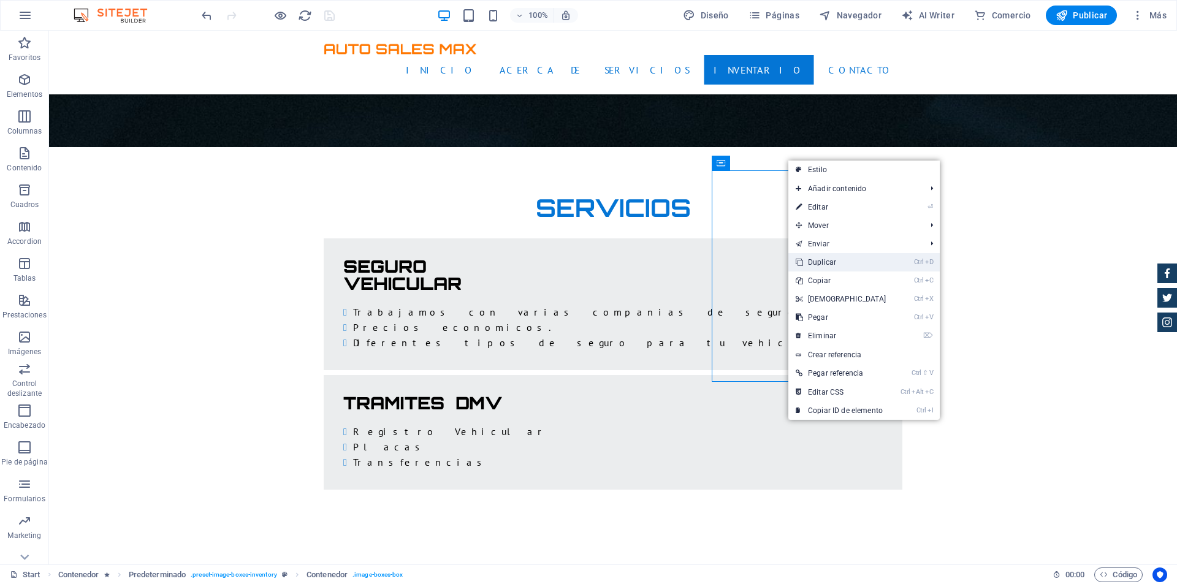
click at [837, 258] on link "Ctrl D Duplicar" at bounding box center [840, 262] width 105 height 18
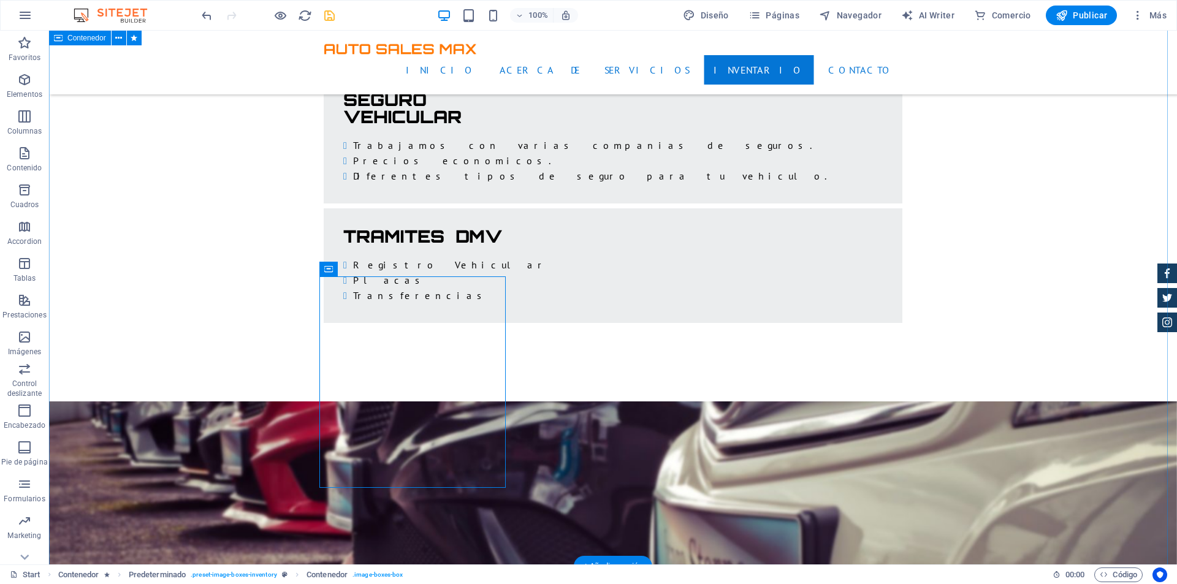
scroll to position [2249, 0]
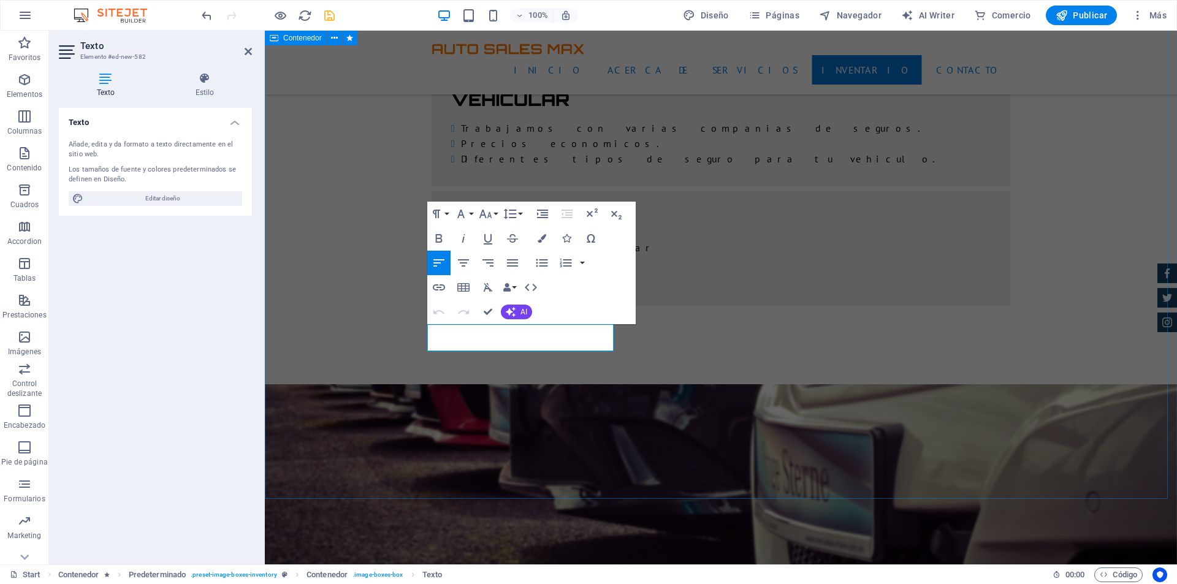
drag, startPoint x: 480, startPoint y: 340, endPoint x: 422, endPoint y: 340, distance: 57.6
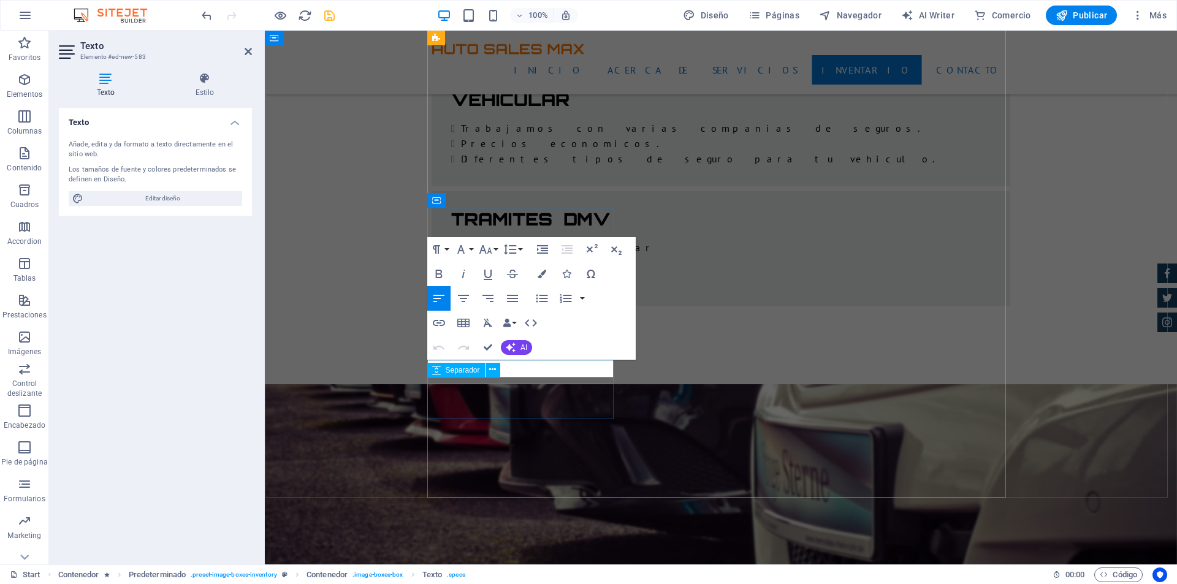
click at [503, 370] on div "Separador" at bounding box center [467, 370] width 81 height 15
click at [506, 368] on div "Separador" at bounding box center [467, 370] width 81 height 15
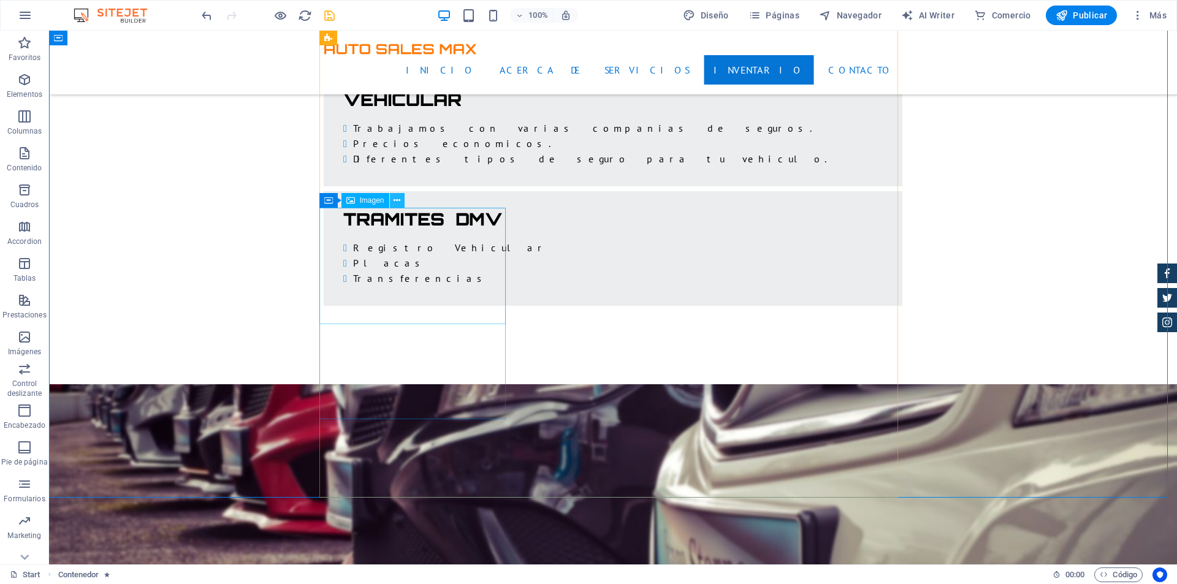
click at [398, 201] on icon at bounding box center [397, 200] width 7 height 13
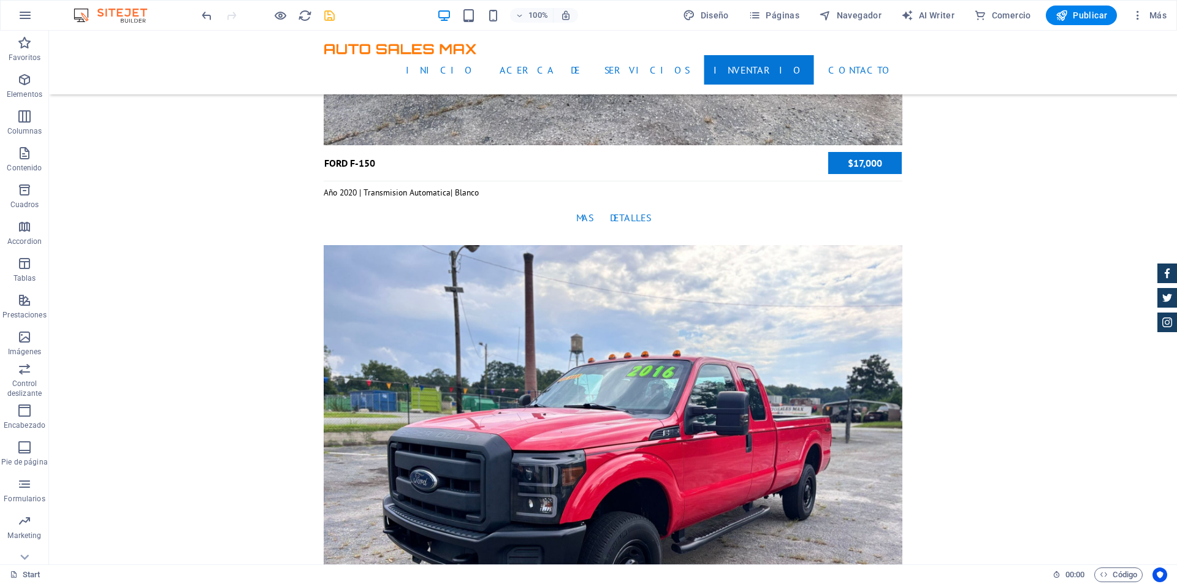
scroll to position [4211, 0]
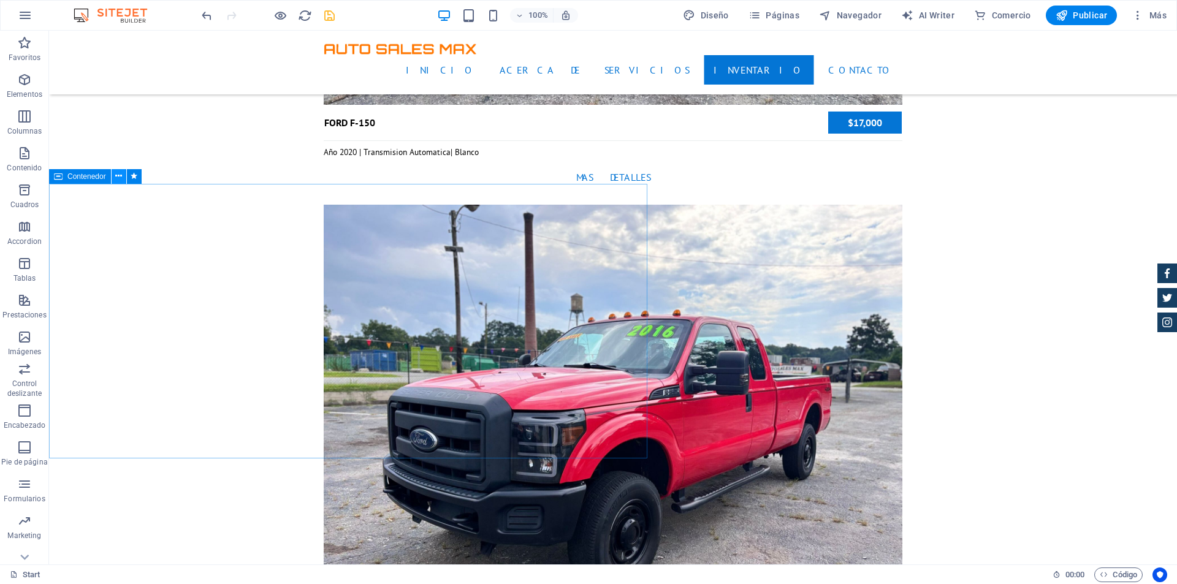
click at [118, 176] on icon at bounding box center [118, 176] width 7 height 13
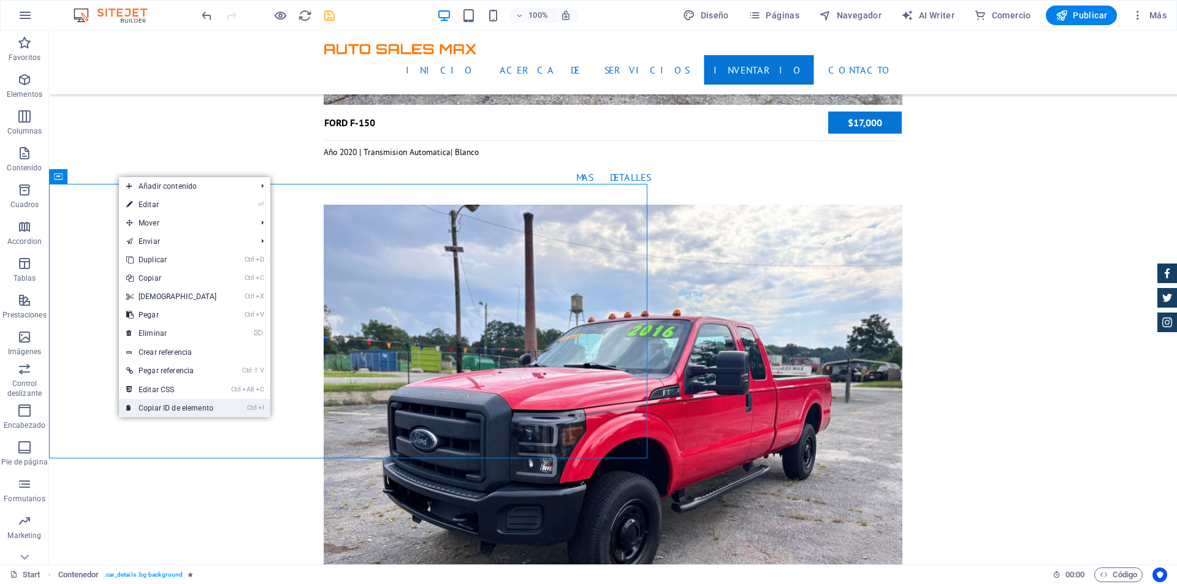
click at [185, 403] on link "Ctrl I Copiar ID de elemento" at bounding box center [171, 408] width 105 height 18
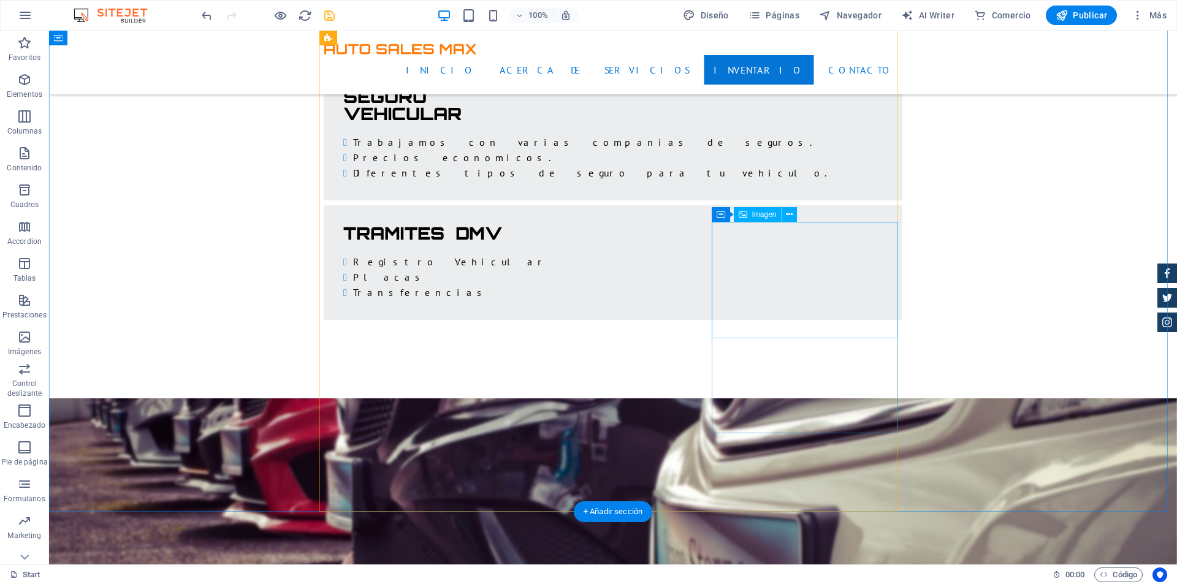
scroll to position [2127, 0]
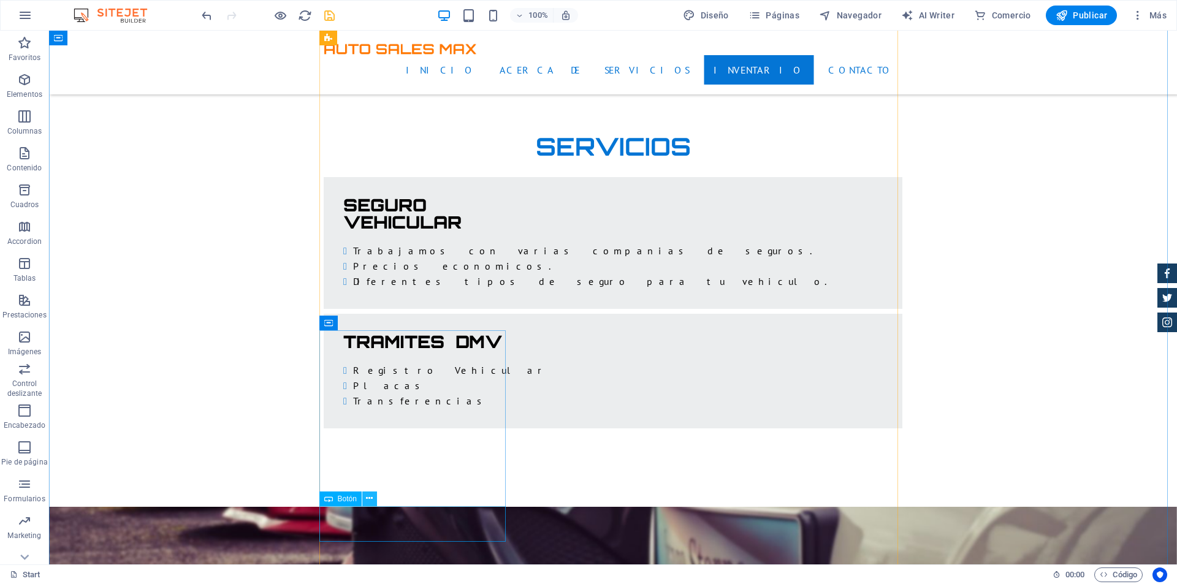
click at [370, 497] on icon at bounding box center [369, 498] width 7 height 13
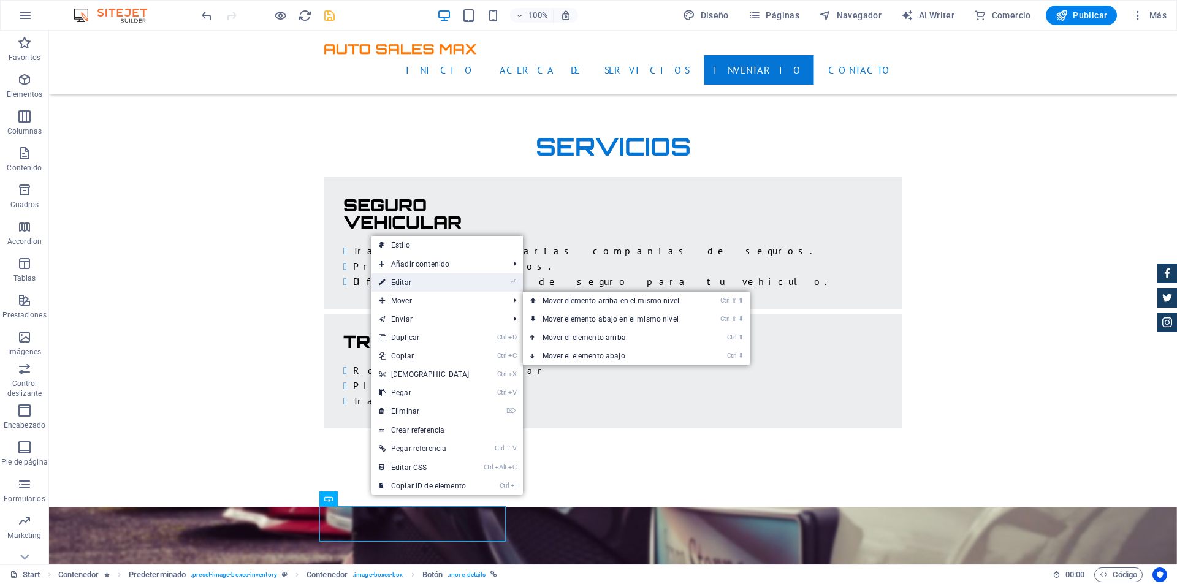
click at [431, 285] on link "⏎ Editar" at bounding box center [424, 282] width 105 height 18
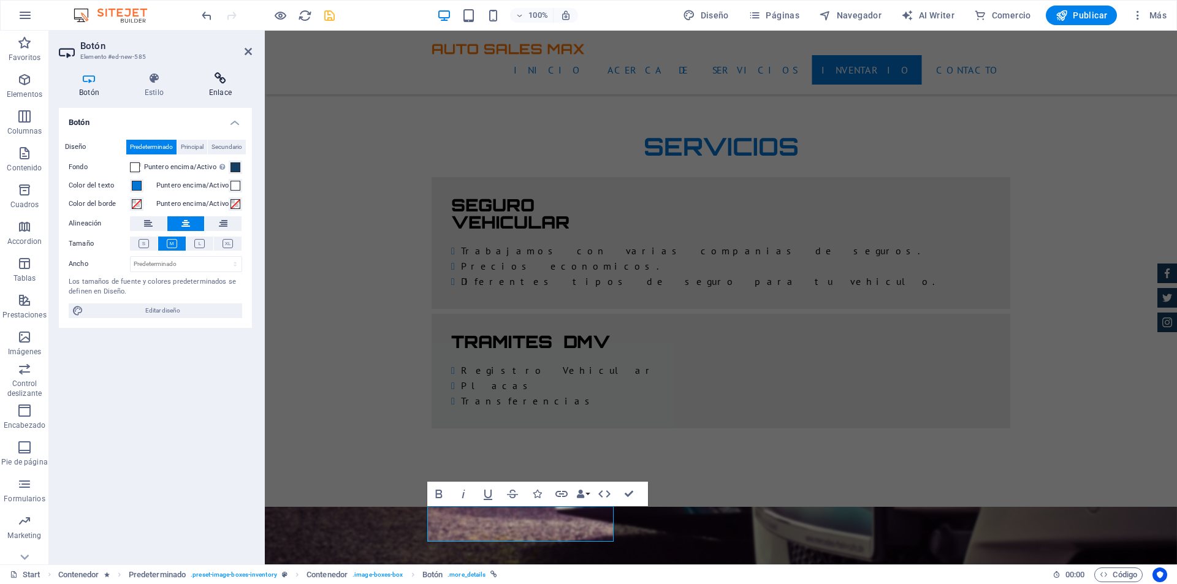
click at [226, 87] on h4 "Enlace" at bounding box center [220, 85] width 63 height 26
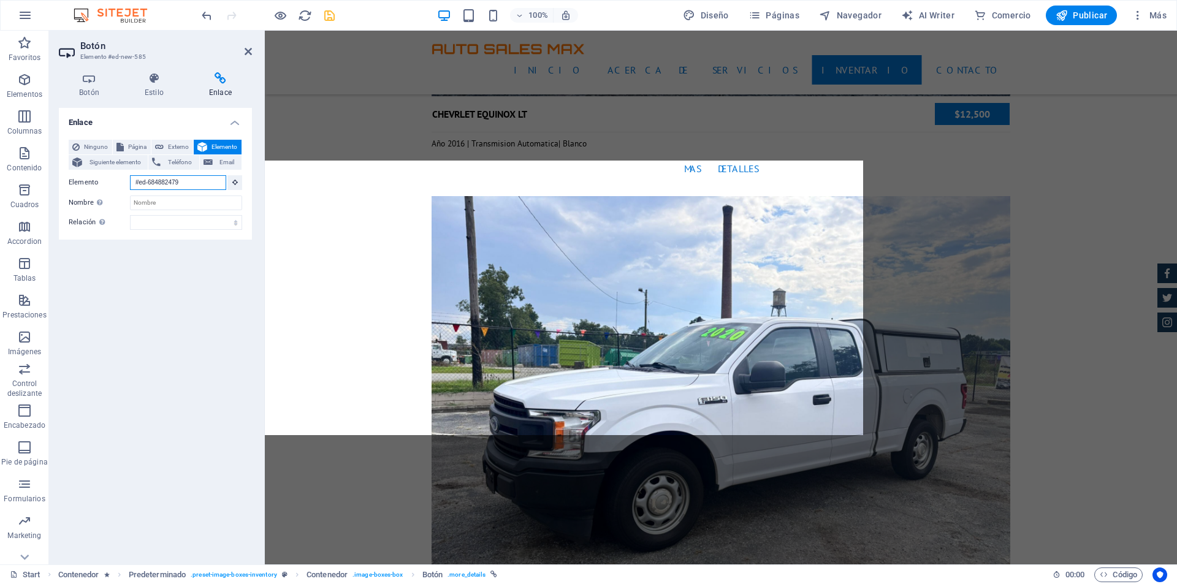
click at [185, 178] on input "#ed-684882479" at bounding box center [178, 182] width 96 height 15
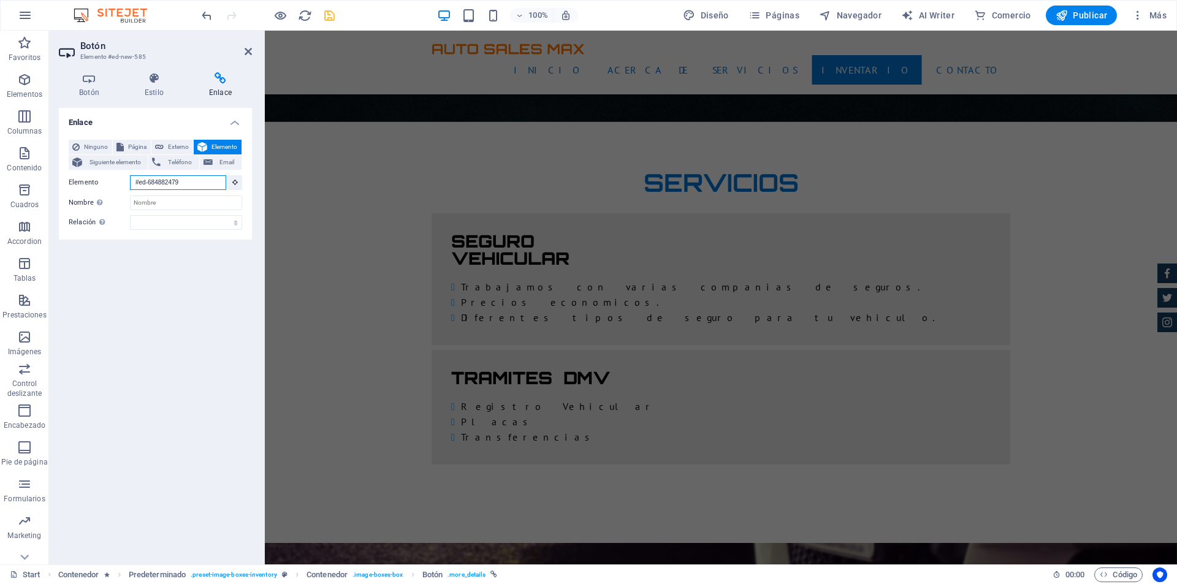
scroll to position [2029, 0]
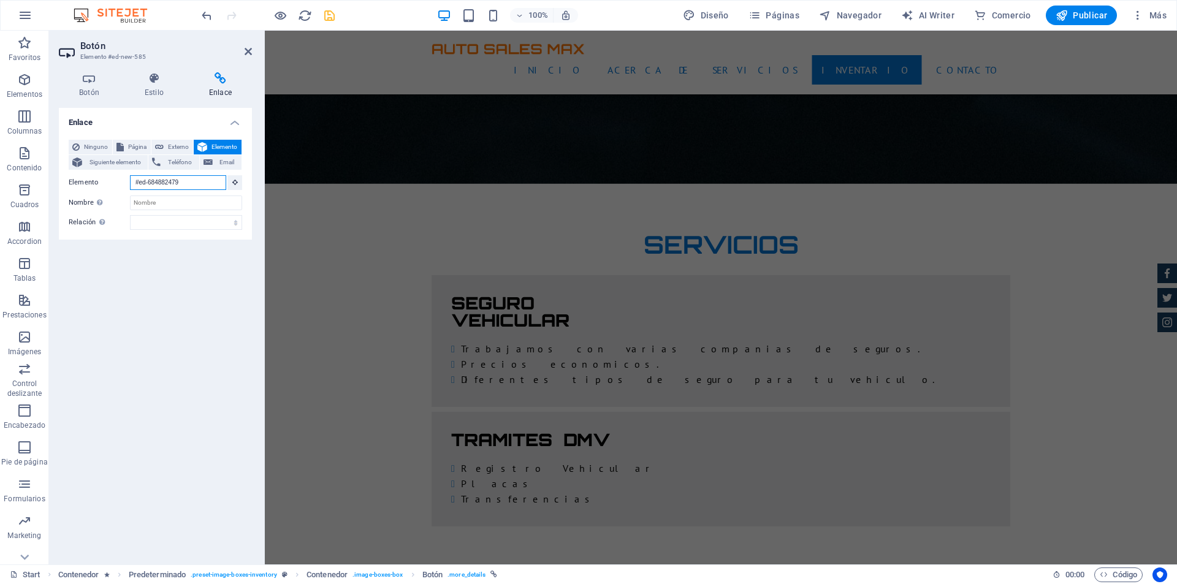
drag, startPoint x: 181, startPoint y: 185, endPoint x: 110, endPoint y: 179, distance: 71.4
click at [110, 179] on div "Elemento #ed-684882479" at bounding box center [156, 182] width 174 height 15
paste input "902296287"
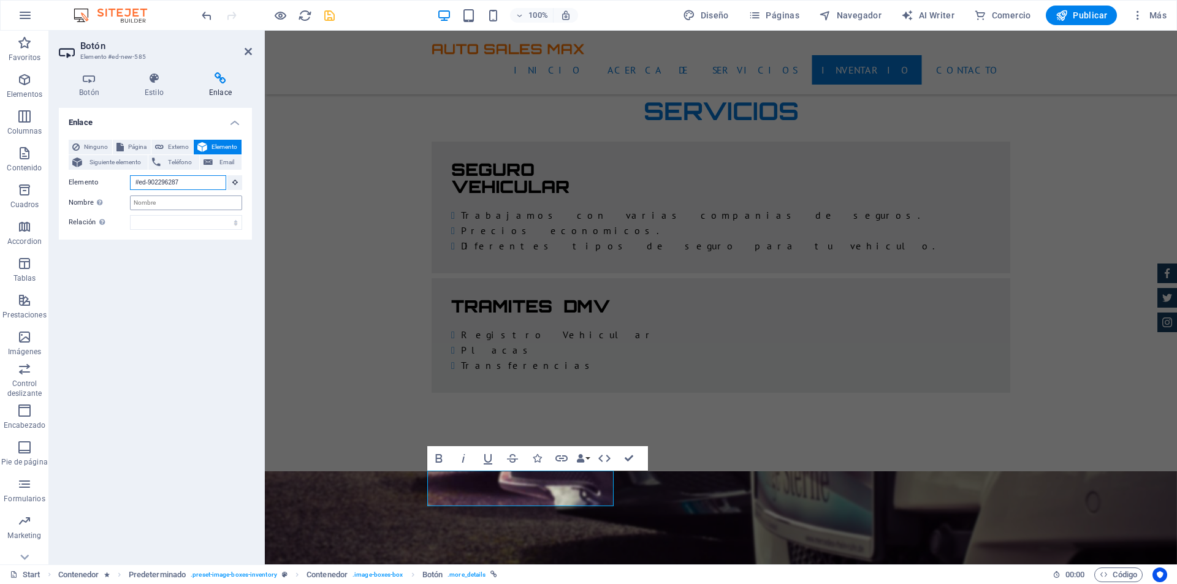
type input "#ed-902296287"
click at [159, 197] on input "Nombre Una descripción adicional del enlace no debería ser igual al texto del e…" at bounding box center [186, 203] width 112 height 15
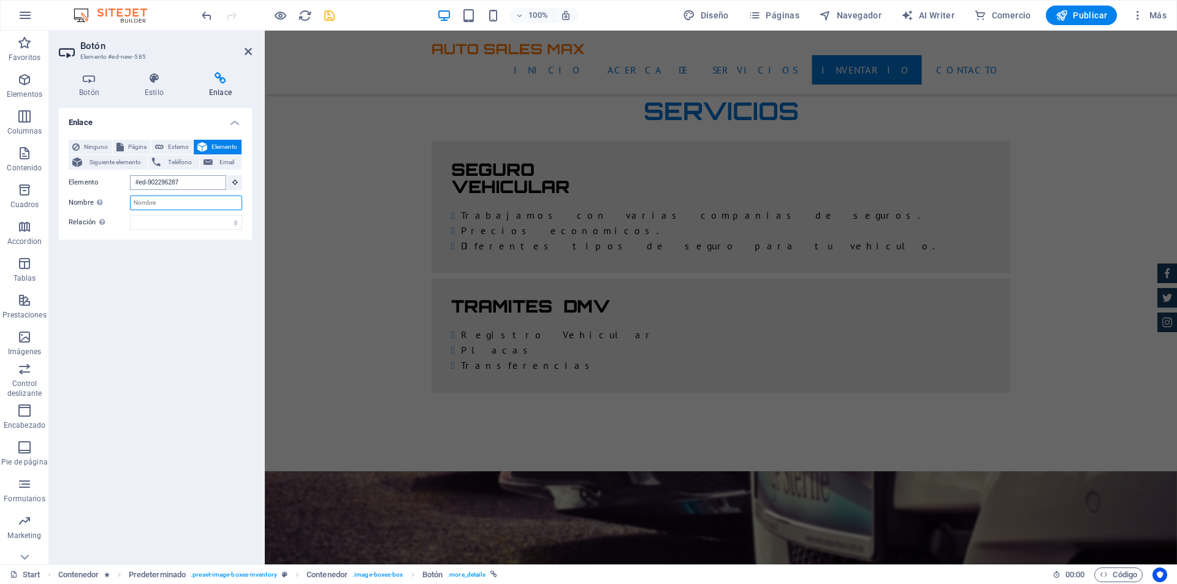
scroll to position [4235, 0]
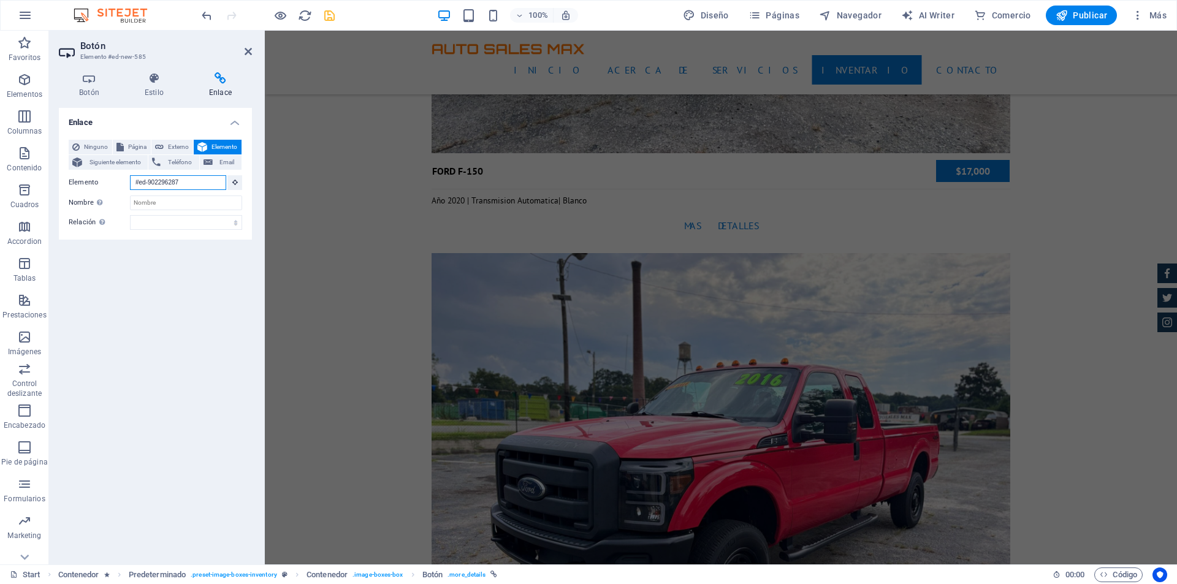
click at [182, 187] on input "#ed-902296287" at bounding box center [178, 182] width 96 height 15
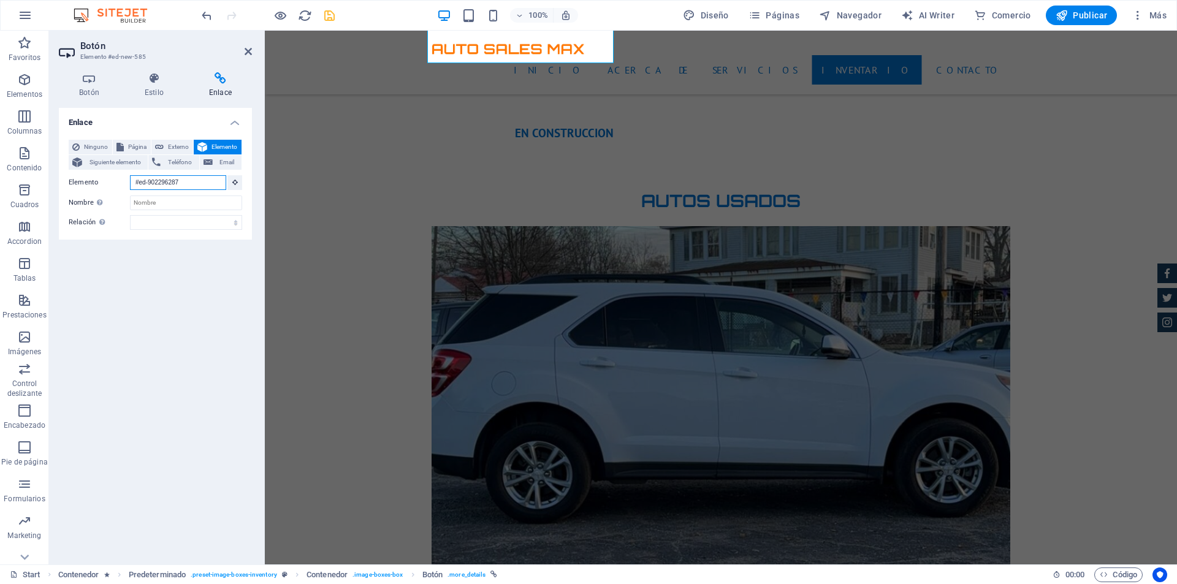
scroll to position [2113, 0]
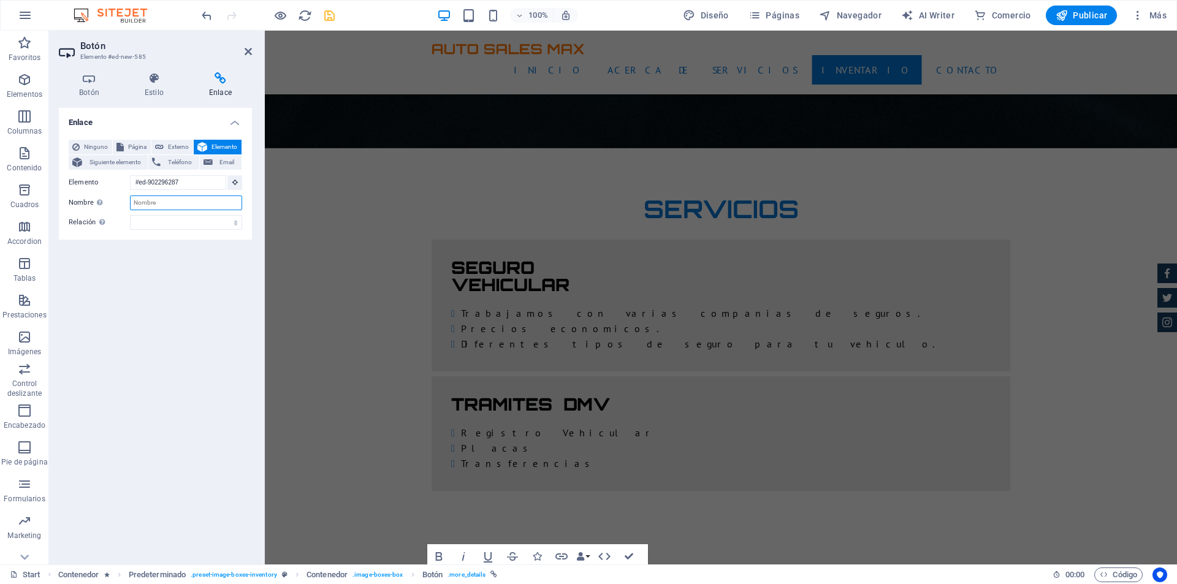
click at [191, 202] on input "Nombre Una descripción adicional del enlace no debería ser igual al texto del e…" at bounding box center [186, 203] width 112 height 15
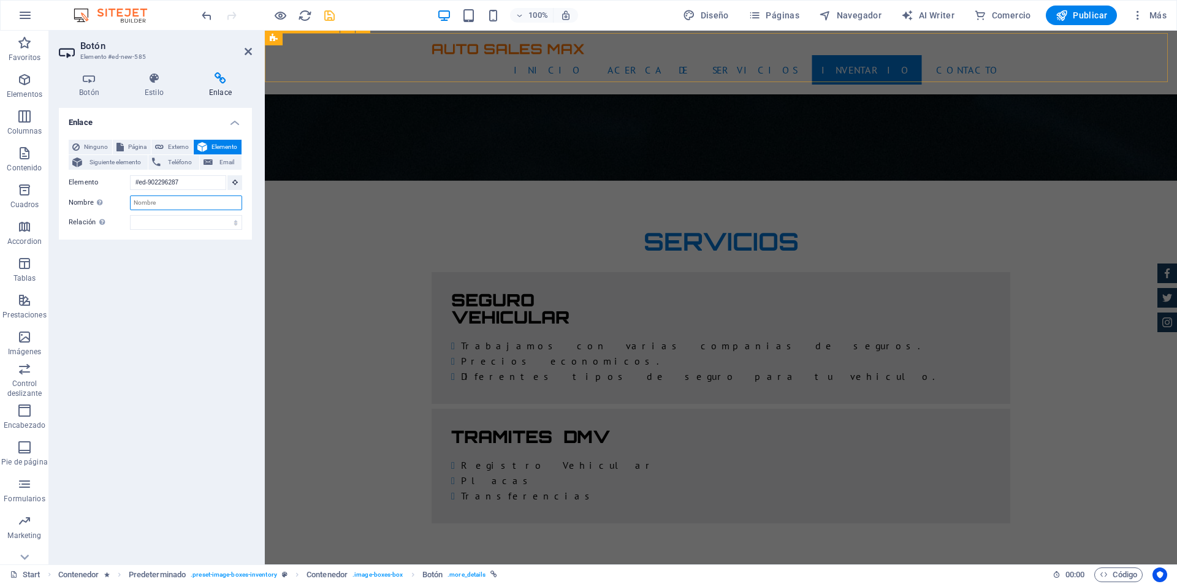
scroll to position [2015, 0]
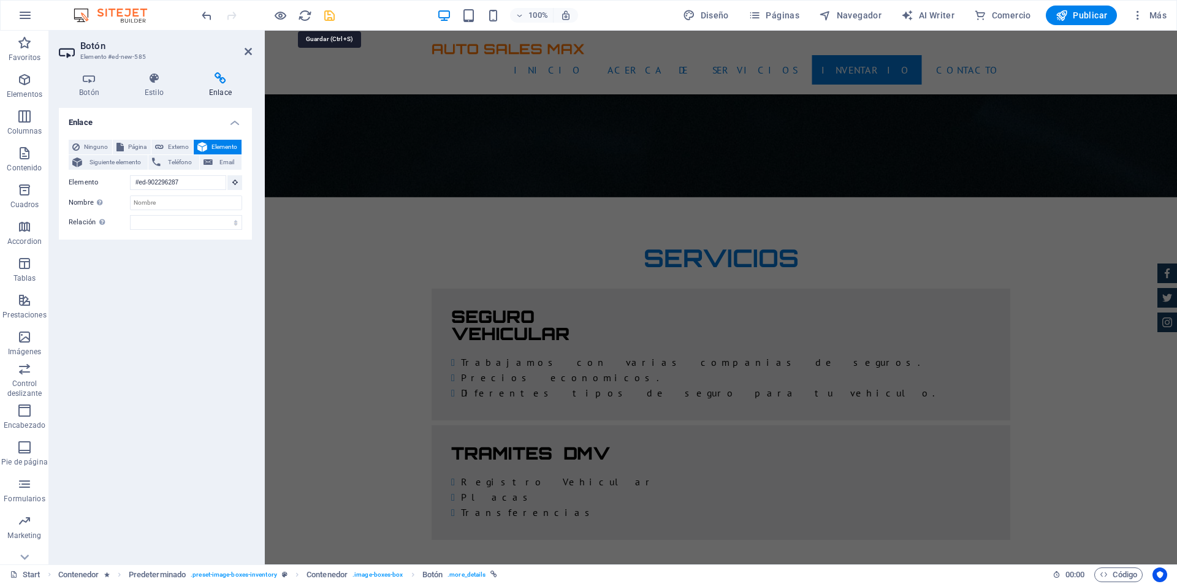
click at [331, 14] on icon "save" at bounding box center [329, 16] width 14 height 14
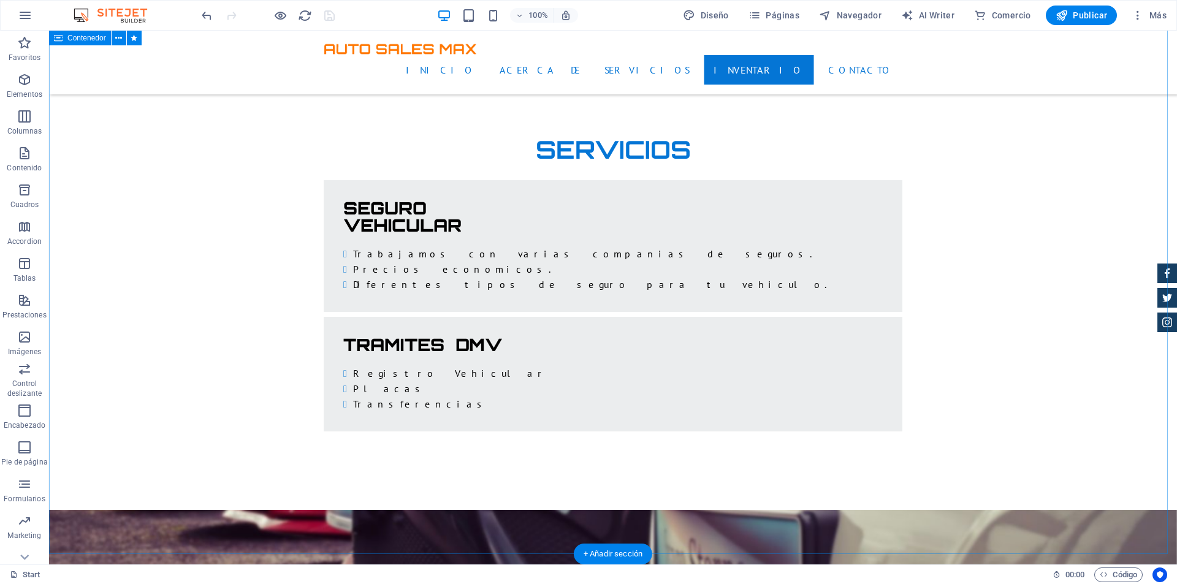
scroll to position [2226, 0]
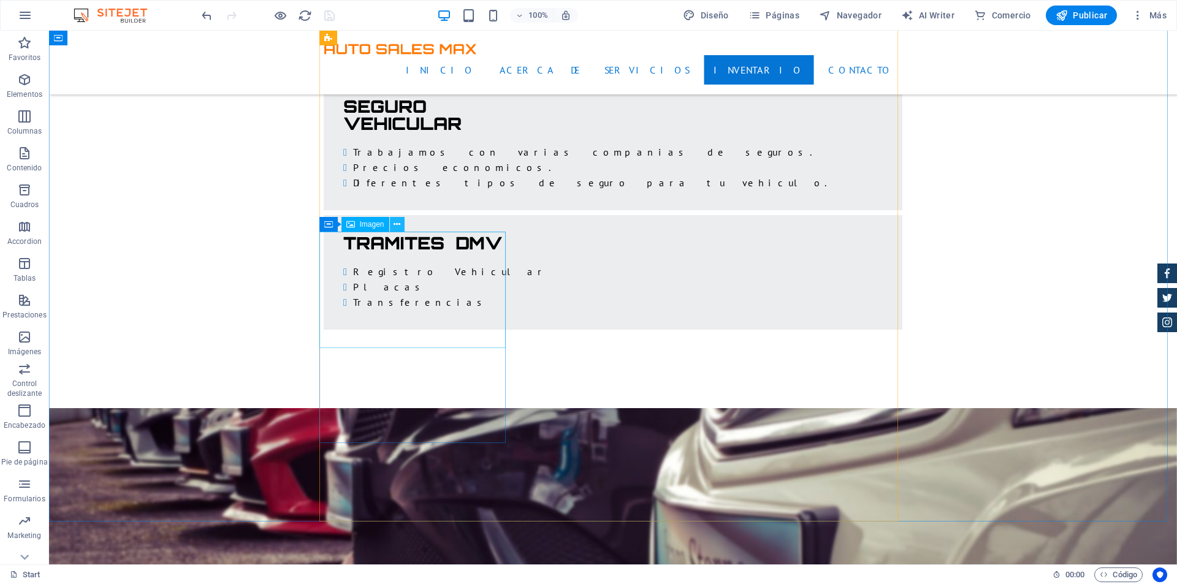
click at [396, 224] on icon at bounding box center [397, 224] width 7 height 13
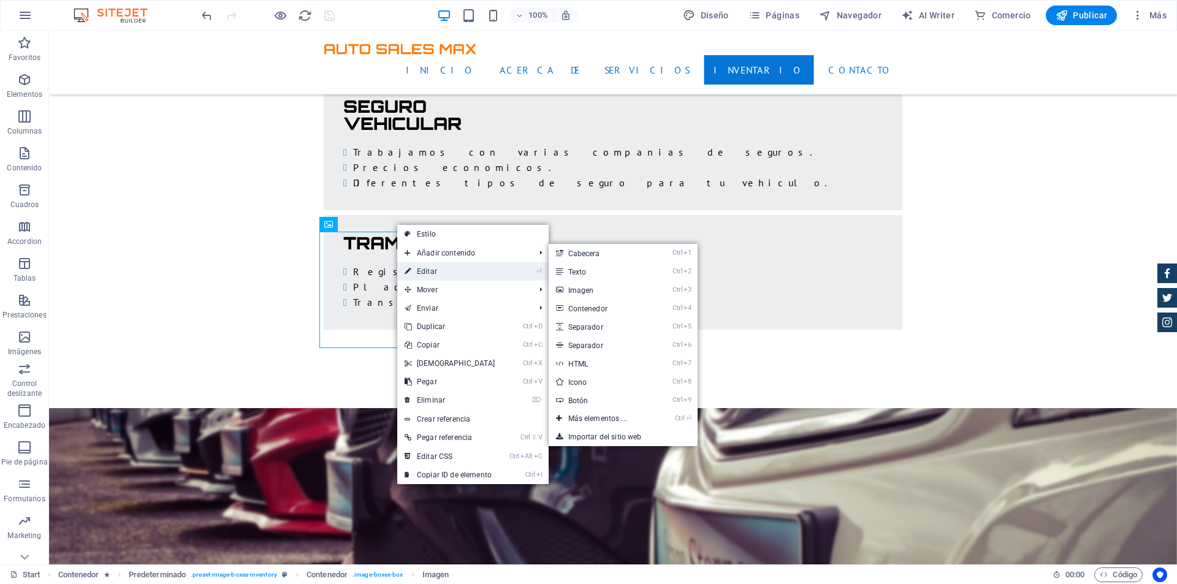
click at [432, 272] on link "⏎ Editar" at bounding box center [449, 271] width 105 height 18
select select "%"
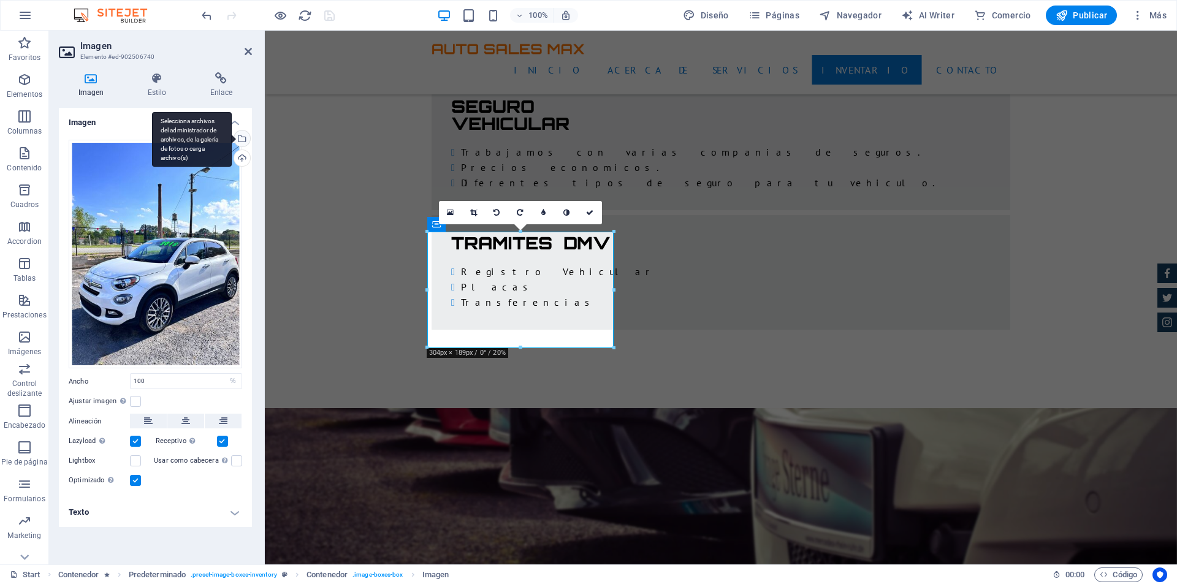
click at [246, 138] on div "Selecciona archivos del administrador de archivos, de la galería de fotos o car…" at bounding box center [241, 140] width 18 height 18
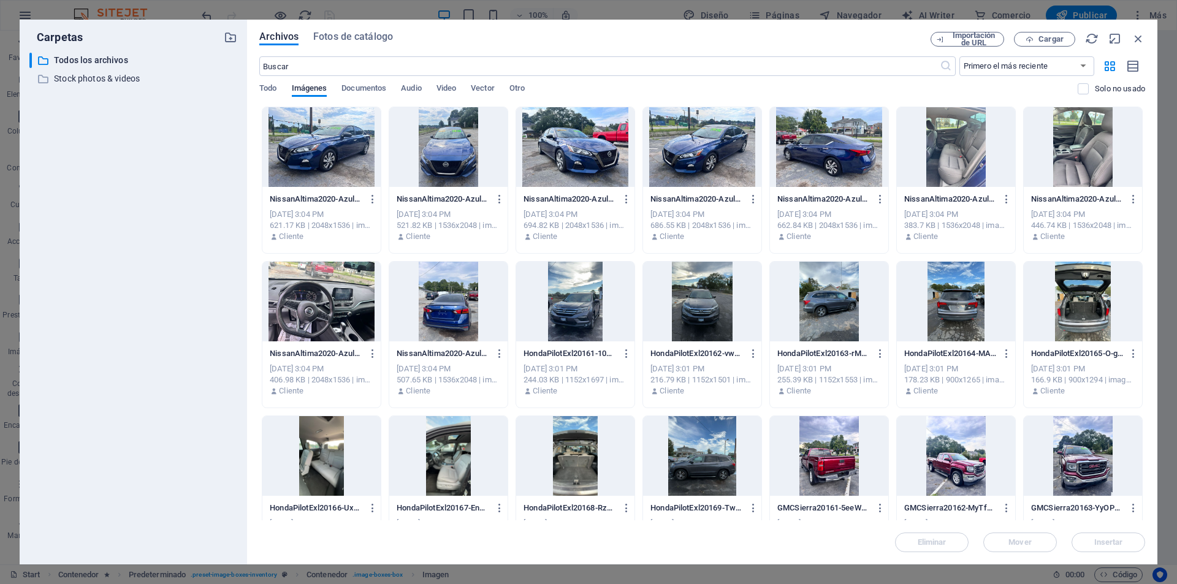
click at [698, 441] on div at bounding box center [702, 456] width 118 height 80
click at [1092, 544] on span "Insertar" at bounding box center [1109, 542] width 64 height 7
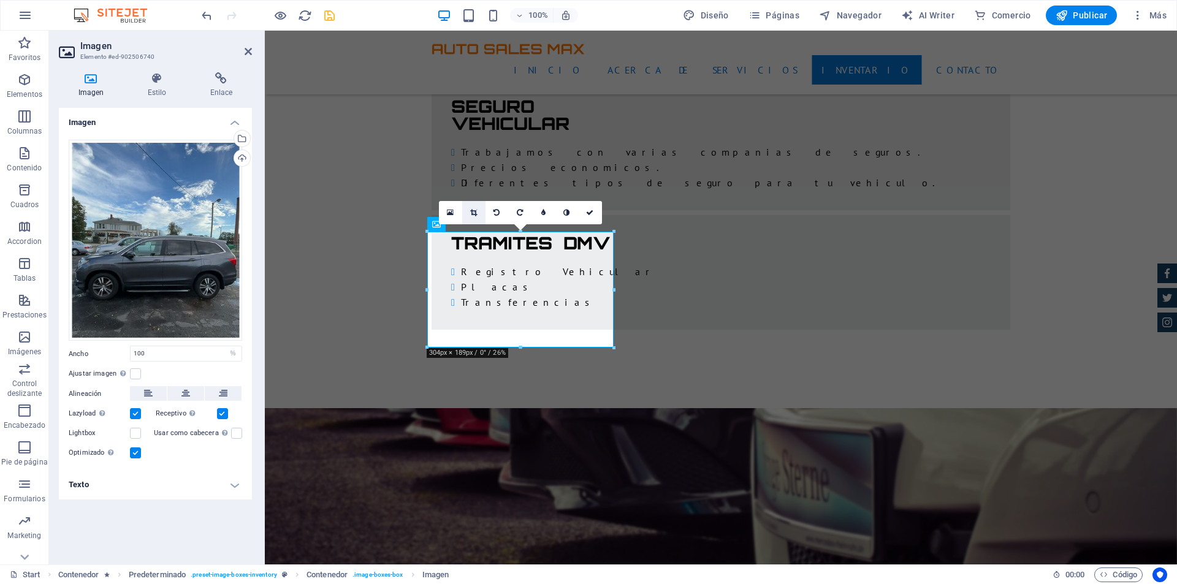
click at [478, 213] on link at bounding box center [473, 212] width 23 height 23
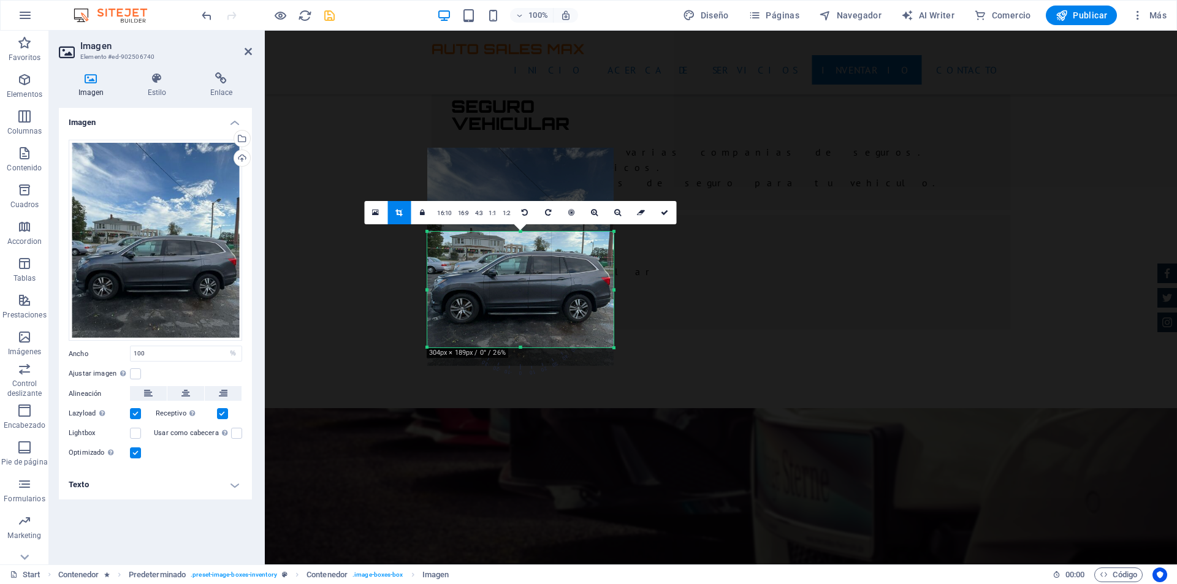
drag, startPoint x: 527, startPoint y: 292, endPoint x: 525, endPoint y: 259, distance: 33.2
click at [525, 259] on div at bounding box center [520, 257] width 186 height 218
click at [665, 212] on icon at bounding box center [664, 212] width 7 height 7
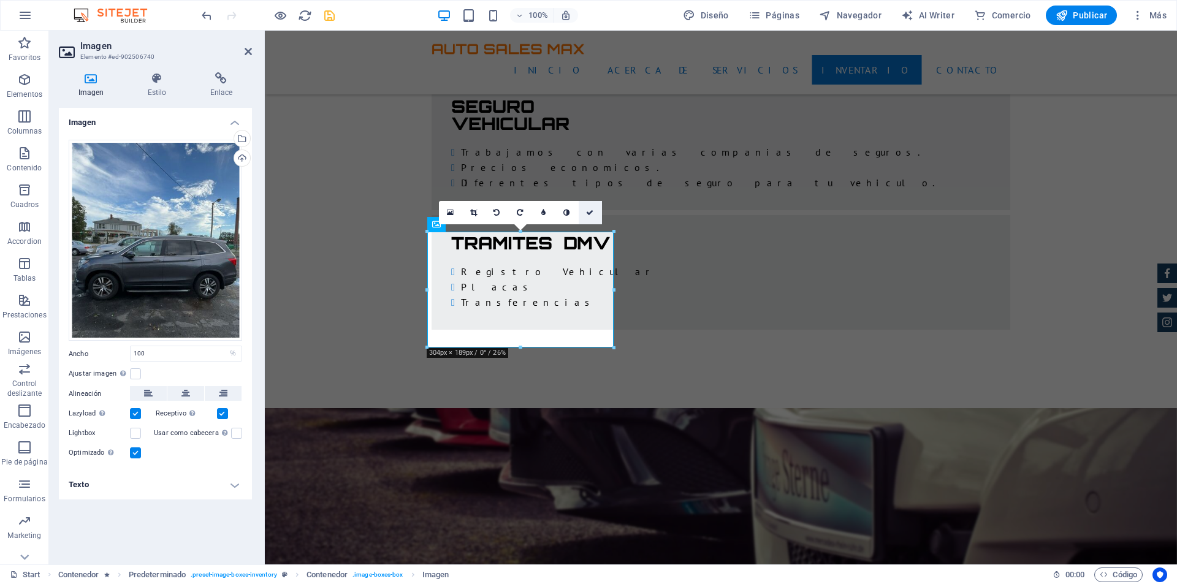
click at [589, 213] on icon at bounding box center [589, 212] width 7 height 7
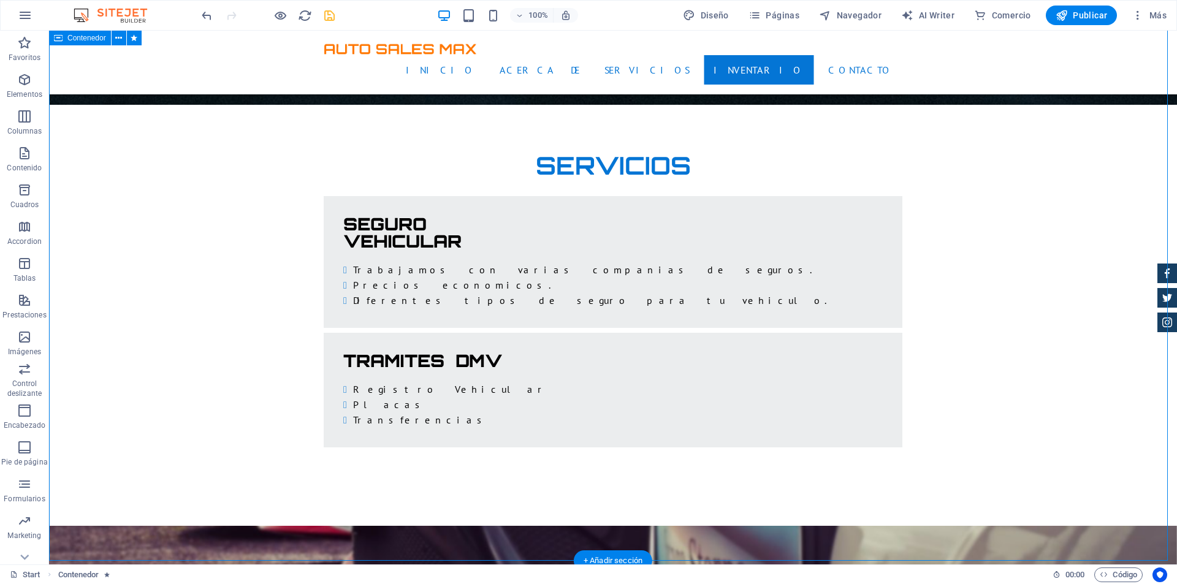
scroll to position [2103, 0]
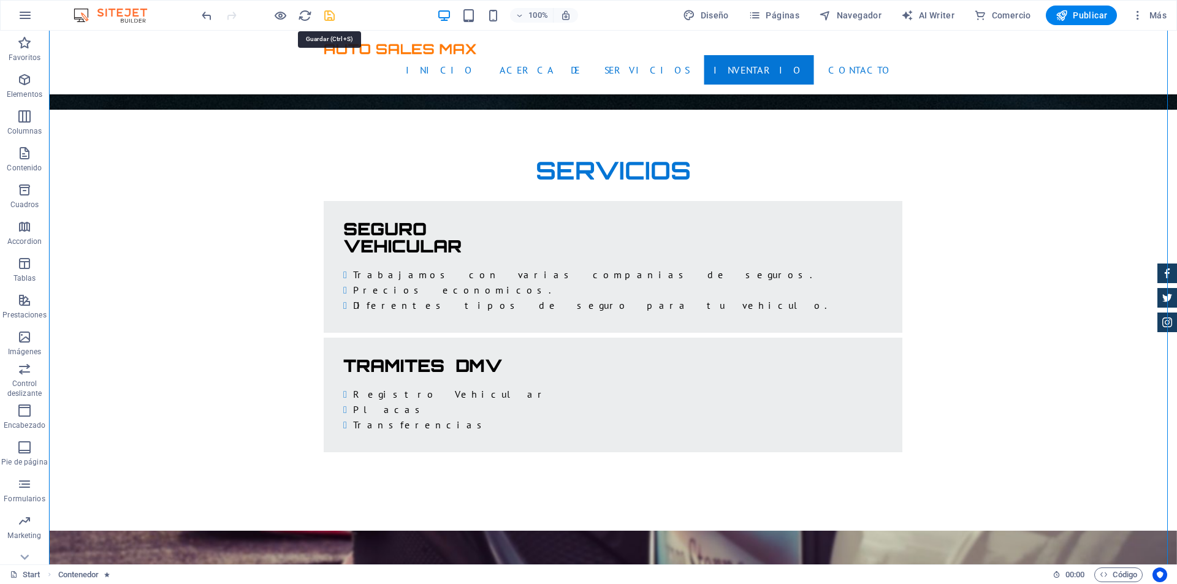
click at [325, 9] on icon "save" at bounding box center [329, 16] width 14 height 14
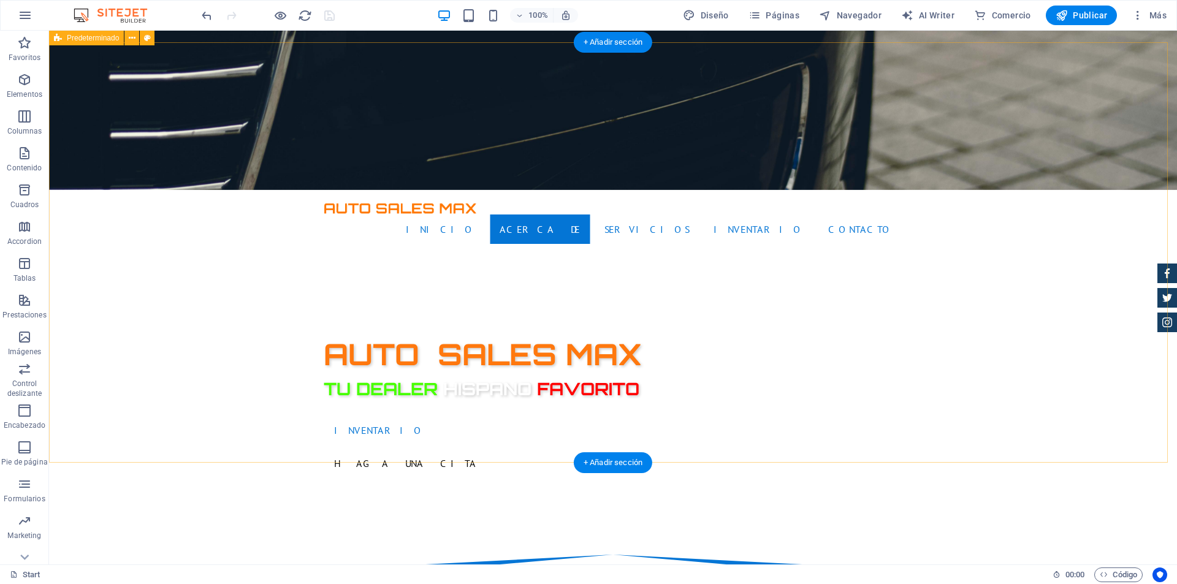
scroll to position [202, 0]
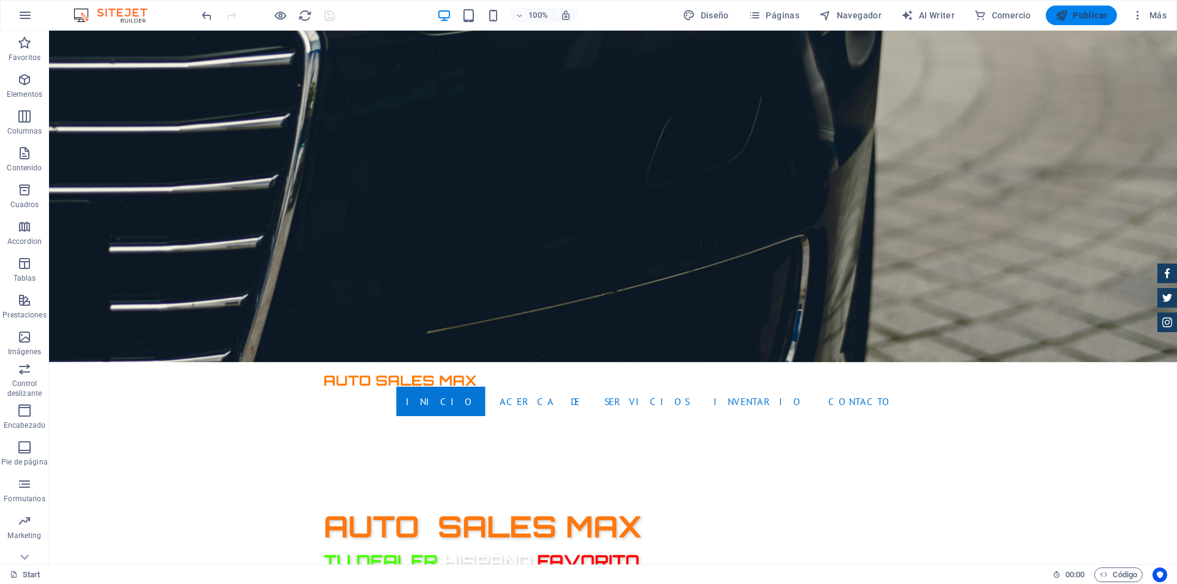
click at [1086, 9] on button "Publicar" at bounding box center [1082, 16] width 72 height 20
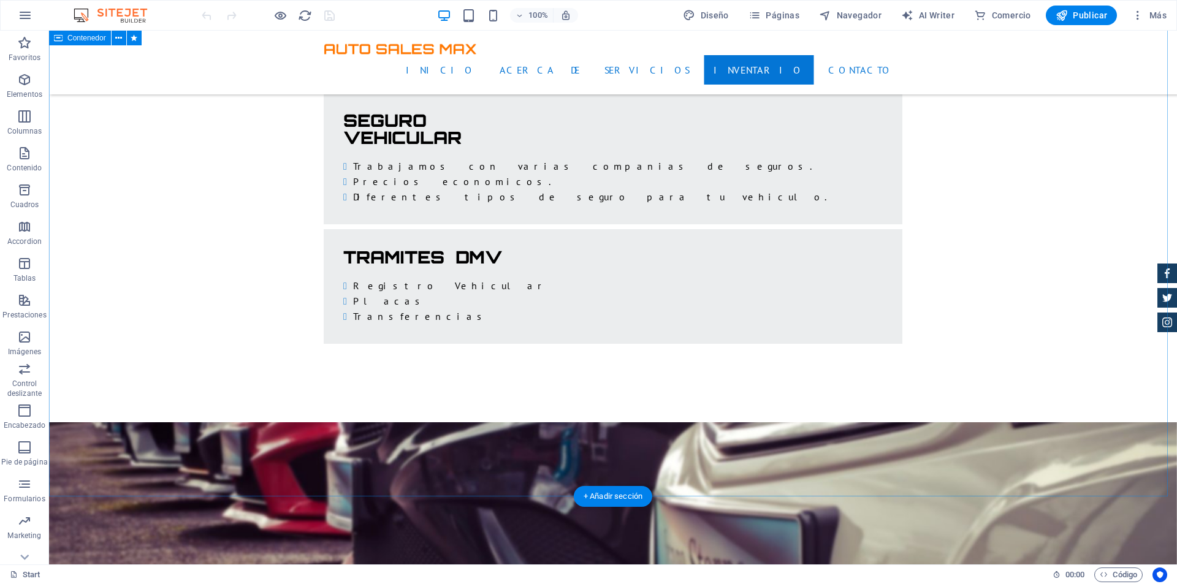
scroll to position [2207, 0]
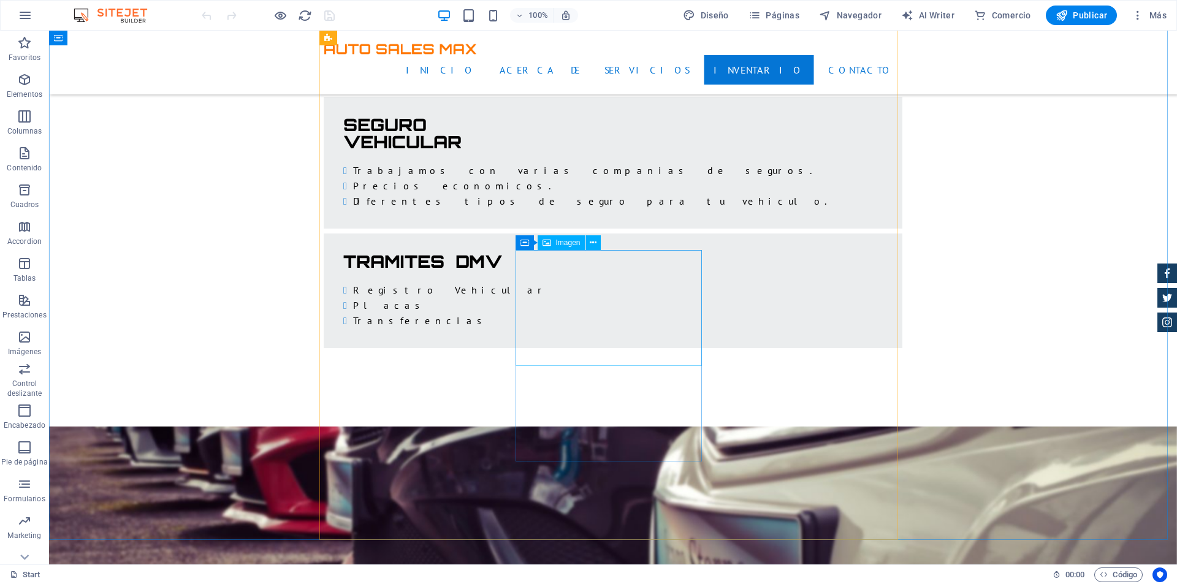
click at [590, 250] on button at bounding box center [593, 242] width 15 height 15
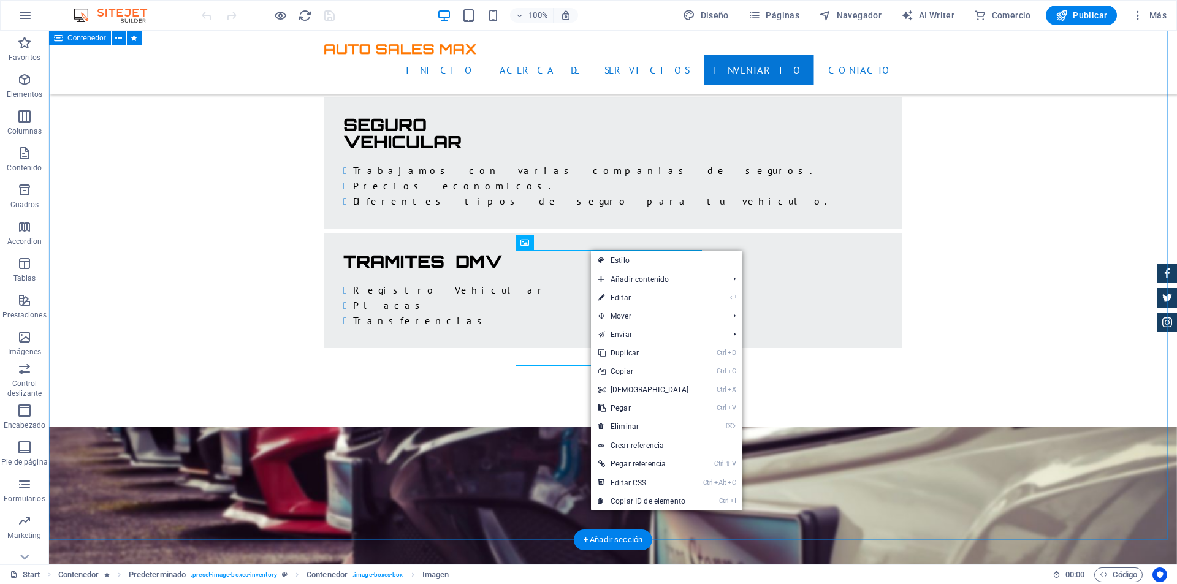
scroll to position [2268, 0]
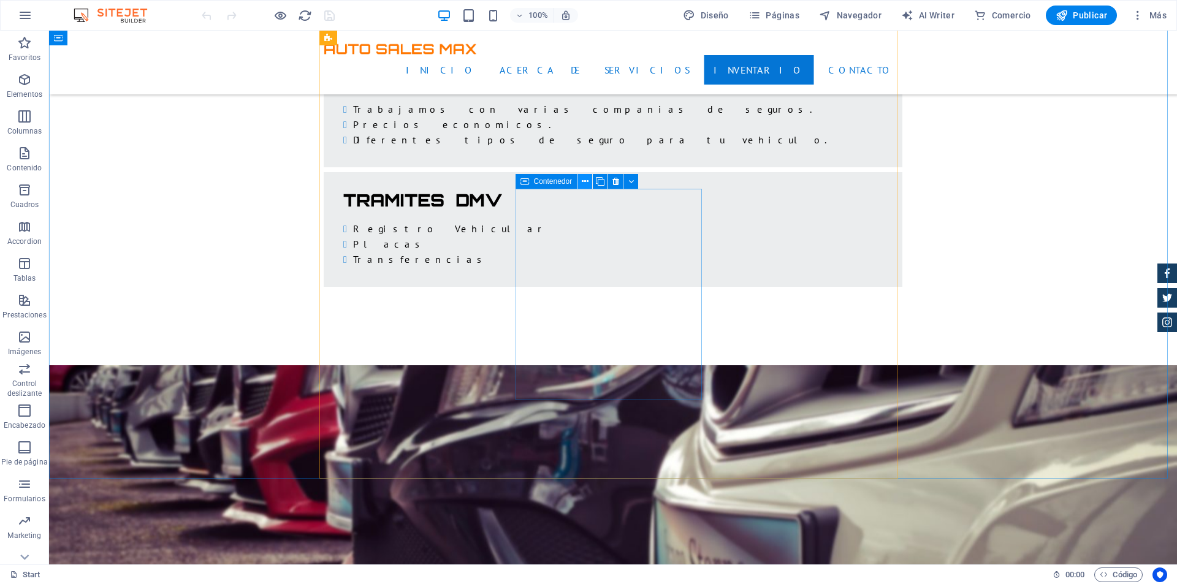
click at [583, 178] on icon at bounding box center [585, 181] width 7 height 13
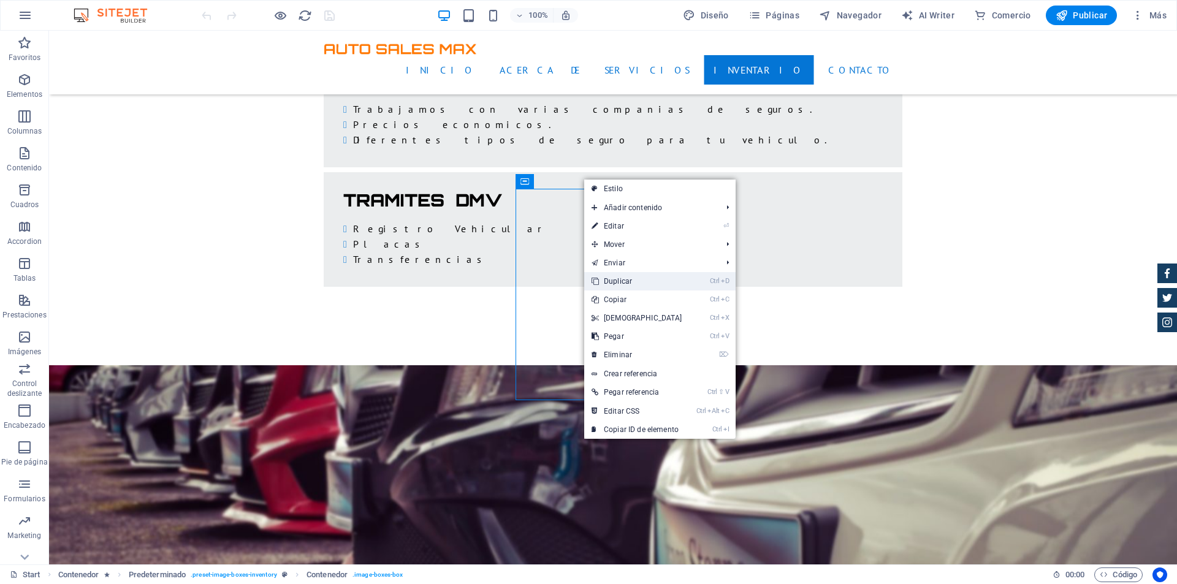
click at [636, 279] on link "Ctrl D Duplicar" at bounding box center [636, 281] width 105 height 18
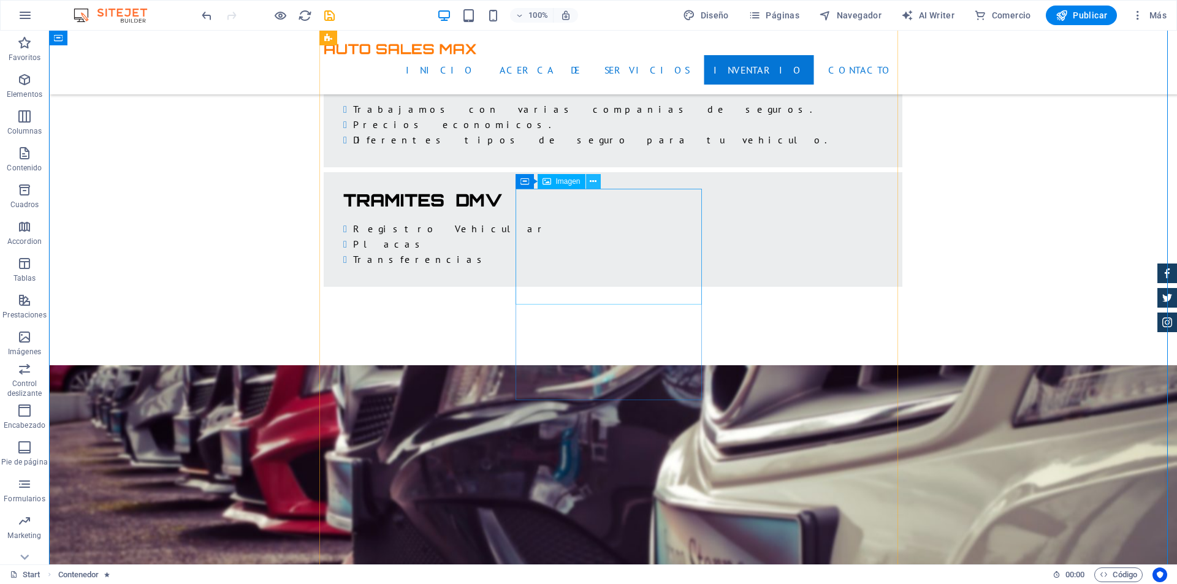
click at [593, 182] on icon at bounding box center [593, 181] width 7 height 13
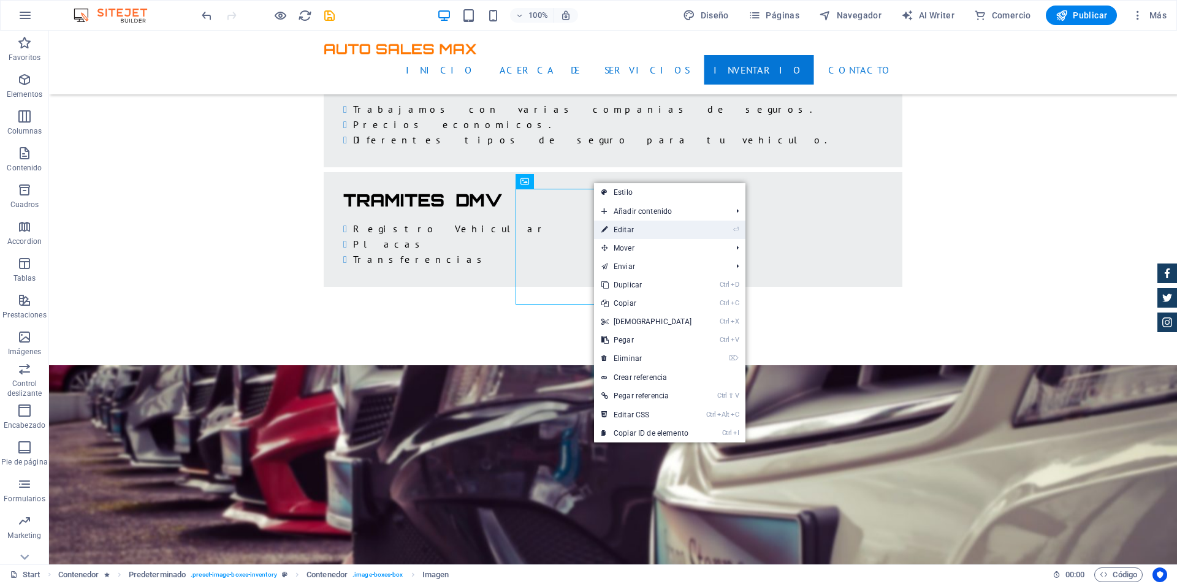
click at [627, 224] on link "⏎ Editar" at bounding box center [646, 230] width 105 height 18
select select "%"
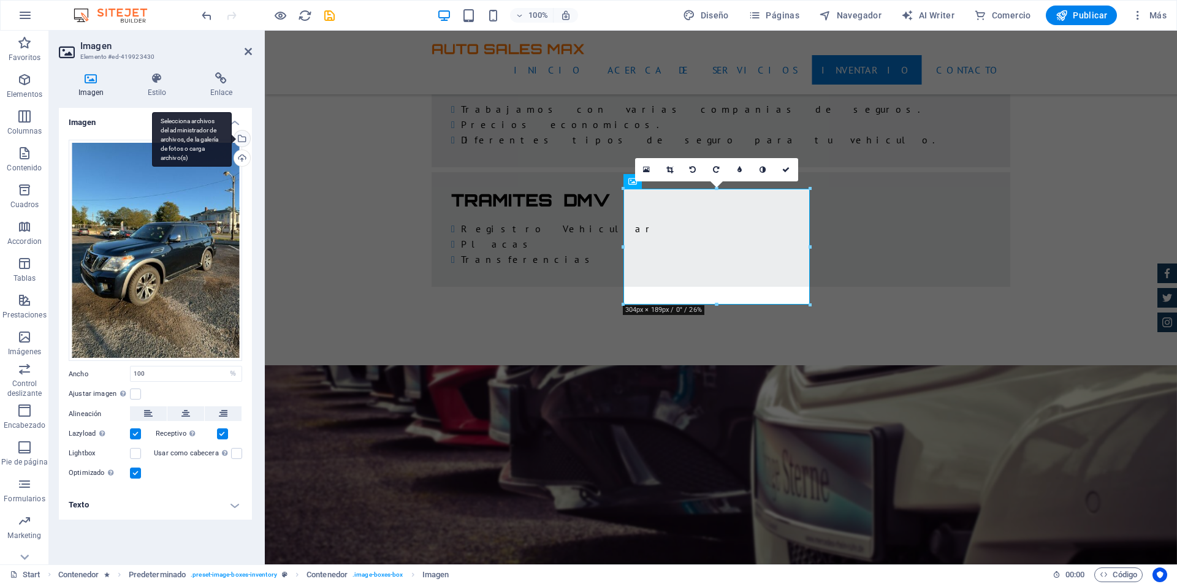
click at [242, 138] on div "Selecciona archivos del administrador de archivos, de la galería de fotos o car…" at bounding box center [241, 140] width 18 height 18
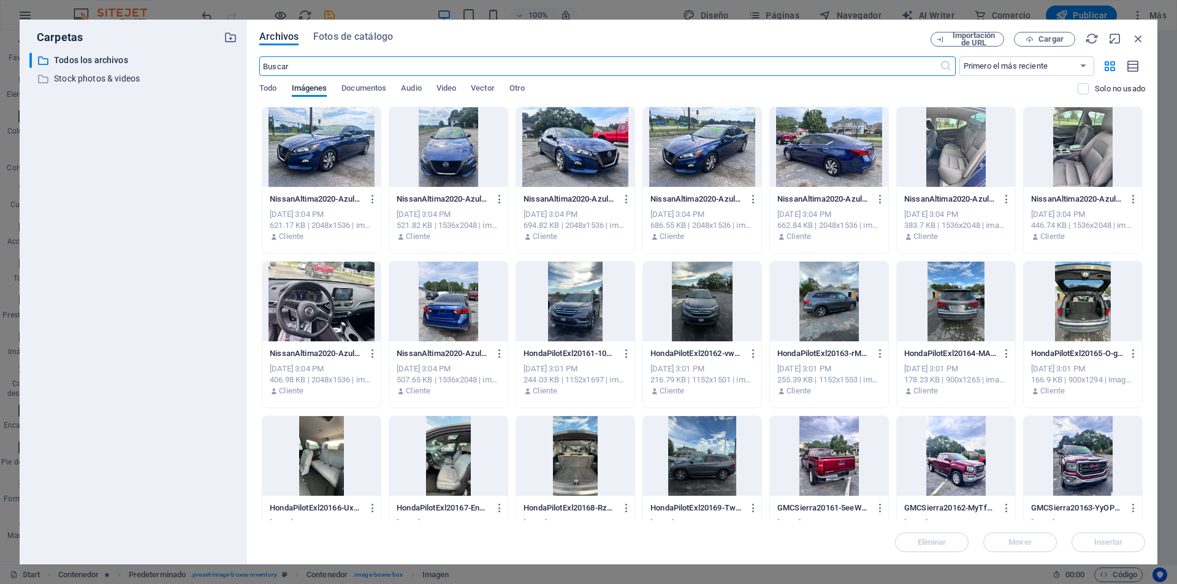
click at [357, 162] on div at bounding box center [321, 147] width 118 height 80
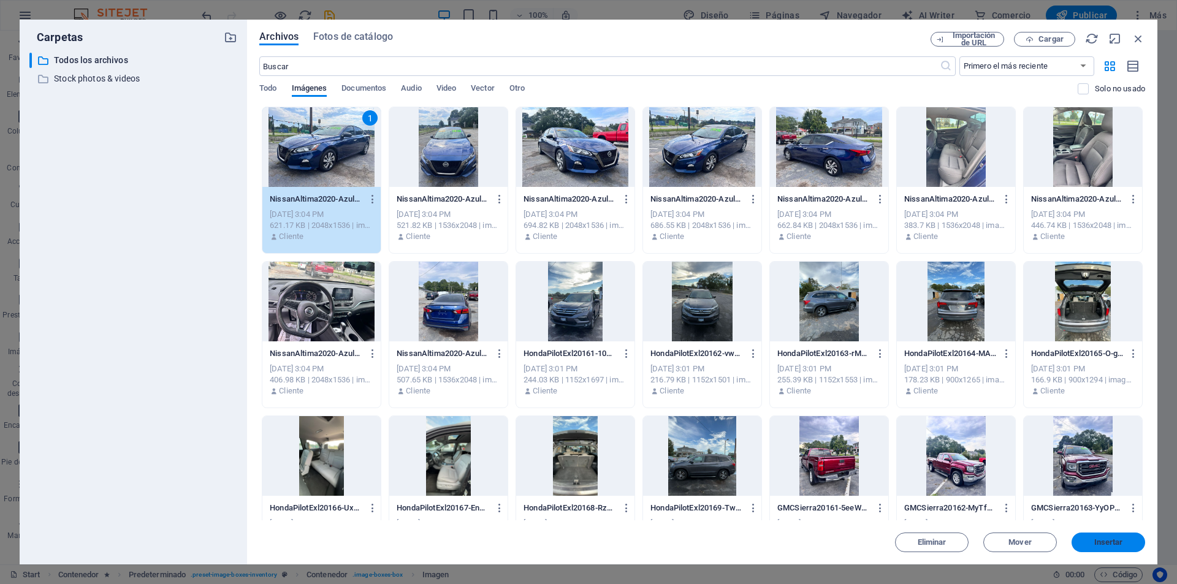
drag, startPoint x: 1097, startPoint y: 541, endPoint x: 831, endPoint y: 506, distance: 269.1
click at [1097, 541] on span "Insertar" at bounding box center [1108, 542] width 29 height 7
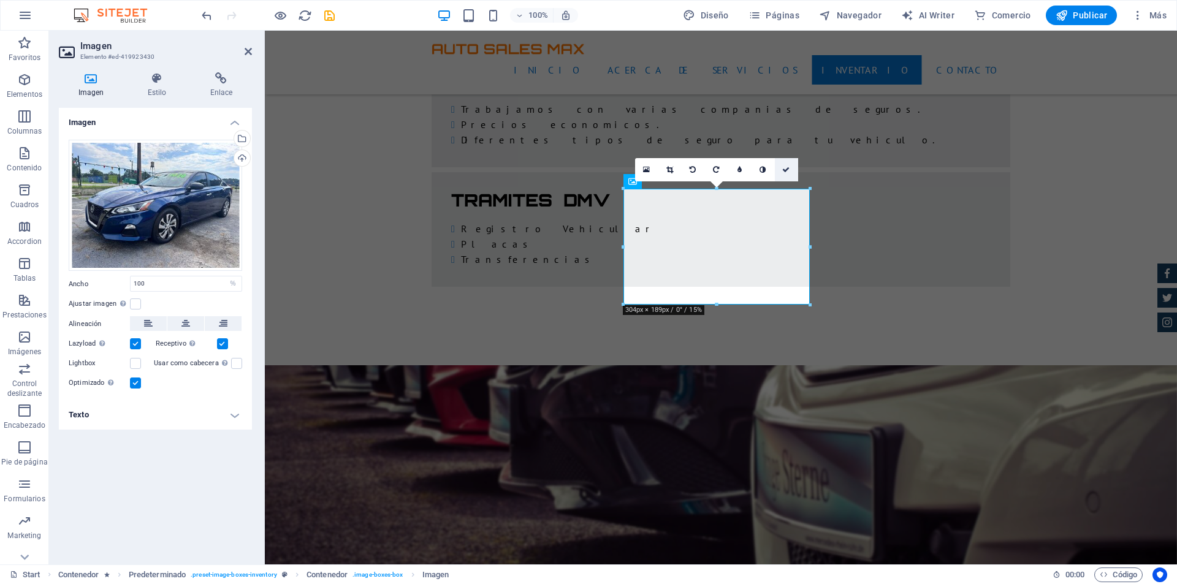
drag, startPoint x: 786, startPoint y: 169, endPoint x: 738, endPoint y: 137, distance: 57.1
click at [786, 169] on icon at bounding box center [785, 169] width 7 height 7
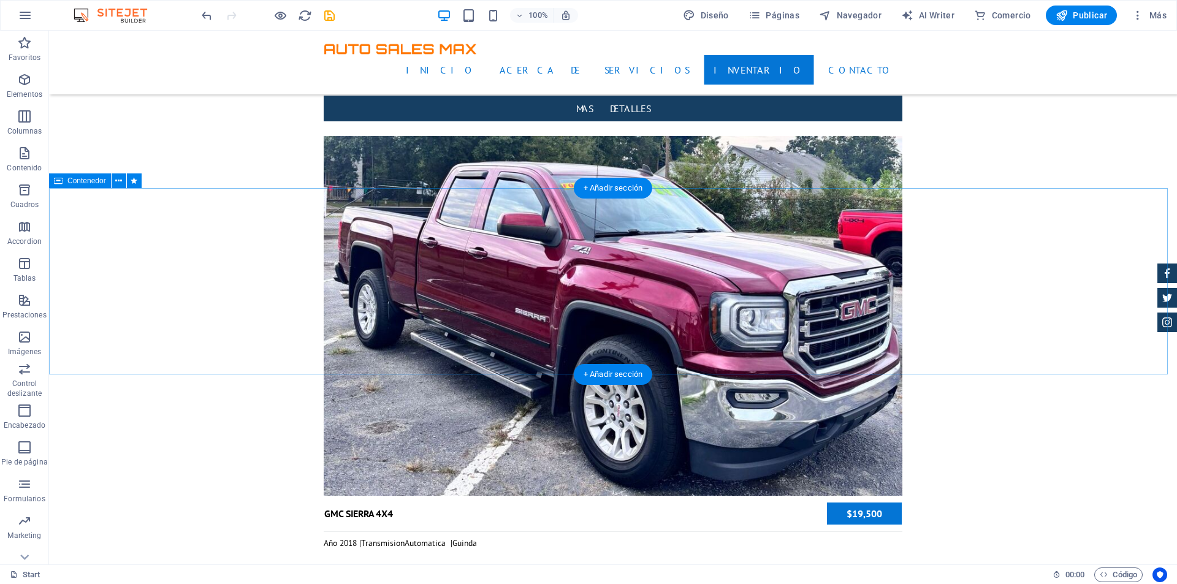
scroll to position [5150, 0]
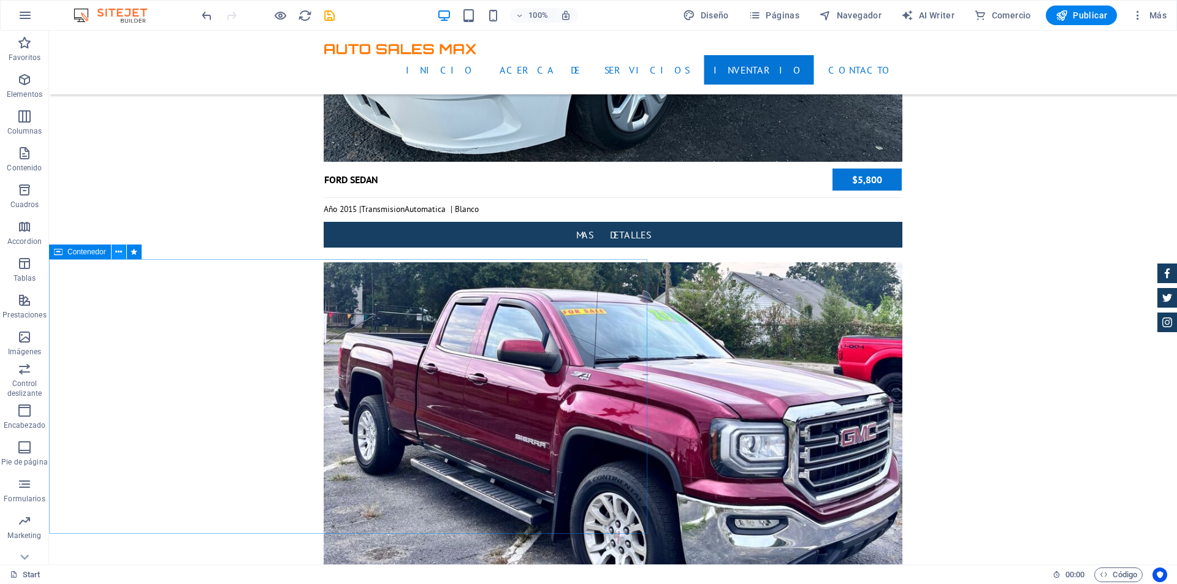
click at [118, 251] on icon at bounding box center [118, 252] width 7 height 13
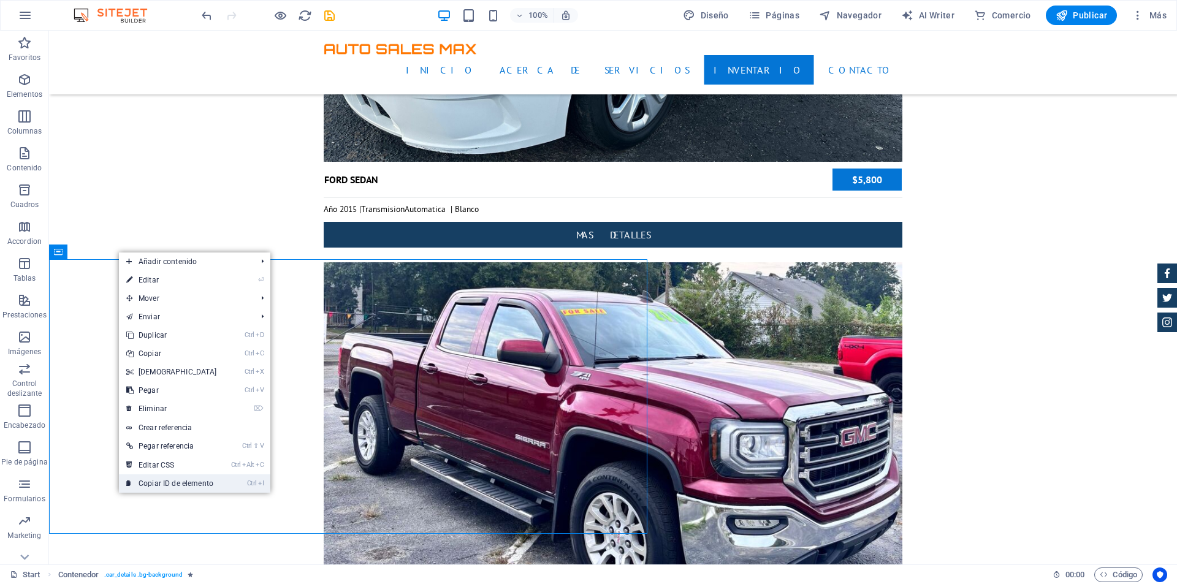
click at [214, 478] on link "Ctrl I Copiar ID de elemento" at bounding box center [171, 484] width 105 height 18
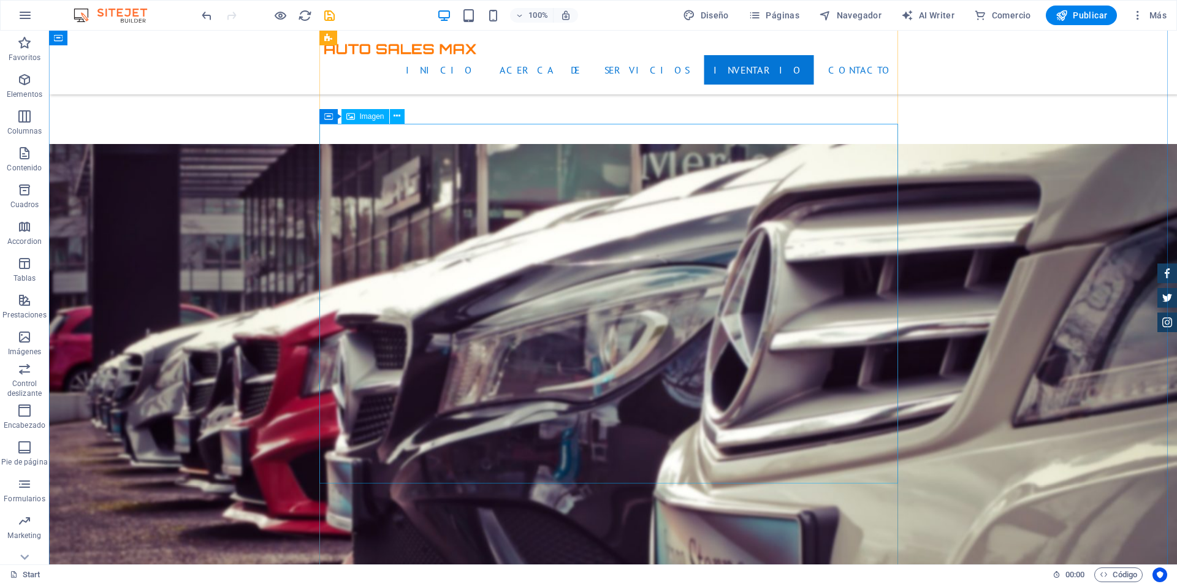
scroll to position [2268, 0]
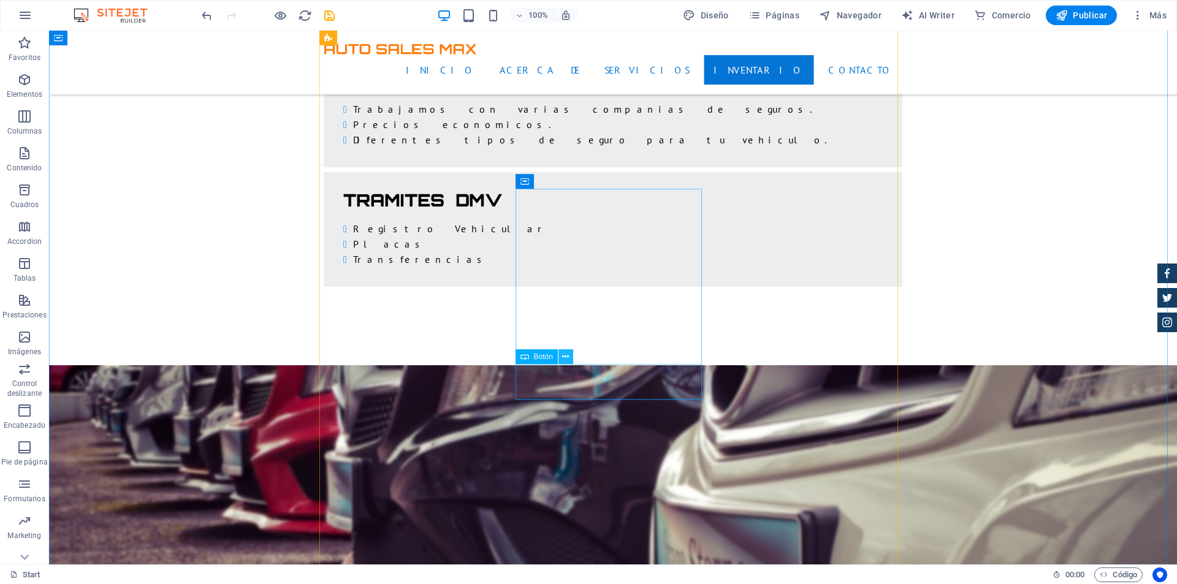
click at [565, 354] on icon at bounding box center [565, 357] width 7 height 13
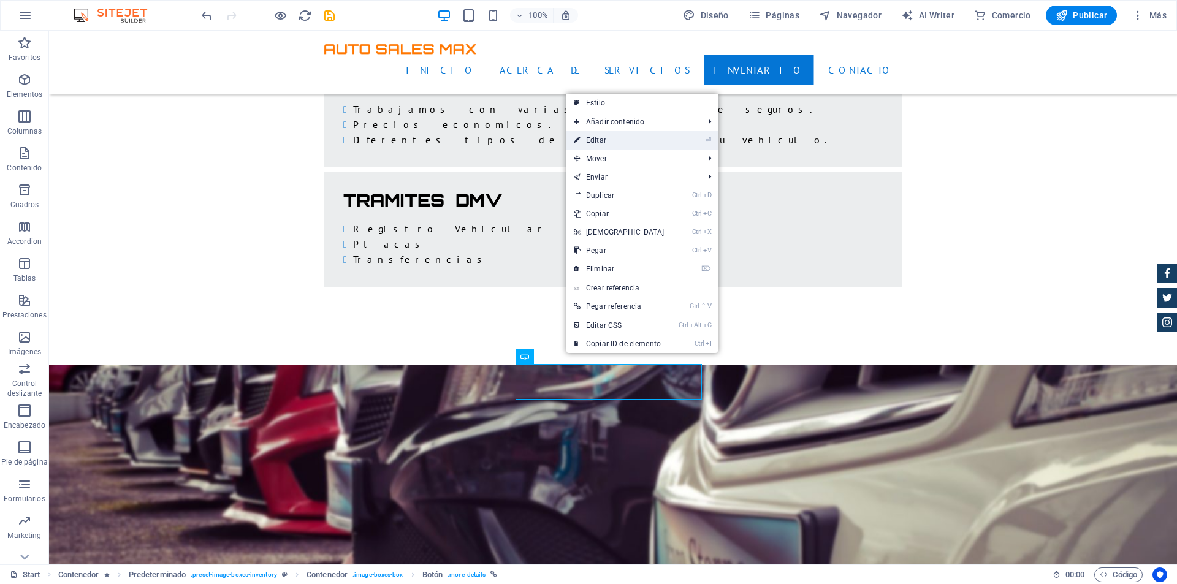
click at [625, 143] on link "⏎ Editar" at bounding box center [619, 140] width 105 height 18
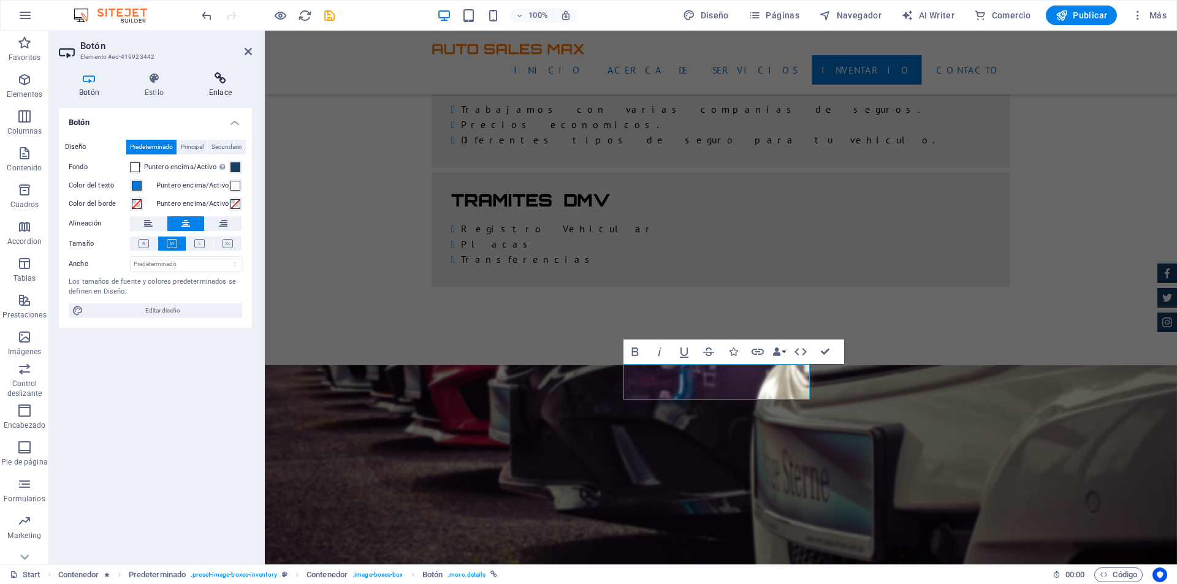
click at [211, 87] on h4 "Enlace" at bounding box center [220, 85] width 63 height 26
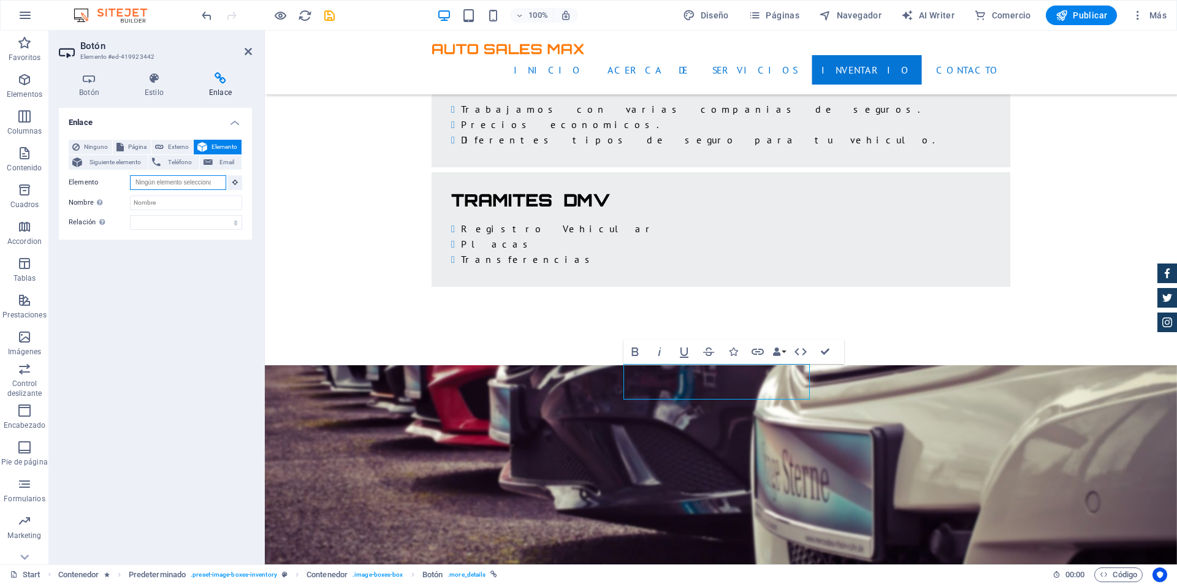
click at [182, 184] on input "Elemento" at bounding box center [178, 182] width 96 height 15
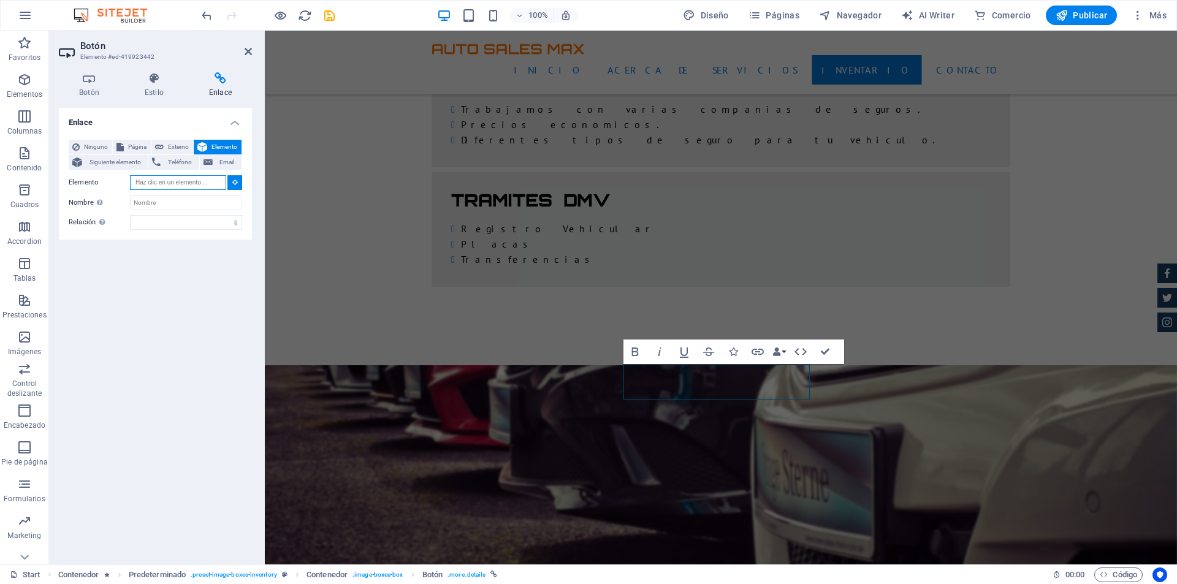
paste input "#ed-902408449"
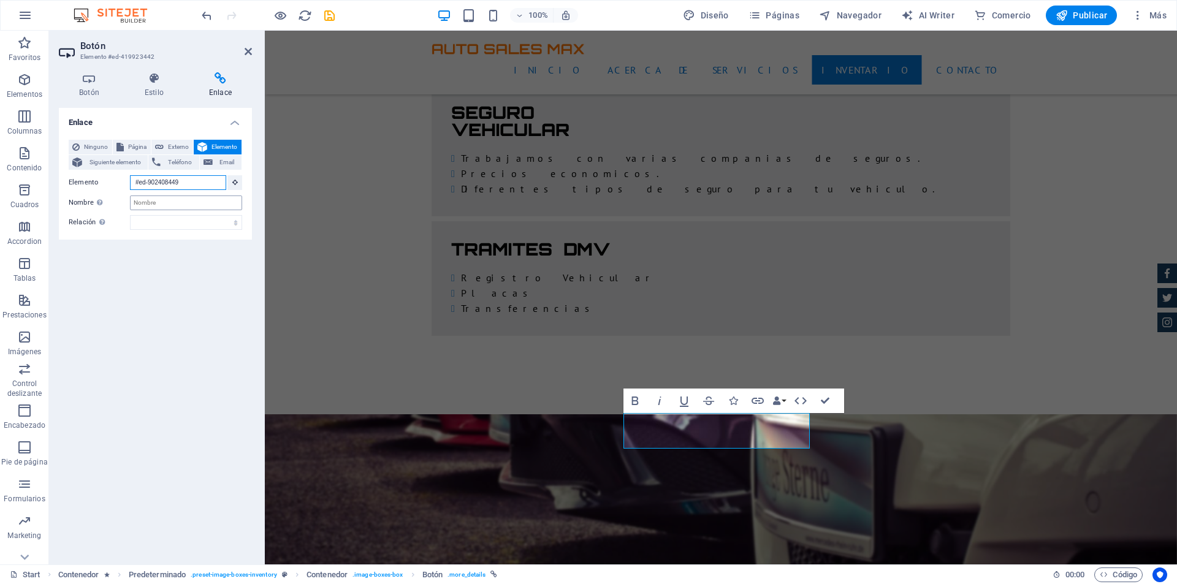
type input "#ed-902408449"
click at [185, 200] on input "Nombre Una descripción adicional del enlace no debería ser igual al texto del e…" at bounding box center [186, 203] width 112 height 15
click at [188, 190] on div "Elemento #ed-902408449" at bounding box center [156, 182] width 174 height 15
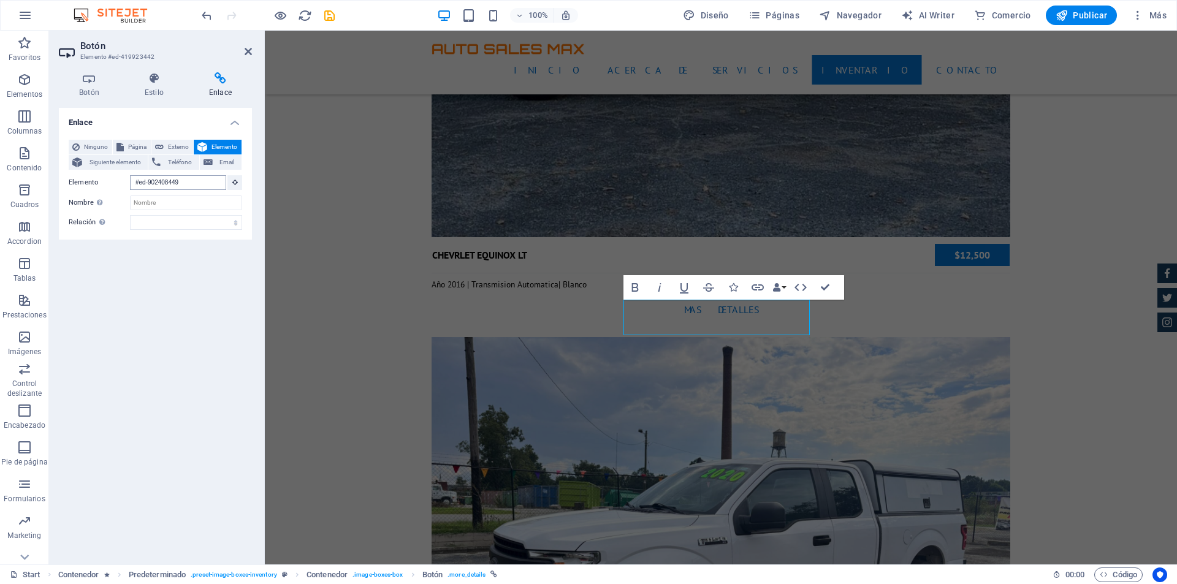
scroll to position [5249, 0]
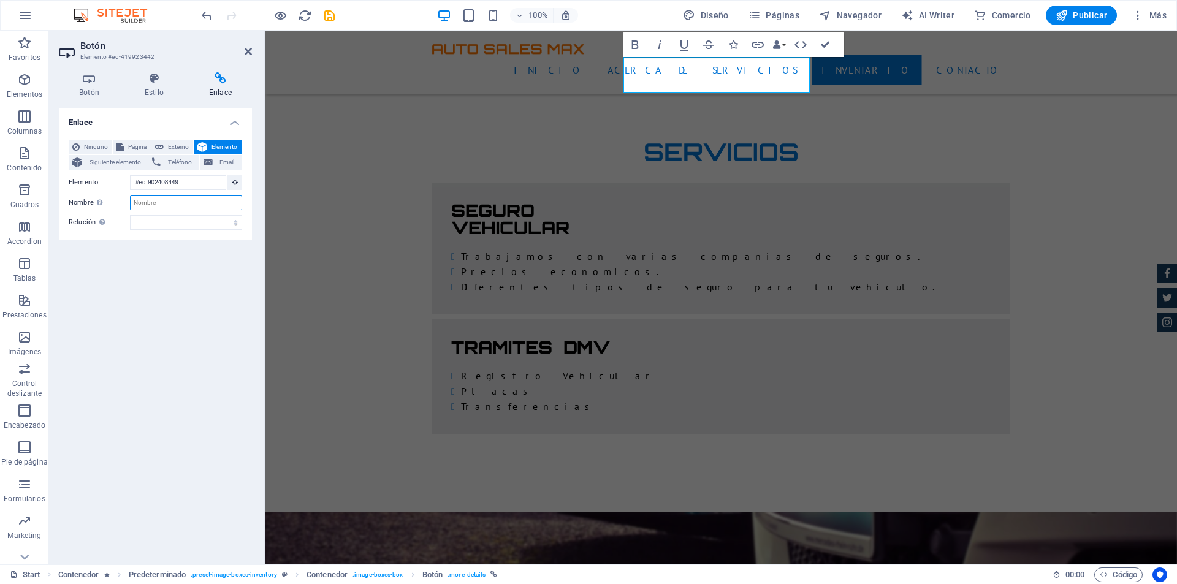
click at [191, 198] on input "Nombre Una descripción adicional del enlace no debería ser igual al texto del e…" at bounding box center [186, 203] width 112 height 15
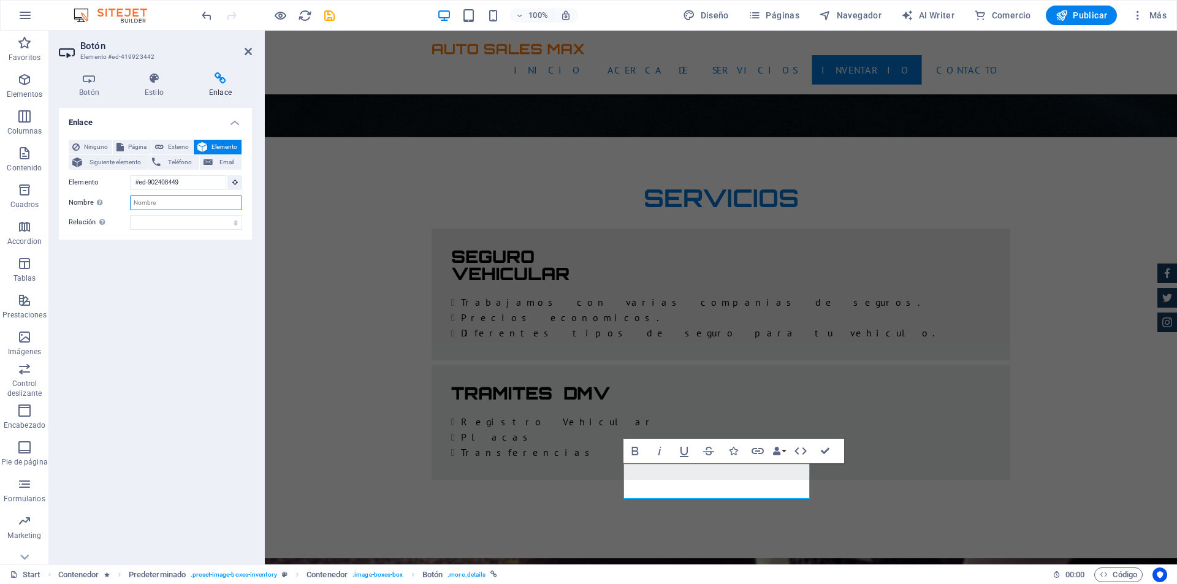
scroll to position [2072, 0]
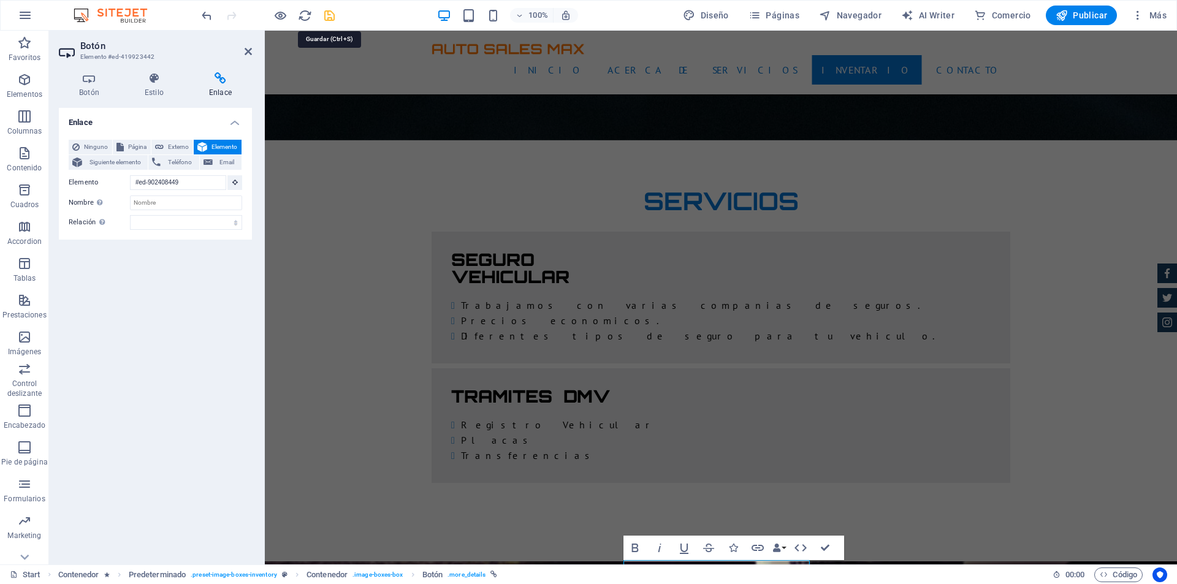
click at [332, 17] on icon "save" at bounding box center [329, 16] width 14 height 14
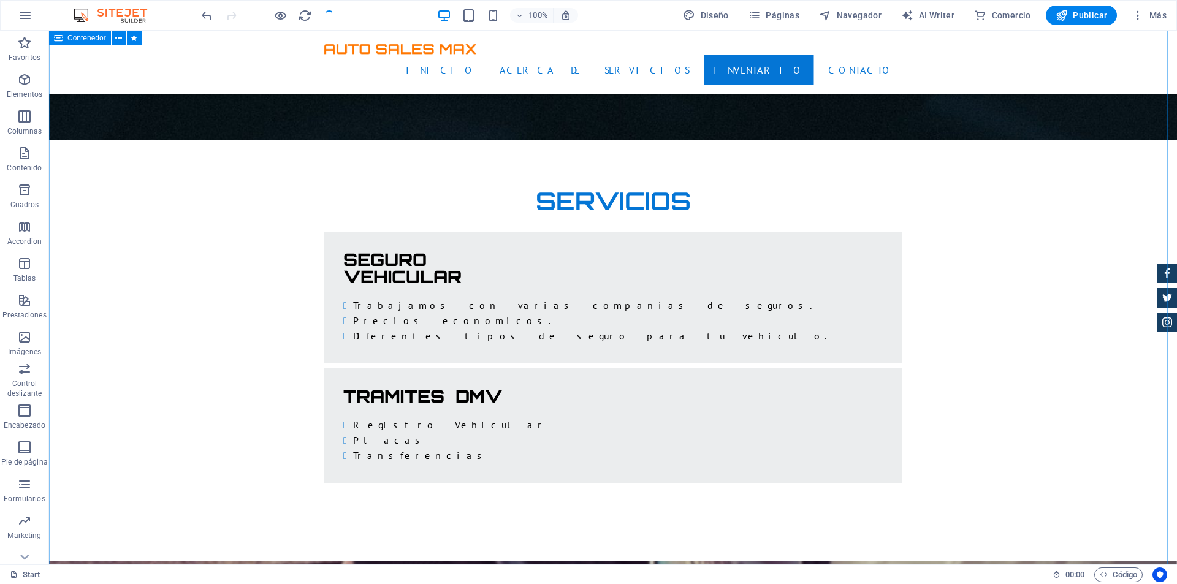
click at [1089, 17] on span "Publicar" at bounding box center [1082, 15] width 52 height 12
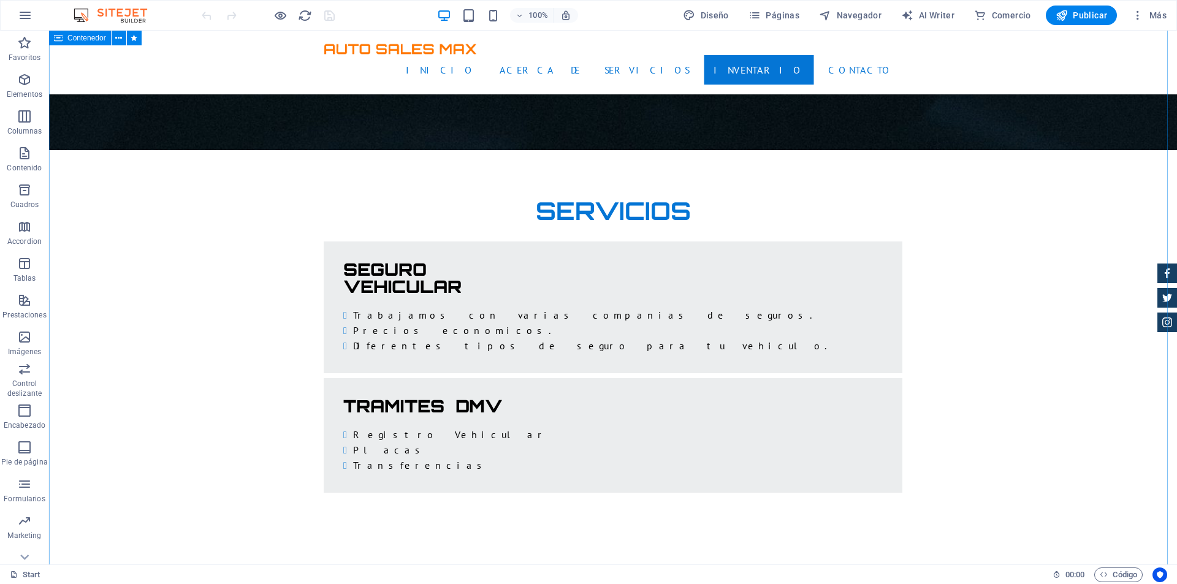
scroll to position [2085, 0]
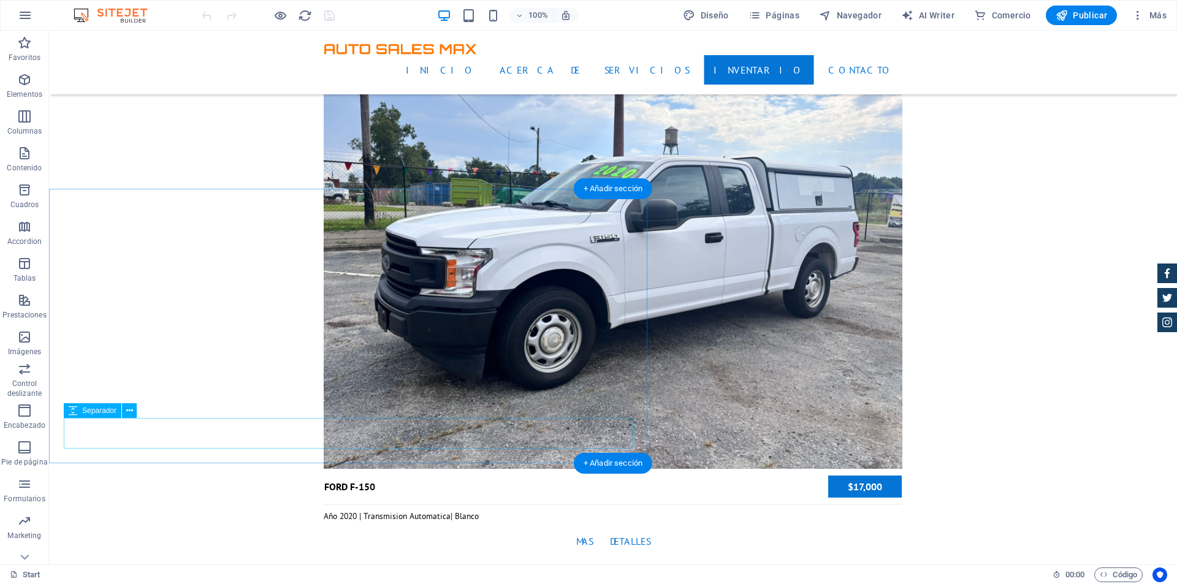
scroll to position [3863, 0]
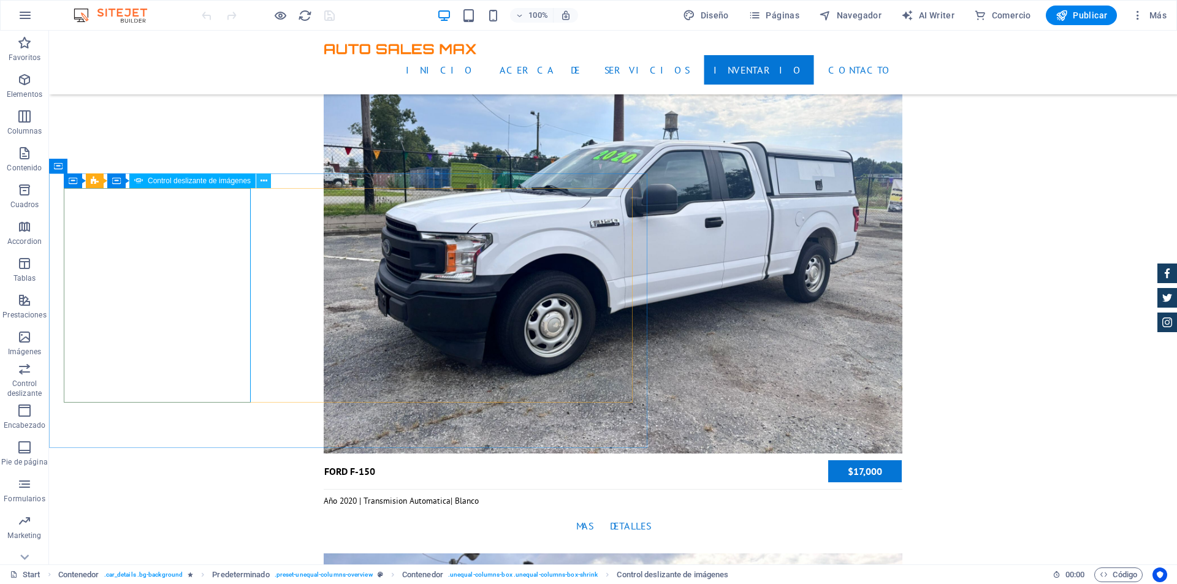
click at [262, 179] on icon at bounding box center [264, 181] width 7 height 13
click at [261, 181] on icon at bounding box center [264, 181] width 7 height 13
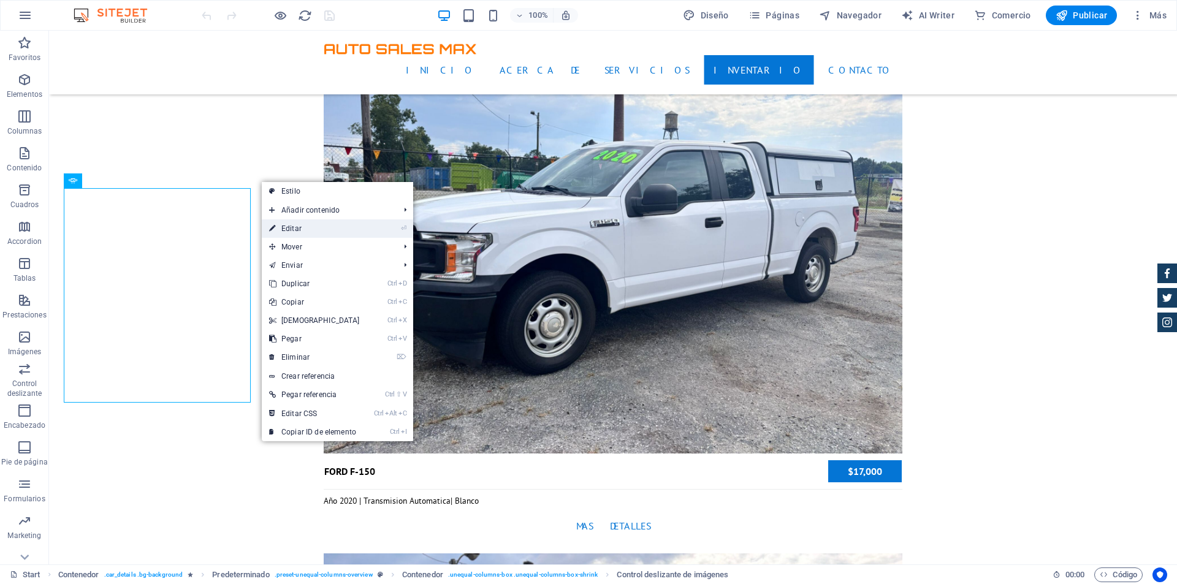
click at [286, 224] on link "⏎ Editar" at bounding box center [314, 228] width 105 height 18
select select "px"
select select "ms"
select select "progressive"
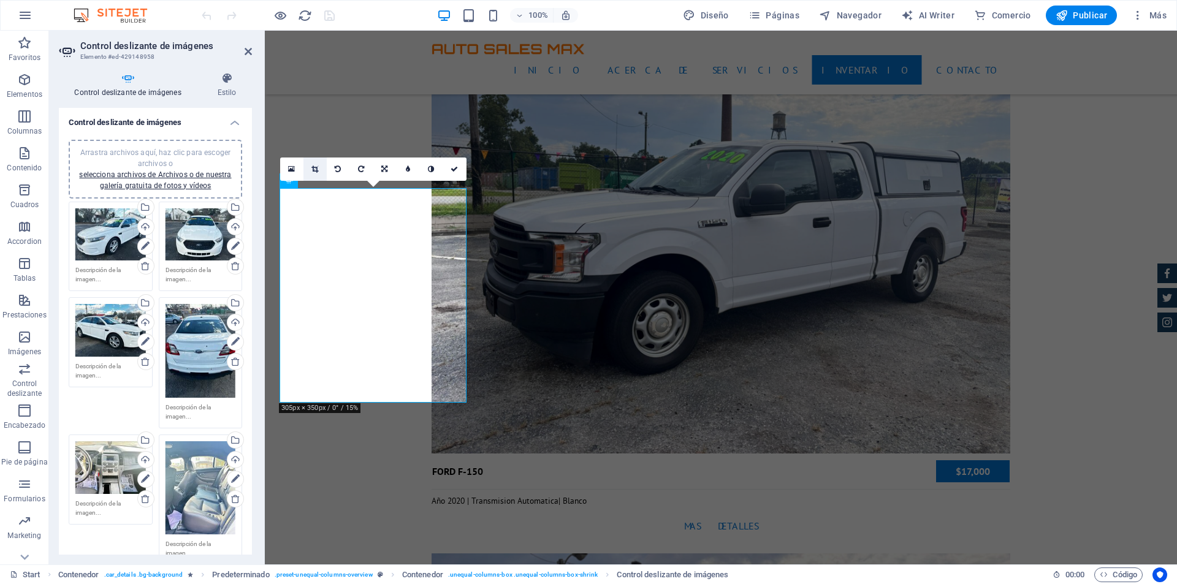
click at [313, 171] on icon at bounding box center [314, 169] width 7 height 7
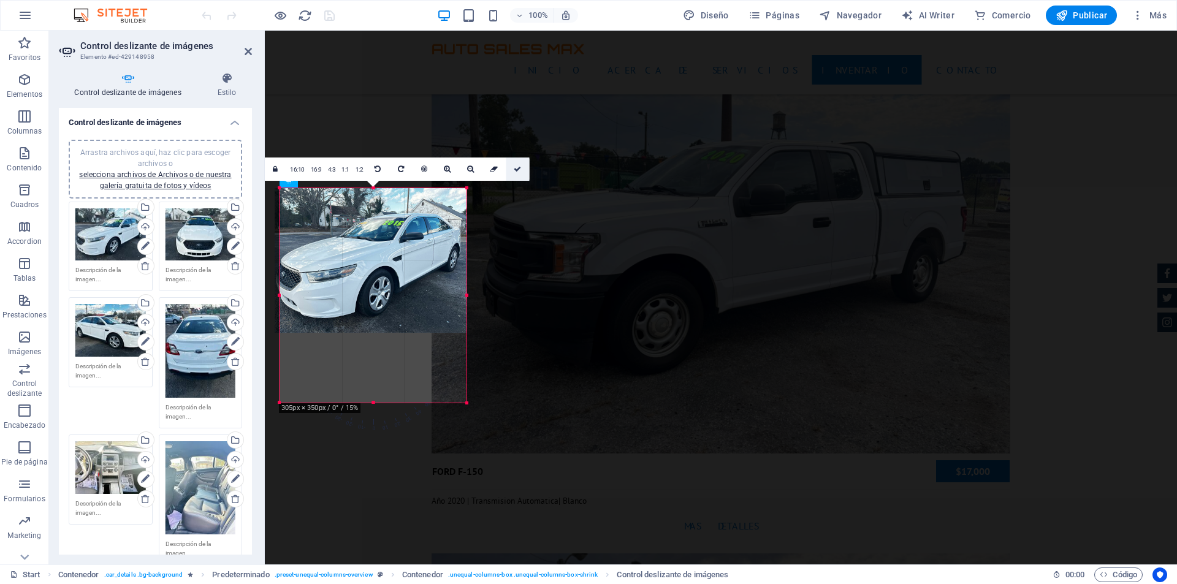
click at [520, 167] on icon at bounding box center [517, 169] width 7 height 7
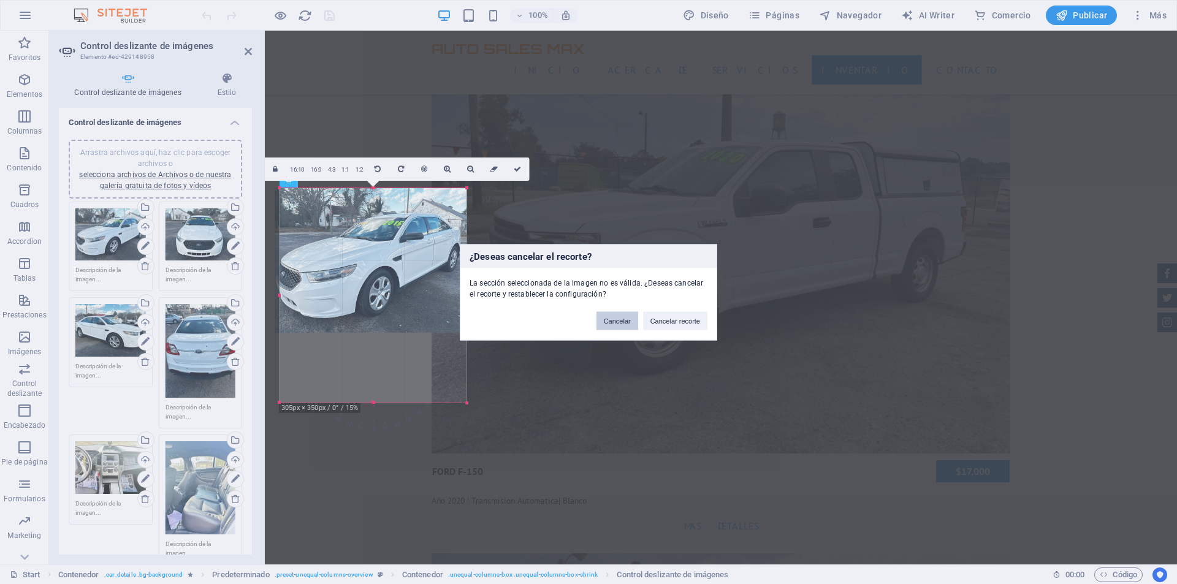
click at [632, 315] on button "Cancelar" at bounding box center [618, 320] width 42 height 18
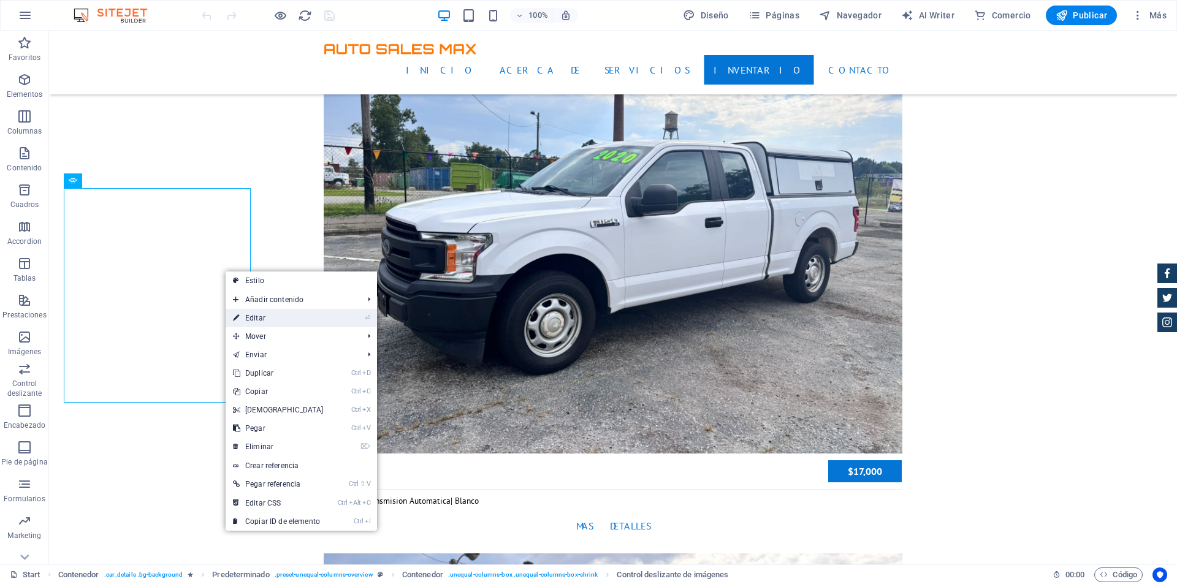
click at [252, 313] on link "⏎ Editar" at bounding box center [278, 318] width 105 height 18
select select "px"
select select "ms"
select select "progressive"
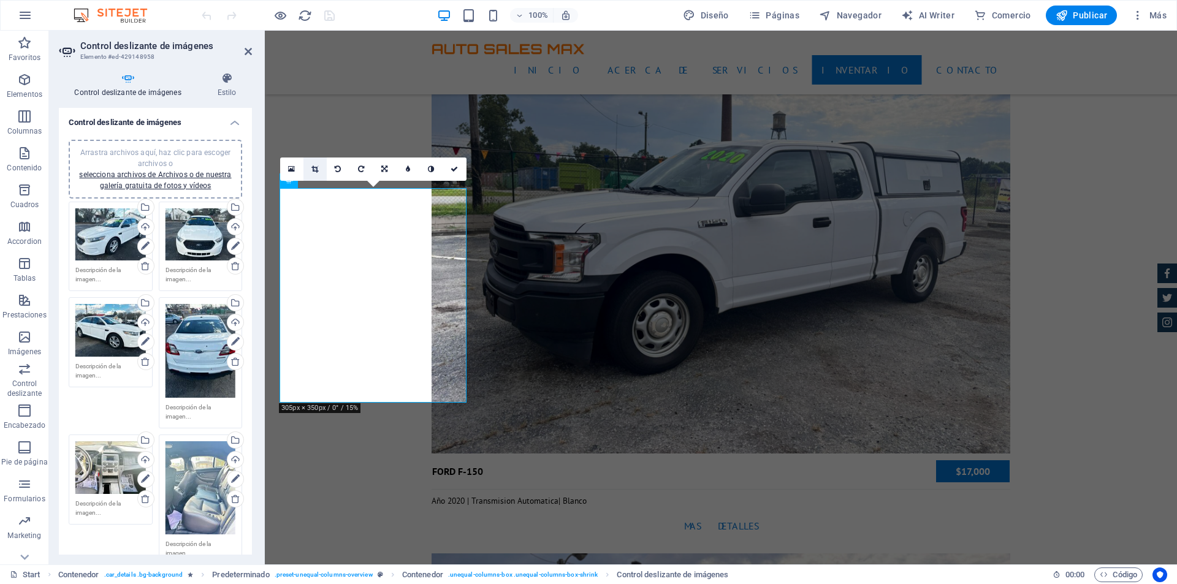
click at [316, 167] on icon at bounding box center [314, 169] width 7 height 7
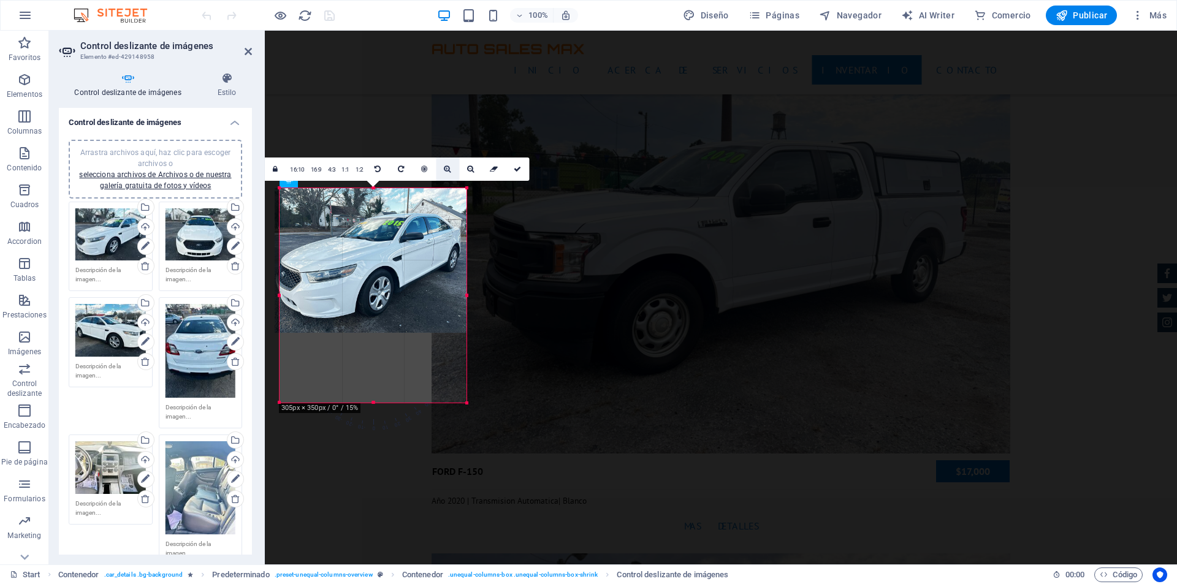
click at [444, 168] on icon at bounding box center [447, 169] width 7 height 7
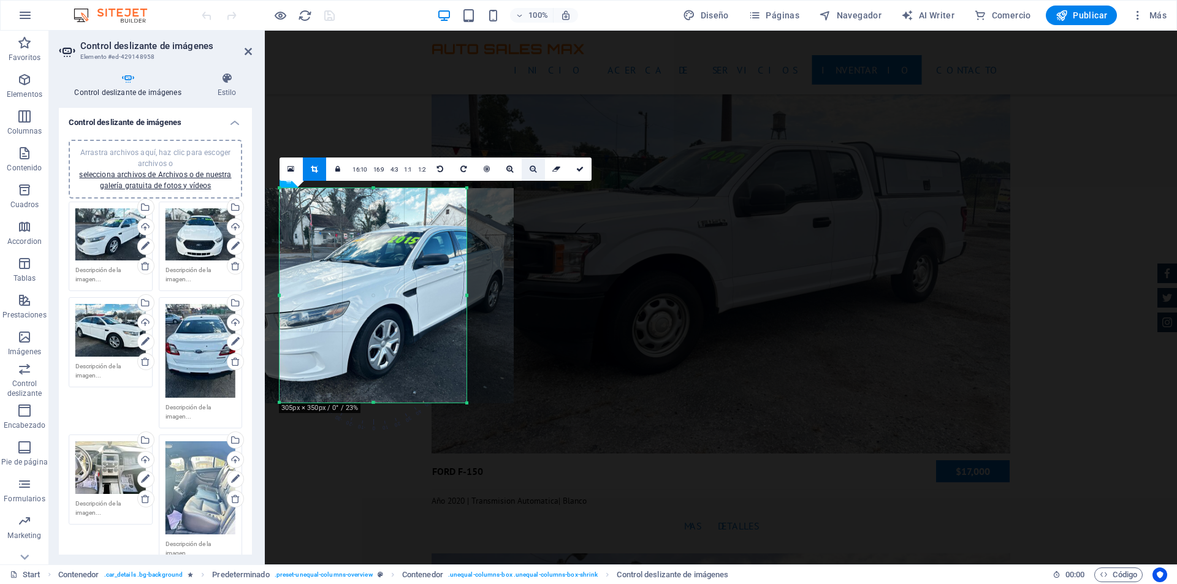
click at [533, 166] on icon at bounding box center [533, 169] width 7 height 7
click at [533, 170] on icon at bounding box center [533, 169] width 7 height 7
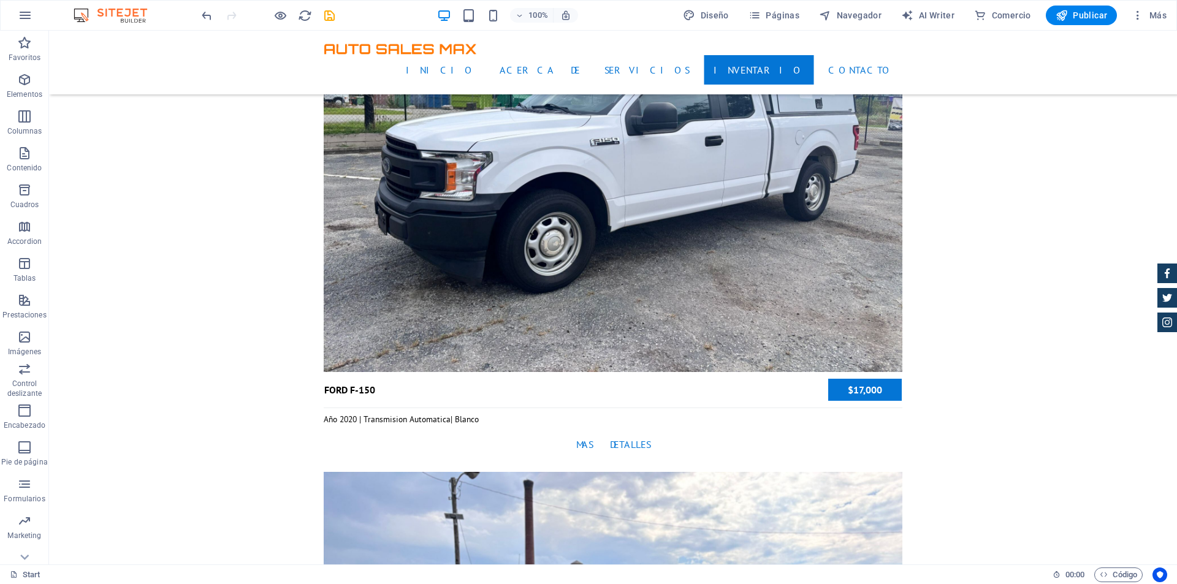
scroll to position [3924, 0]
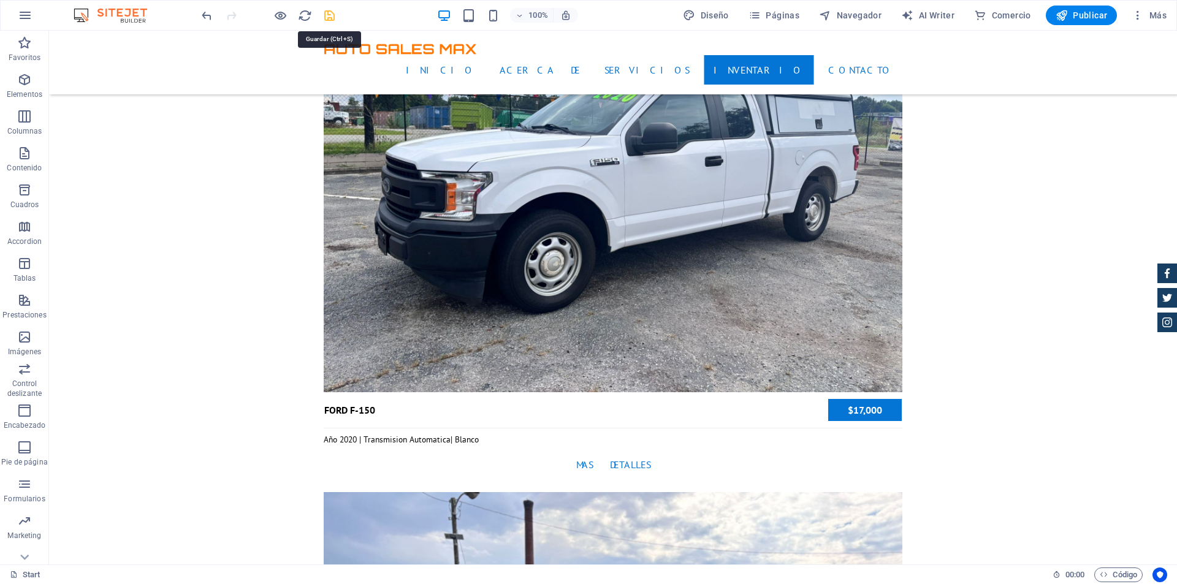
click at [327, 13] on icon "save" at bounding box center [329, 16] width 14 height 14
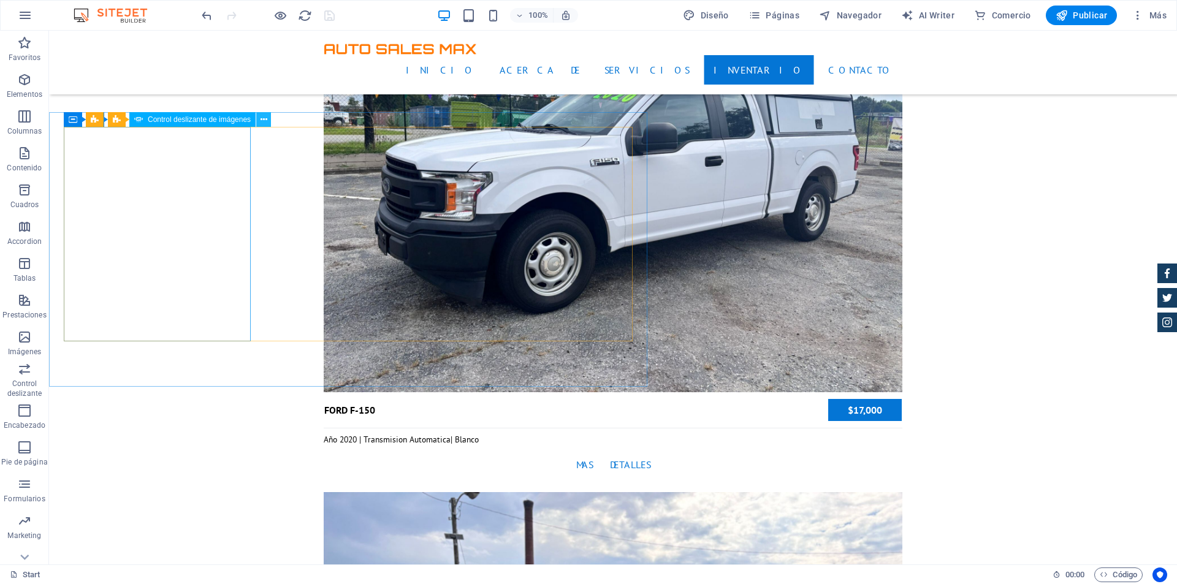
click at [264, 119] on icon at bounding box center [264, 119] width 7 height 13
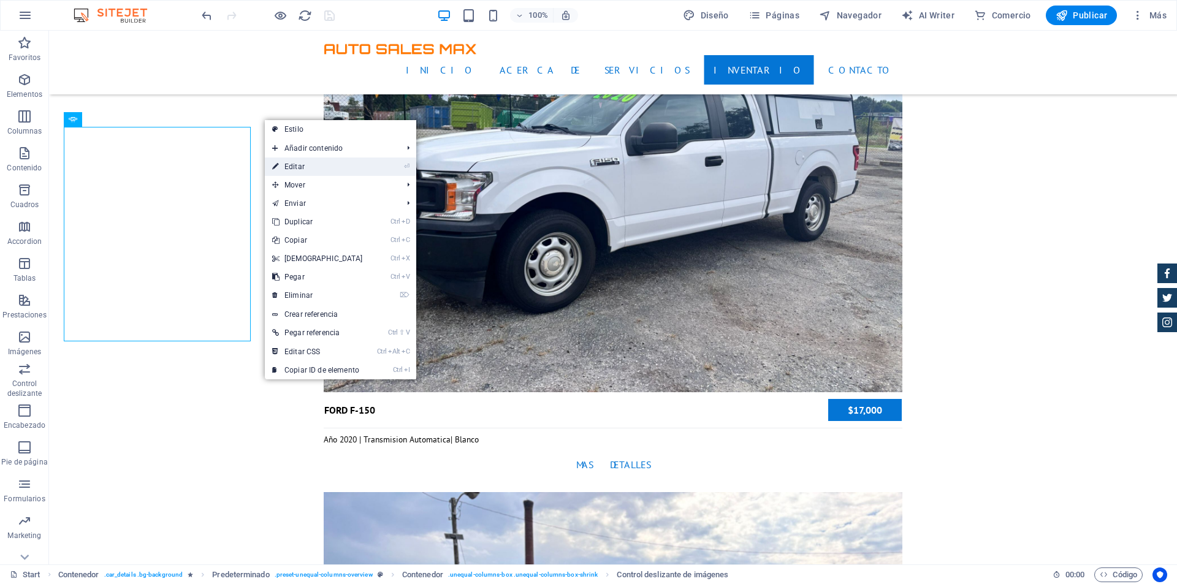
click at [291, 166] on link "⏎ Editar" at bounding box center [317, 167] width 105 height 18
select select "px"
select select "ms"
select select "progressive"
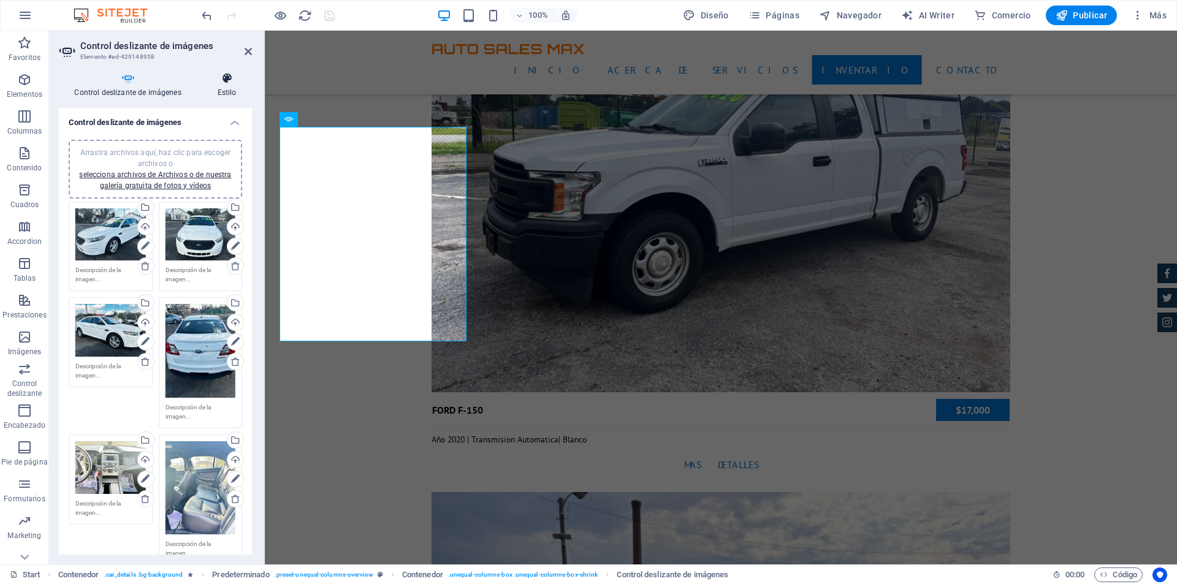
click at [227, 86] on h4 "Estilo" at bounding box center [227, 85] width 50 height 26
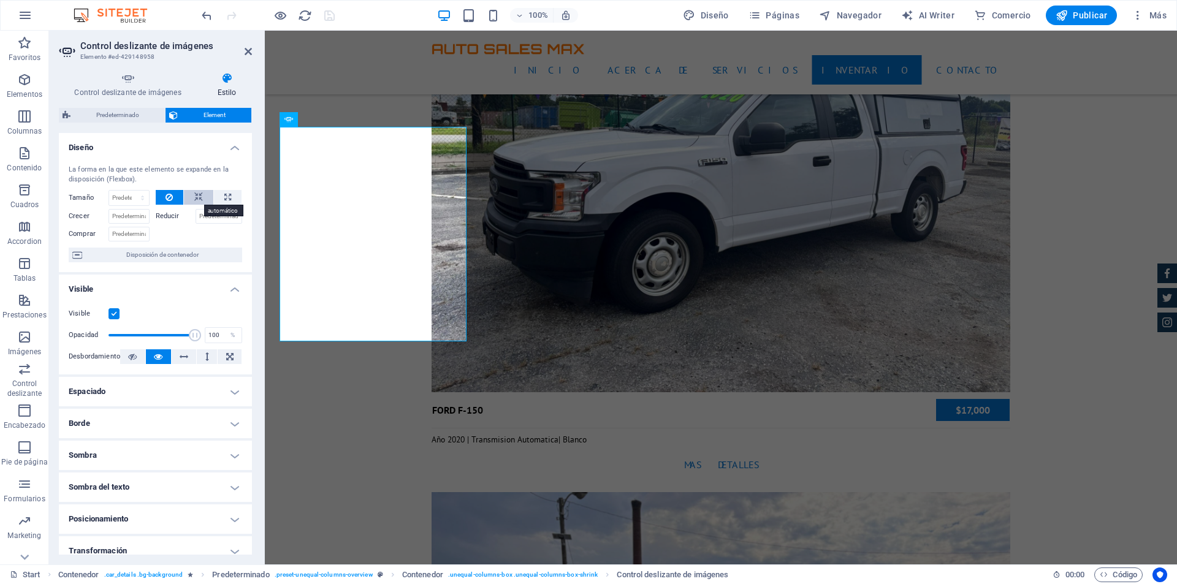
click at [199, 196] on icon at bounding box center [198, 197] width 9 height 15
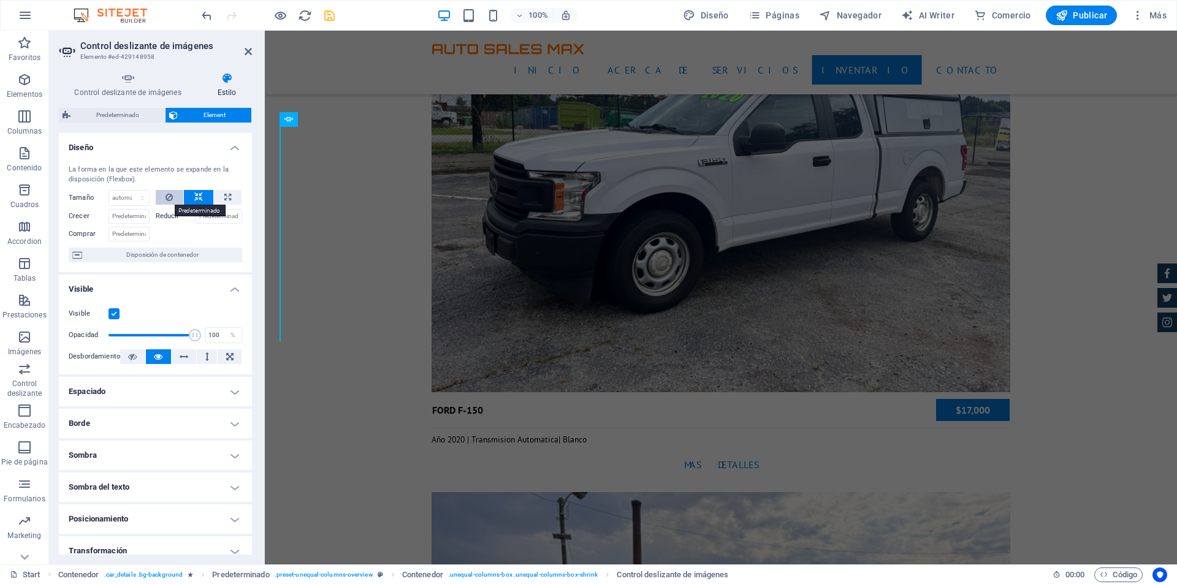
click at [177, 197] on button at bounding box center [170, 197] width 28 height 15
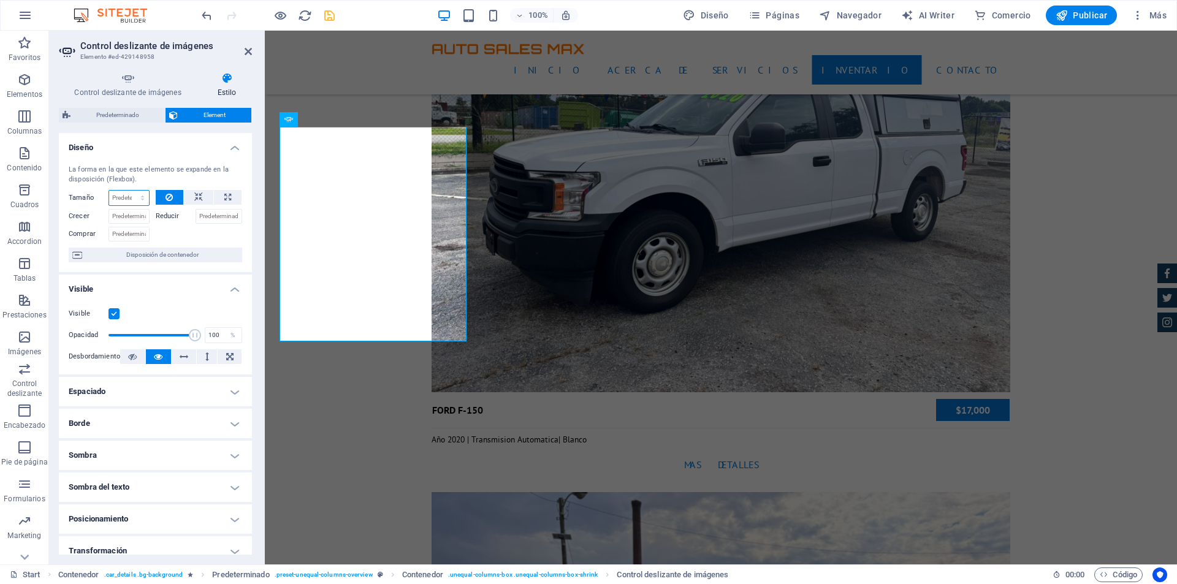
click at [128, 199] on select "Predeterminado automático px % 1/1 1/2 1/3 1/4 1/5 1/6 1/7 1/8 1/9 1/10" at bounding box center [129, 198] width 40 height 15
click at [130, 199] on select "Predeterminado automático px % 1/1 1/2 1/3 1/4 1/5 1/6 1/7 1/8 1/9 1/10" at bounding box center [129, 198] width 40 height 15
select select "1/1"
click at [130, 191] on select "Predeterminado automático px % 1/1 1/2 1/3 1/4 1/5 1/6 1/7 1/8 1/9 1/10" at bounding box center [129, 198] width 40 height 15
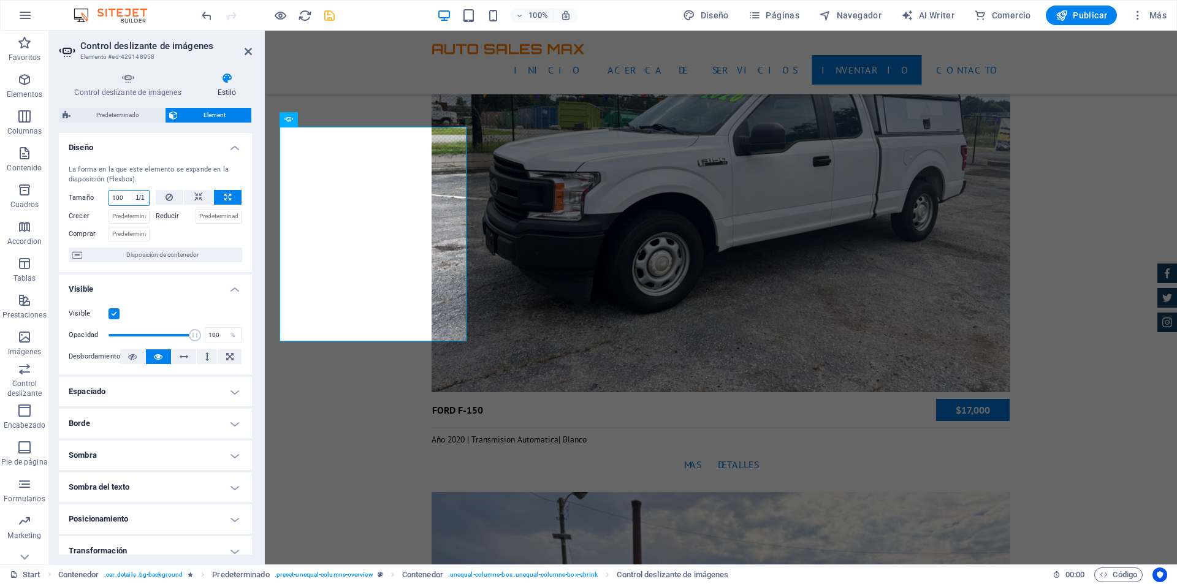
type input "100"
select select "%"
click at [330, 11] on icon "save" at bounding box center [329, 16] width 14 height 14
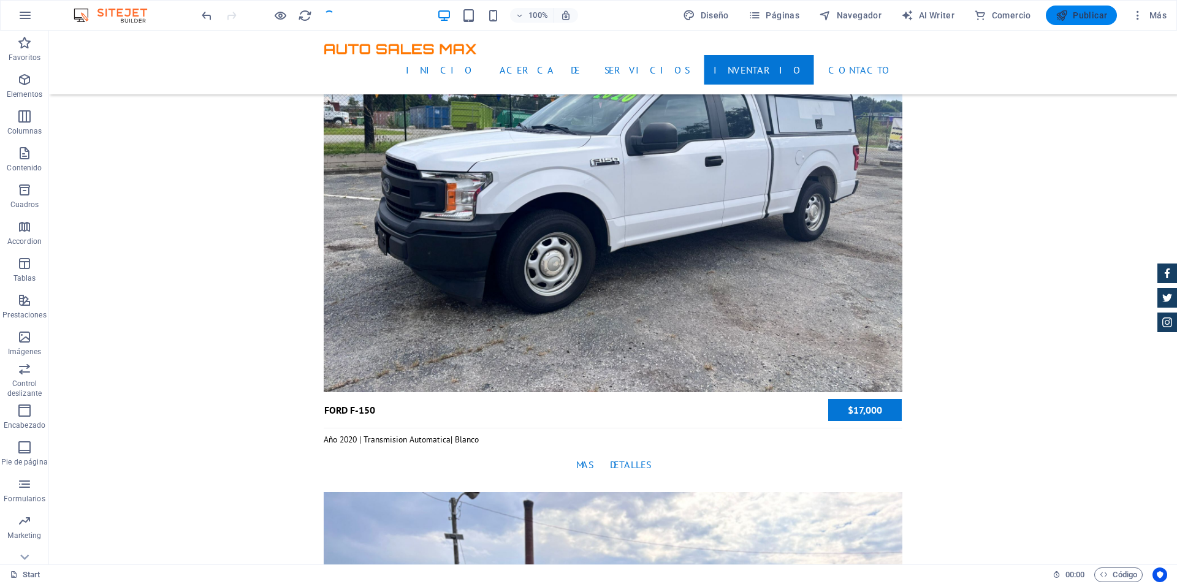
click at [1075, 12] on span "Publicar" at bounding box center [1082, 15] width 52 height 12
